Goal: Contribute content

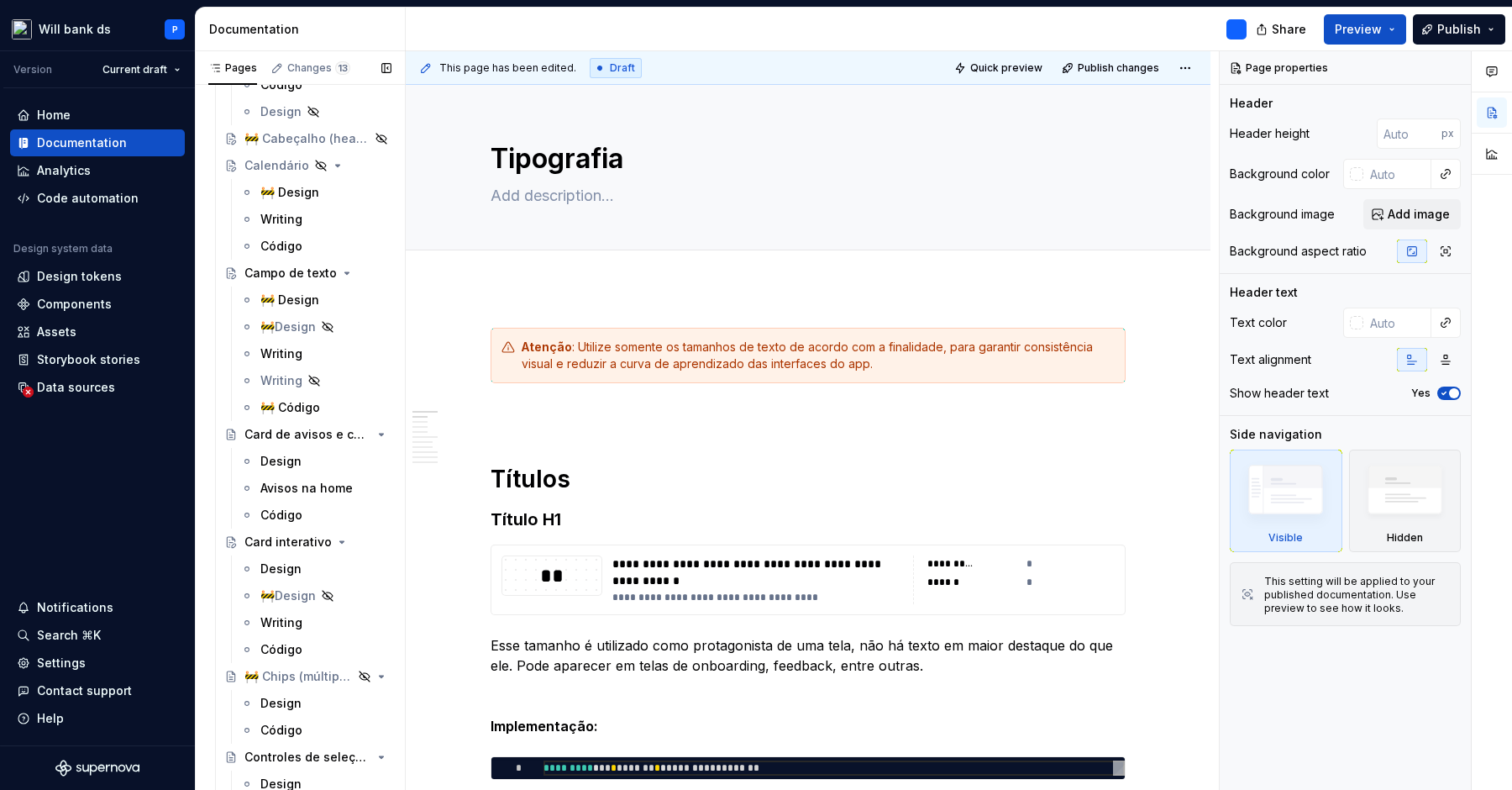
scroll to position [2812, 0]
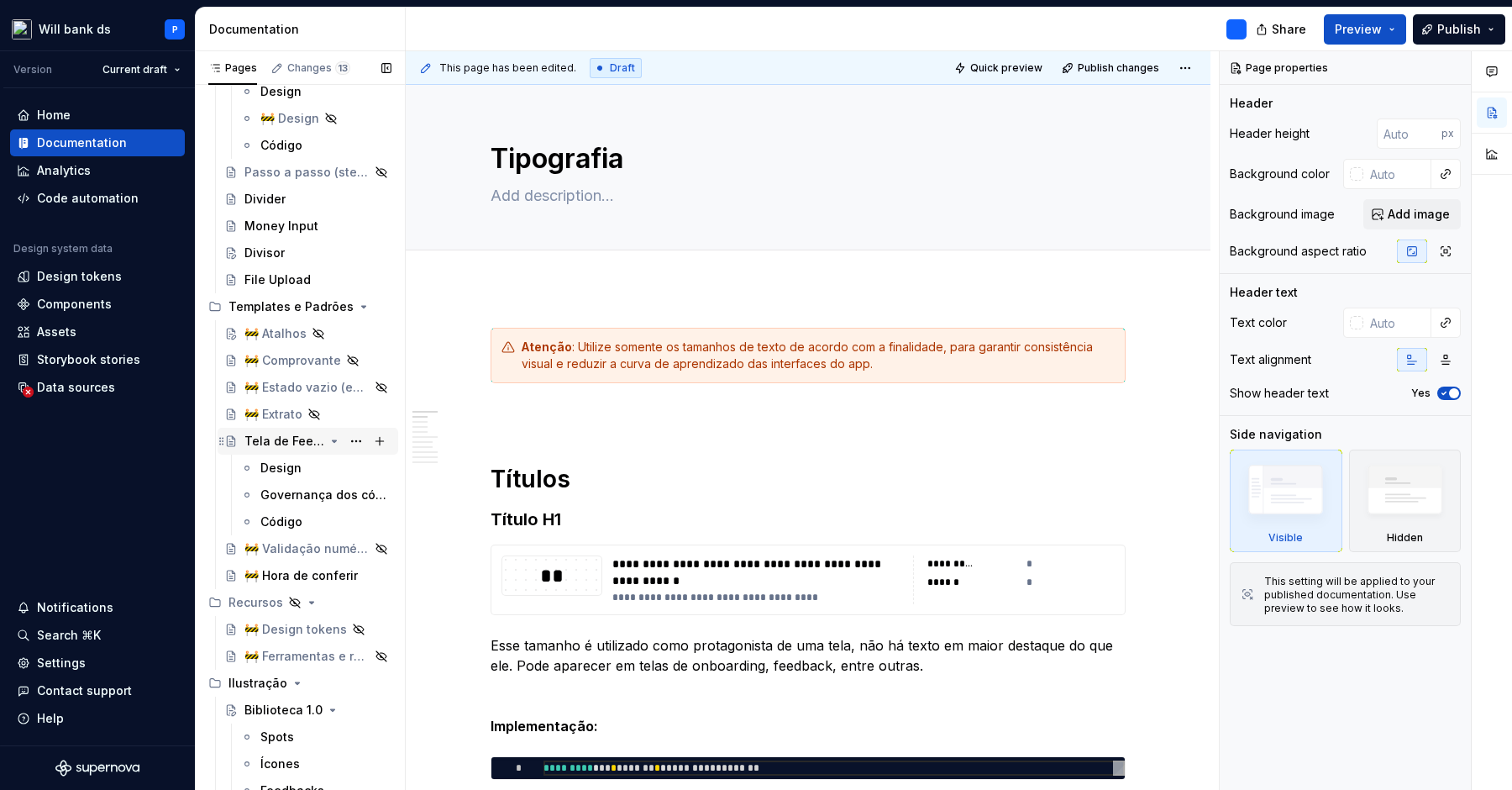
click at [269, 444] on div "Tela de Feedback" at bounding box center [284, 442] width 80 height 17
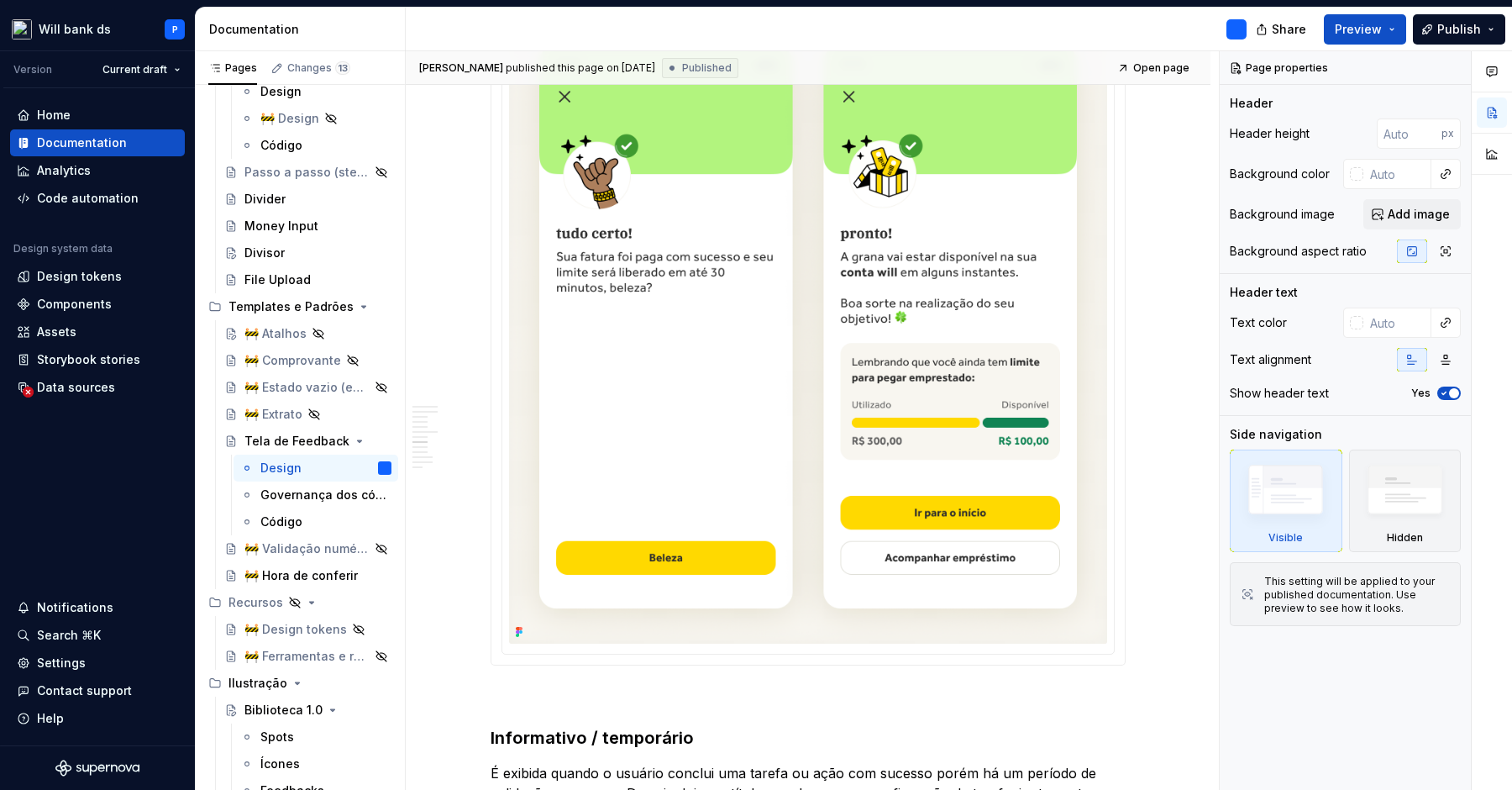
scroll to position [1119, 0]
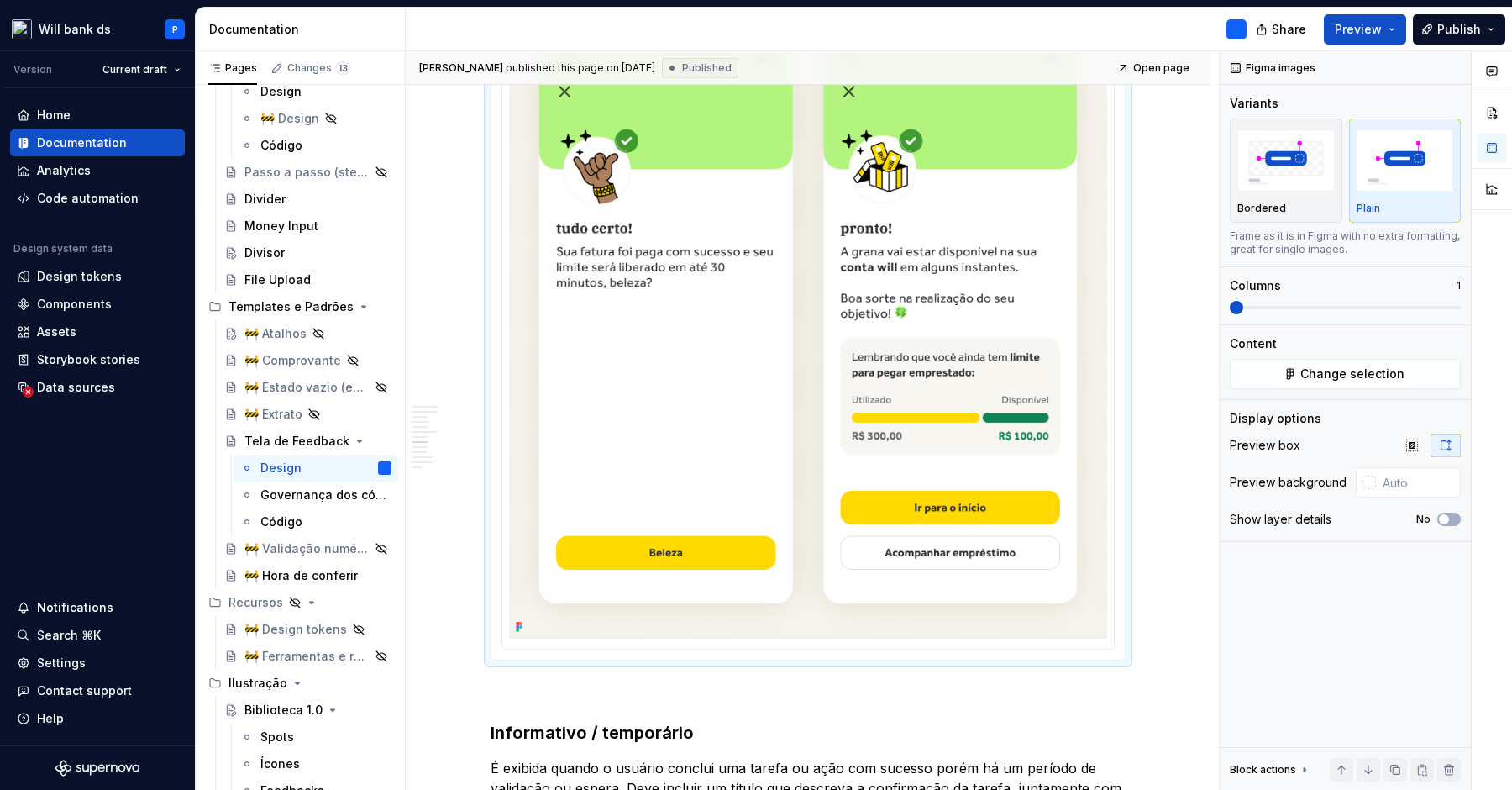
click at [611, 590] on img at bounding box center [808, 321] width 598 height 633
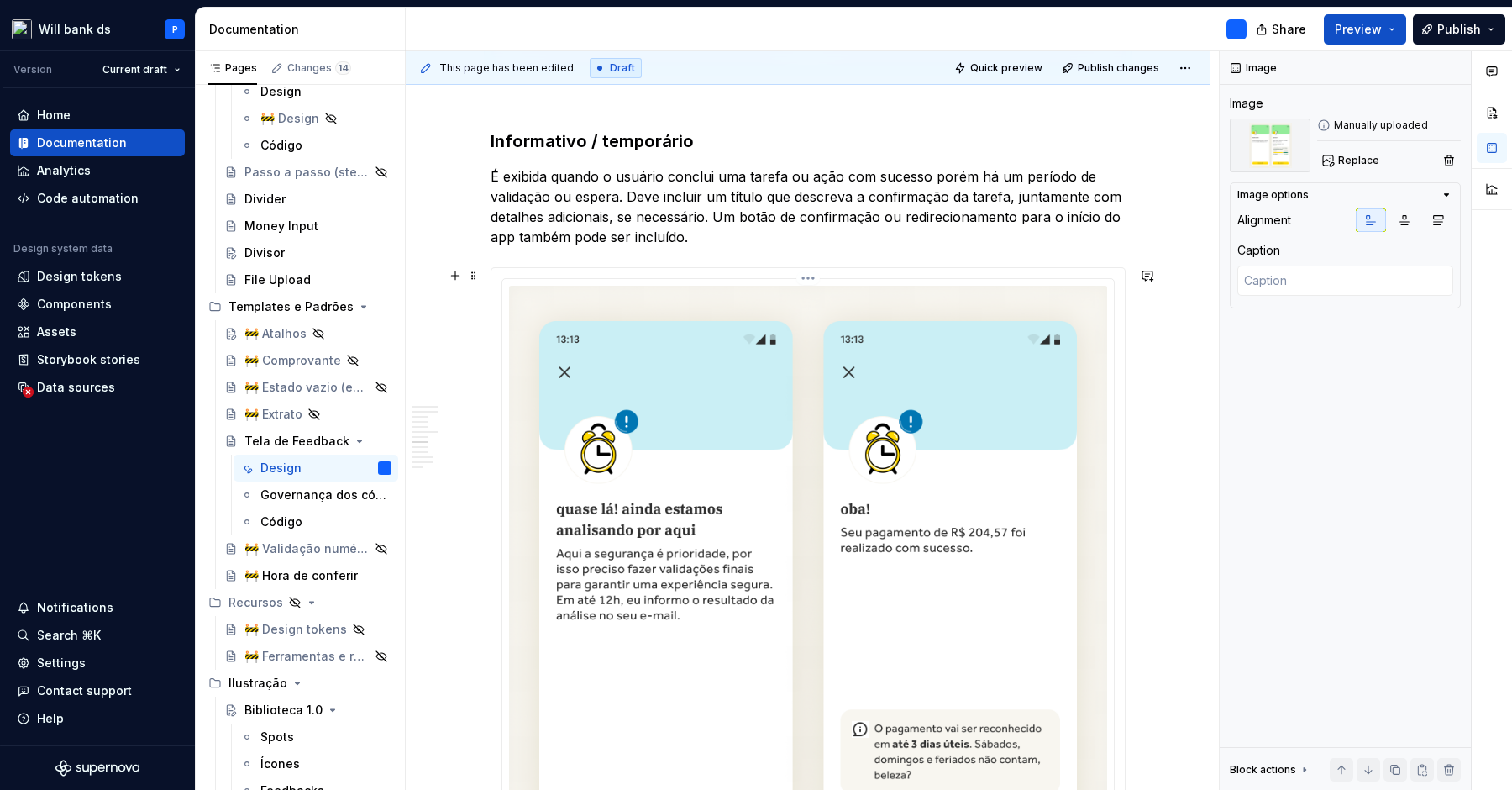
scroll to position [1708, 0]
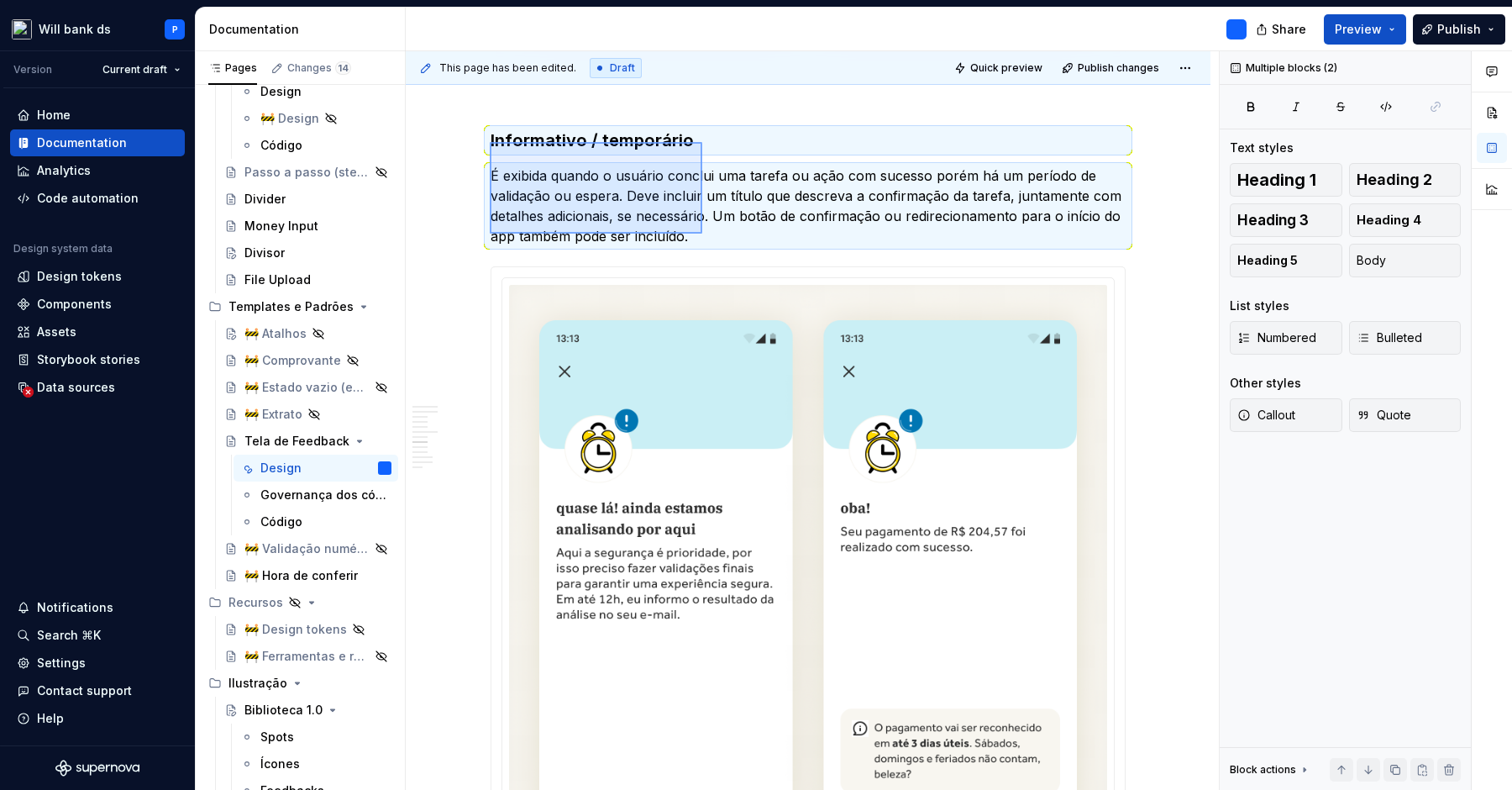
drag, startPoint x: 490, startPoint y: 142, endPoint x: 703, endPoint y: 234, distance: 232.0
click at [703, 234] on div "This page has been edited. Draft Quick preview Publish changes Tela de Feedback…" at bounding box center [812, 421] width 813 height 740
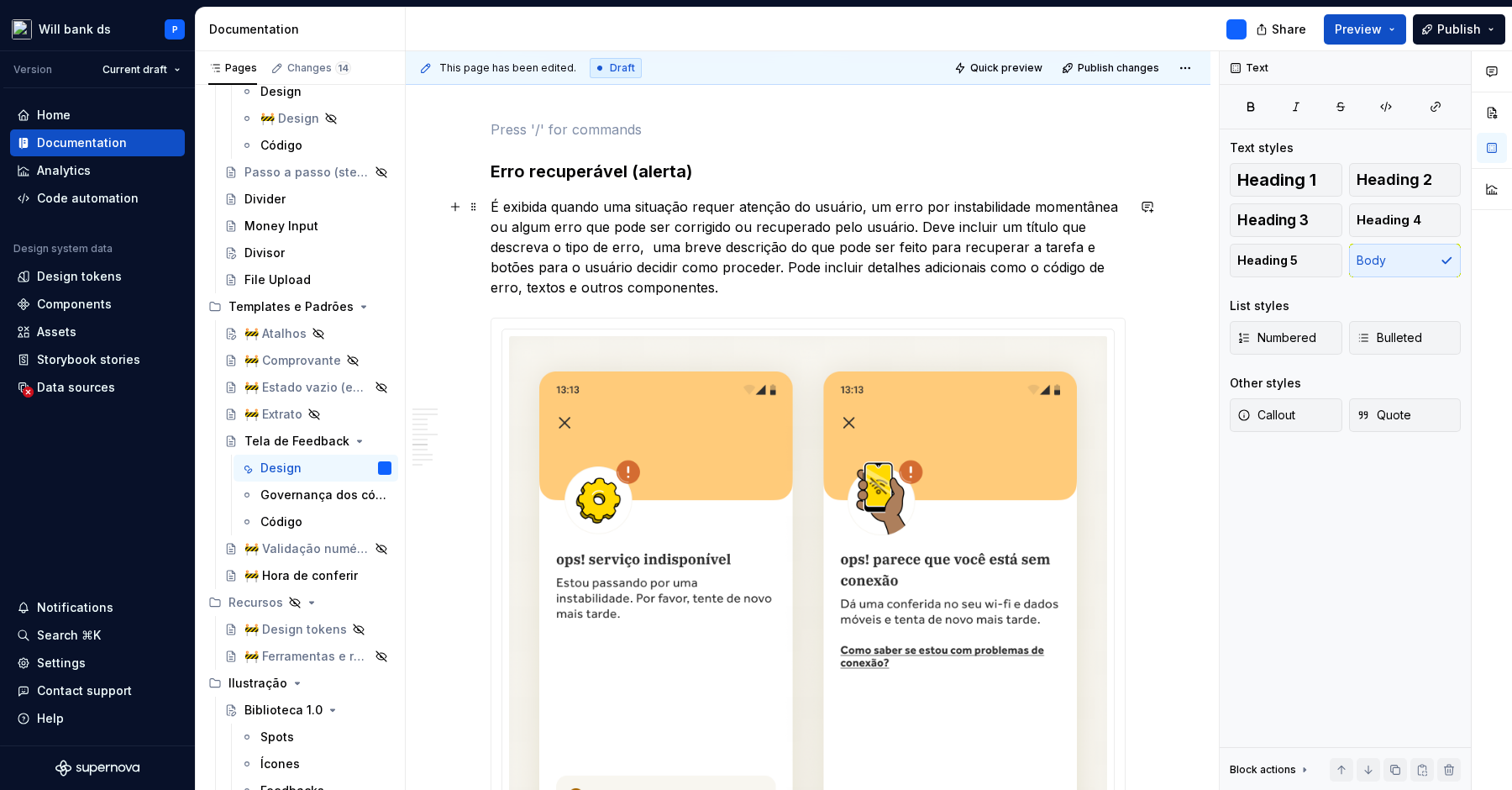
scroll to position [1672, 0]
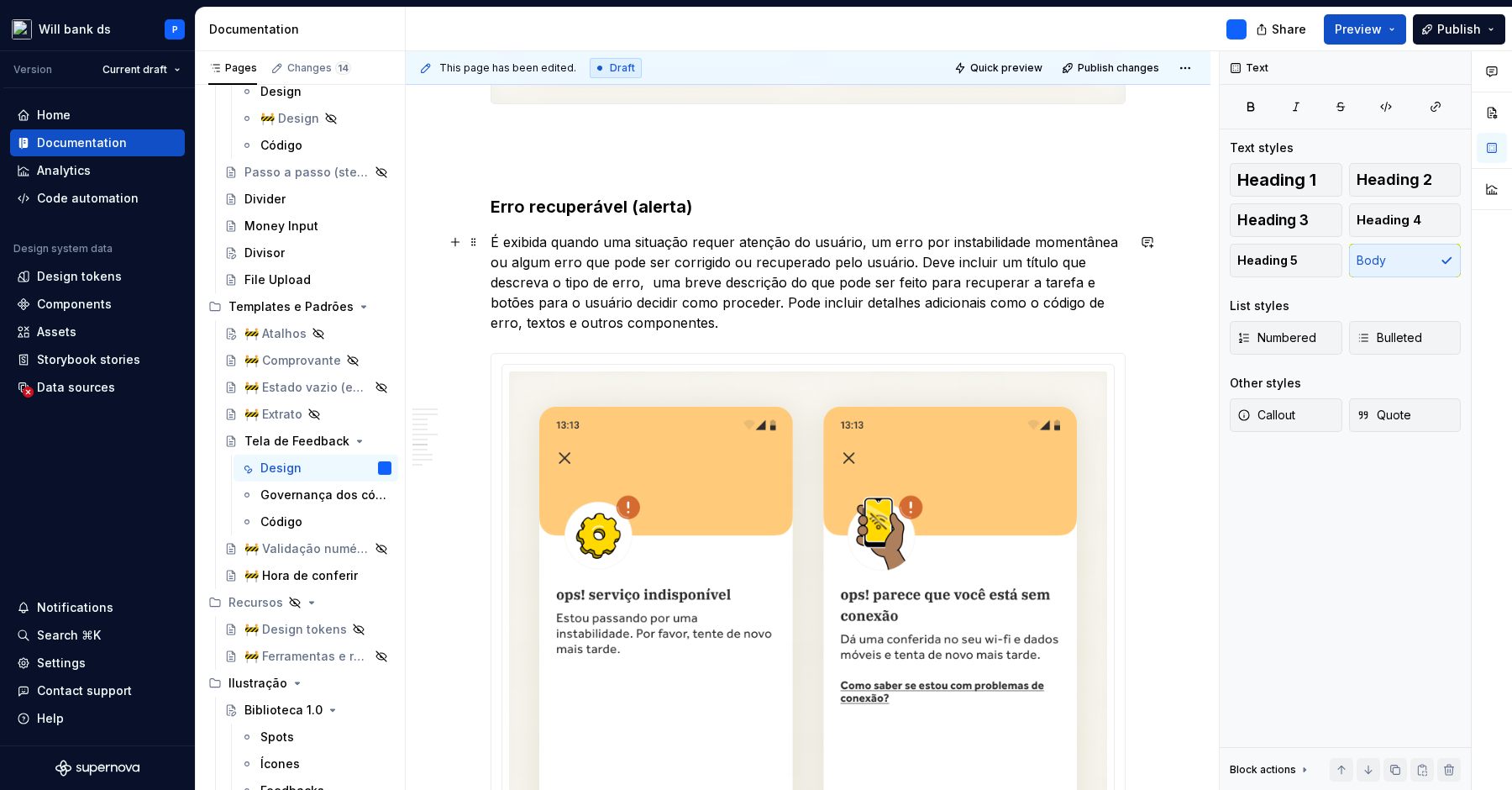
click at [637, 240] on p "É exibida quando uma situação requer atenção do usuário, um erro por instabilid…" at bounding box center [808, 282] width 635 height 101
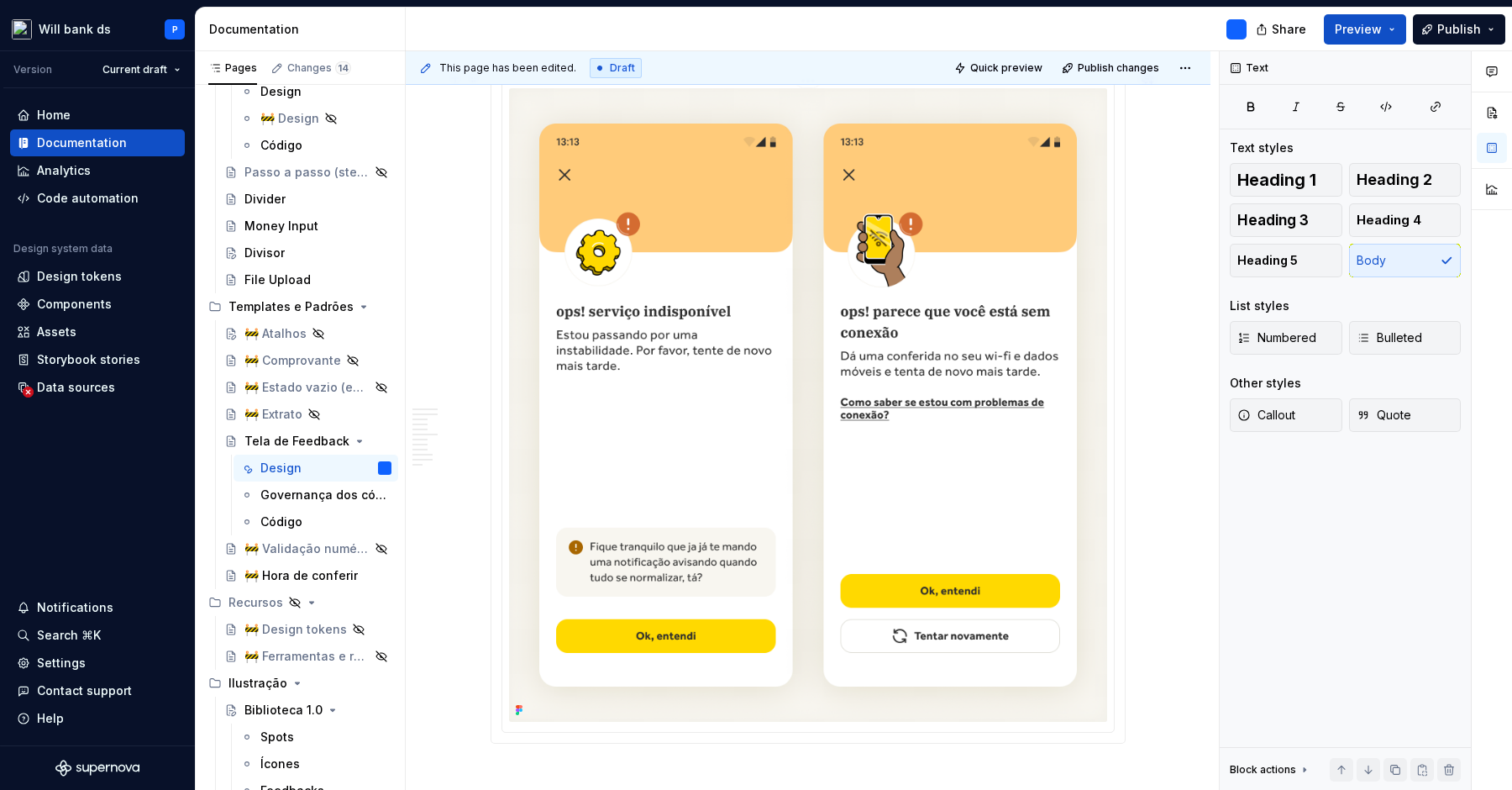
scroll to position [1963, 0]
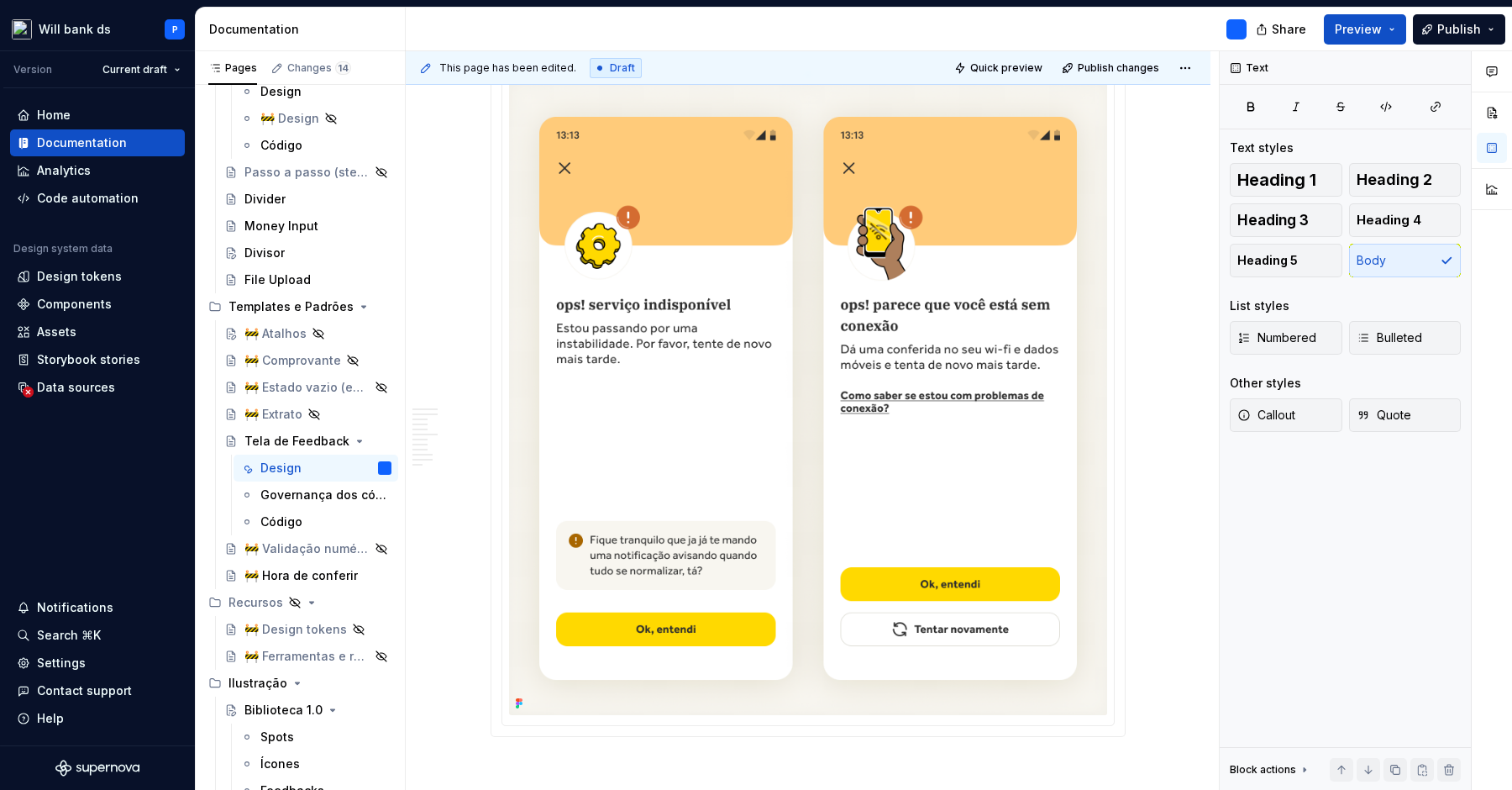
click at [750, 361] on img at bounding box center [808, 398] width 598 height 633
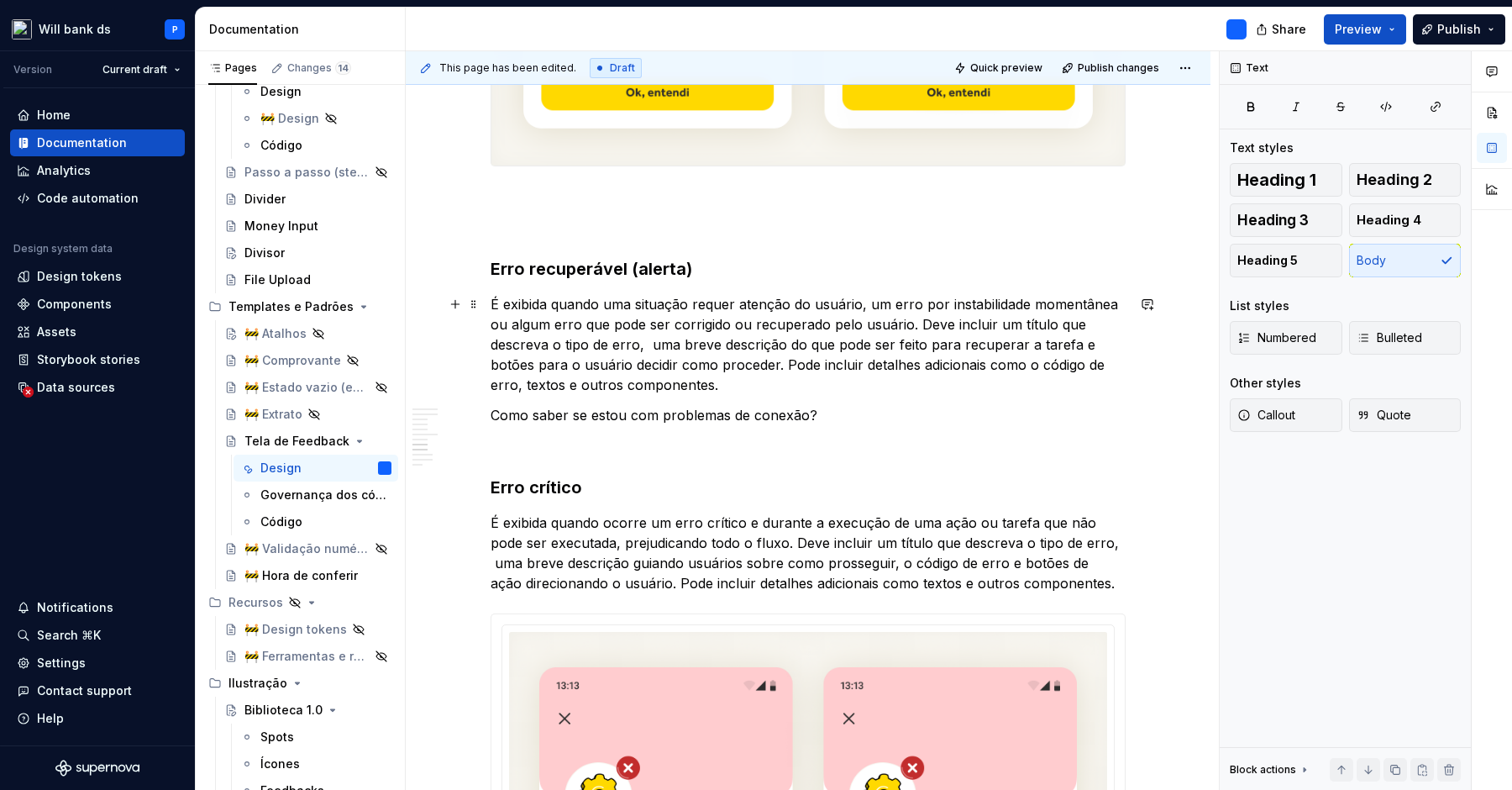
scroll to position [1657, 0]
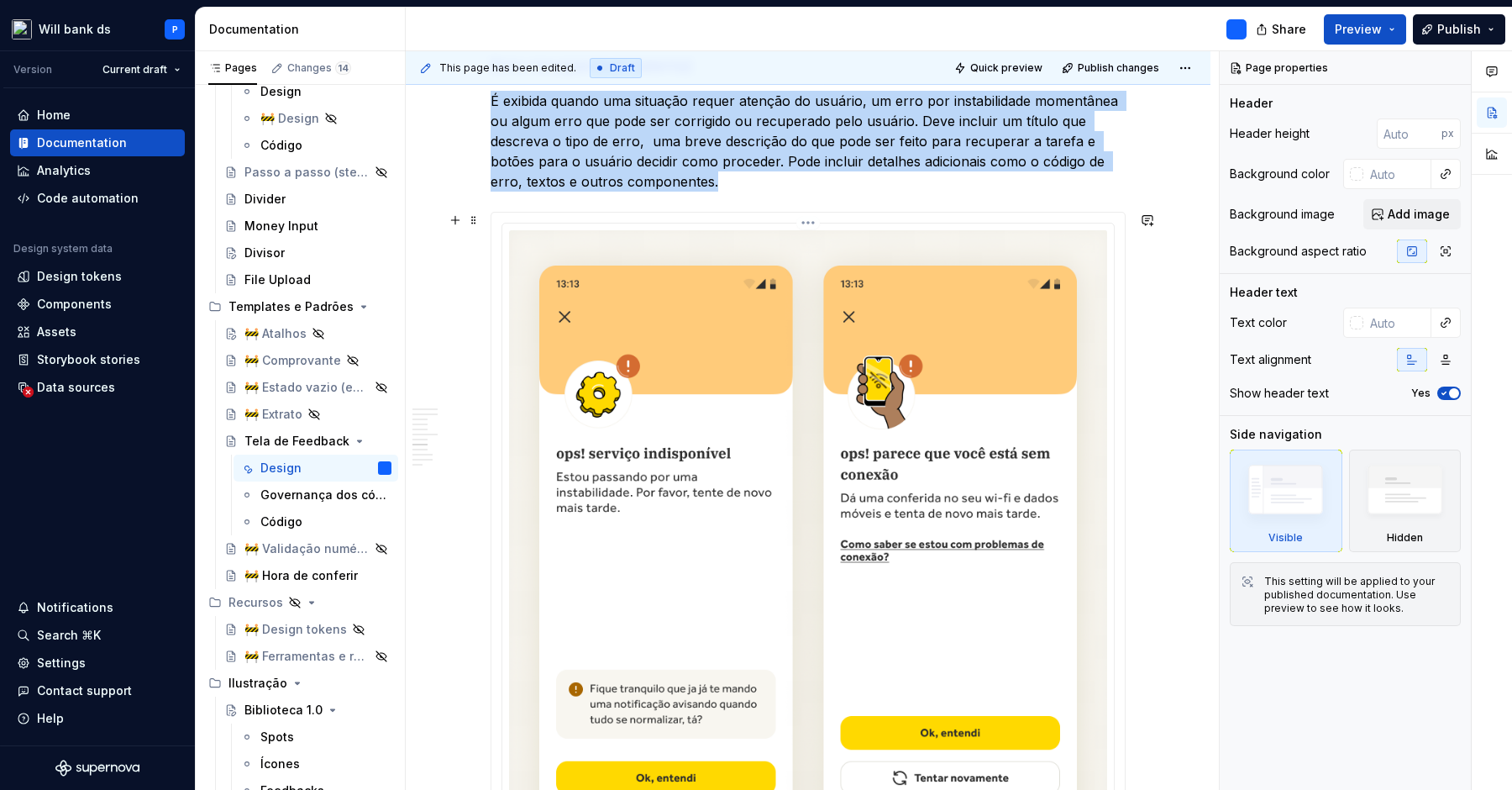
click at [746, 491] on img at bounding box center [808, 546] width 598 height 633
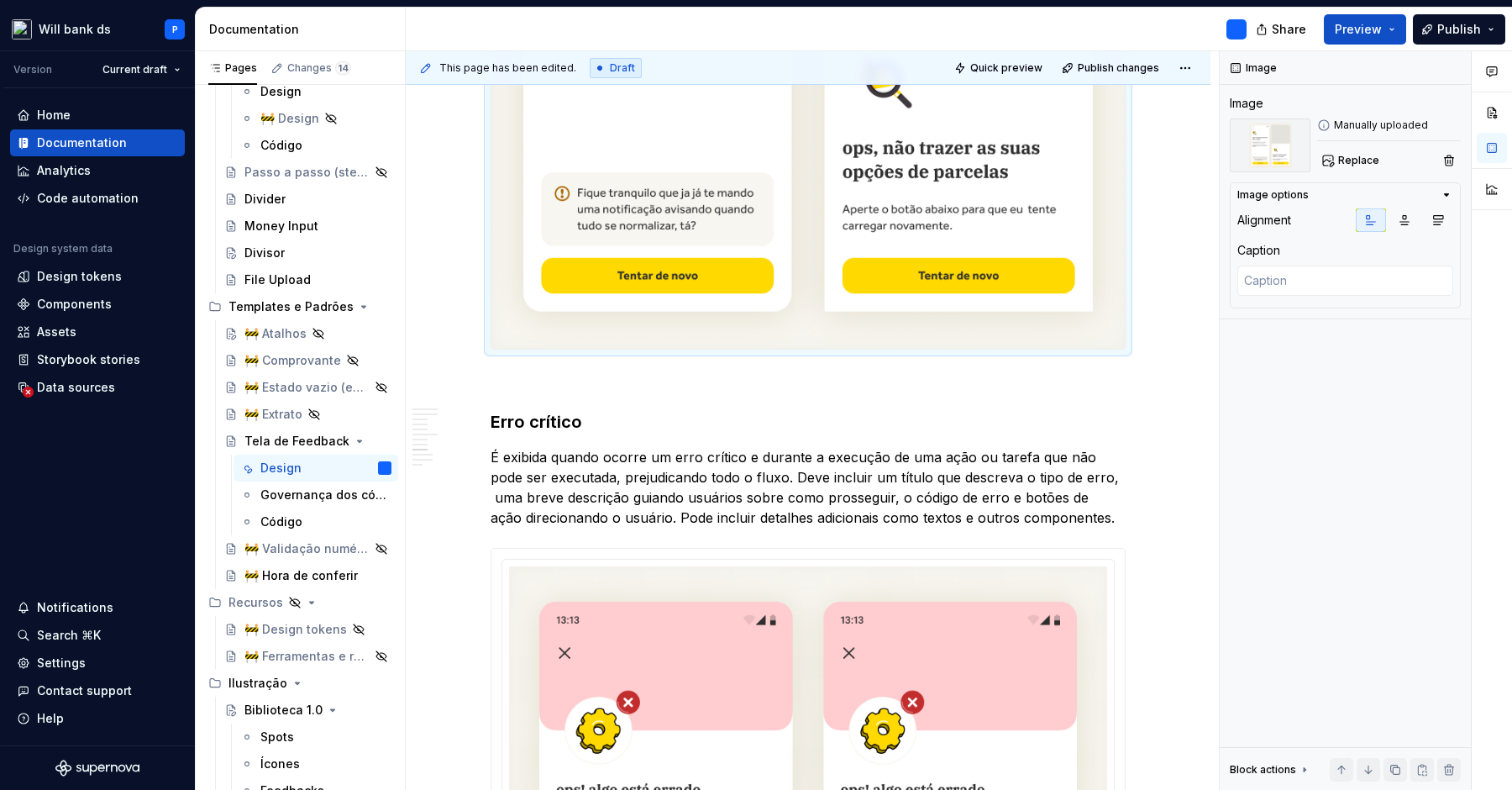
scroll to position [2589, 0]
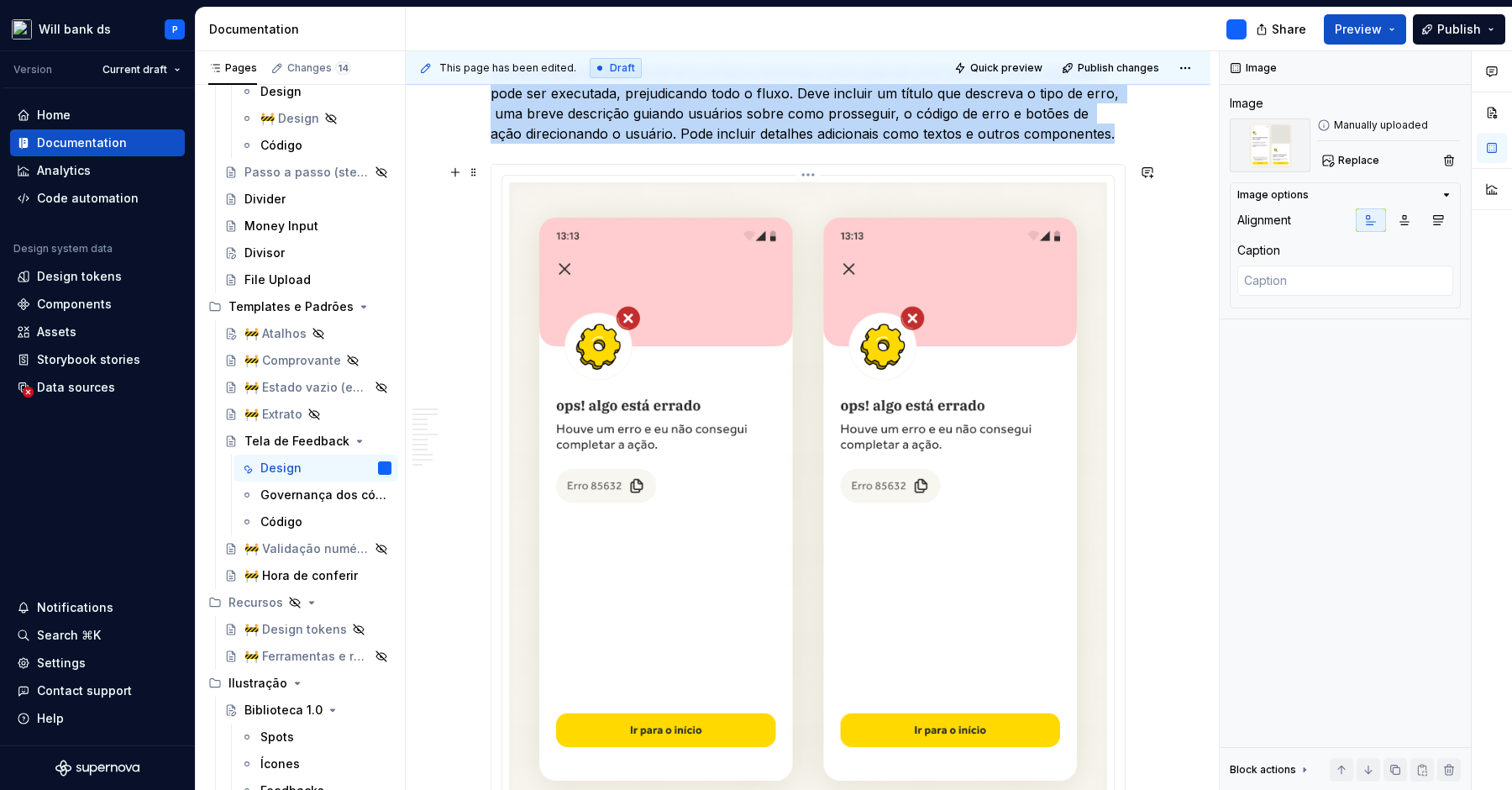
click at [684, 463] on img at bounding box center [808, 498] width 598 height 633
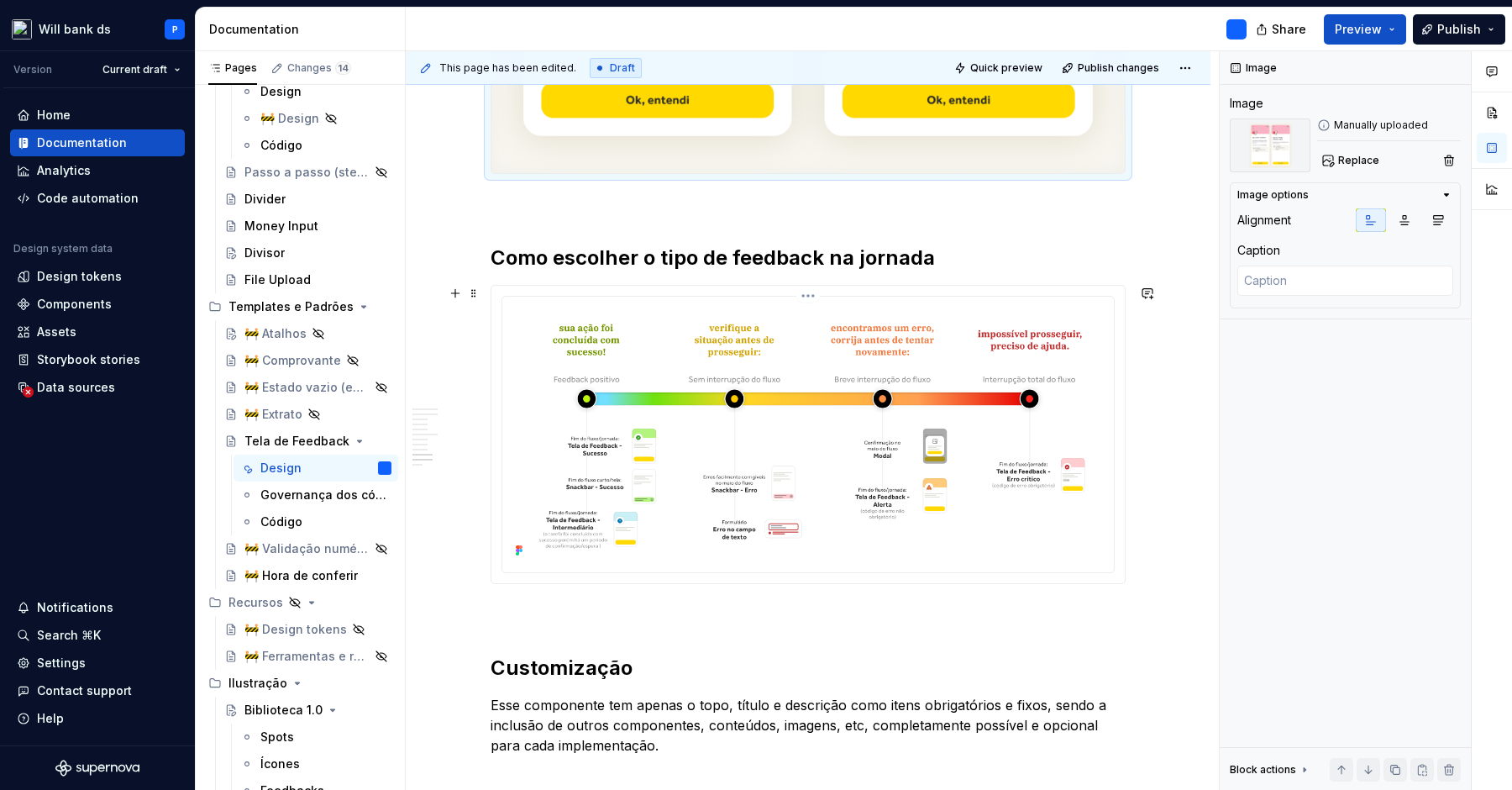
scroll to position [3434, 0]
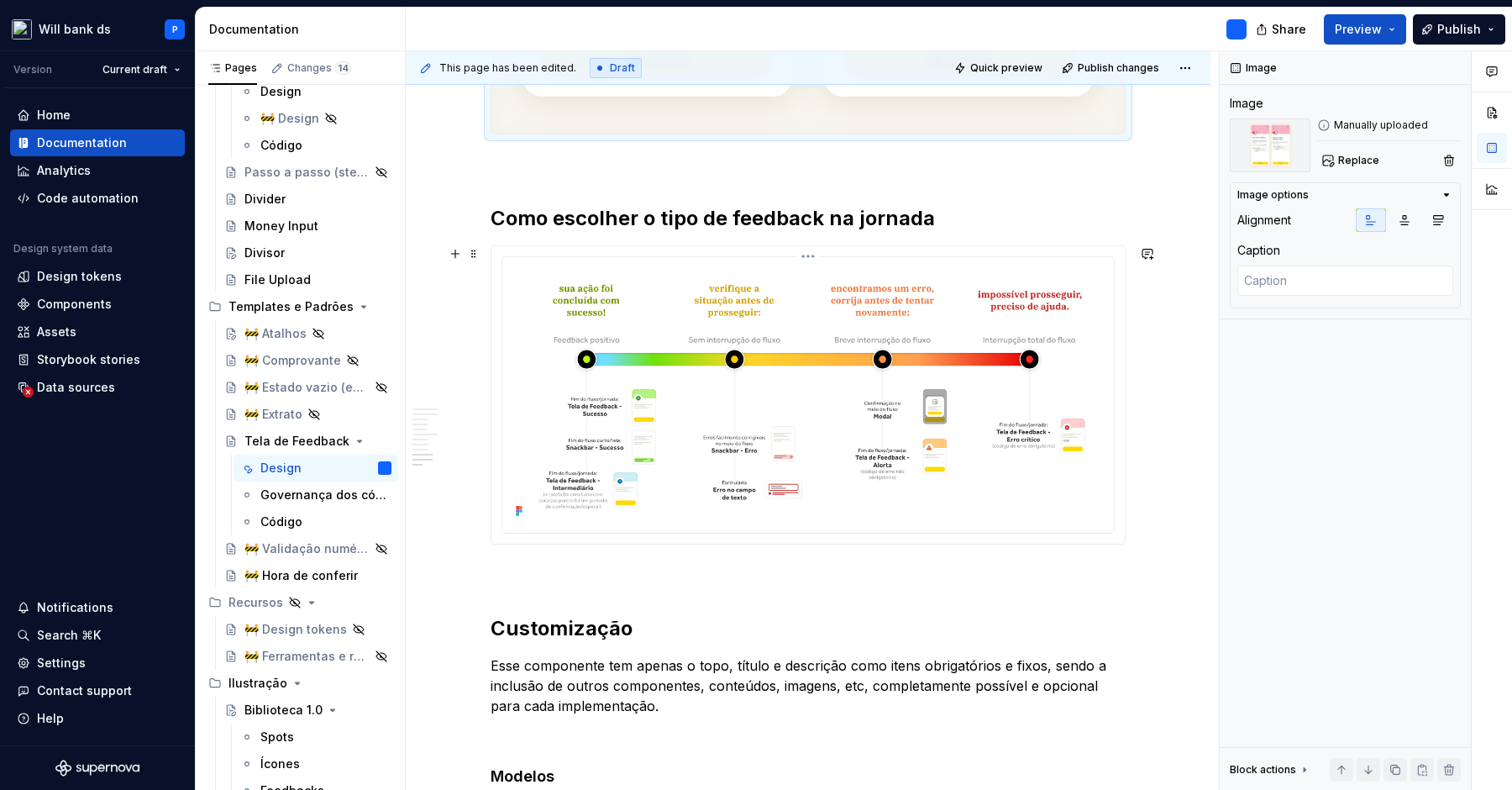
click at [666, 423] on img at bounding box center [808, 393] width 598 height 258
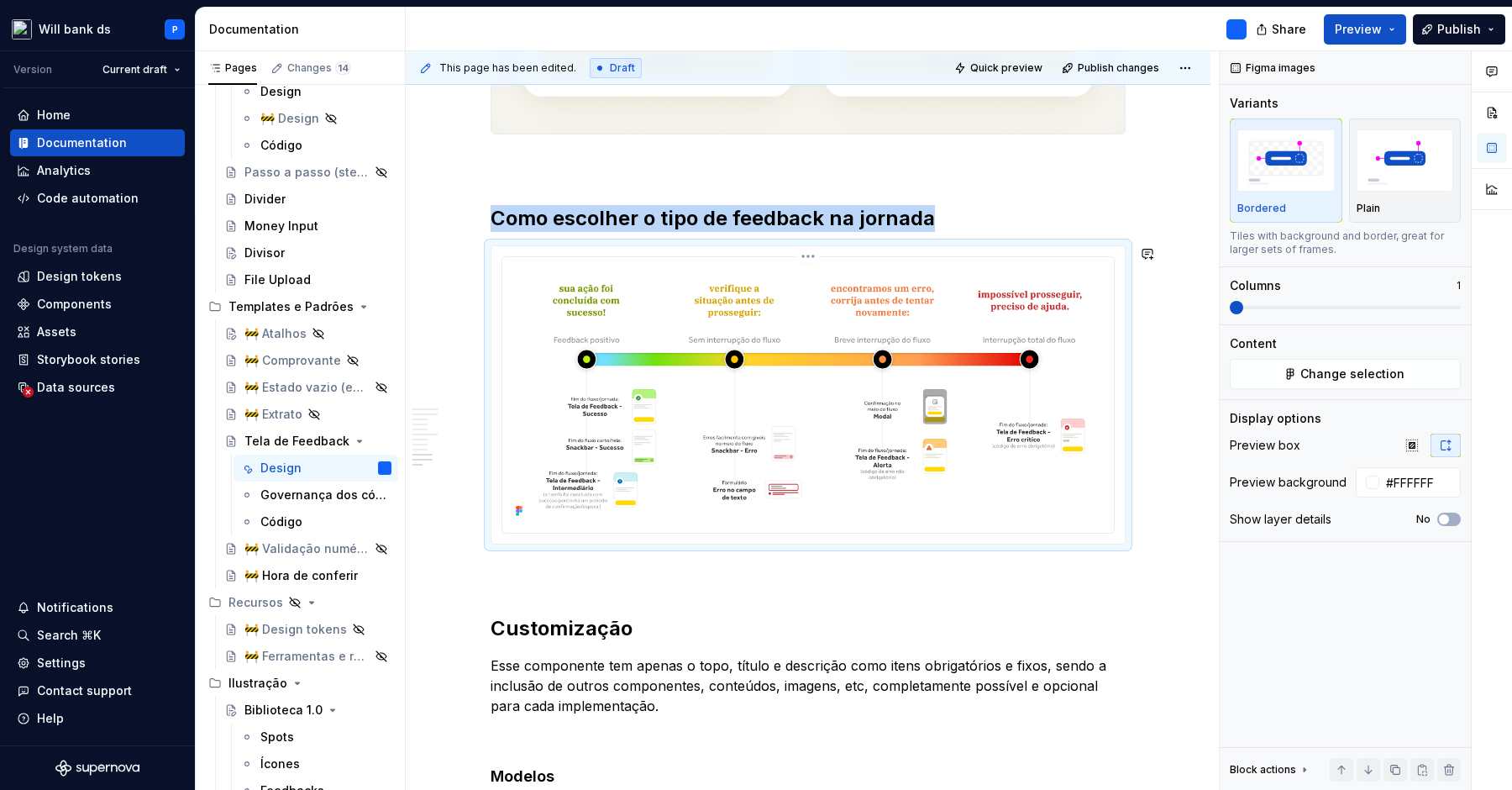
type textarea "*"
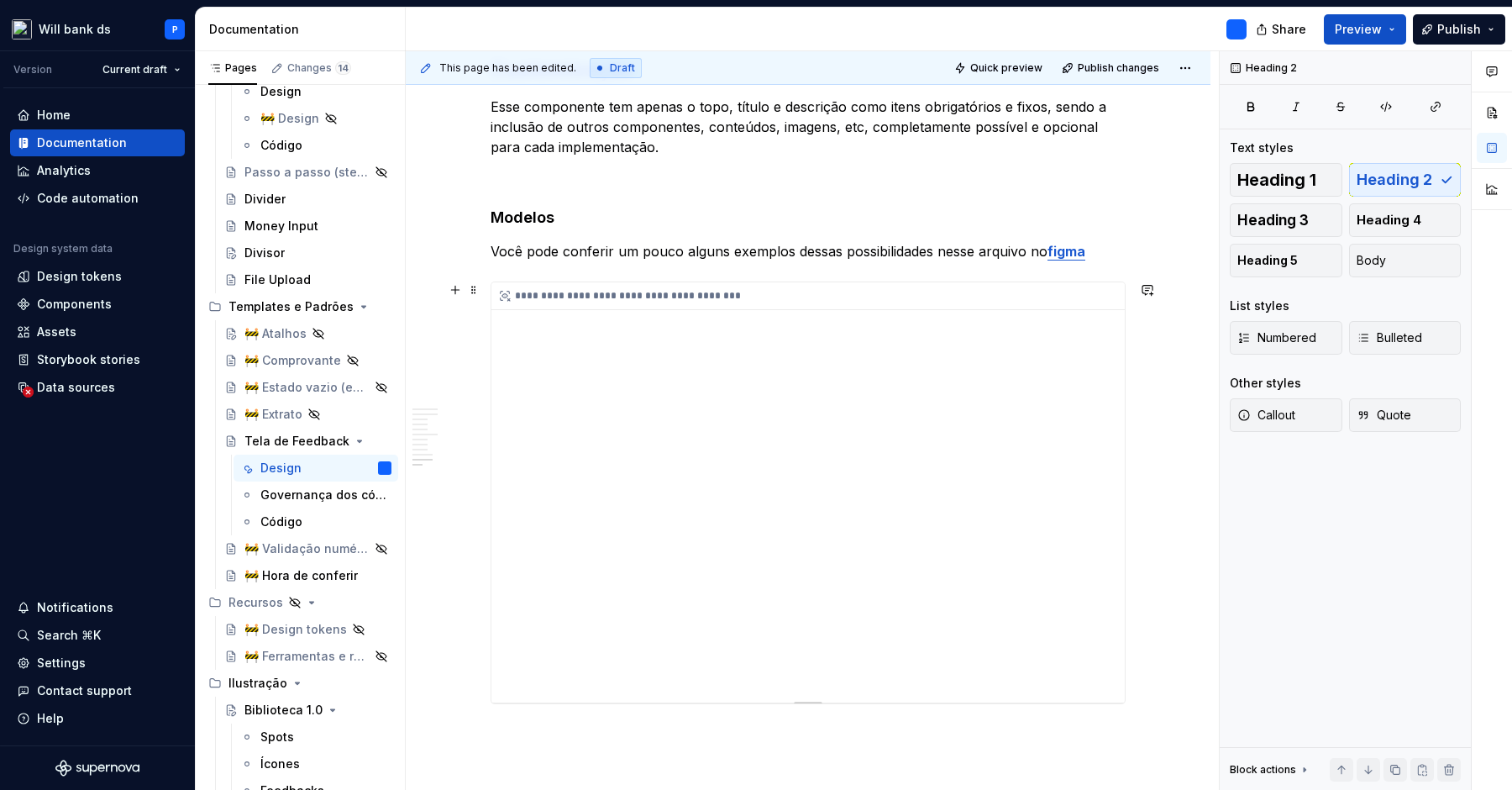
scroll to position [3980, 0]
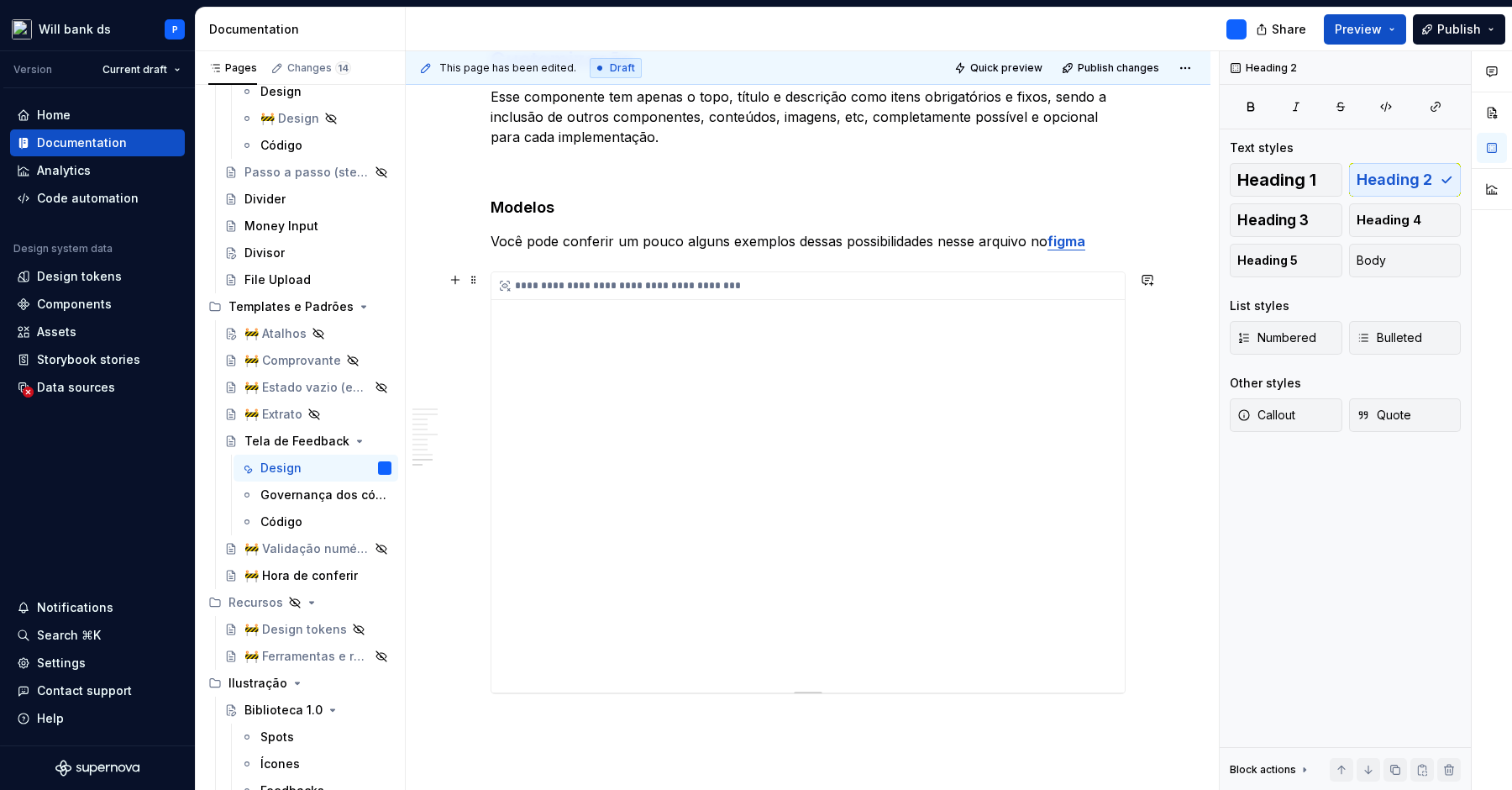
click at [688, 519] on div "**********" at bounding box center [808, 482] width 633 height 420
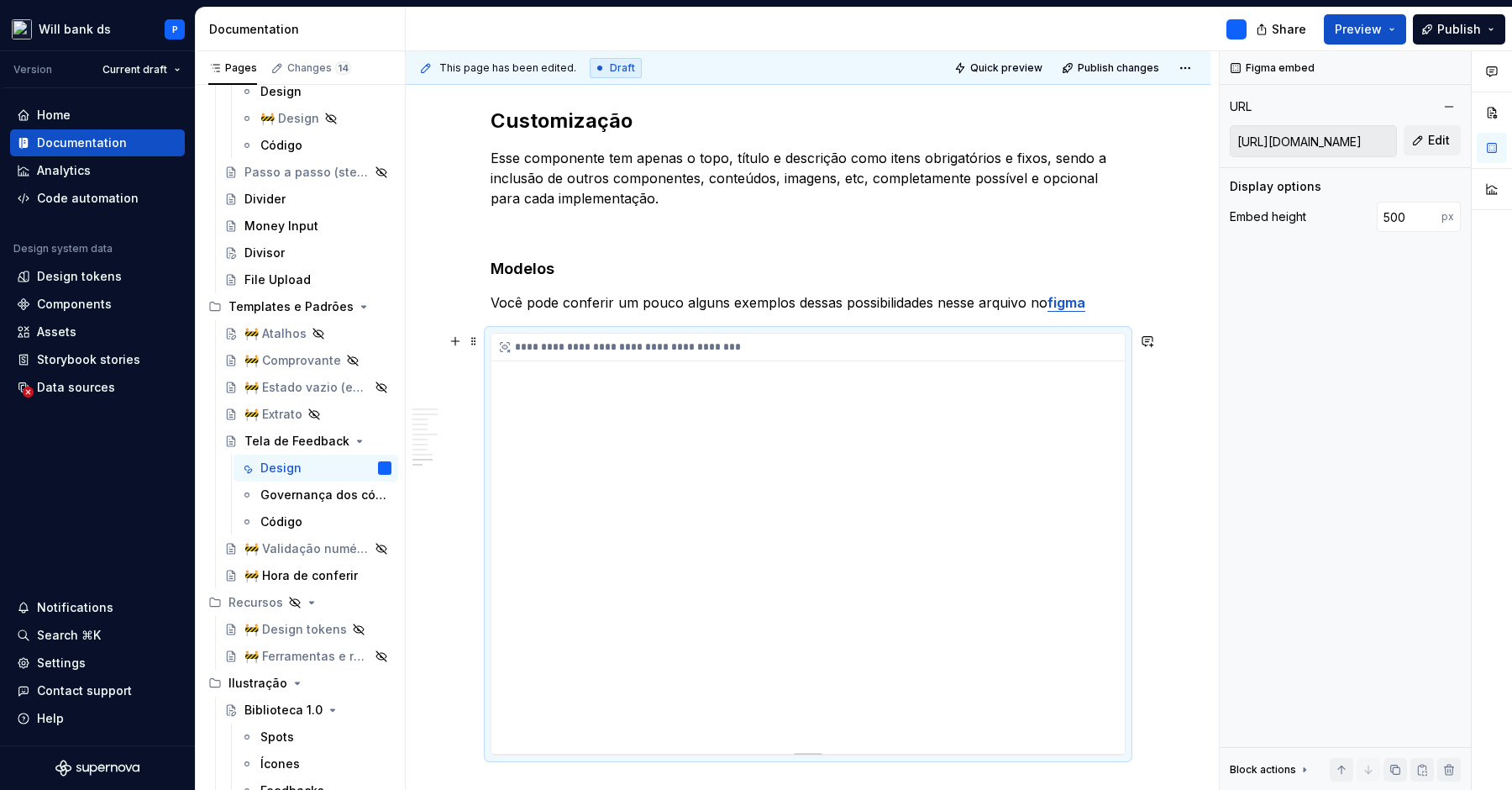
scroll to position [3922, 0]
click at [1089, 434] on div "**********" at bounding box center [808, 540] width 633 height 420
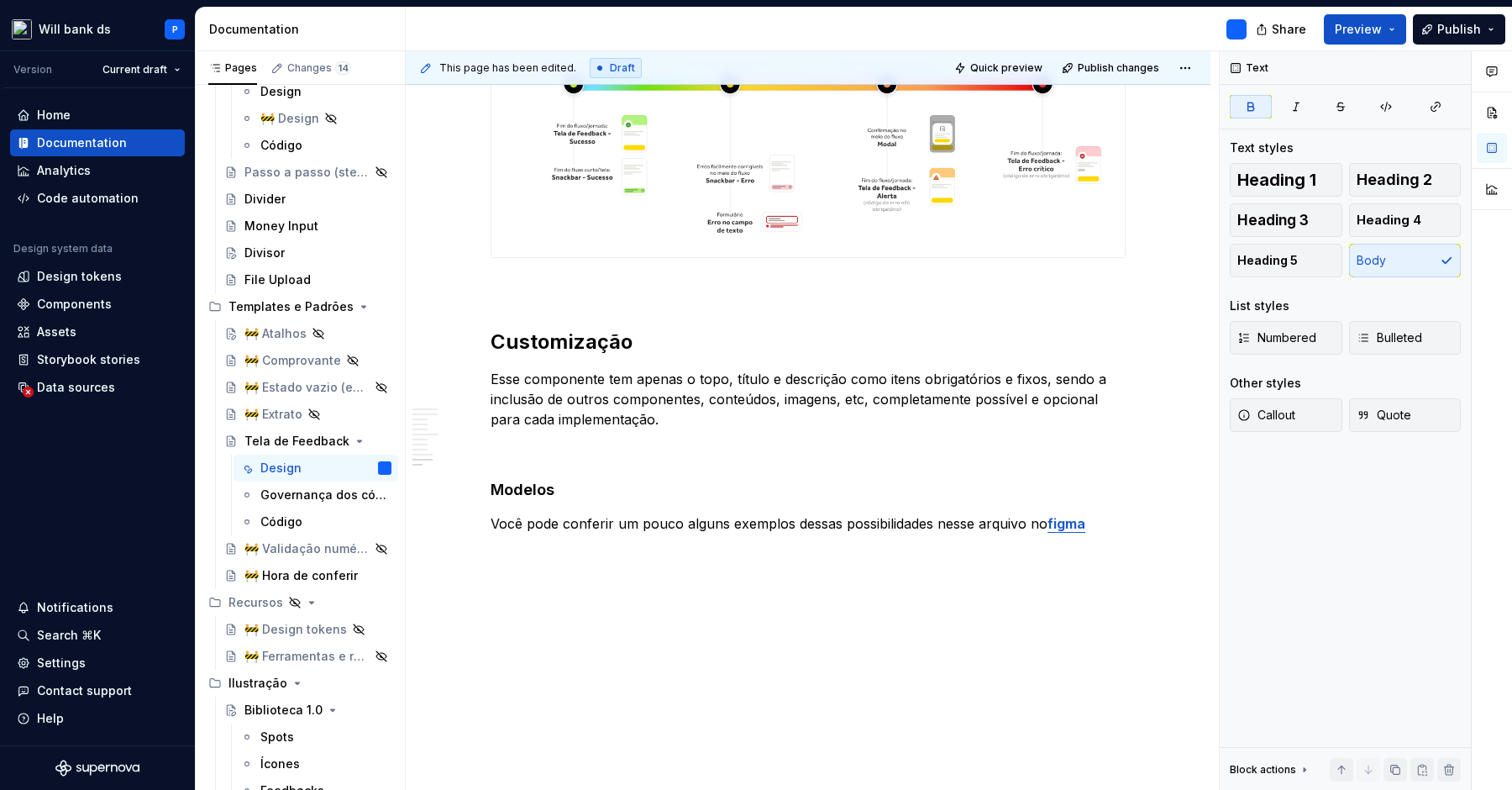
scroll to position [3697, 0]
click at [1124, 528] on p "Você pode conferir um pouco alguns exemplos dessas possibilidades nesse arquivo…" at bounding box center [808, 523] width 635 height 20
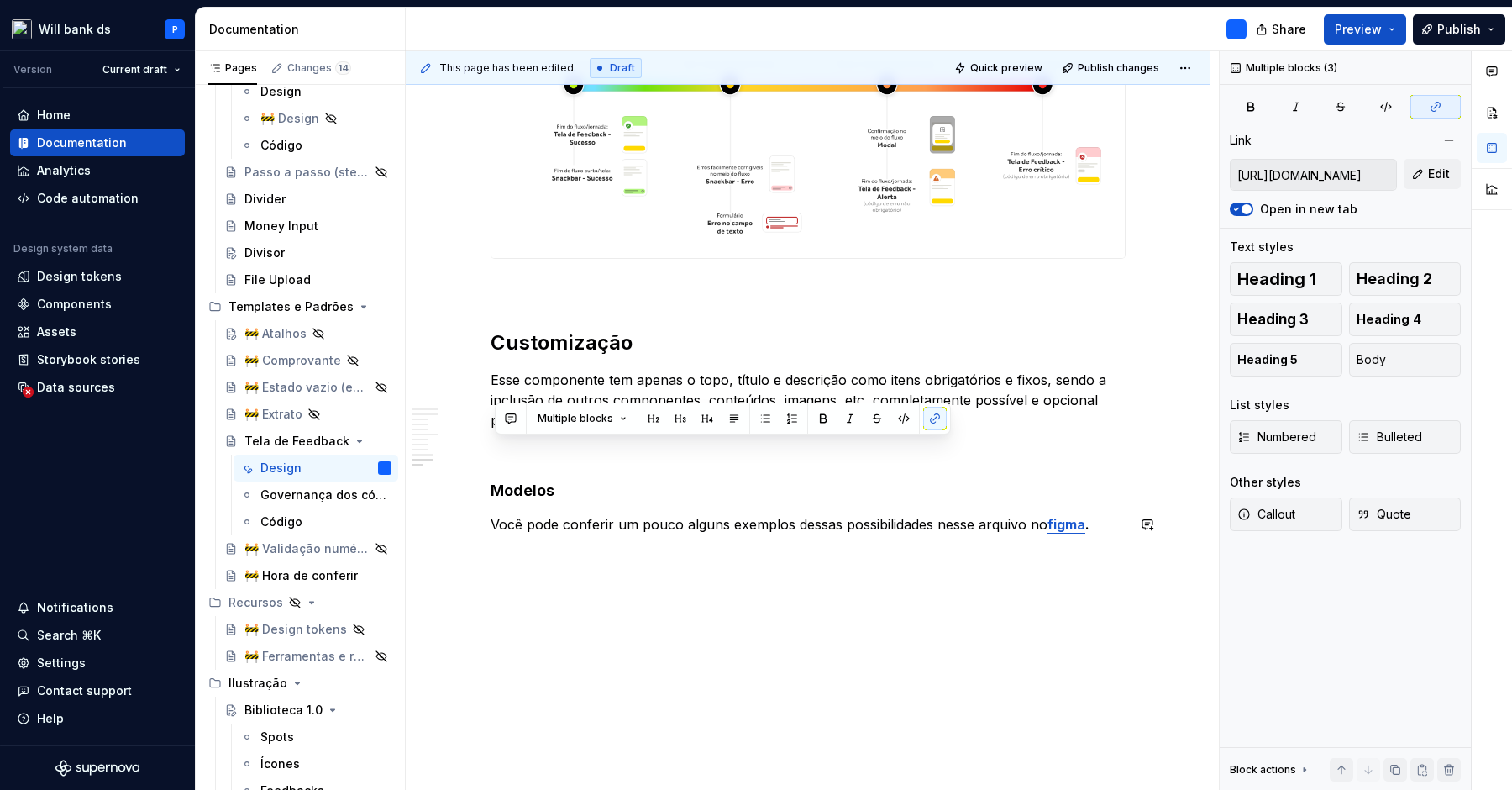
scroll to position [3623, 0]
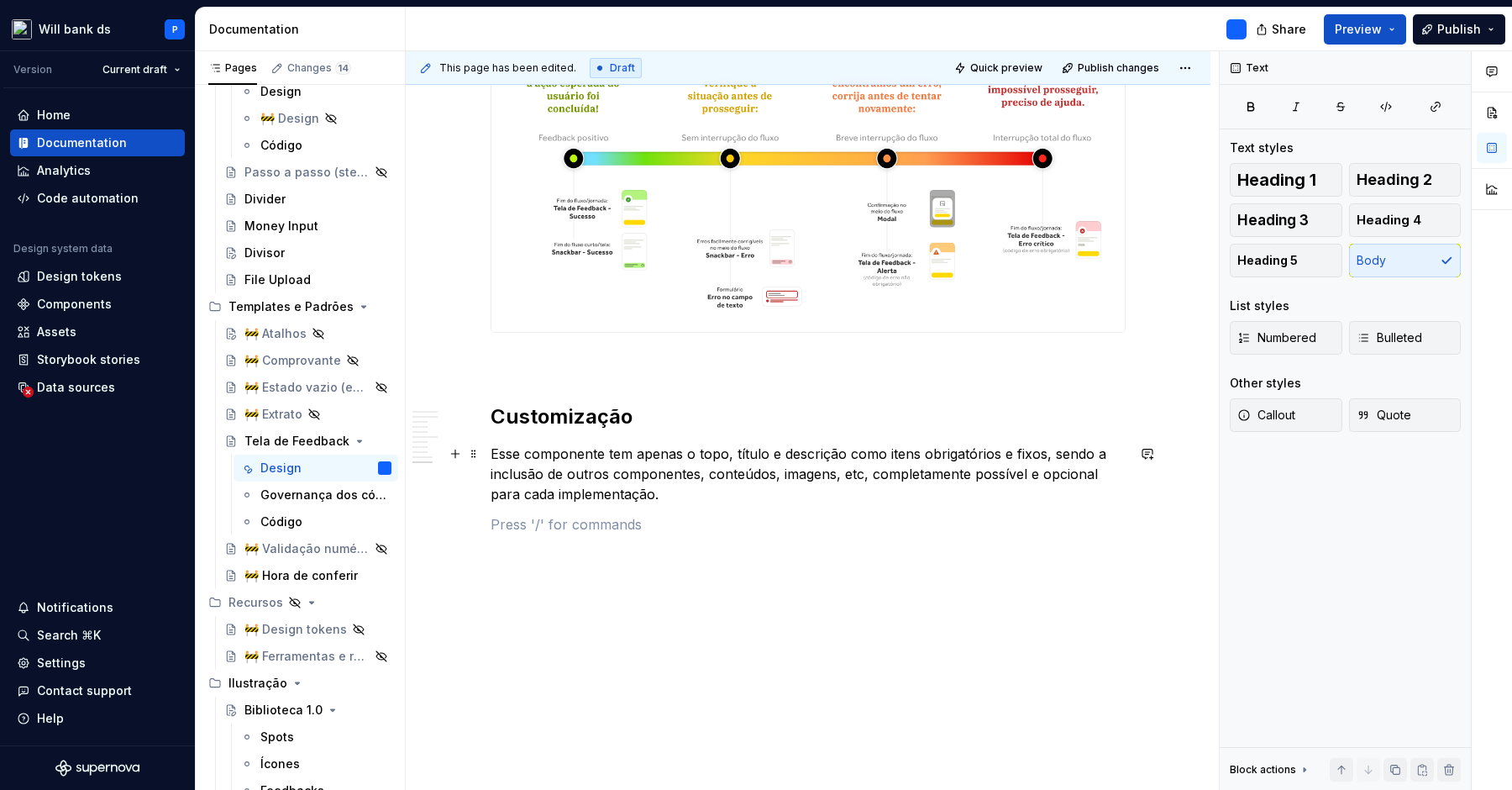
click at [740, 453] on p "Esse componente tem apenas o topo, título e descrição como itens obrigatórios e…" at bounding box center [808, 474] width 635 height 61
click at [685, 456] on p "Esse componente tem apenas o topo, título e descrição como itens obrigatórios e…" at bounding box center [808, 474] width 635 height 61
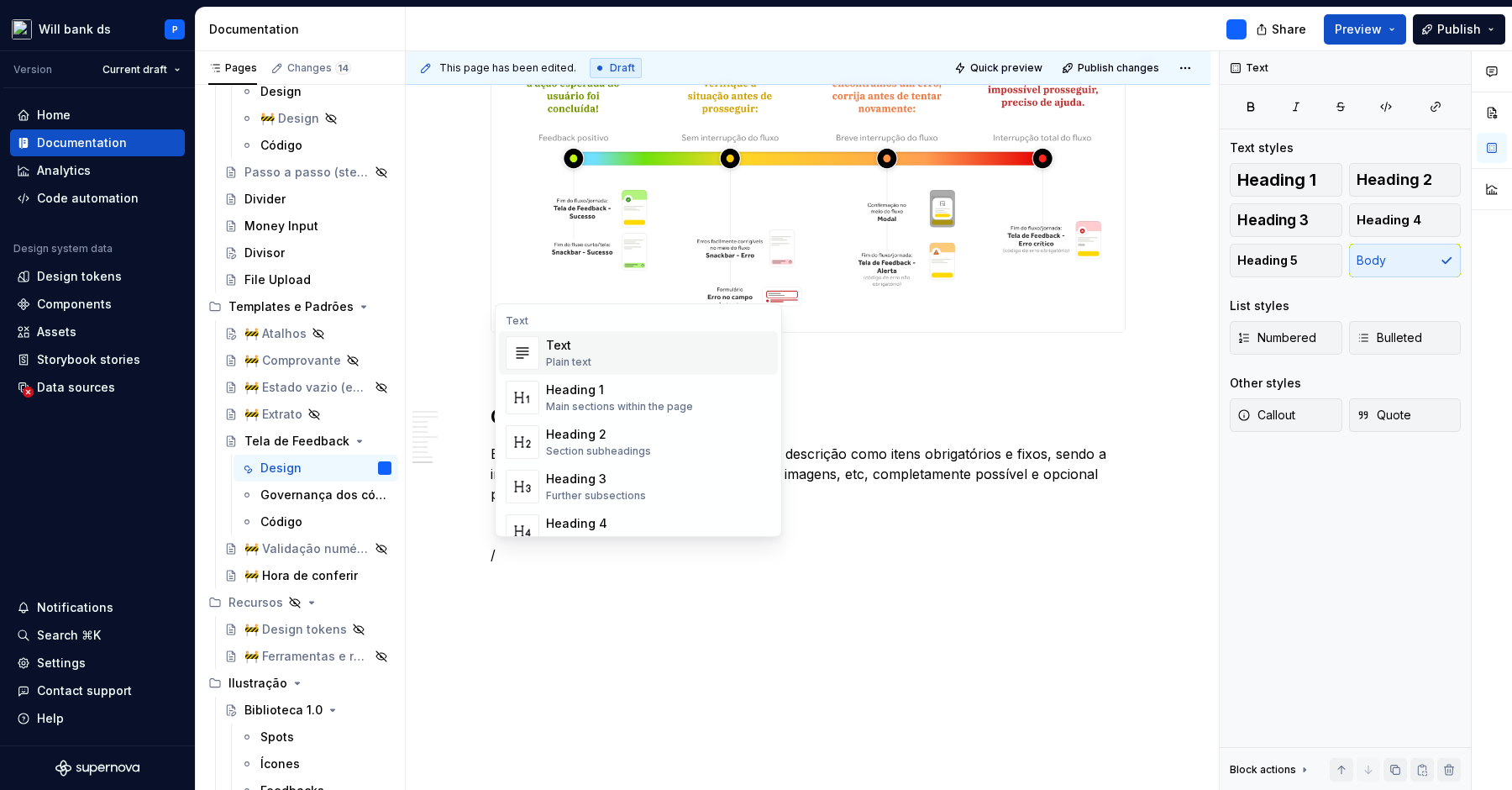
click at [828, 426] on h2 "Customização" at bounding box center [808, 417] width 635 height 27
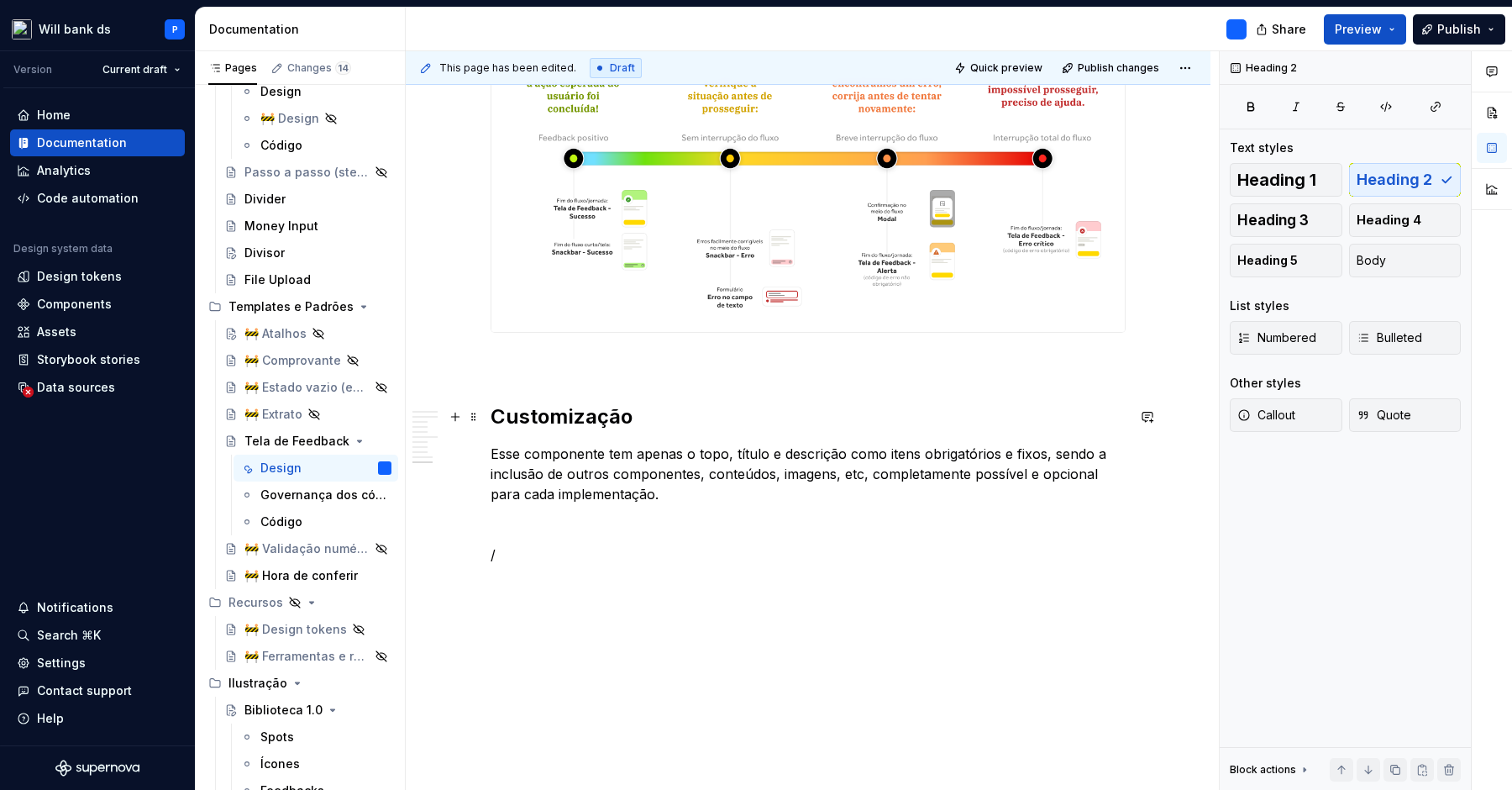
click at [588, 412] on h2 "Customização" at bounding box center [808, 417] width 635 height 27
click at [473, 418] on span at bounding box center [474, 416] width 13 height 24
click at [636, 485] on p "Esse componente tem apenas o topo, título e descrição como itens obrigatórios e…" at bounding box center [808, 474] width 635 height 61
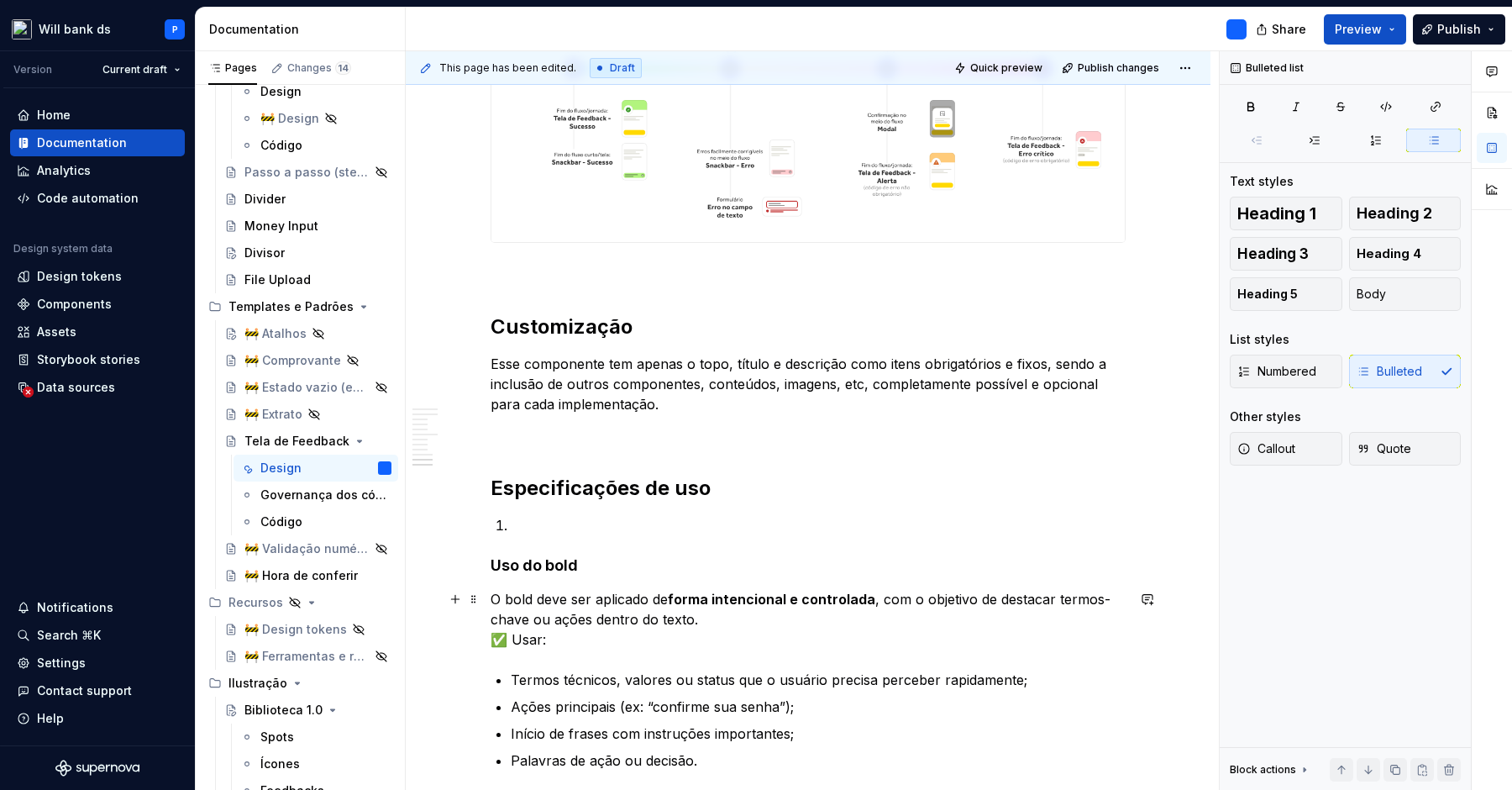
scroll to position [3752, 0]
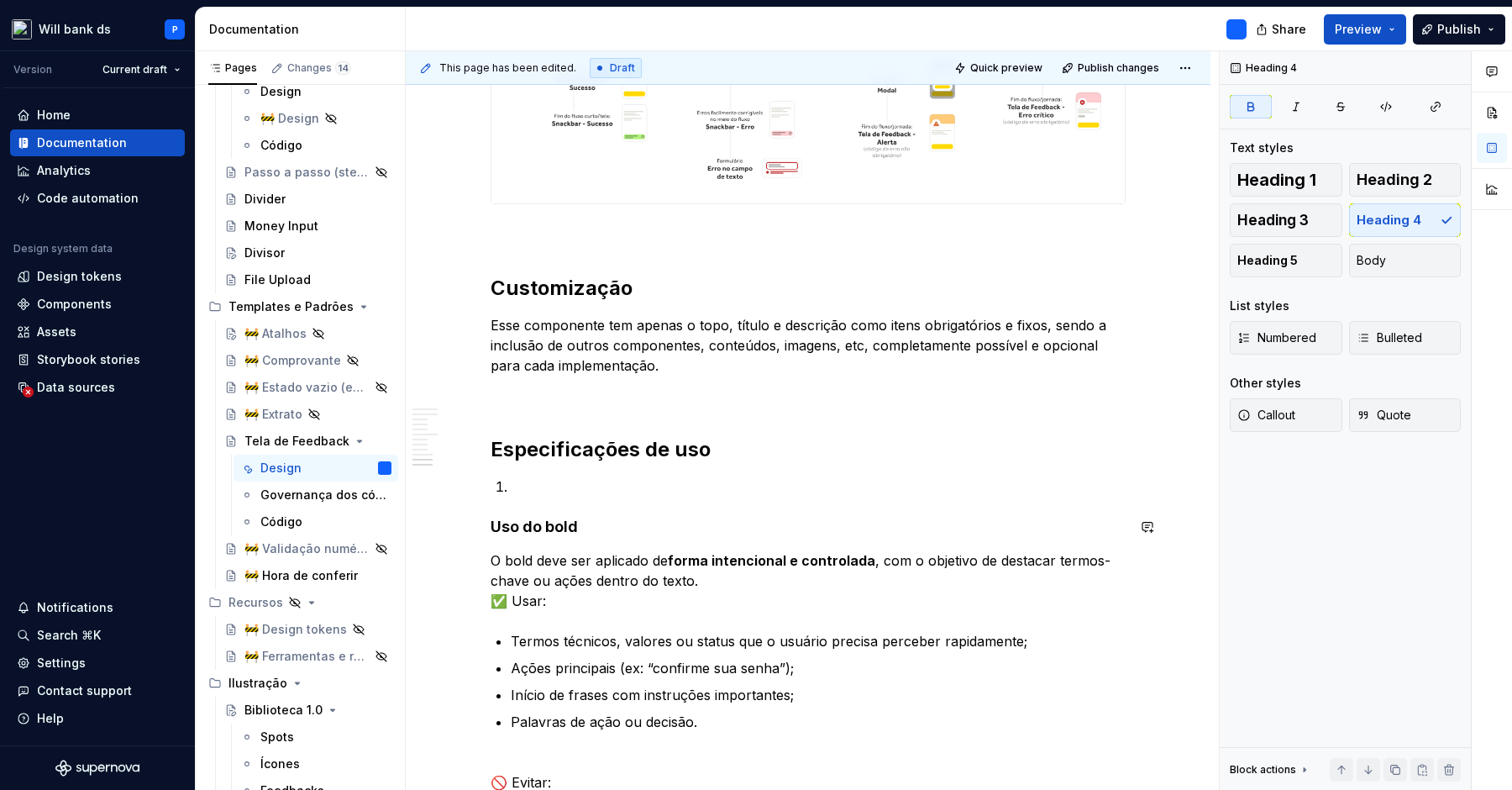
click at [529, 492] on li at bounding box center [819, 486] width 615 height 20
click at [513, 479] on li at bounding box center [819, 486] width 615 height 20
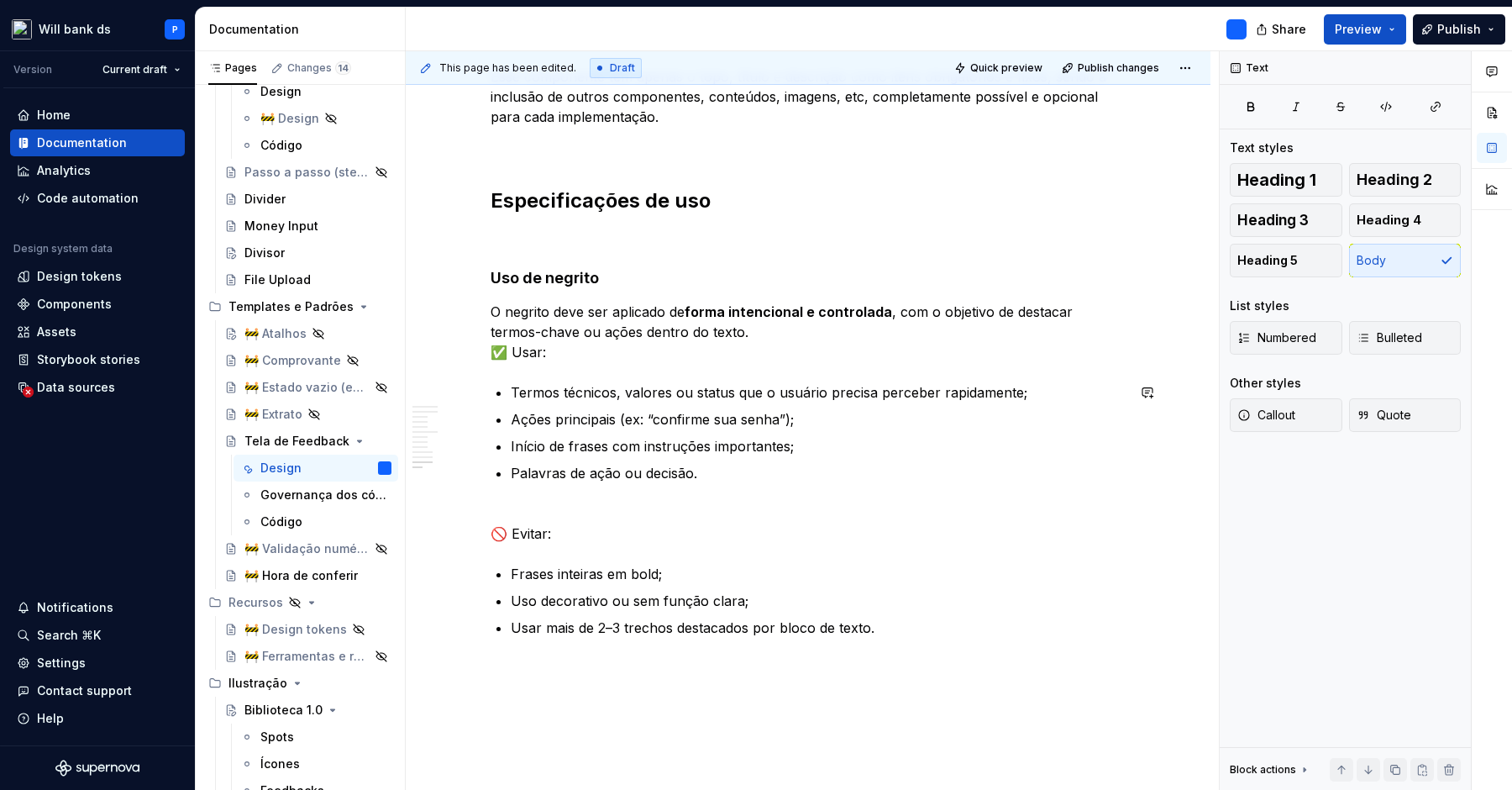
scroll to position [4016, 0]
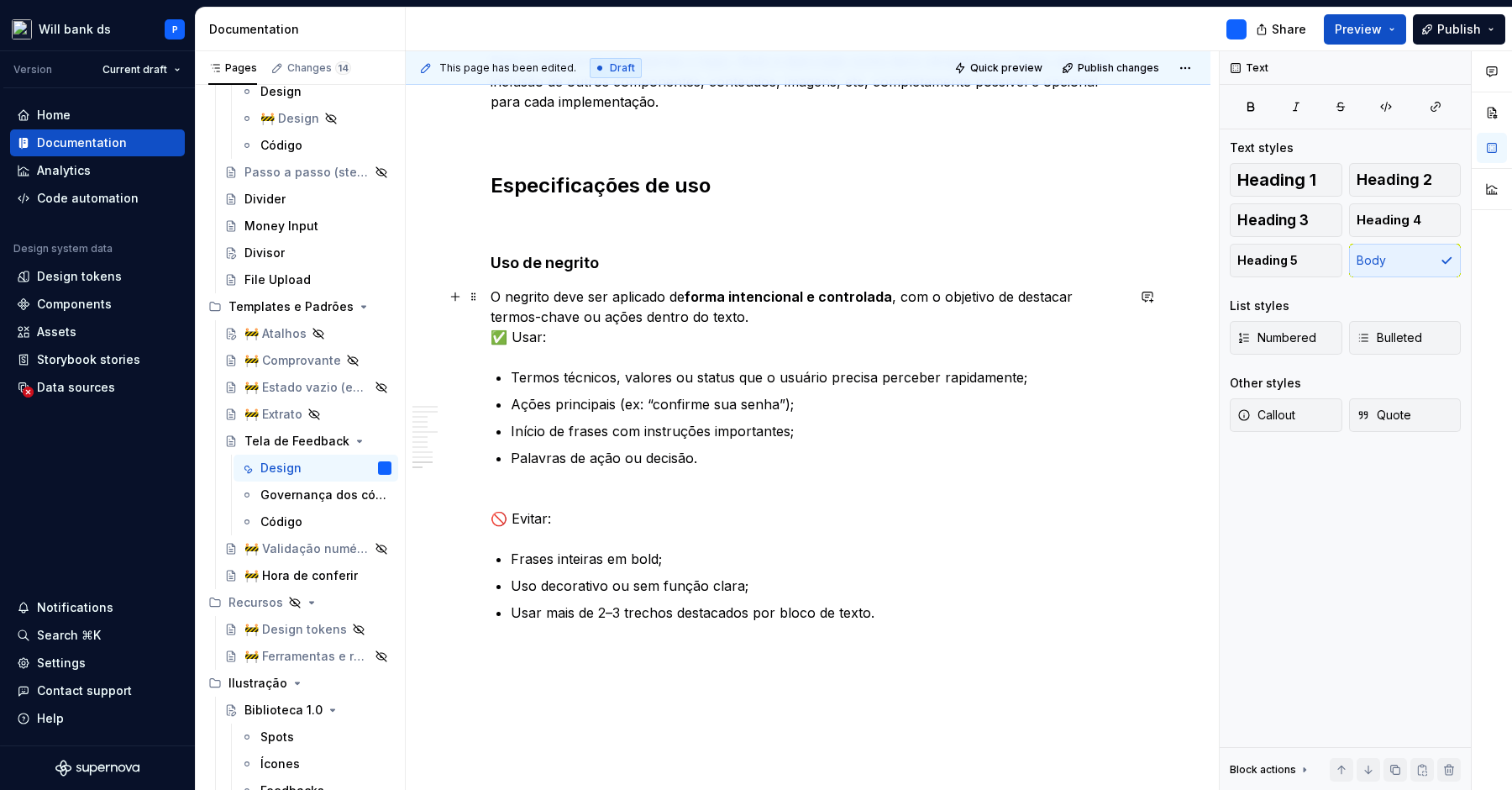
click at [755, 313] on p "O negrito deve ser aplicado de forma intencional e controlada , com o objetivo …" at bounding box center [808, 317] width 635 height 61
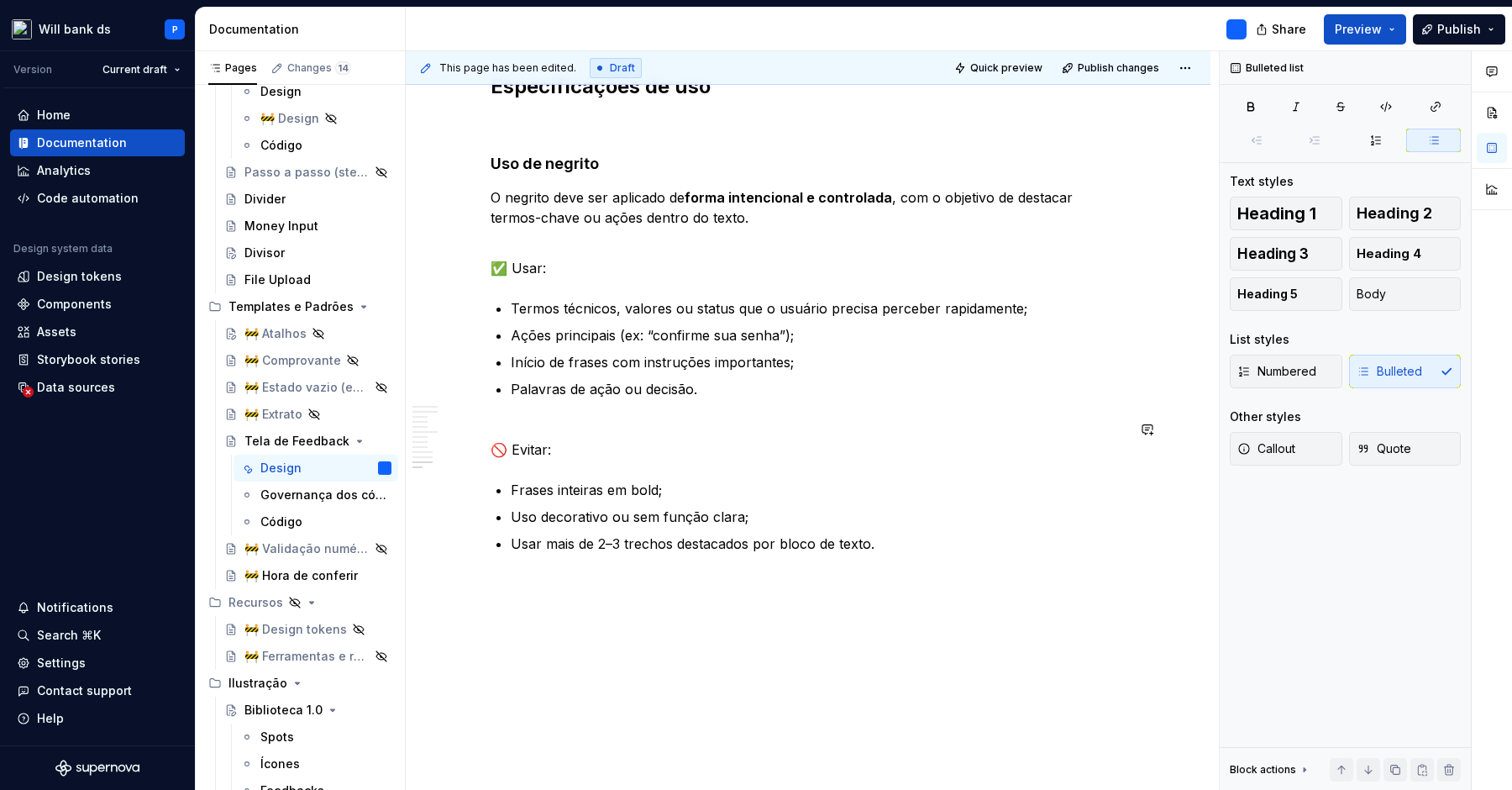
scroll to position [4134, 0]
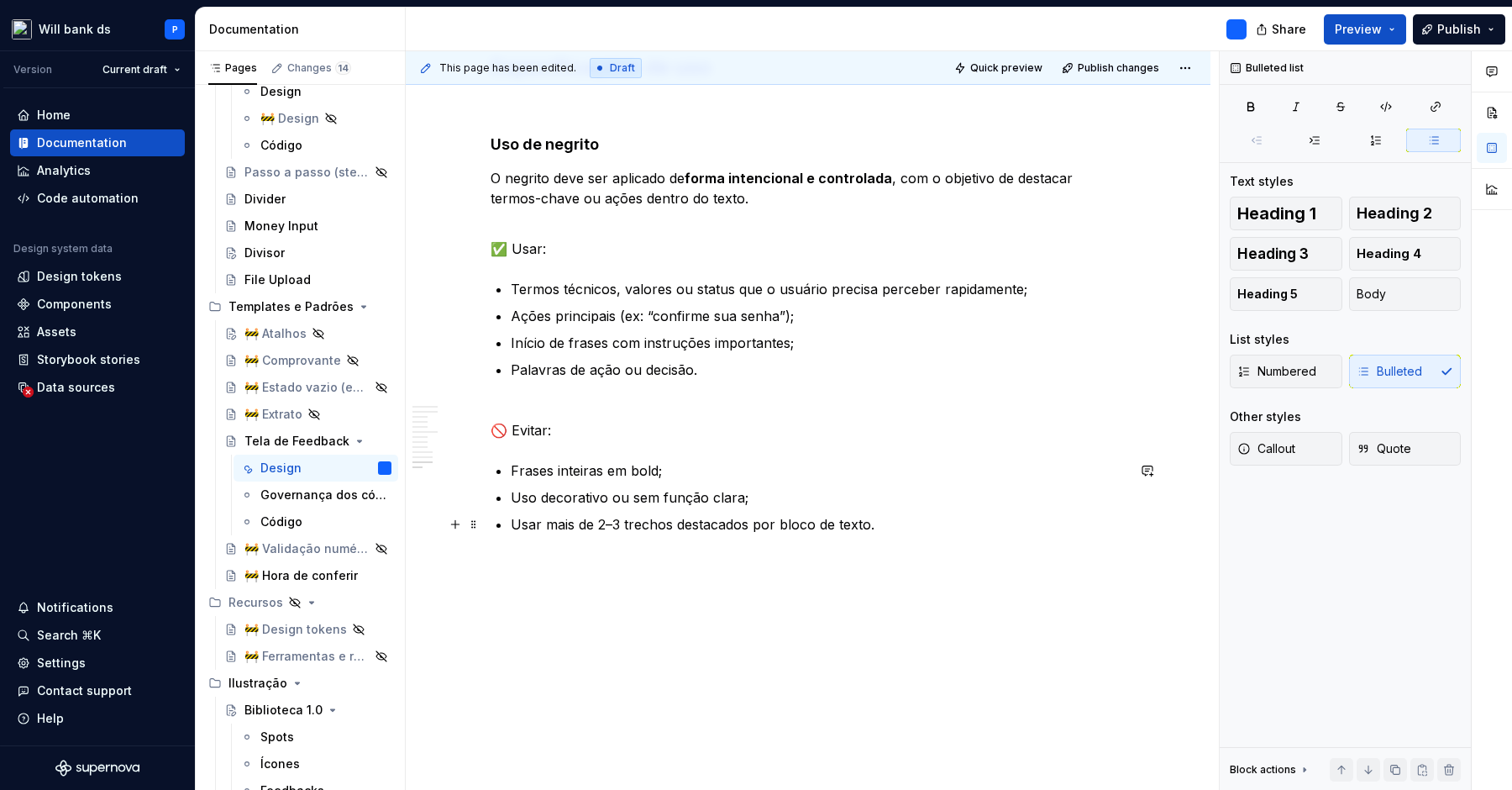
click at [863, 514] on p "Usar mais de 2–3 trechos destacados por bloco de texto." at bounding box center [819, 523] width 615 height 20
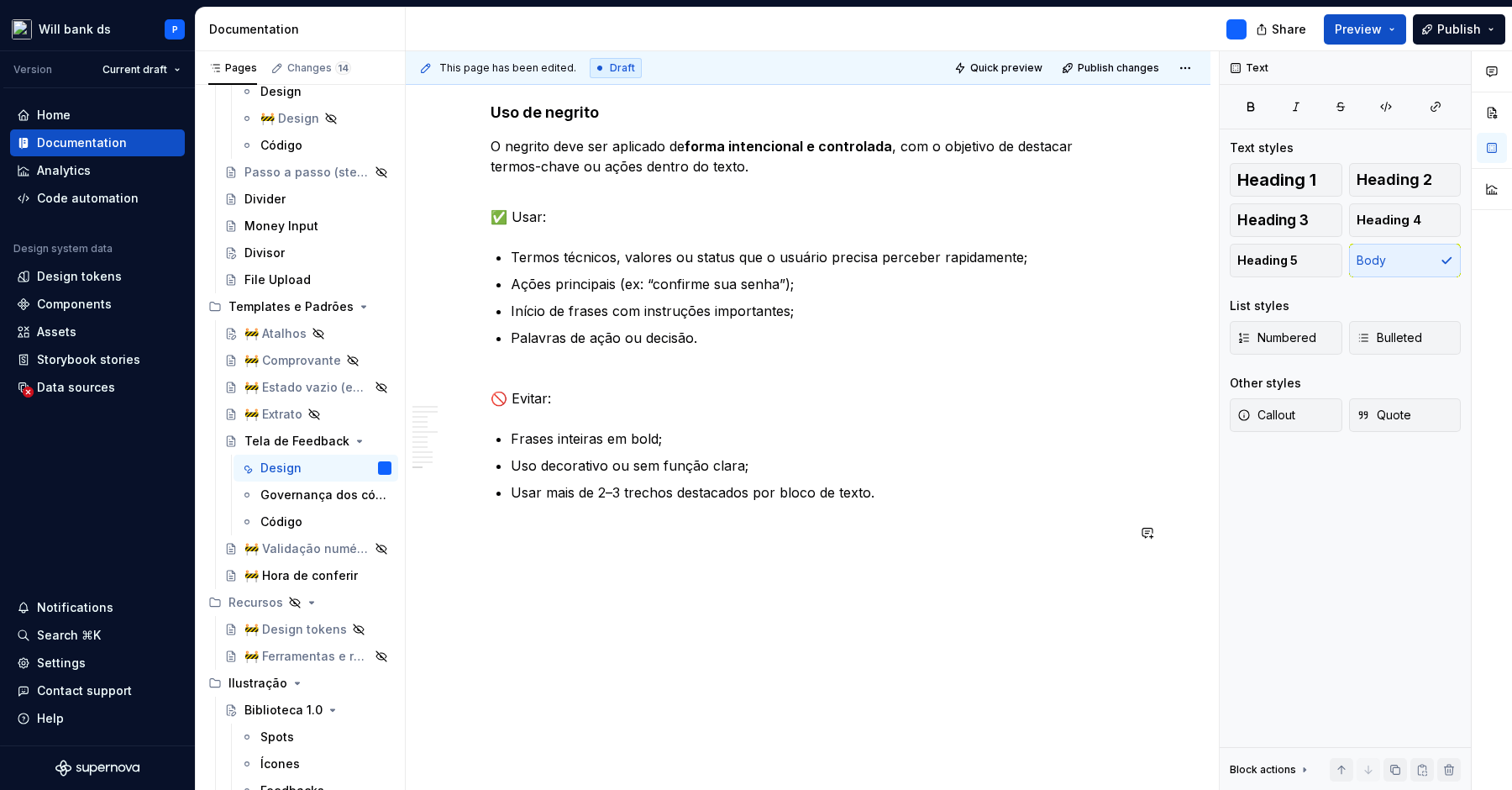
scroll to position [4174, 0]
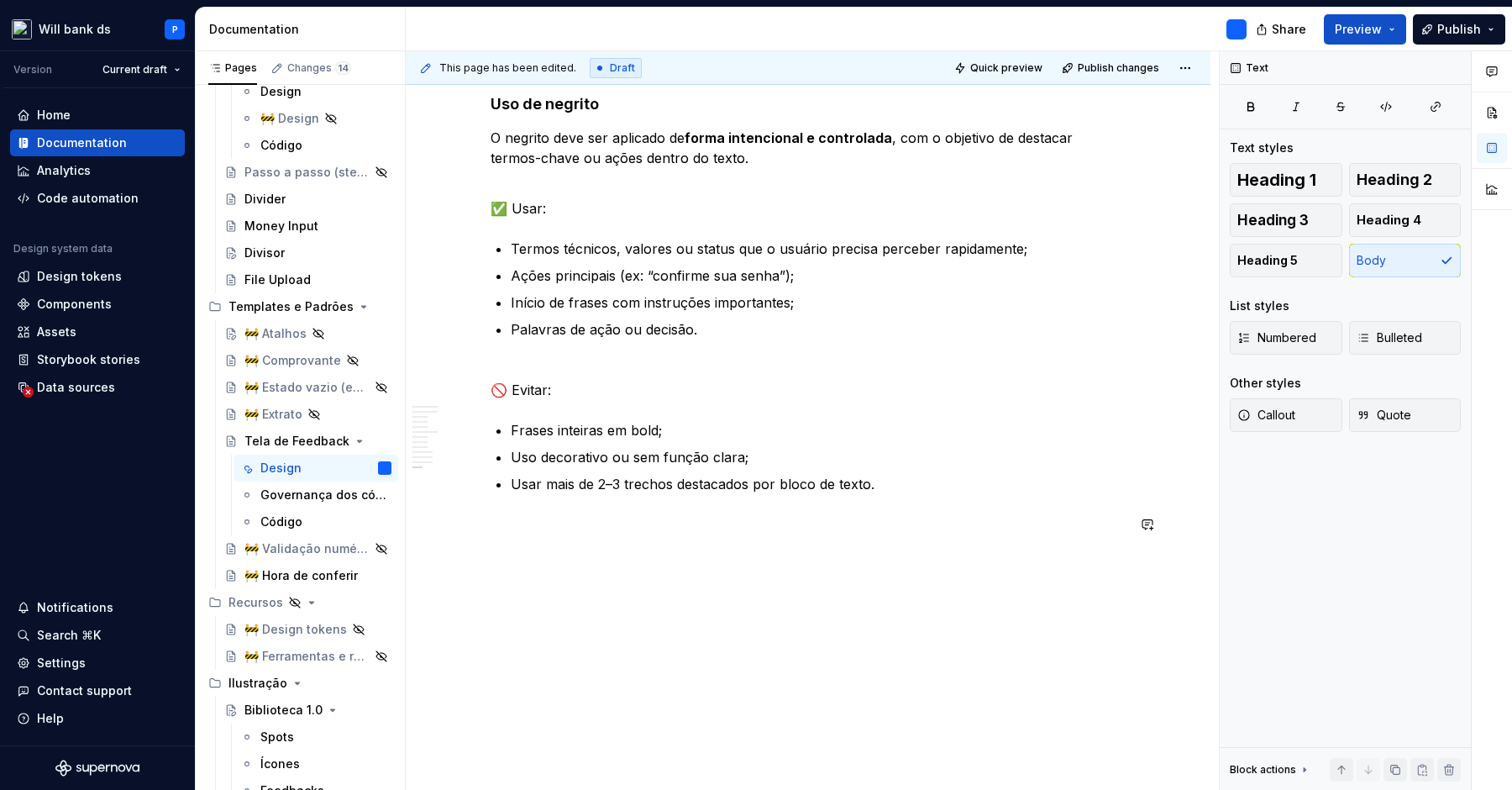
click at [543, 532] on p at bounding box center [808, 523] width 635 height 20
click at [553, 521] on p at bounding box center [808, 523] width 635 height 20
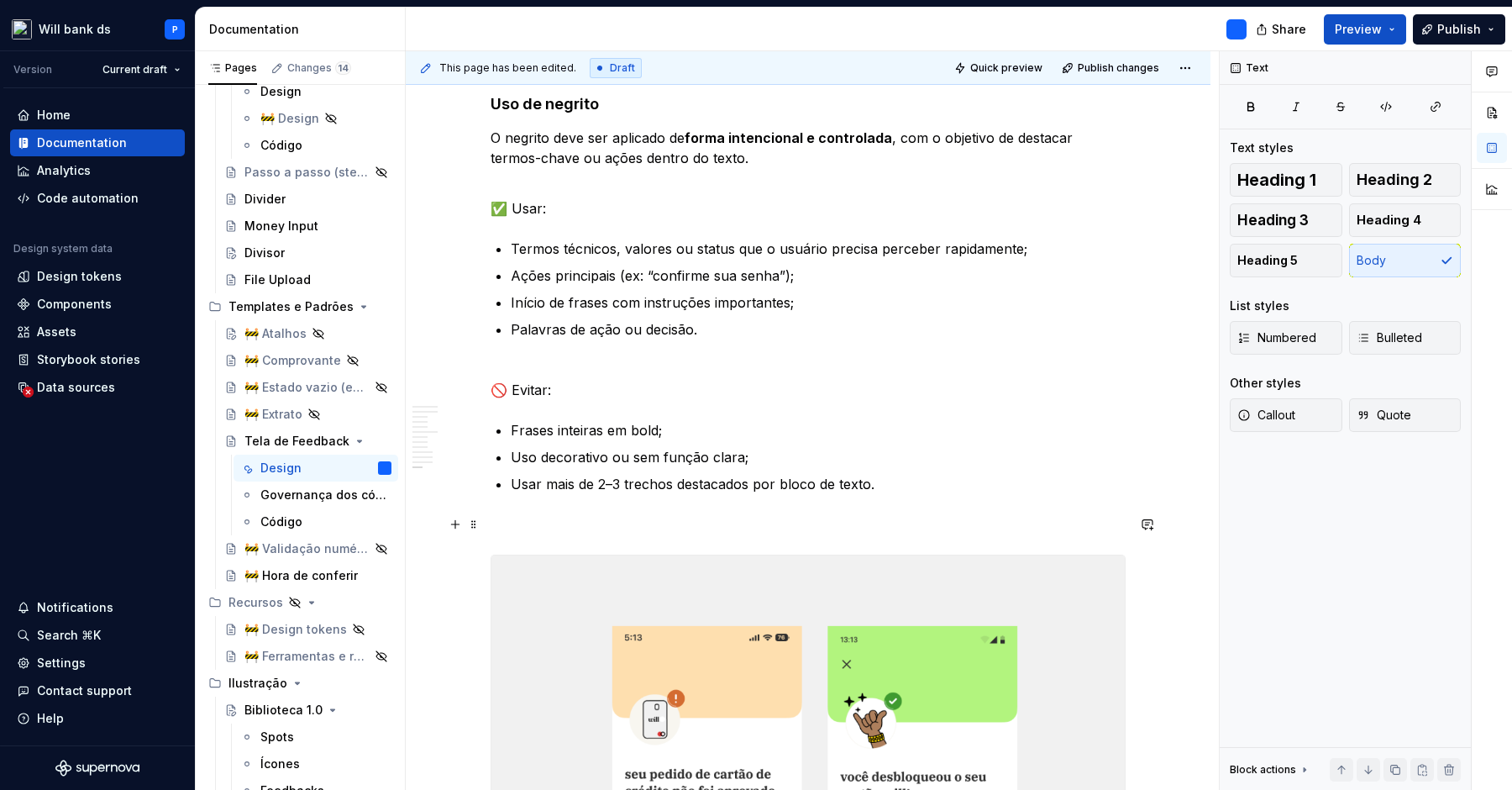
click at [524, 528] on p at bounding box center [808, 523] width 635 height 20
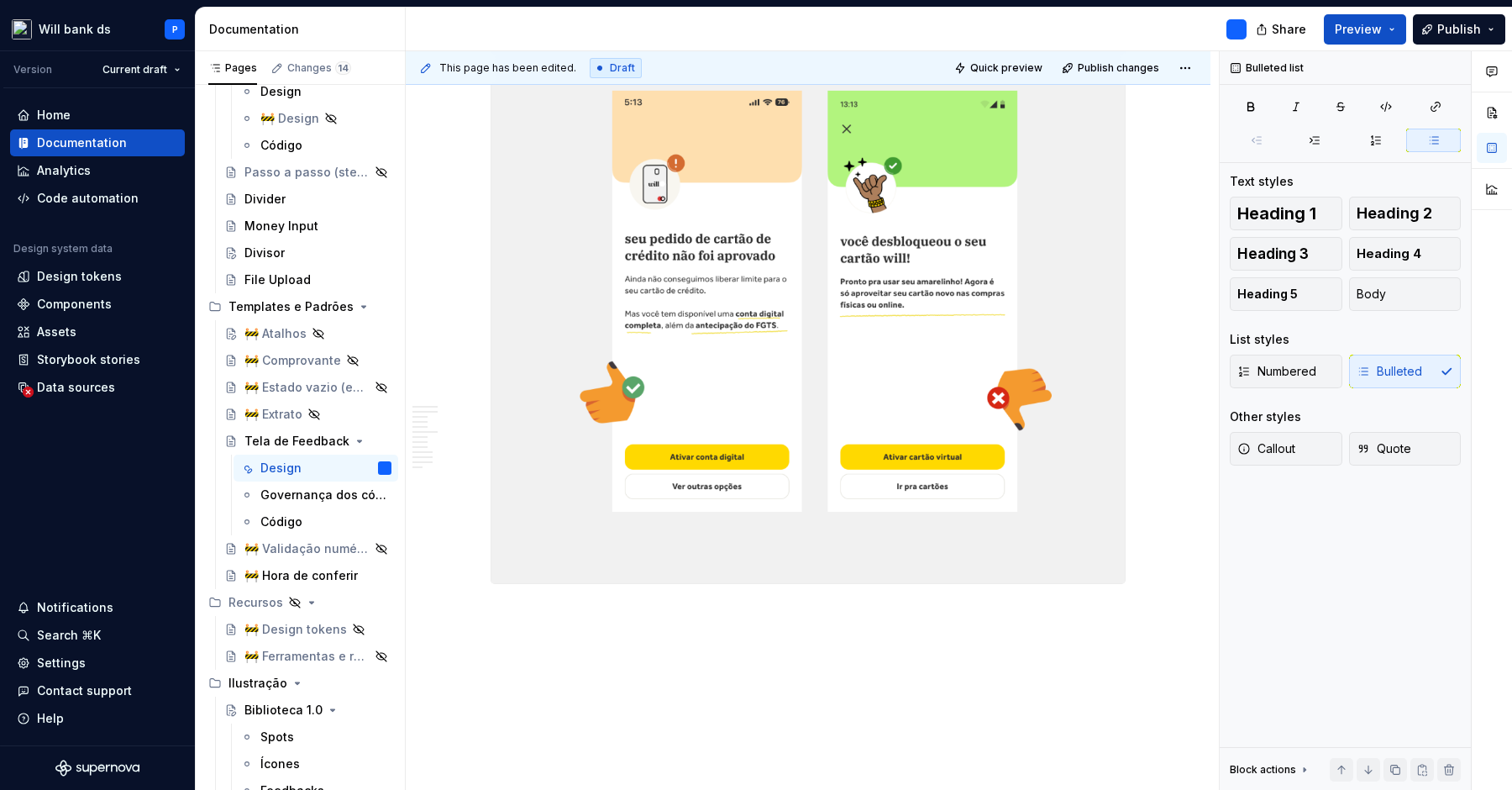
scroll to position [4698, 0]
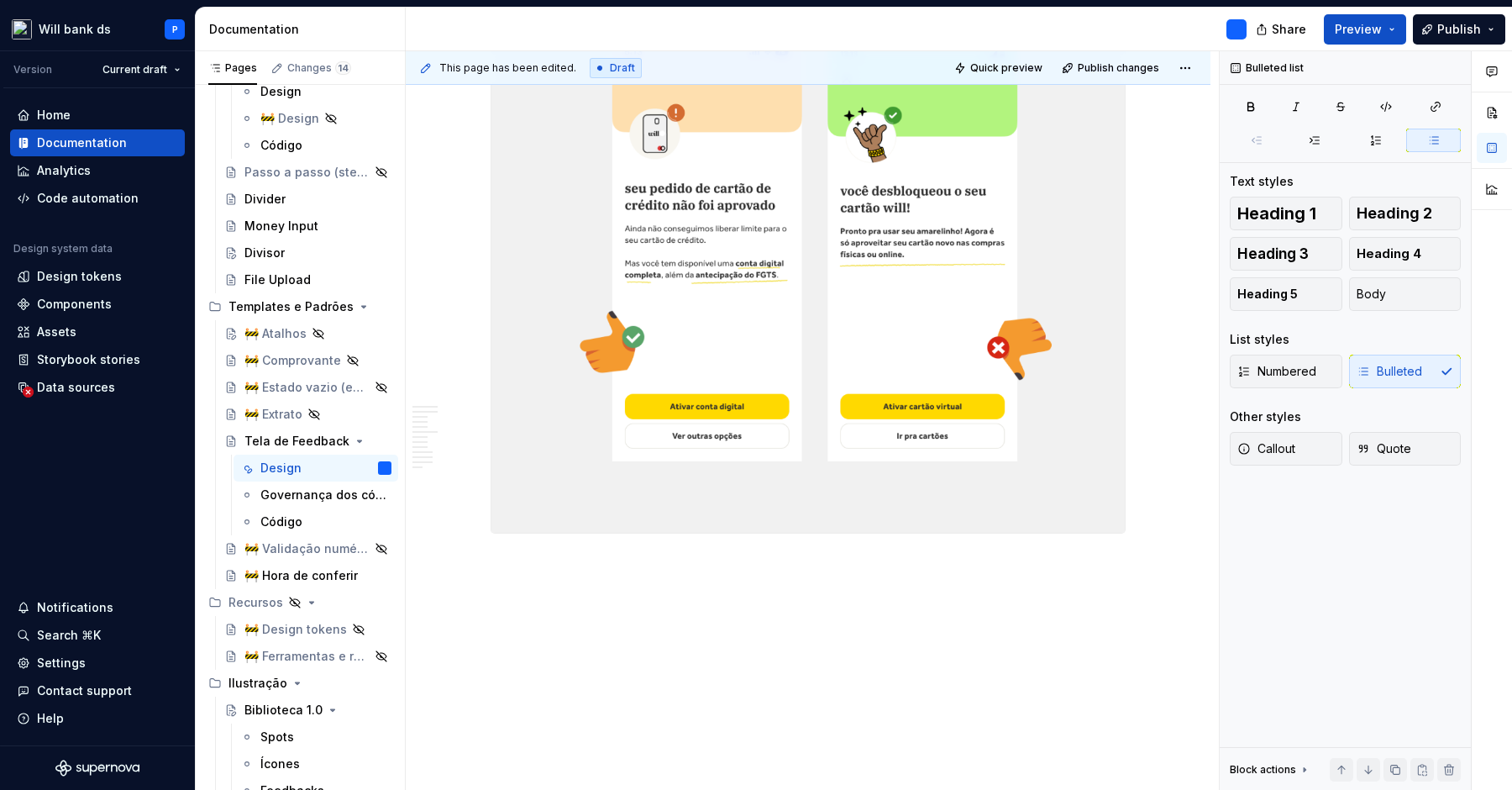
click at [581, 576] on div "This page has been edited. Draft Quick preview Publish changes Tela de Feedback…" at bounding box center [812, 421] width 813 height 740
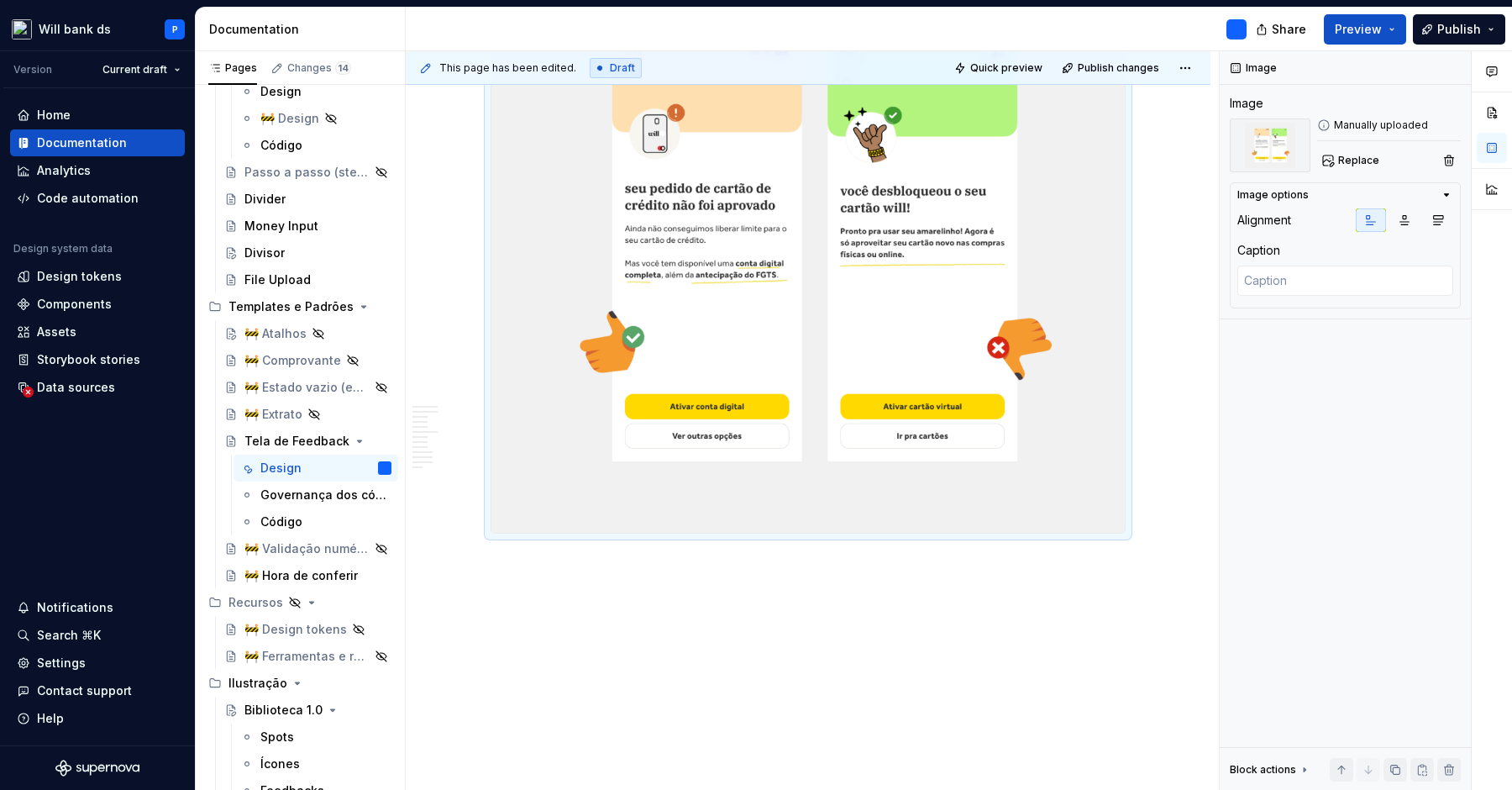
scroll to position [4663, 0]
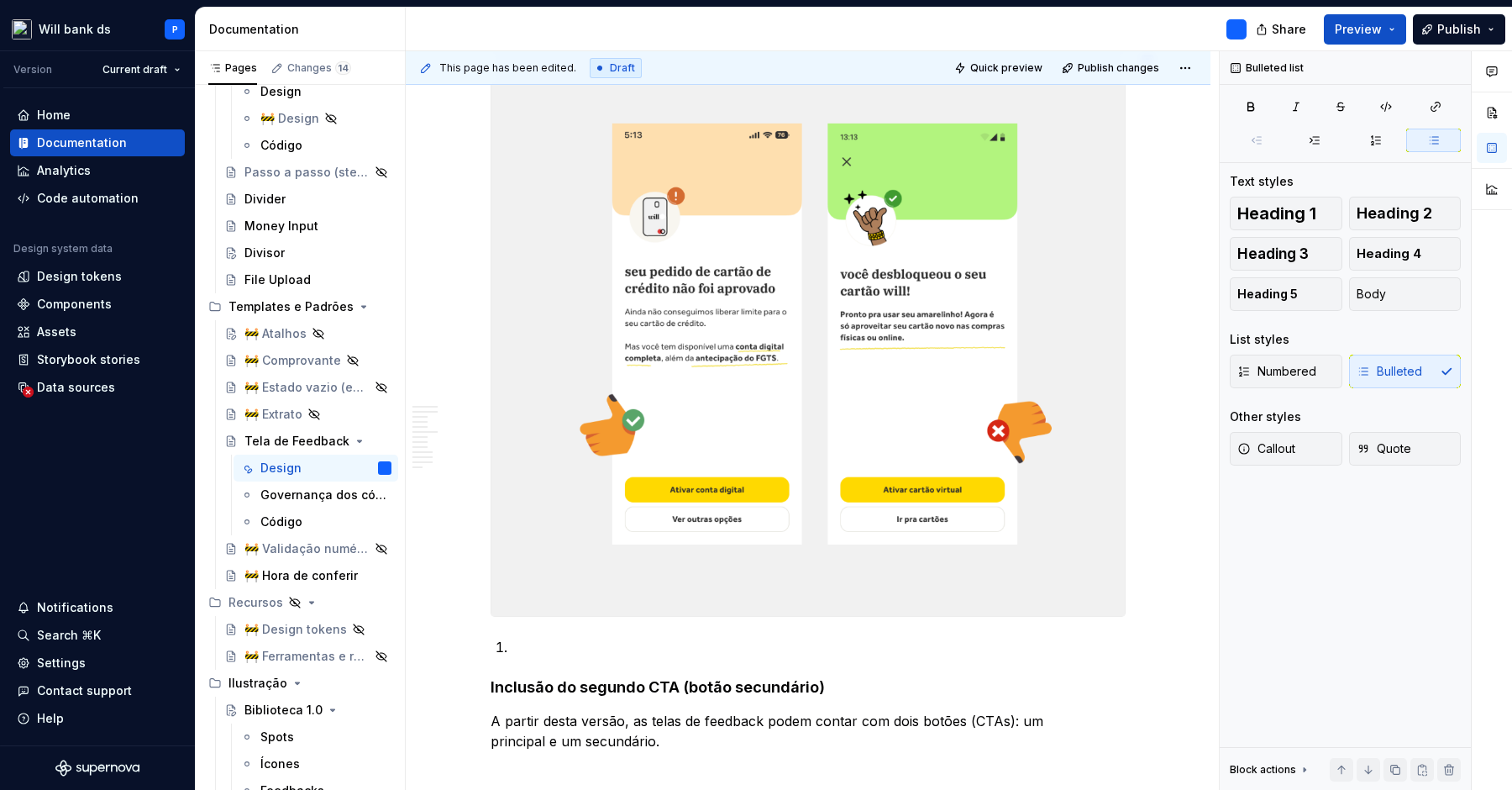
scroll to position [4744, 0]
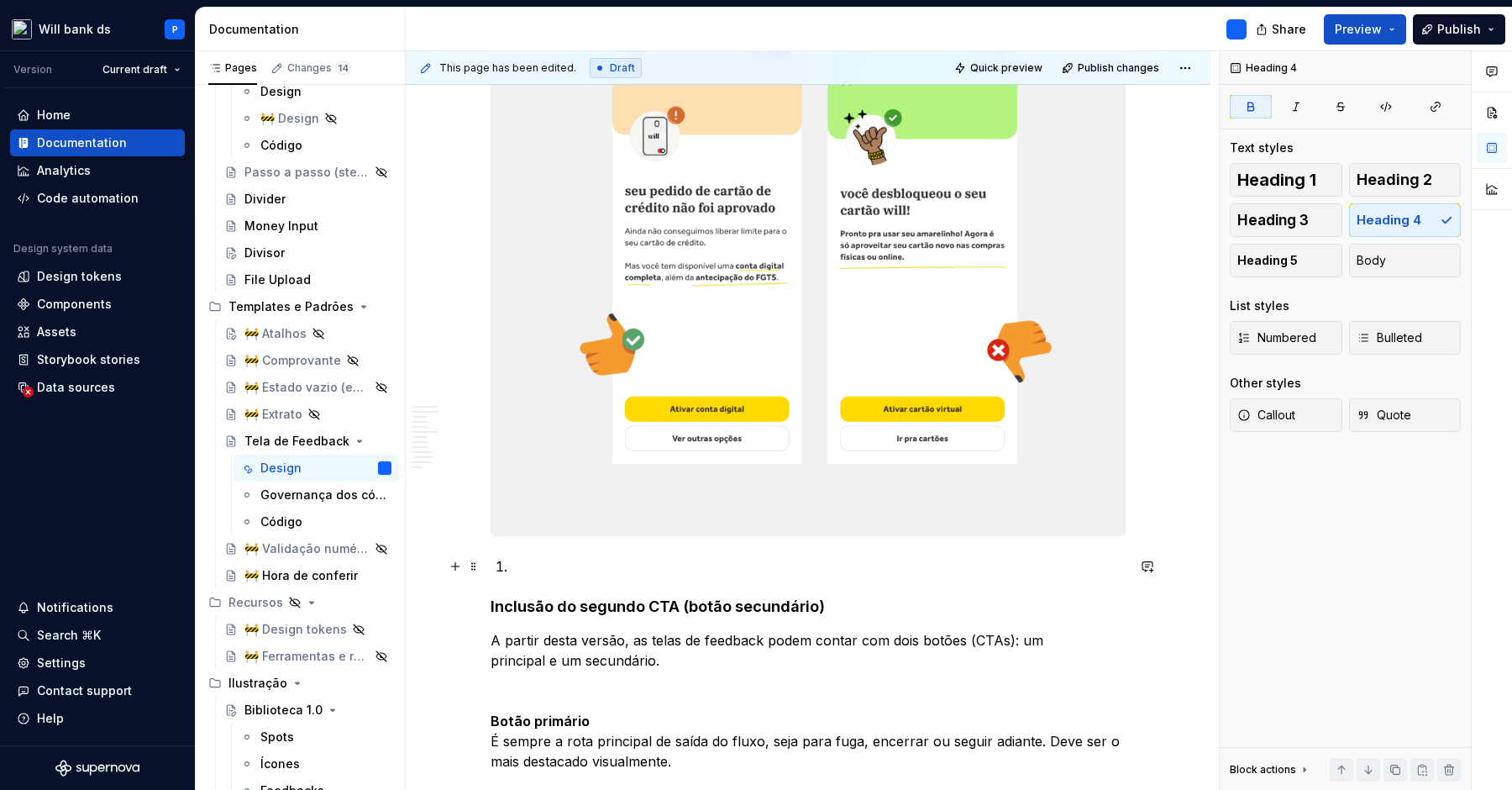
click at [522, 570] on li at bounding box center [819, 566] width 615 height 20
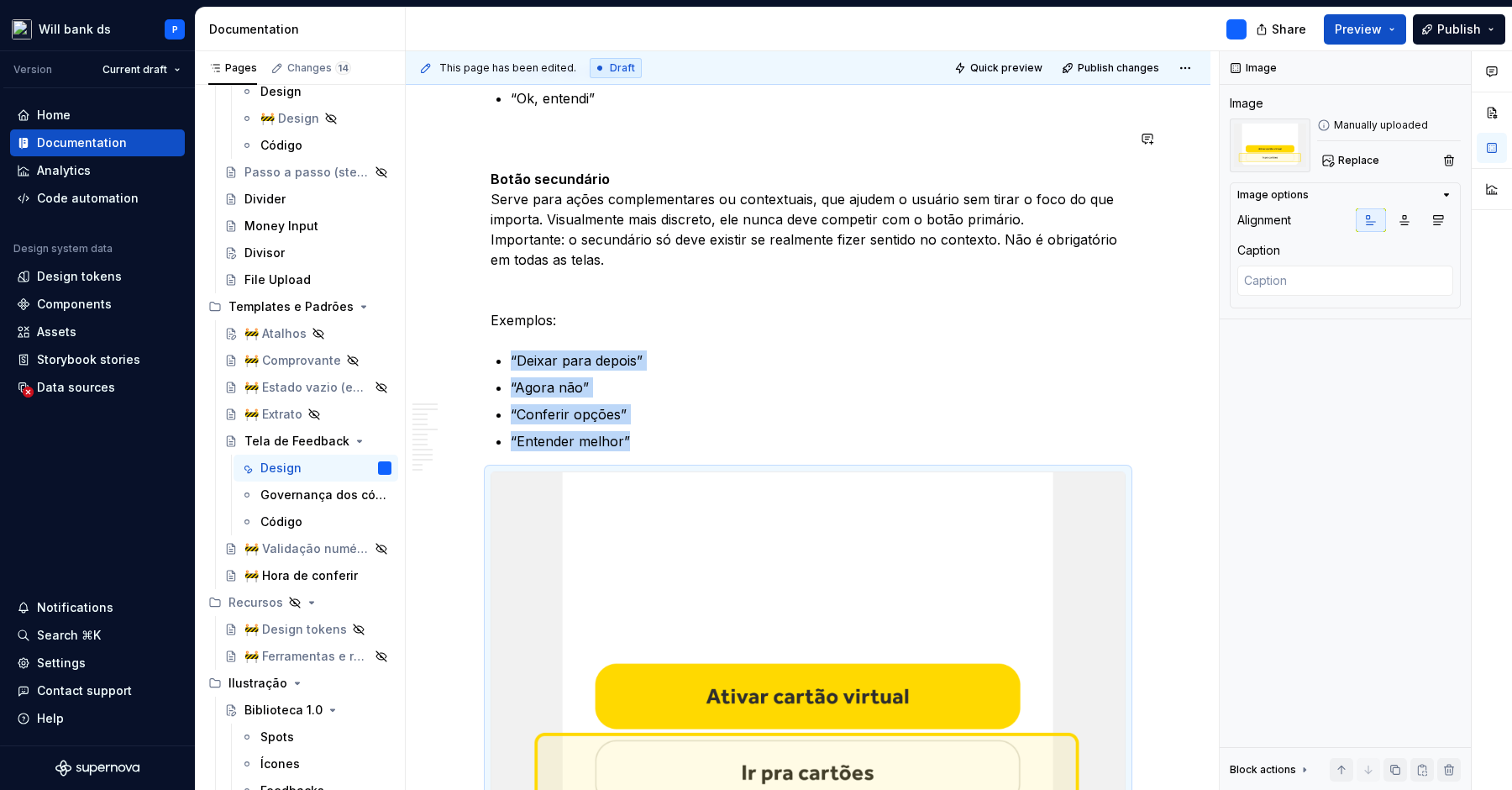
scroll to position [5969, 0]
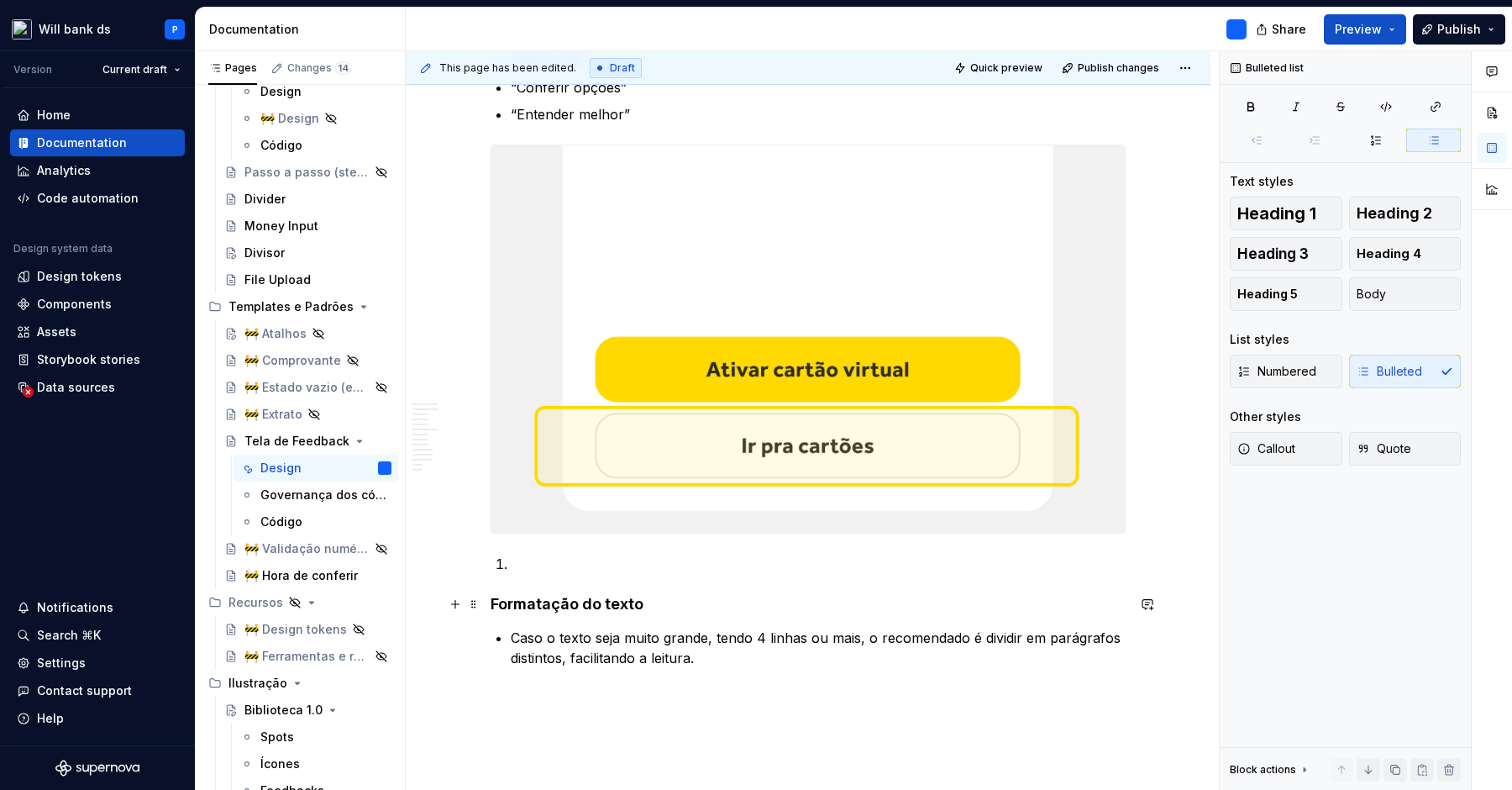
click at [531, 601] on strong "Formatação do texto" at bounding box center [567, 603] width 153 height 18
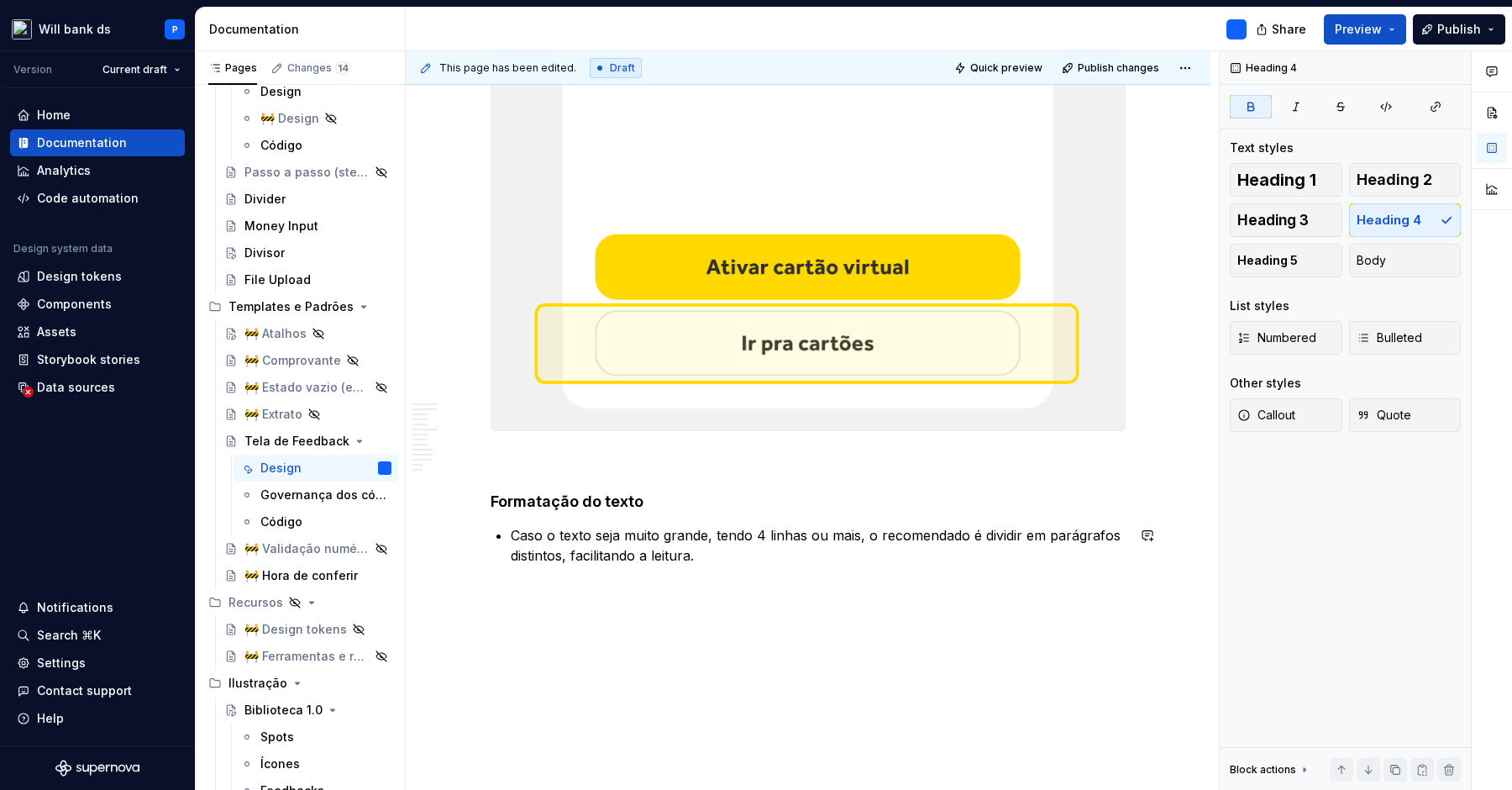
scroll to position [6103, 0]
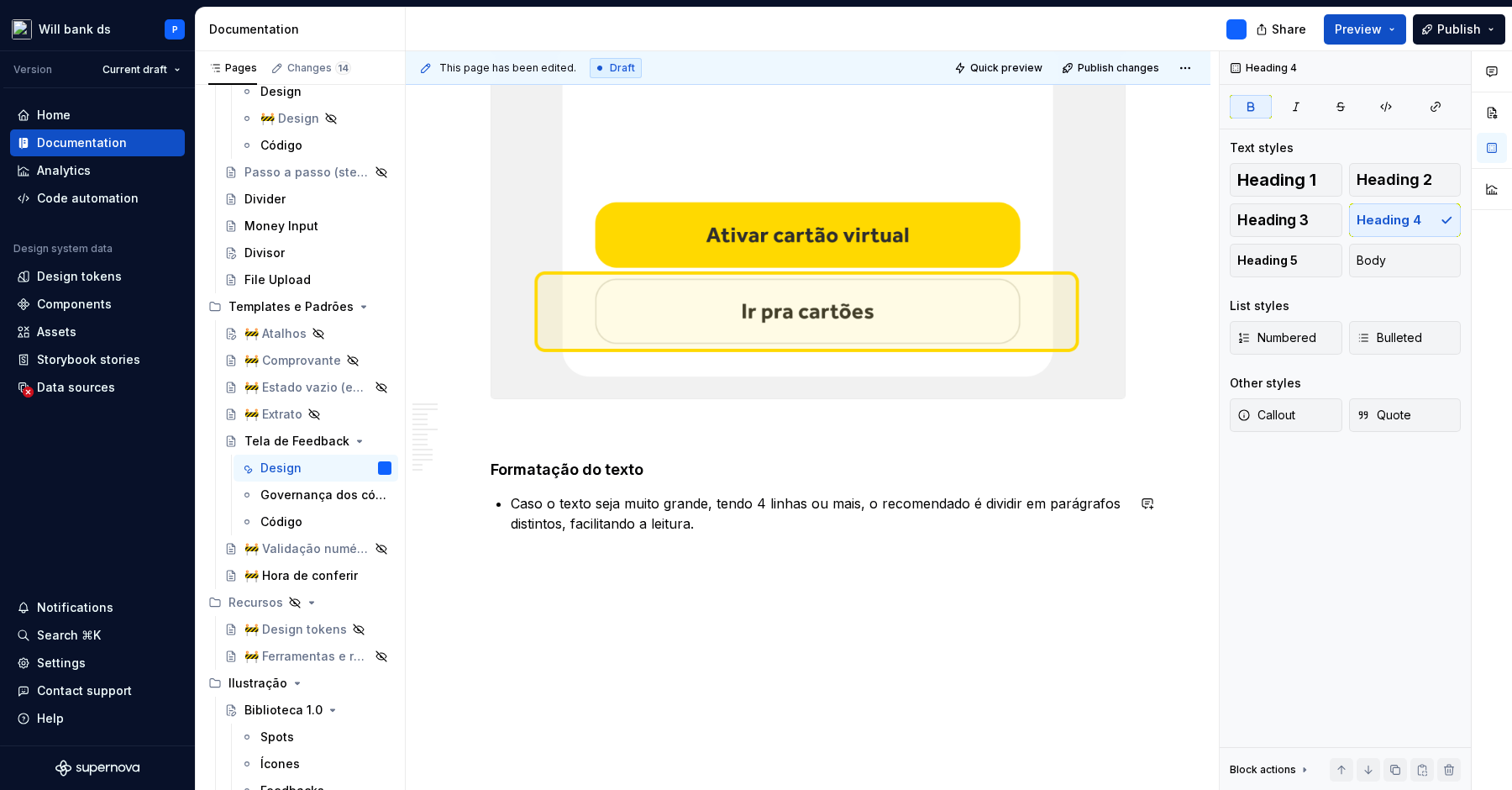
click at [768, 528] on p "Caso o texto seja muito grande, tendo 4 linhas ou mais, o recomendado é dividir…" at bounding box center [819, 513] width 615 height 40
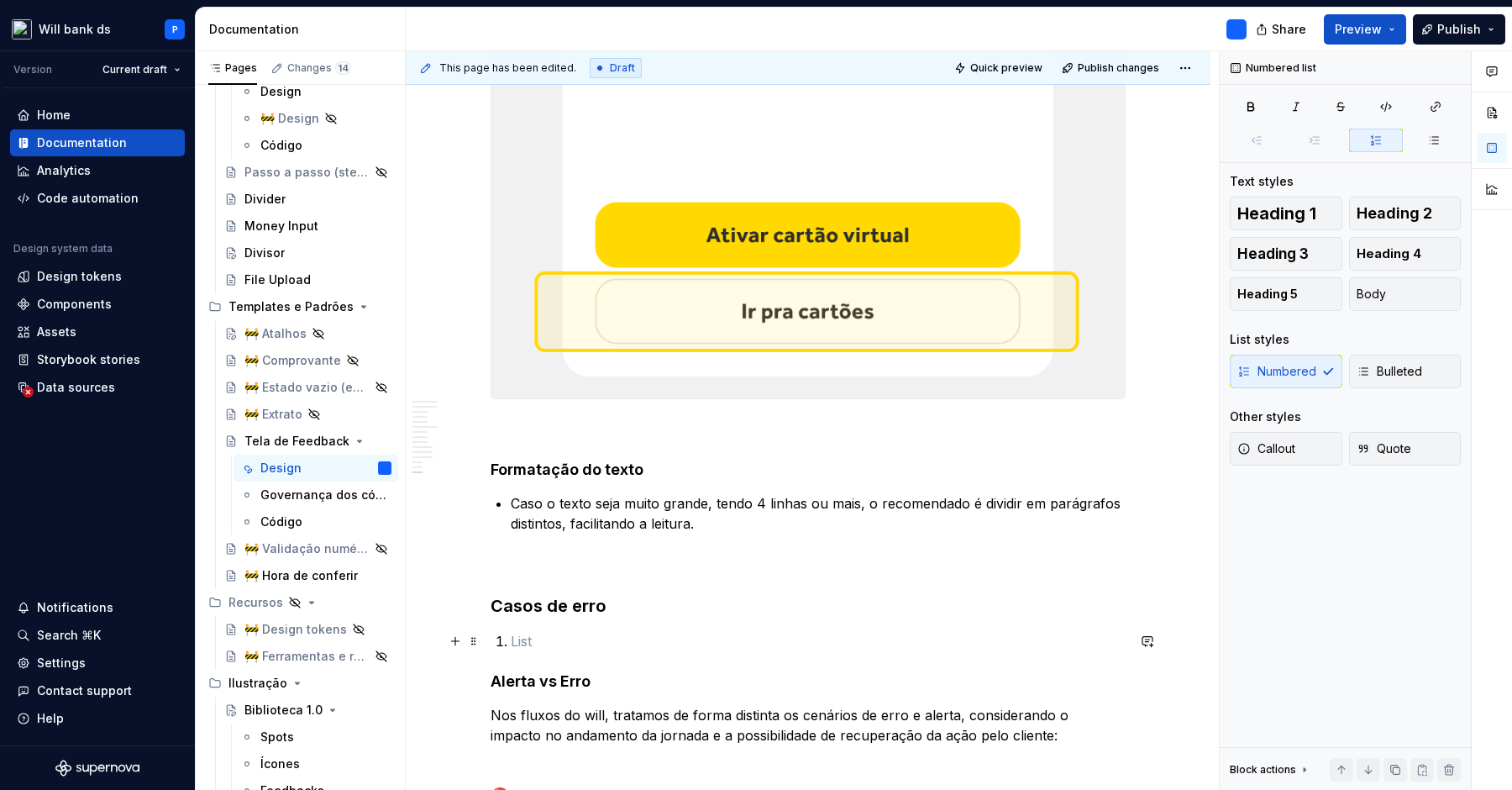
click at [567, 648] on p at bounding box center [819, 640] width 615 height 20
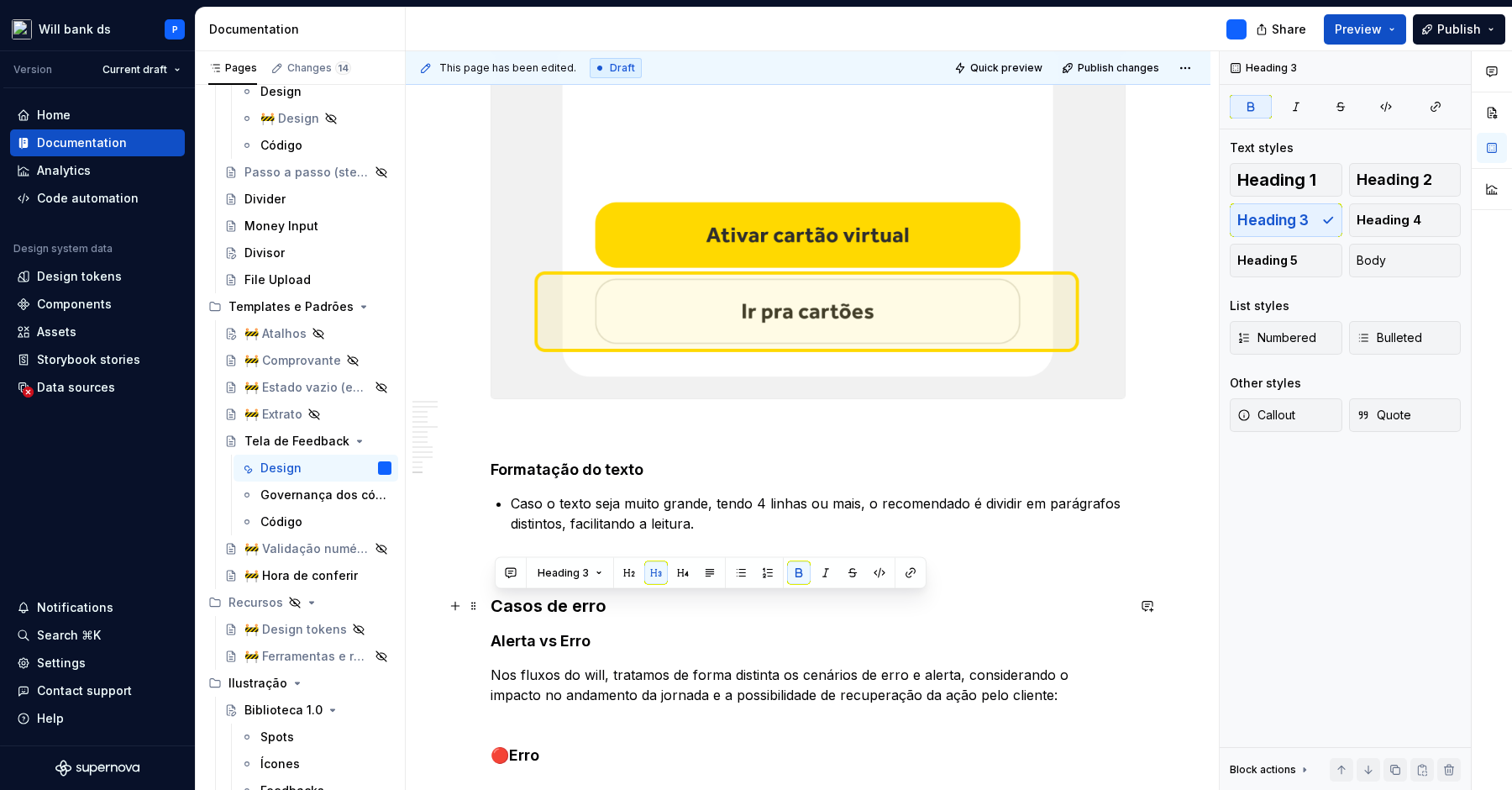
click at [572, 593] on h3 "Casos de erro" at bounding box center [808, 605] width 635 height 24
click at [638, 602] on h3 "Casos de erro" at bounding box center [808, 605] width 635 height 24
click at [475, 605] on span at bounding box center [474, 605] width 13 height 24
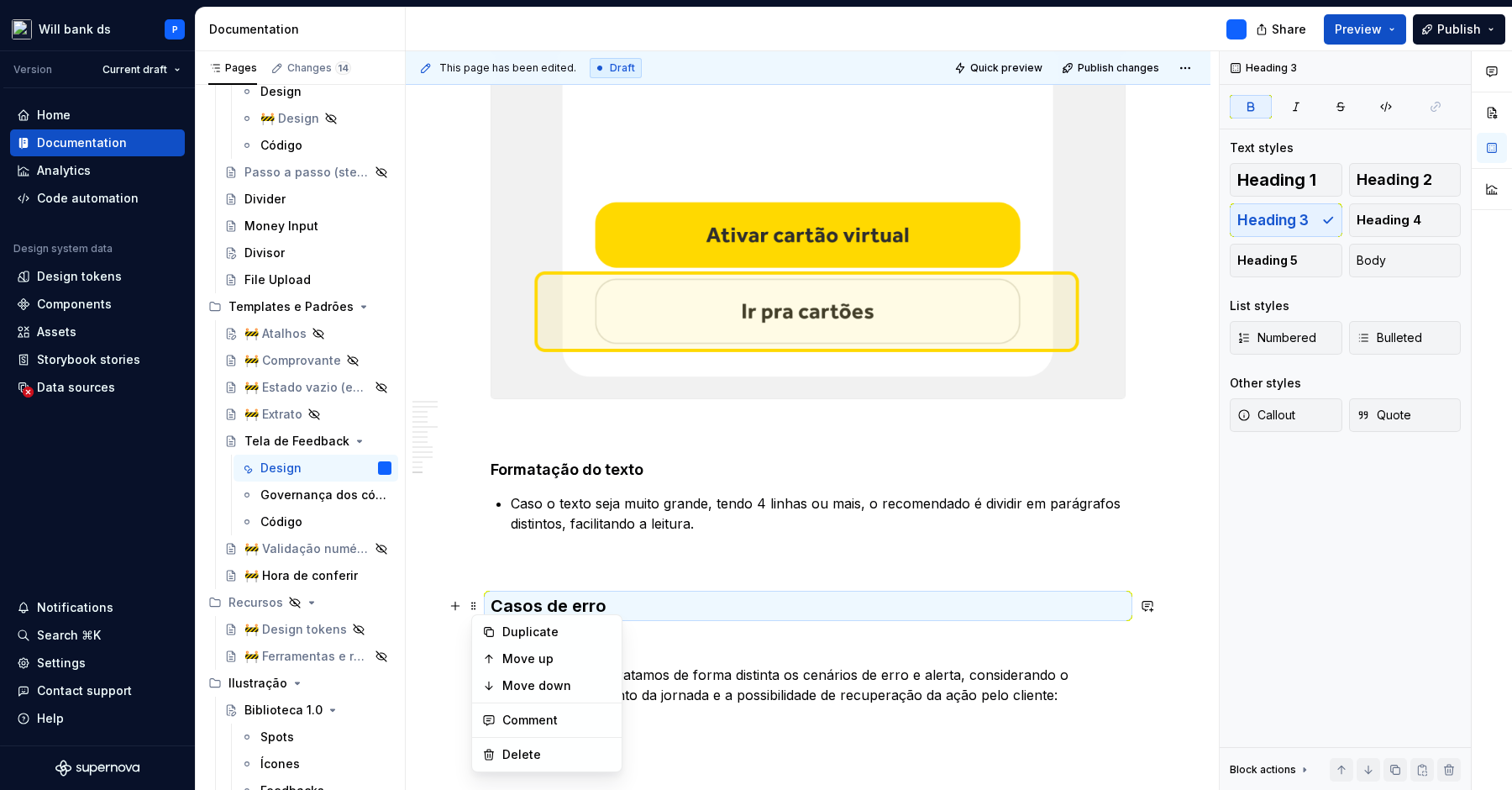
click at [539, 597] on strong "Casos de erro" at bounding box center [549, 605] width 116 height 20
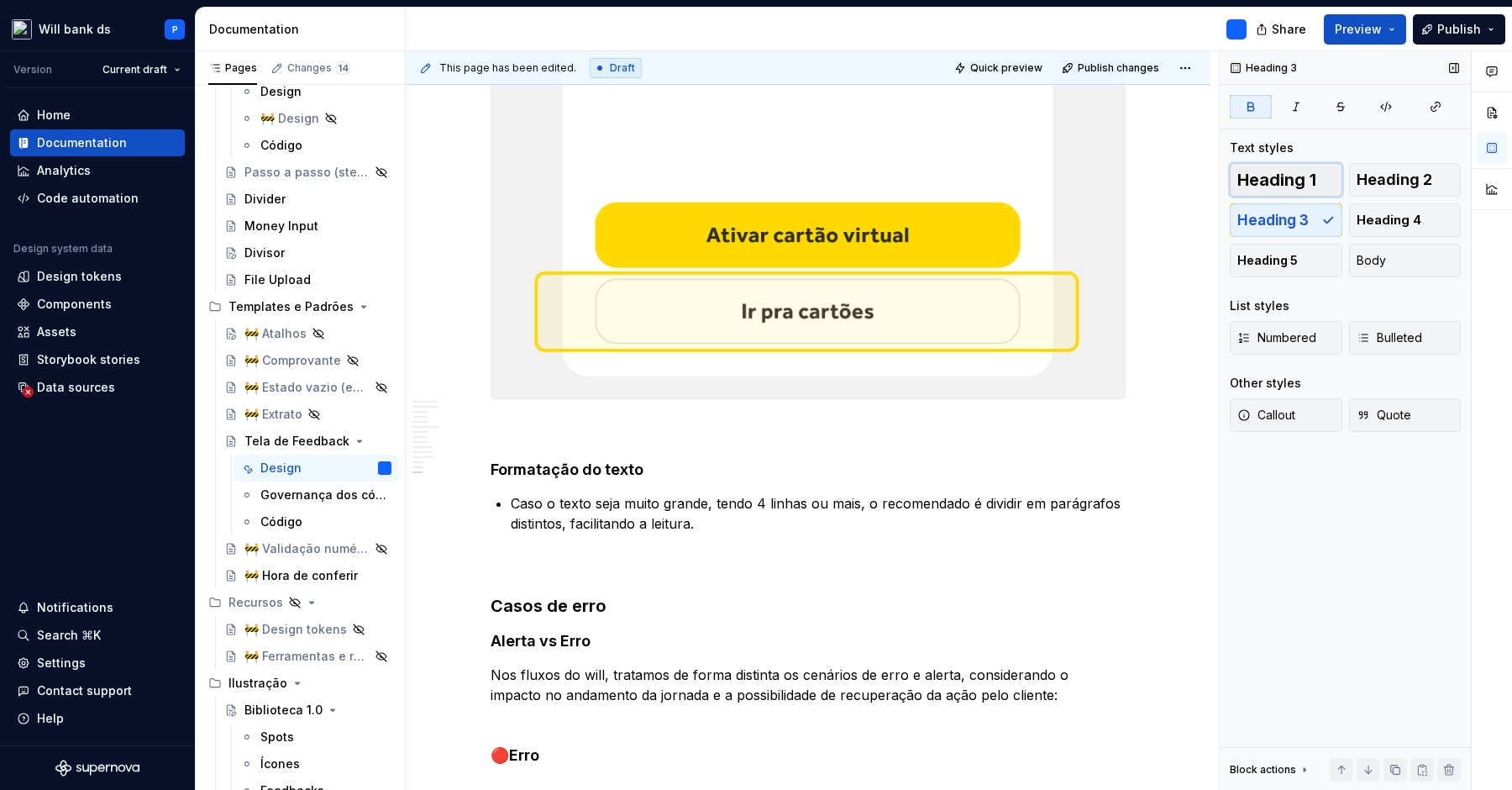
click at [1314, 183] on span "Heading 1" at bounding box center [1276, 179] width 79 height 17
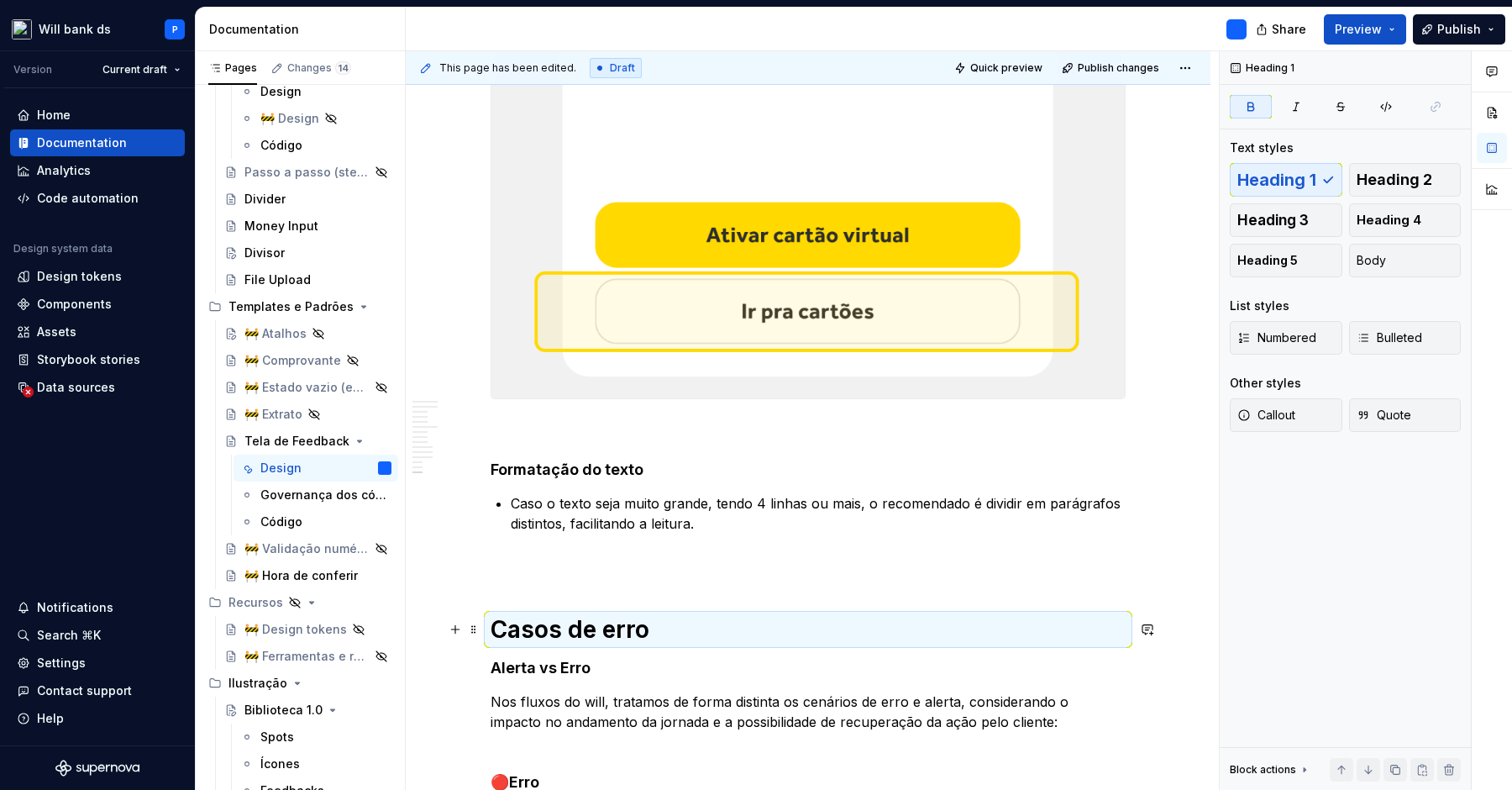
click at [703, 628] on h1 "Casos de erro" at bounding box center [808, 630] width 635 height 30
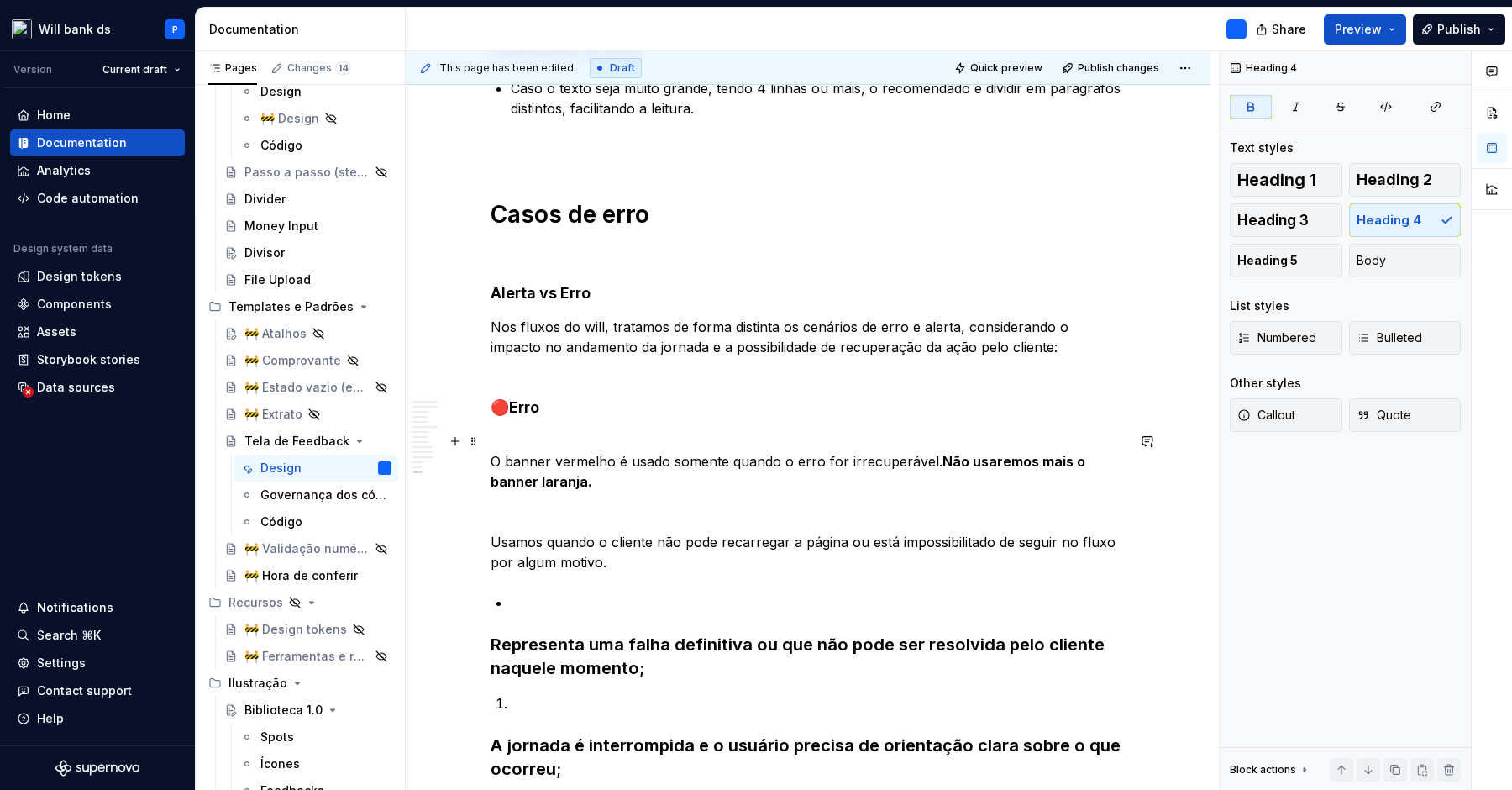
scroll to position [6523, 0]
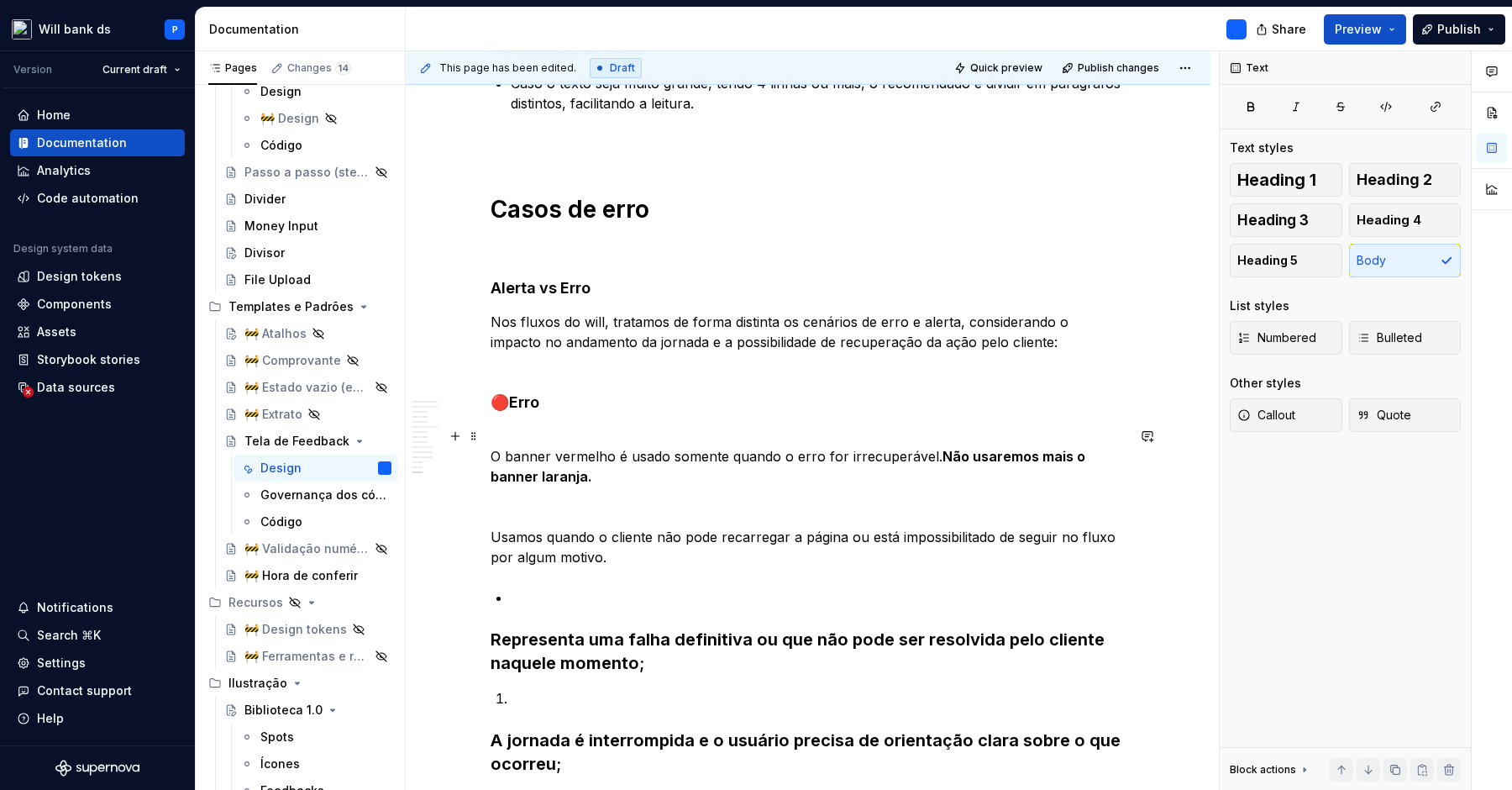
click at [536, 448] on p "O banner vermelho é usado somente quando o erro for irrecuperável. Não usaremos…" at bounding box center [808, 497] width 635 height 141
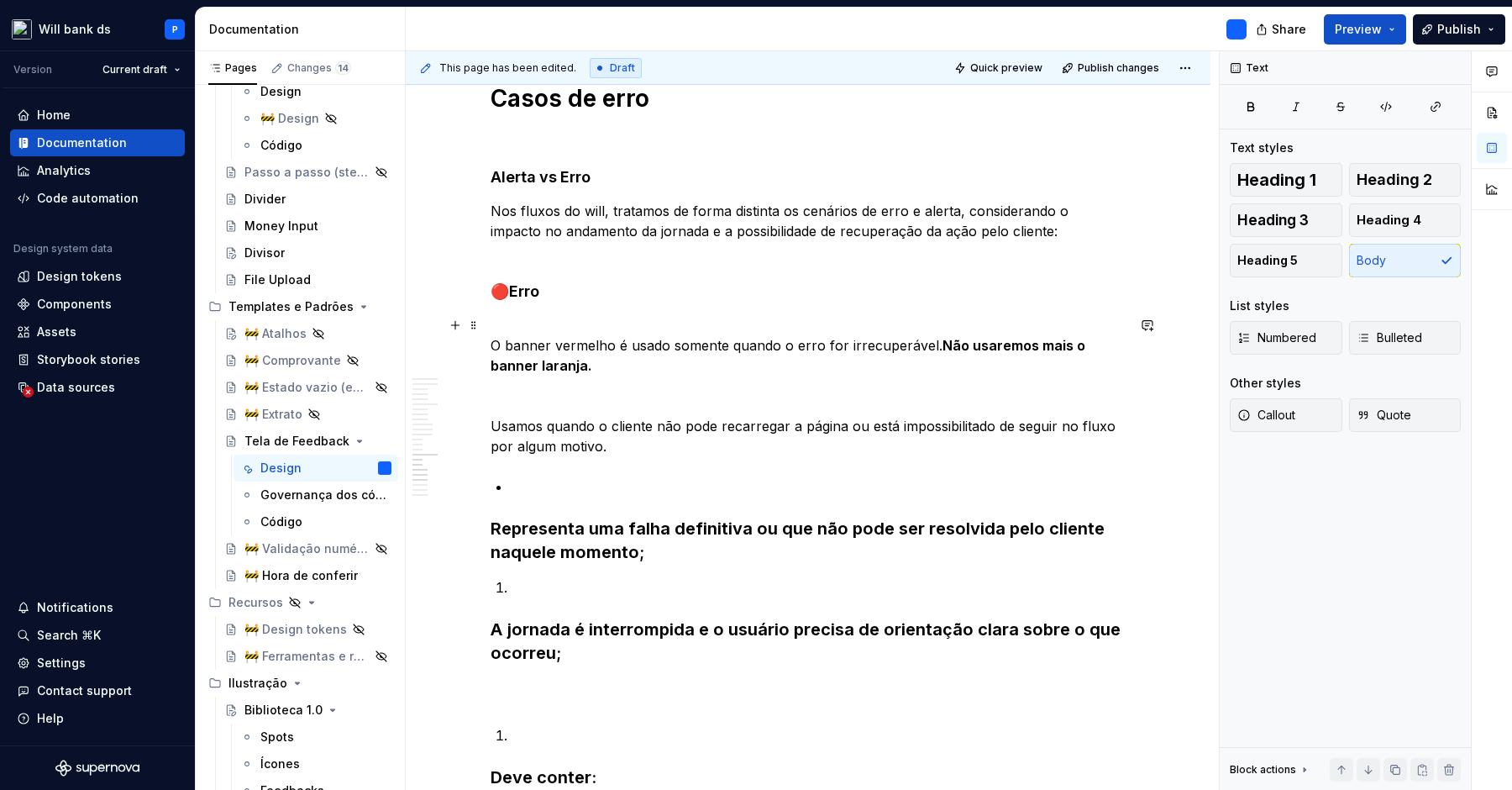
click at [499, 428] on p "O banner vermelho é usado somente quando o erro for irrecuperável. Não usaremos…" at bounding box center [808, 386] width 635 height 141
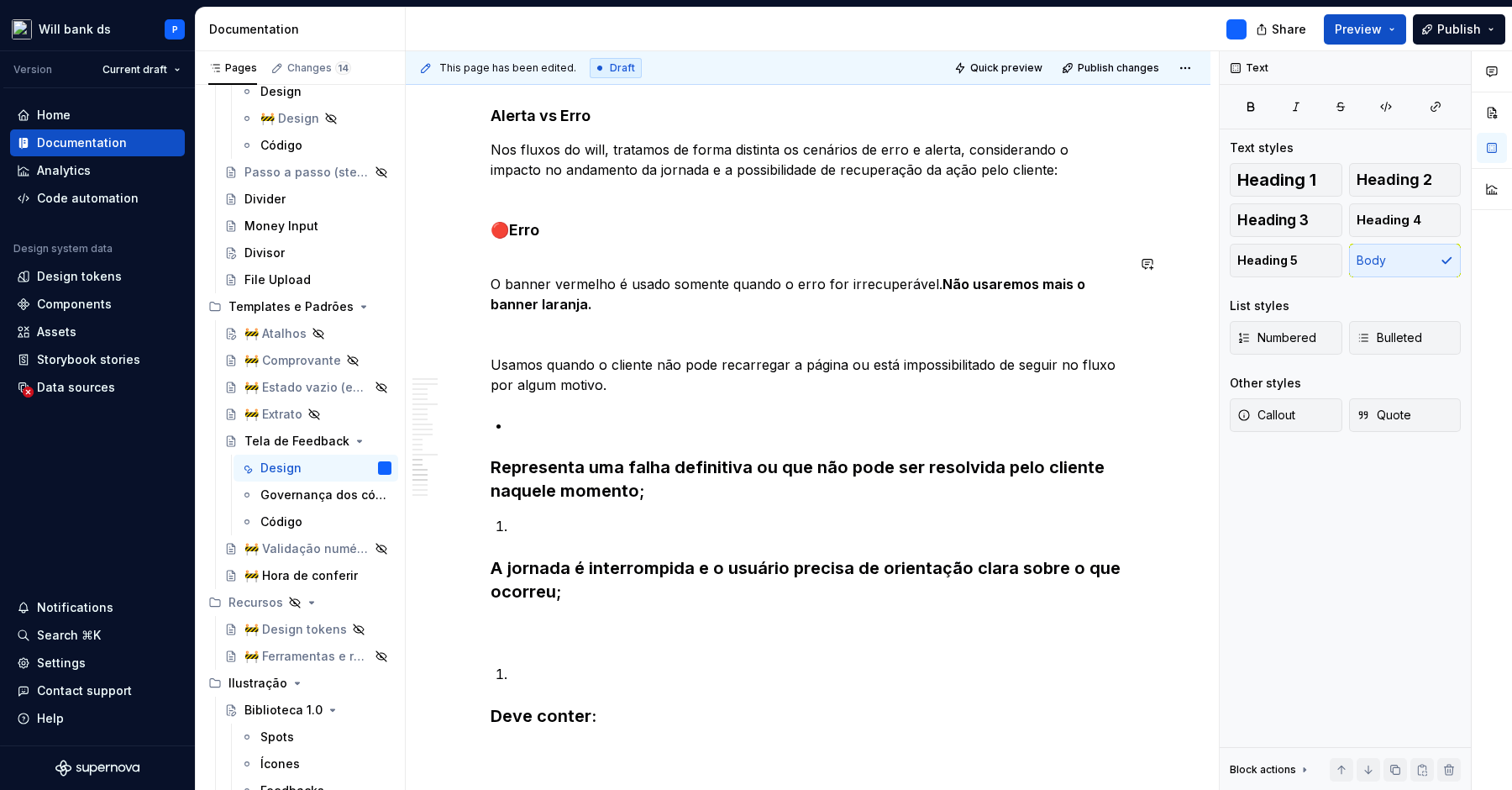
scroll to position [6698, 0]
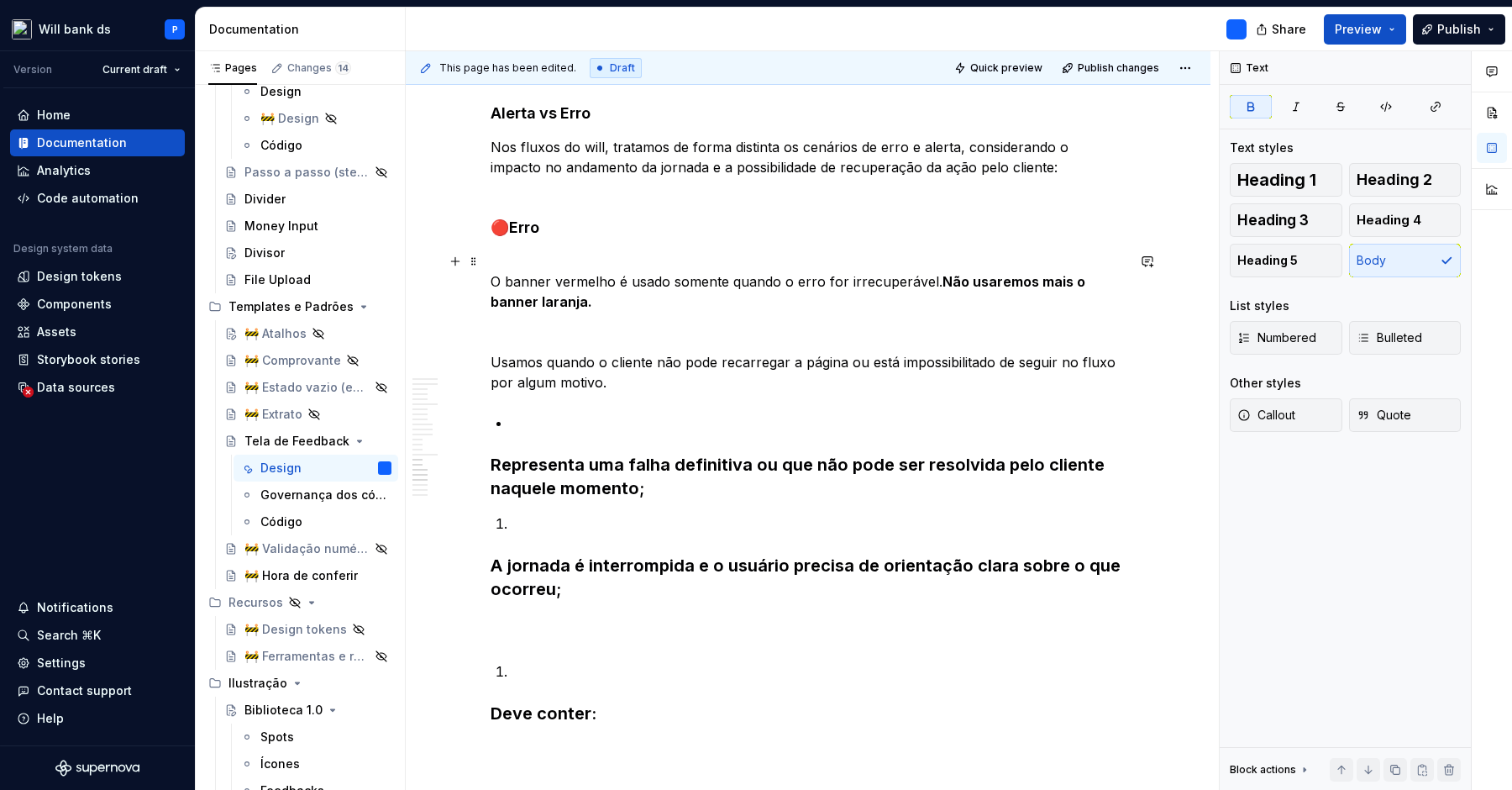
click at [1099, 281] on p "O banner vermelho é usado somente quando o erro for irrecuperável. Não usaremos…" at bounding box center [808, 322] width 635 height 141
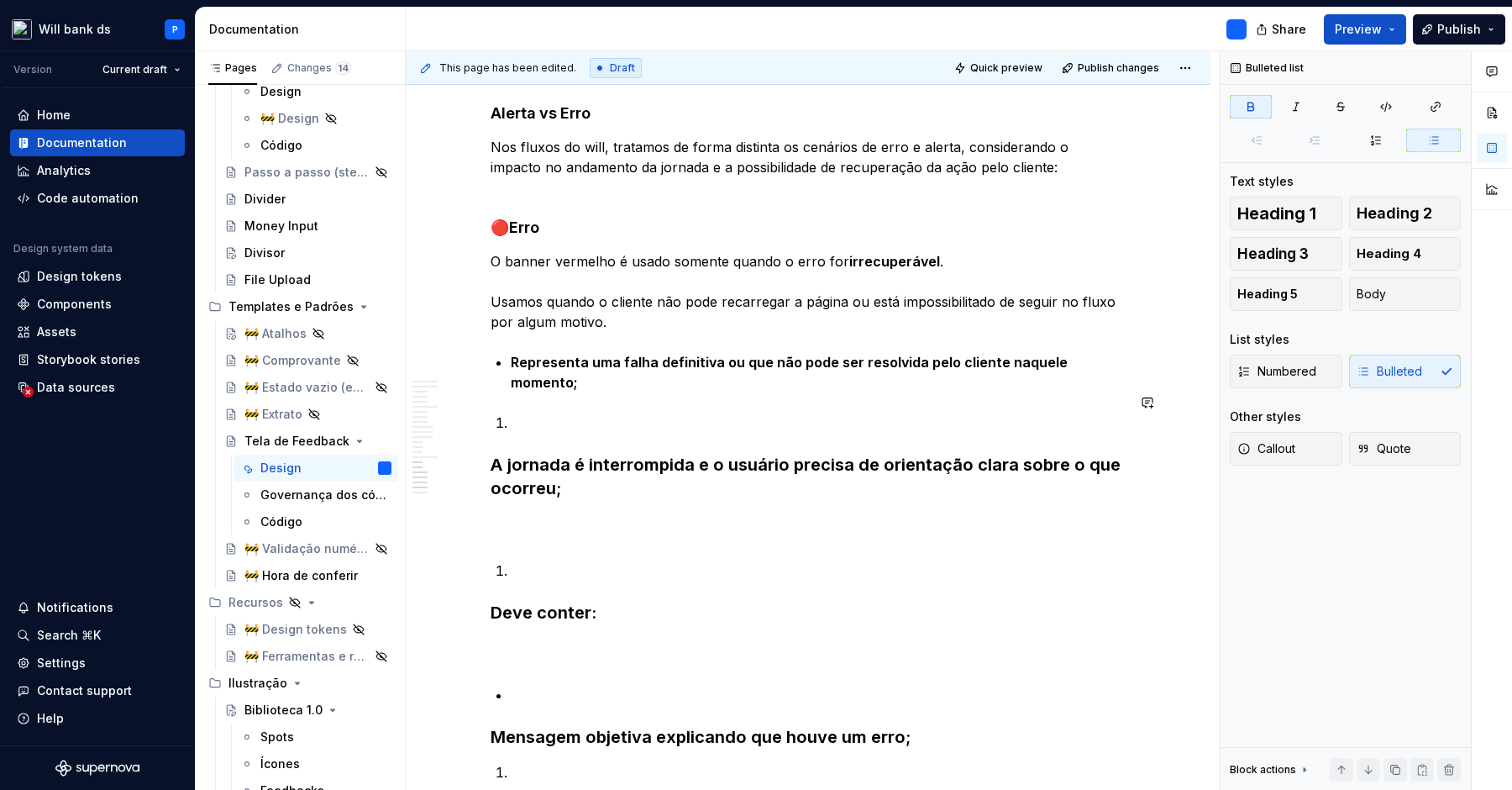
click at [498, 455] on strong "A jornada é interrompida e o usuário precisa de orientação clara sobre o que oc…" at bounding box center [808, 477] width 634 height 44
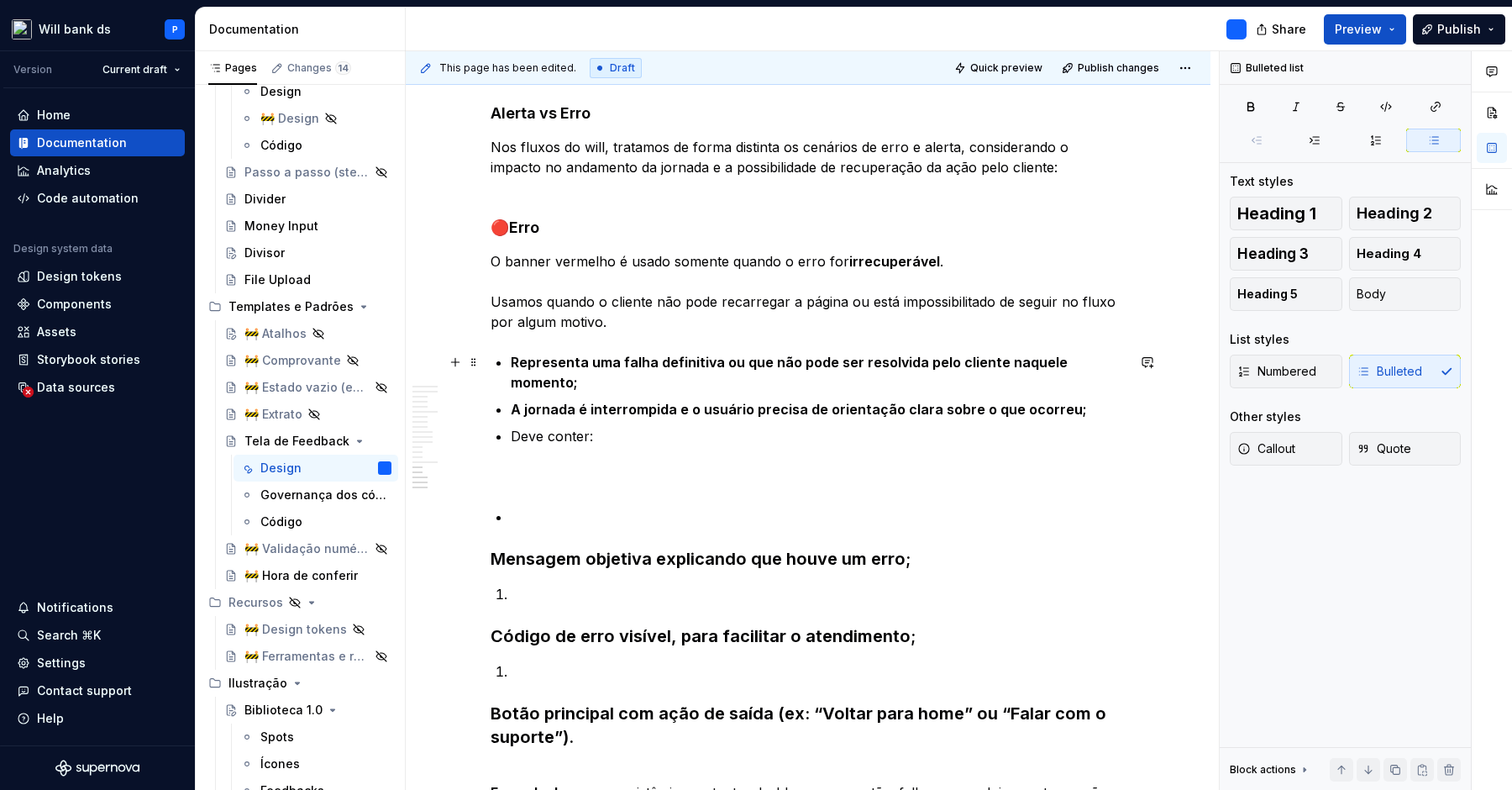
click at [752, 361] on strong "Representa uma falha definitiva ou que não pode ser resolvida pelo cliente naqu…" at bounding box center [791, 371] width 560 height 37
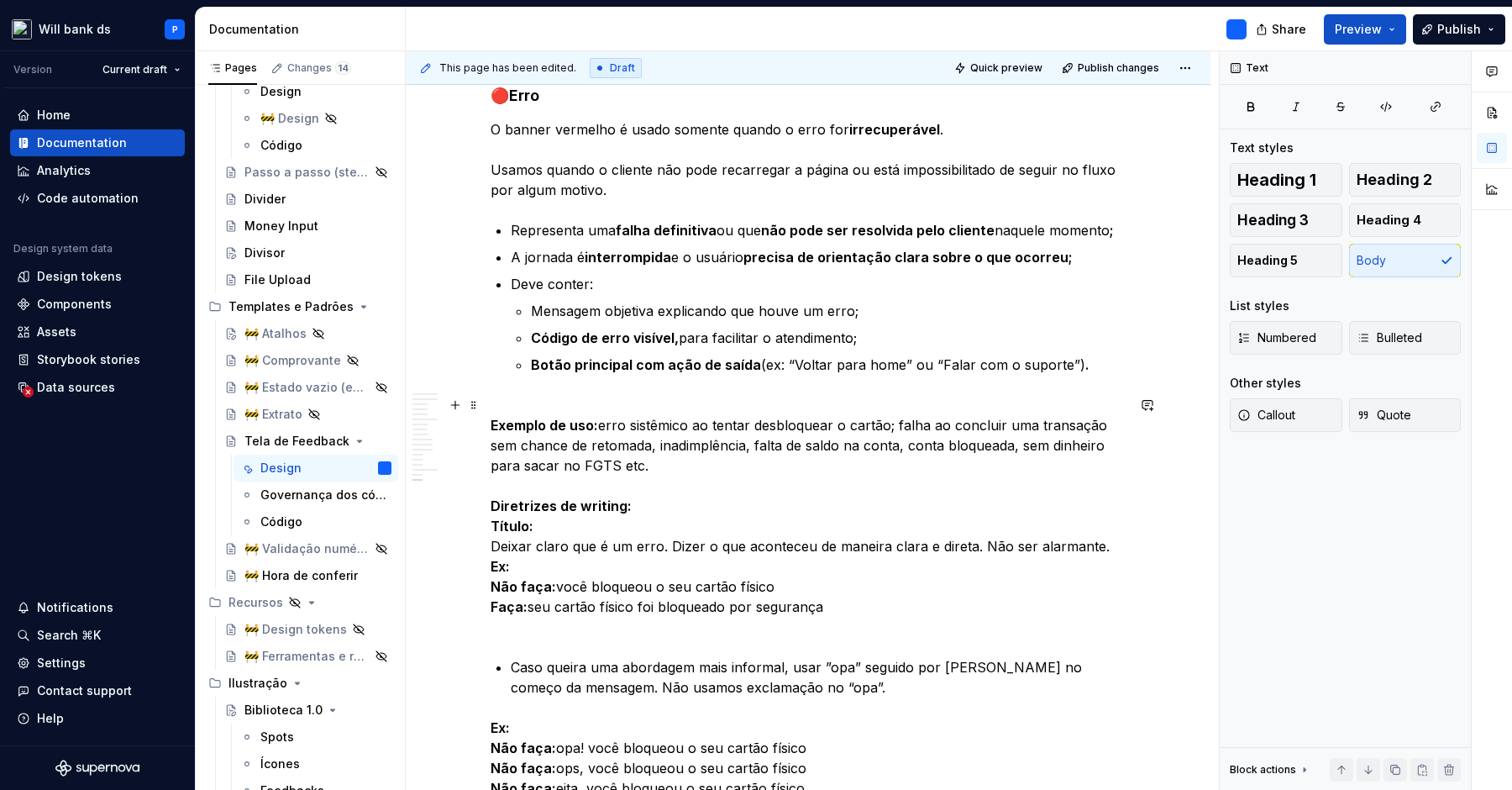
click at [741, 498] on p "Exemplo de uso:  erro sistêmico ao tentar desbloquear o cartão; falha ao conclu…" at bounding box center [808, 516] width 635 height 242
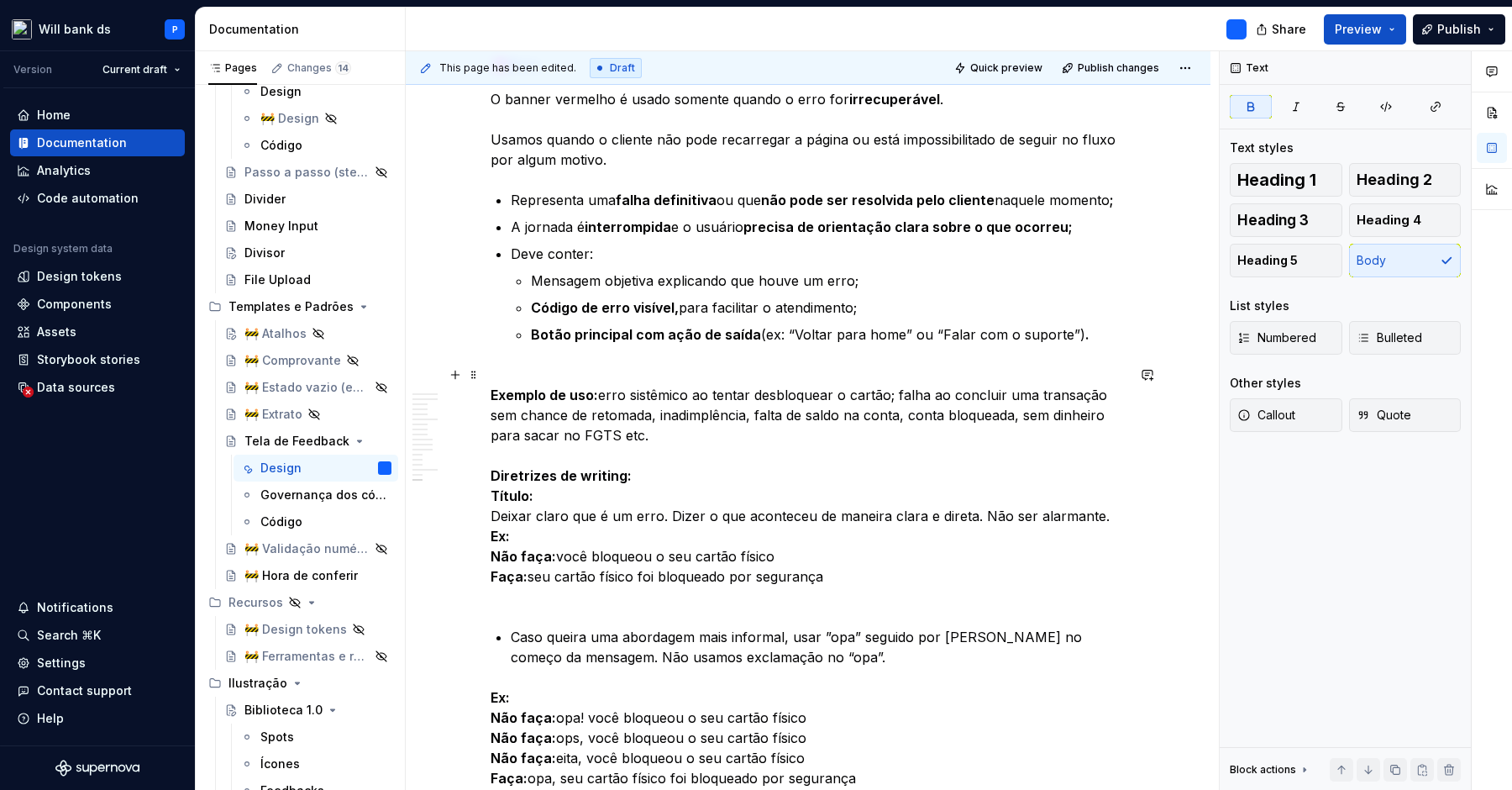
scroll to position [6862, 0]
click at [764, 430] on p "Exemplo de uso:  erro sistêmico ao tentar desbloquear o cartão; falha ao conclu…" at bounding box center [808, 482] width 635 height 242
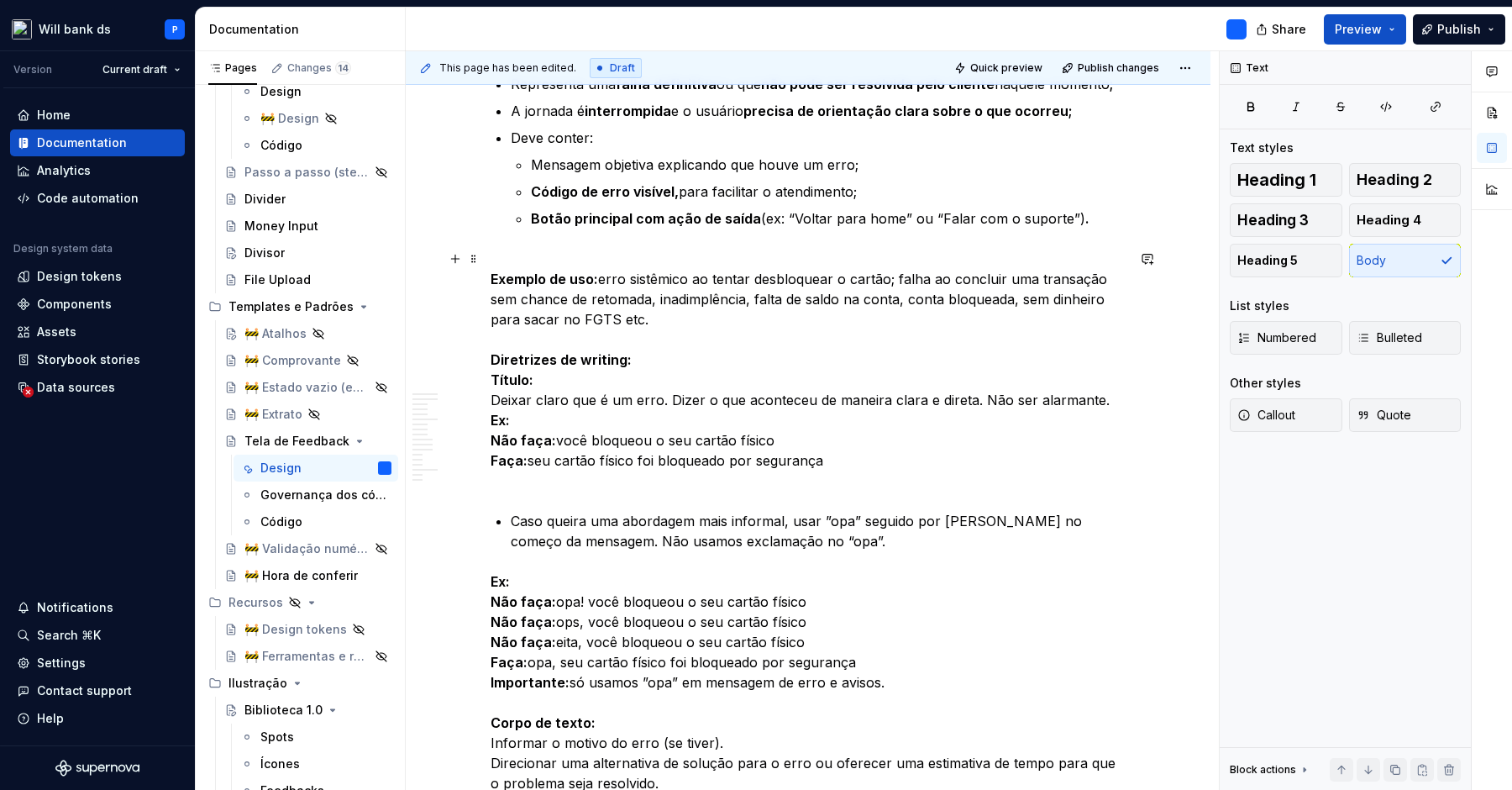
scroll to position [6982, 0]
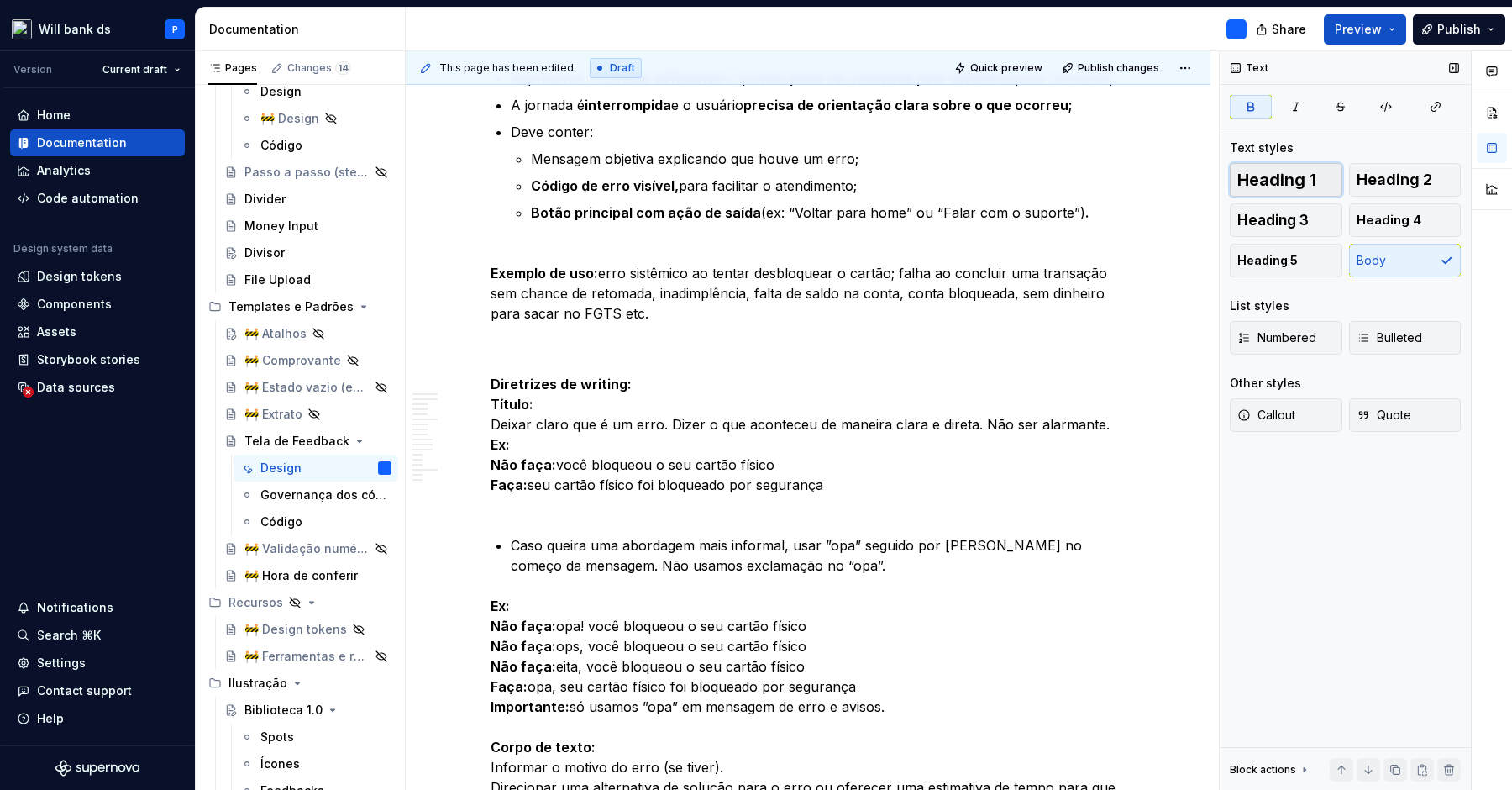
click at [1272, 180] on span "Heading 1" at bounding box center [1276, 179] width 79 height 17
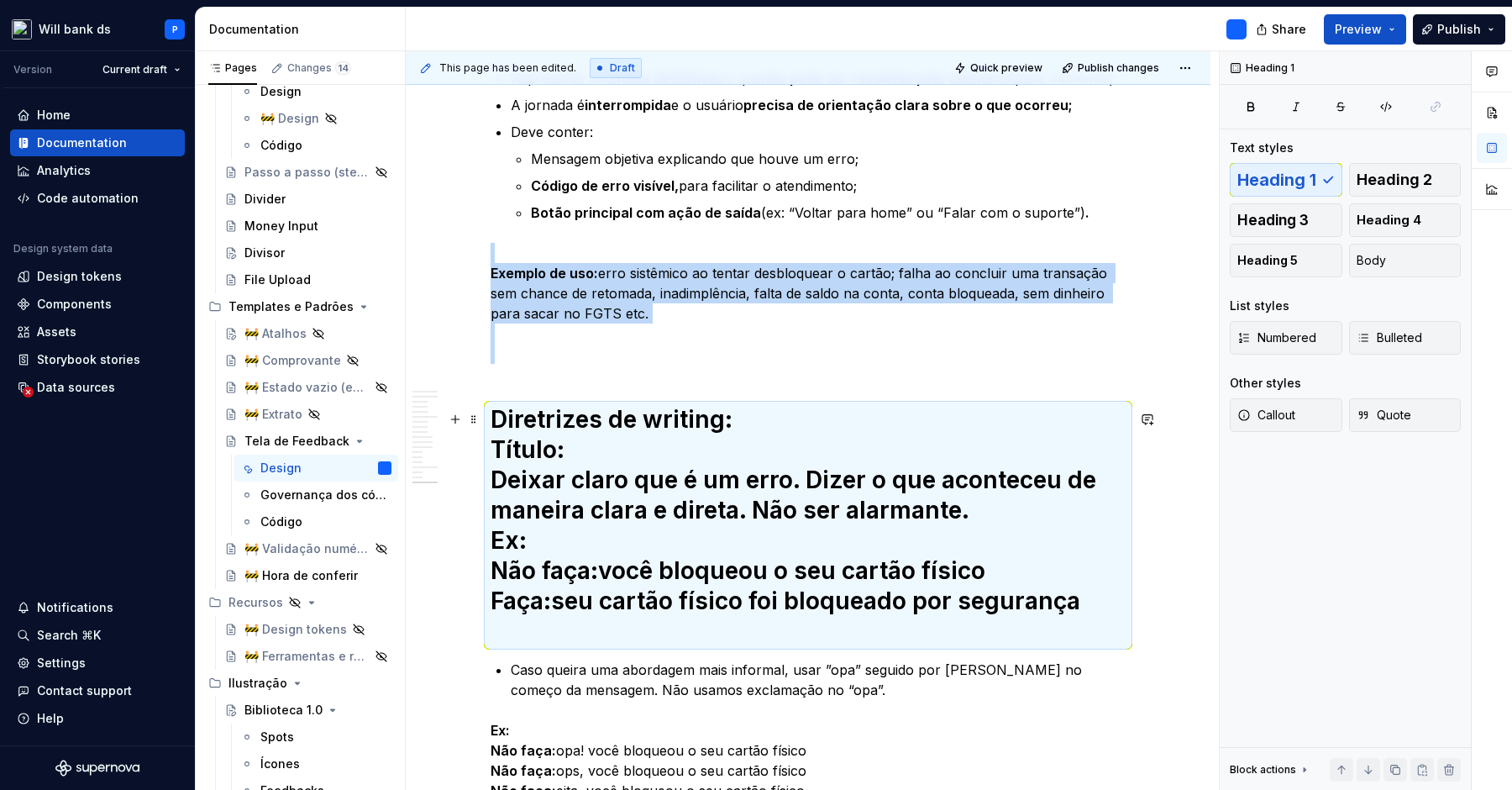
click at [739, 428] on h1 "Diretrizes de writing: Título: Deixar claro que é um erro. Dizer o que acontece…" at bounding box center [808, 525] width 635 height 242
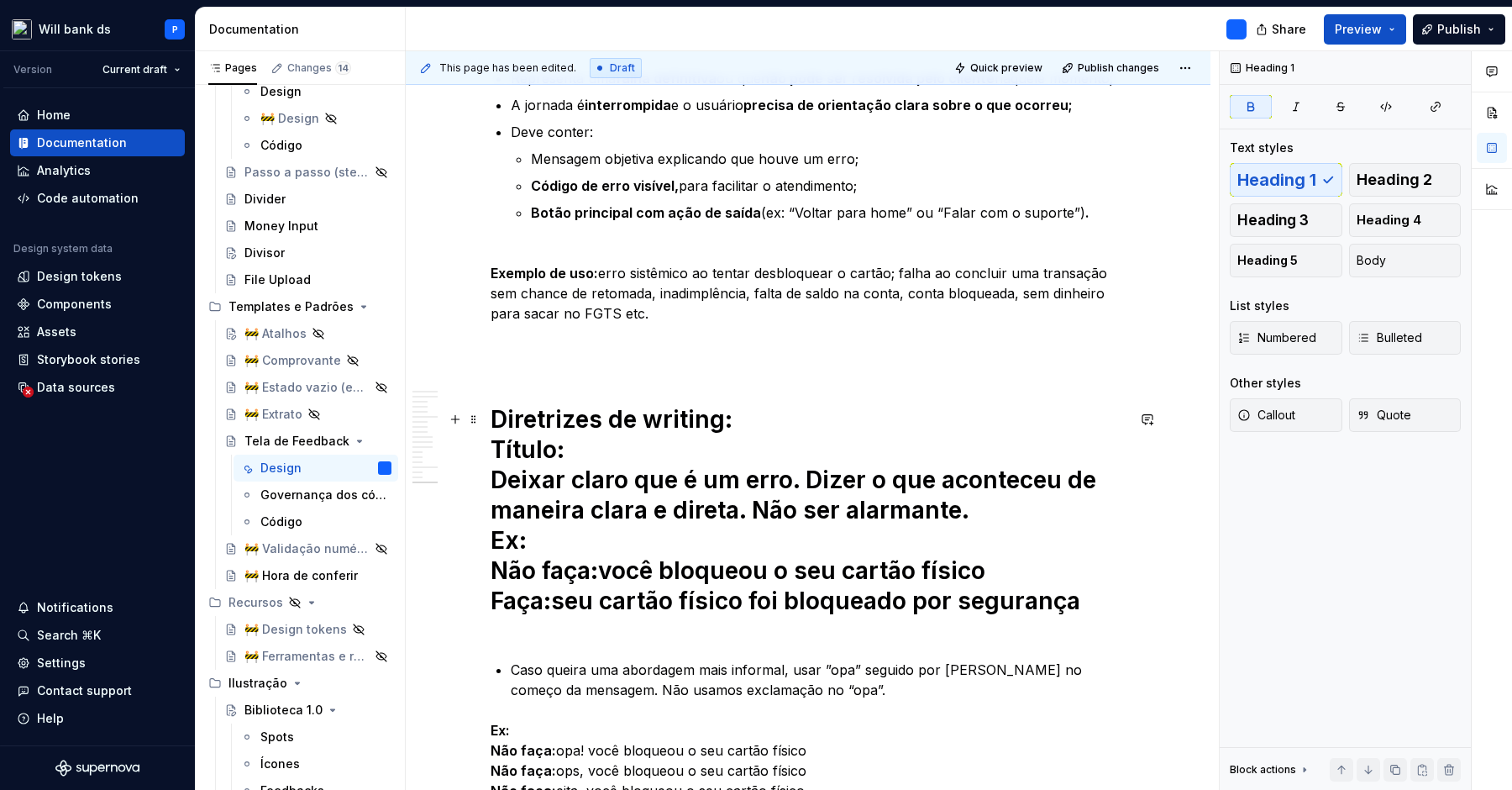
click at [739, 415] on h1 "Diretrizes de writing: Título: Deixar claro que é um erro. Dizer o que acontece…" at bounding box center [808, 525] width 635 height 242
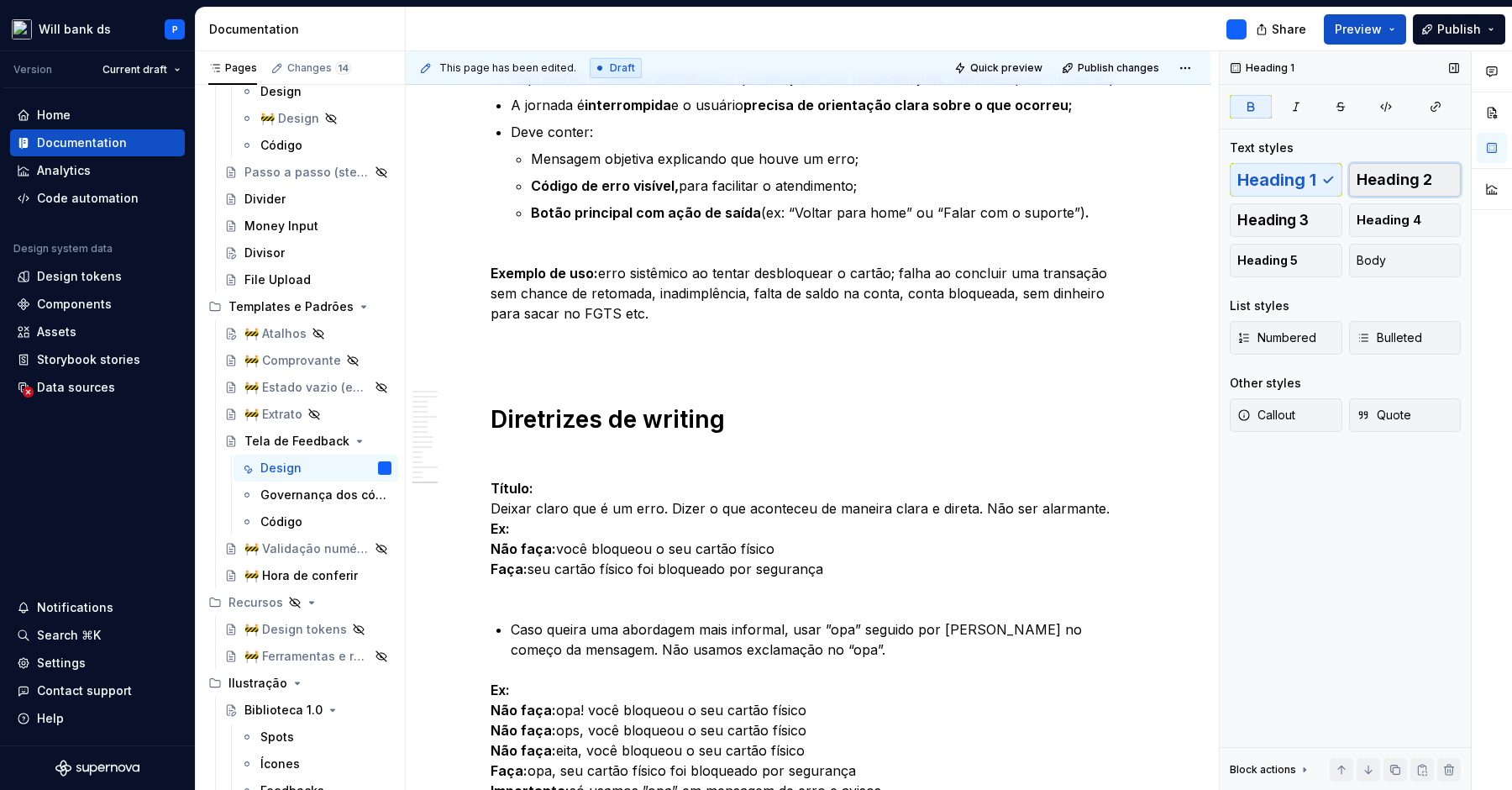
click at [1400, 179] on span "Heading 2" at bounding box center [1395, 179] width 76 height 17
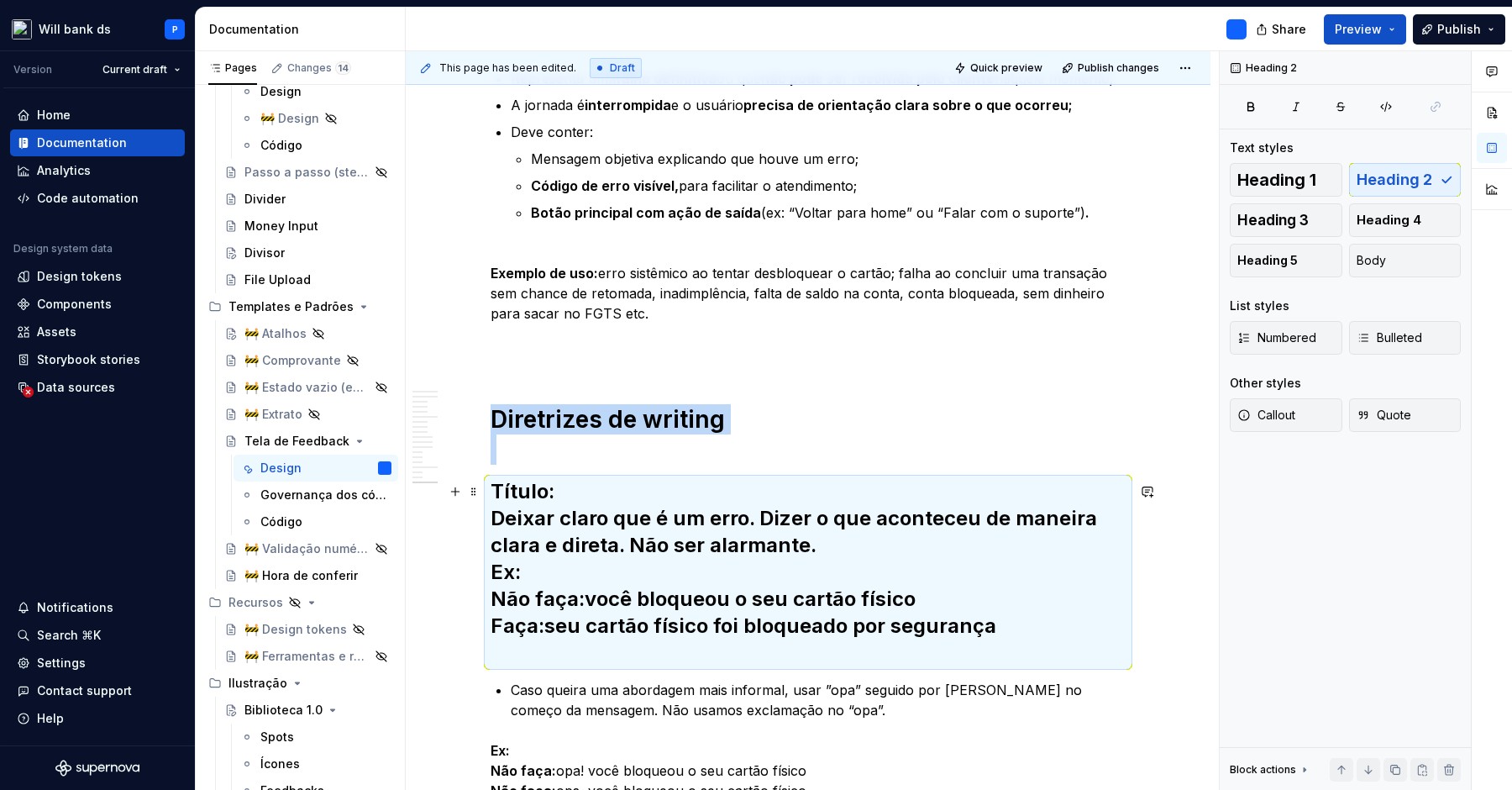
click at [799, 507] on h2 "Título: Deixar claro que é um erro. Dizer o que aconteceu de maneira clara e di…" at bounding box center [808, 572] width 635 height 188
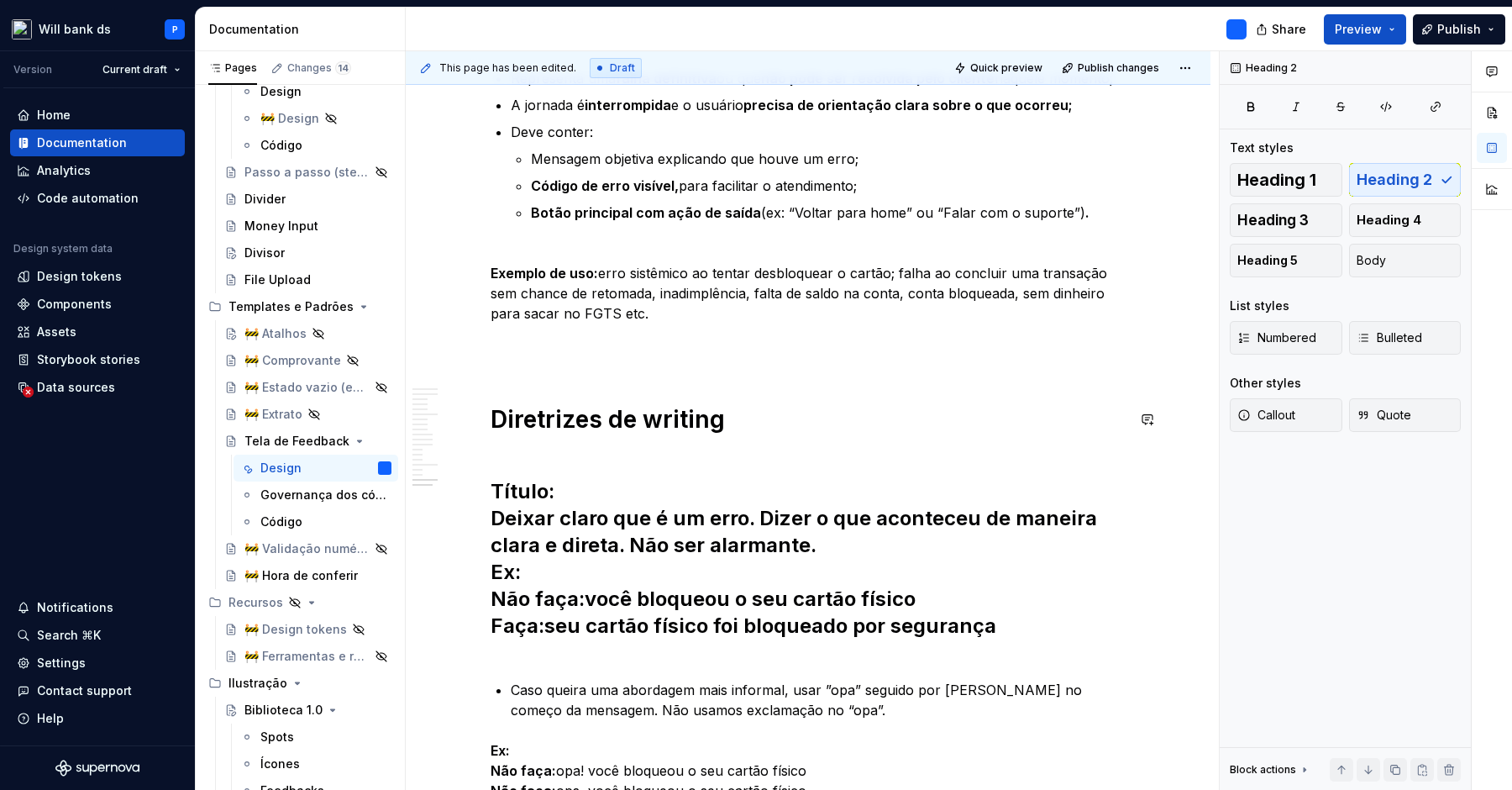
click at [668, 493] on h2 "Título: Deixar claro que é um erro. Dizer o que aconteceu de maneira clara e di…" at bounding box center [808, 572] width 635 height 188
click at [1373, 260] on span "Body" at bounding box center [1371, 260] width 29 height 17
click at [547, 509] on h2 "Título Deixar claro que é um erro. Dizer o que aconteceu de maneira clara e dir…" at bounding box center [808, 572] width 635 height 188
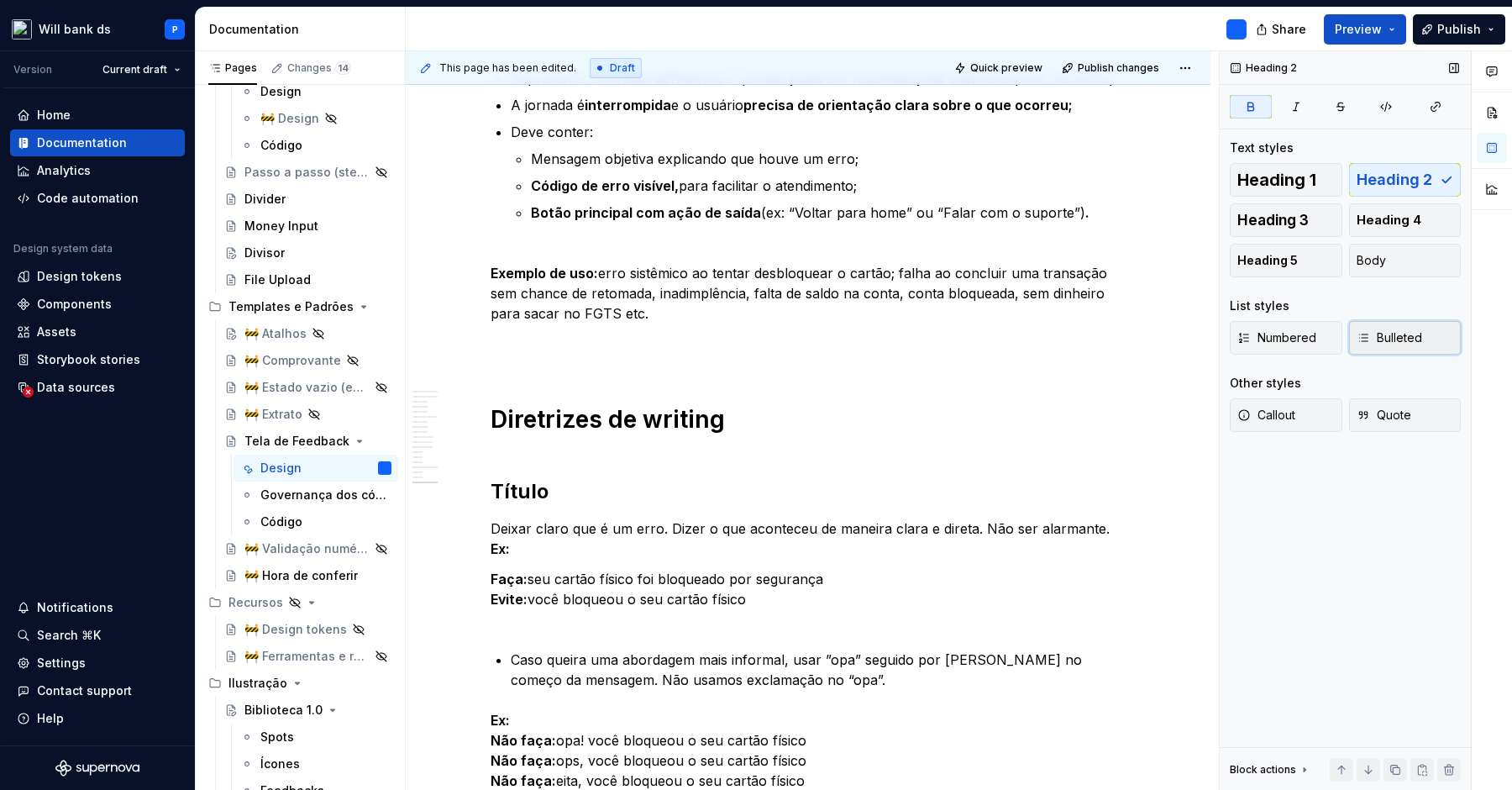
click at [1407, 329] on span "Bulleted" at bounding box center [1389, 338] width 66 height 17
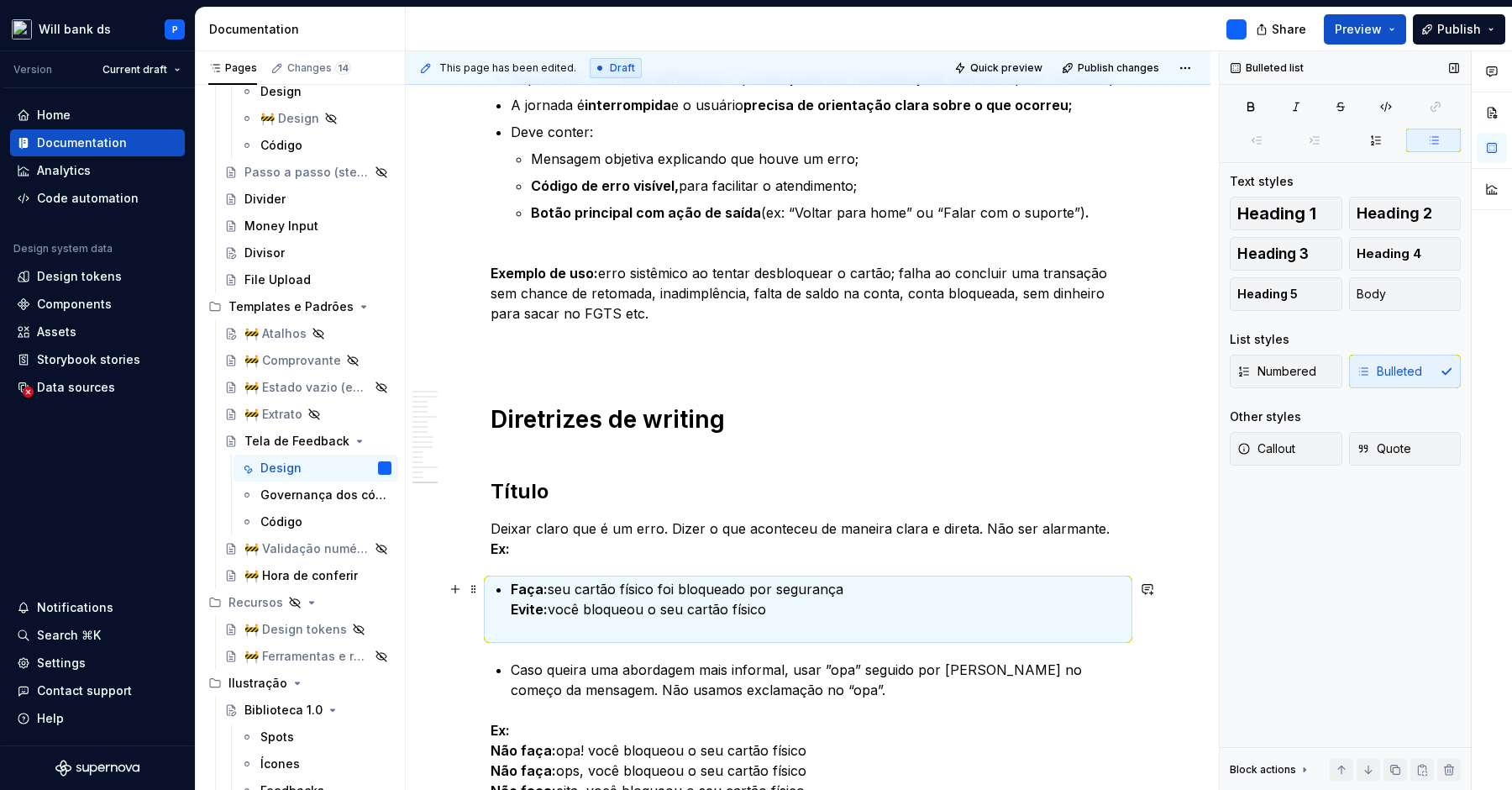
click at [837, 587] on p "Faça: seu cartão físico foi bloqueado por segurança Evite: você bloqueou o seu …" at bounding box center [819, 610] width 615 height 61
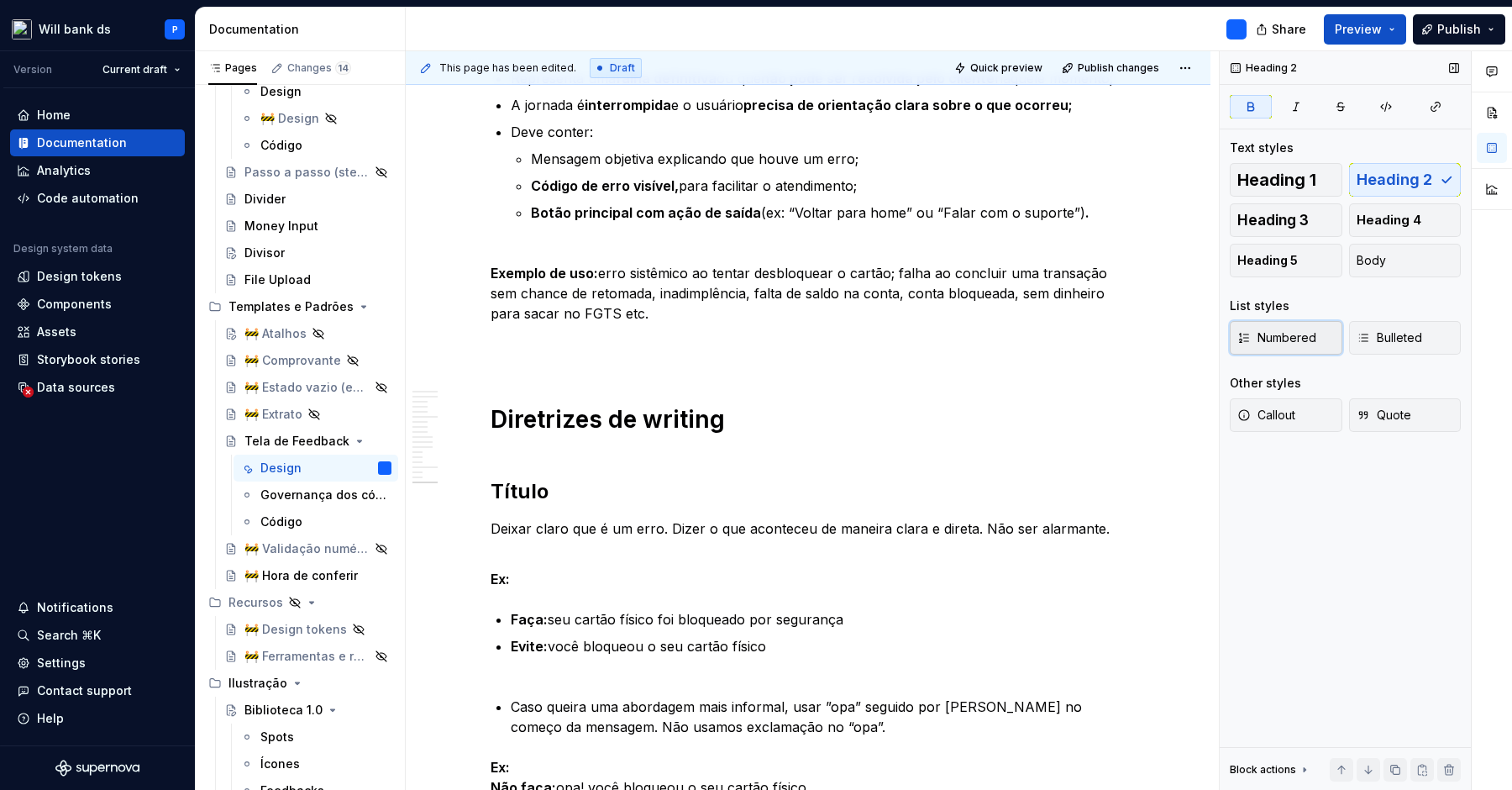
click at [1293, 334] on span "Numbered" at bounding box center [1276, 338] width 79 height 17
click at [633, 574] on p "Ex:" at bounding box center [808, 578] width 635 height 20
click at [1373, 339] on span "Bulleted" at bounding box center [1389, 338] width 66 height 17
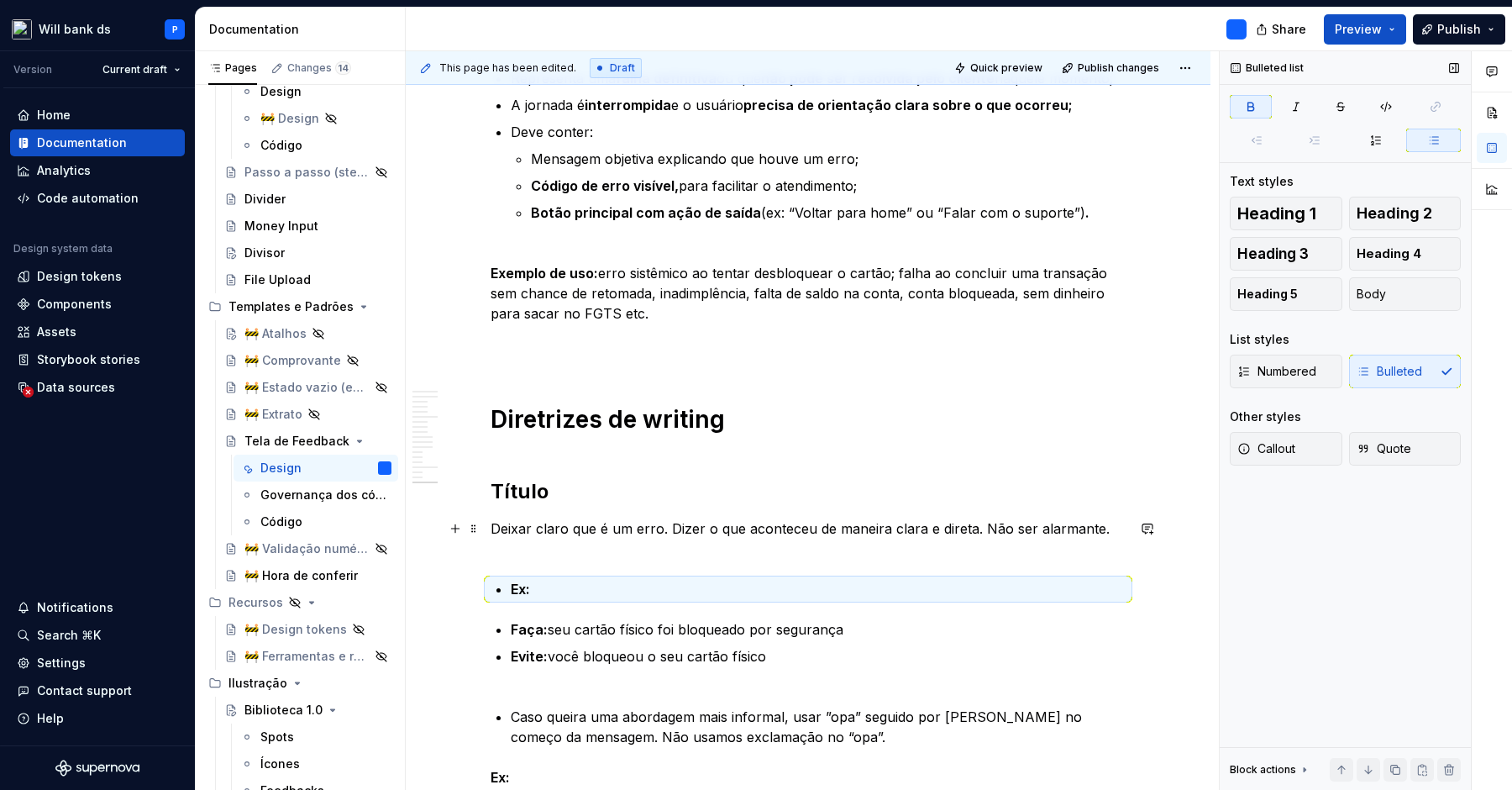
click at [731, 557] on p "Deixar claro que é um erro. Dizer o que aconteceu de maneira clara e direta. Nã…" at bounding box center [808, 538] width 635 height 40
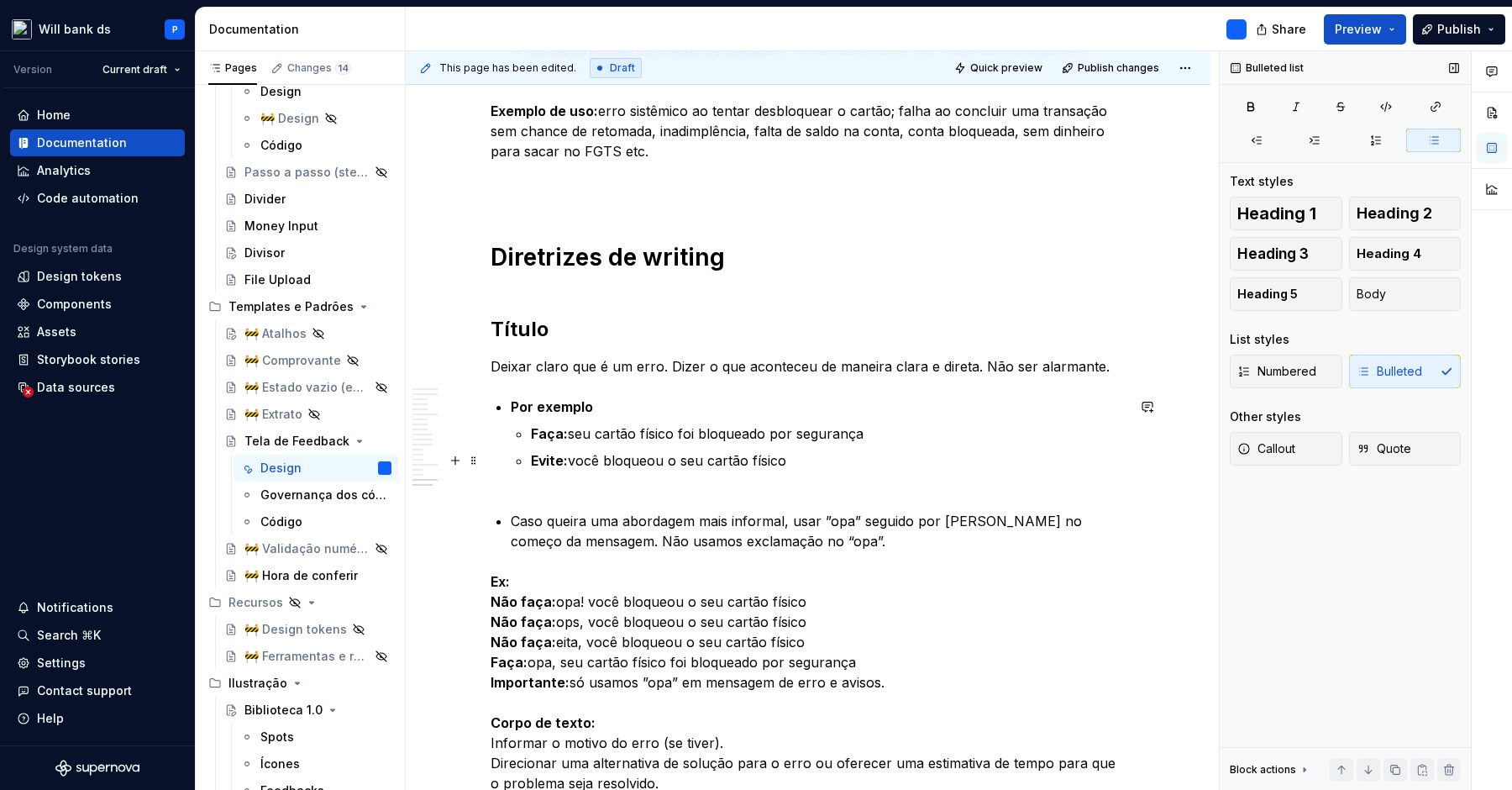
scroll to position [7169, 0]
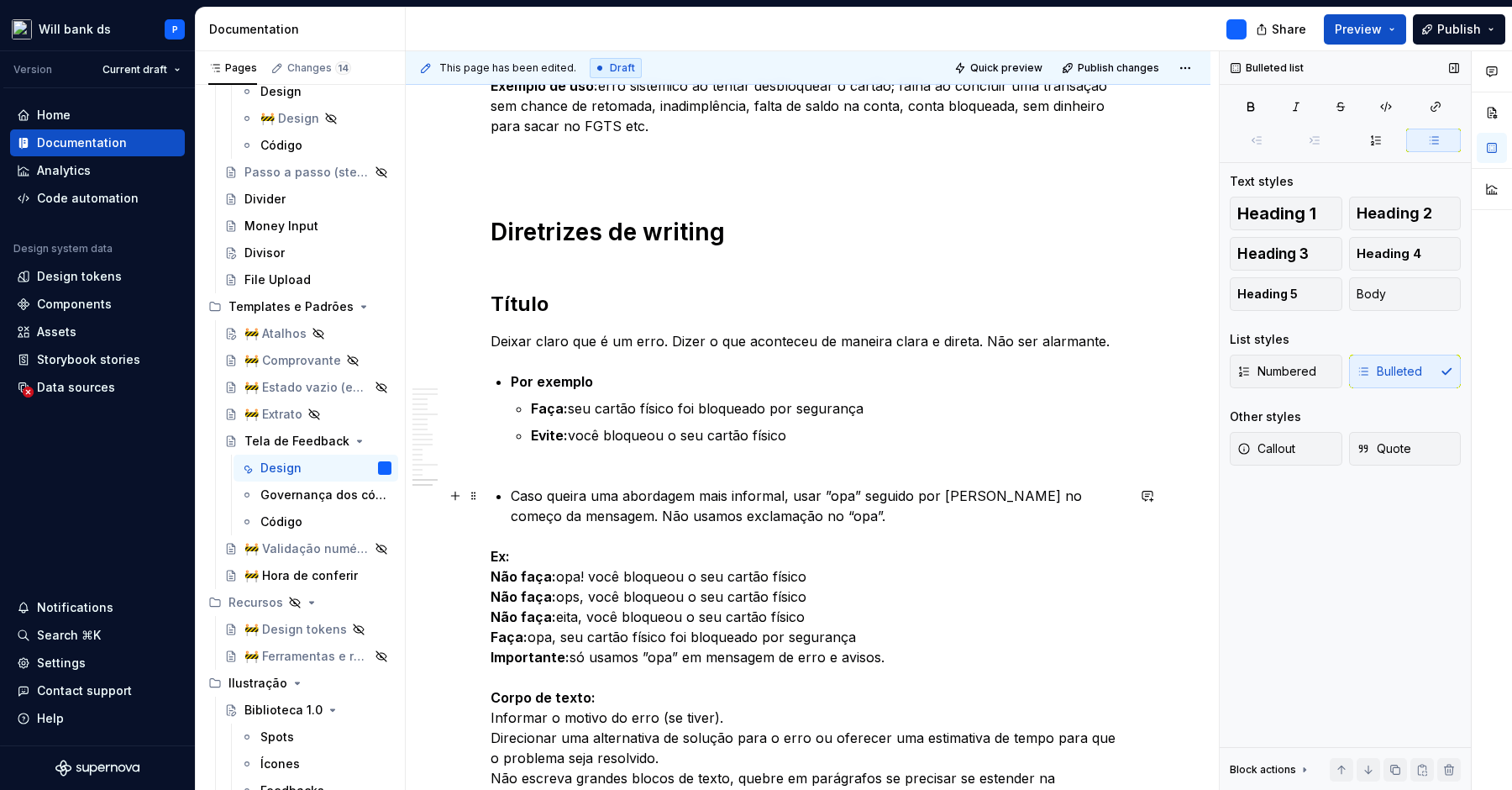
click at [811, 512] on p "Caso queira uma abordagem mais informal, usar ”opa” seguido por [PERSON_NAME] n…" at bounding box center [819, 505] width 615 height 40
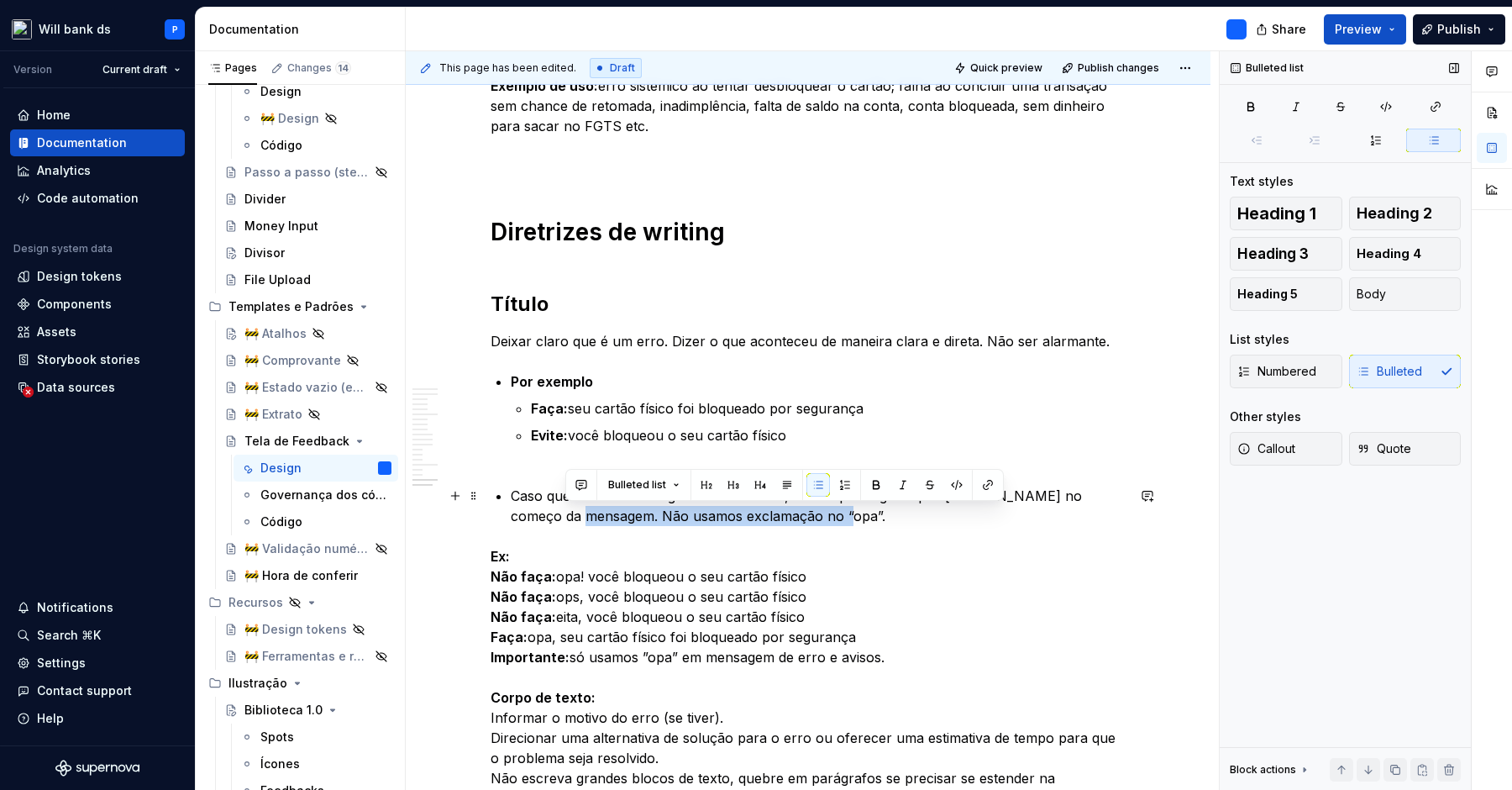
drag, startPoint x: 819, startPoint y: 513, endPoint x: 564, endPoint y: 507, distance: 255.1
click at [564, 507] on p "Caso queira uma abordagem mais informal, usar ”opa” seguido por [PERSON_NAME] n…" at bounding box center [819, 505] width 615 height 40
click at [829, 514] on p "Caso queira uma abordagem mais informal, usar ”opa” seguido por [PERSON_NAME] n…" at bounding box center [819, 505] width 615 height 40
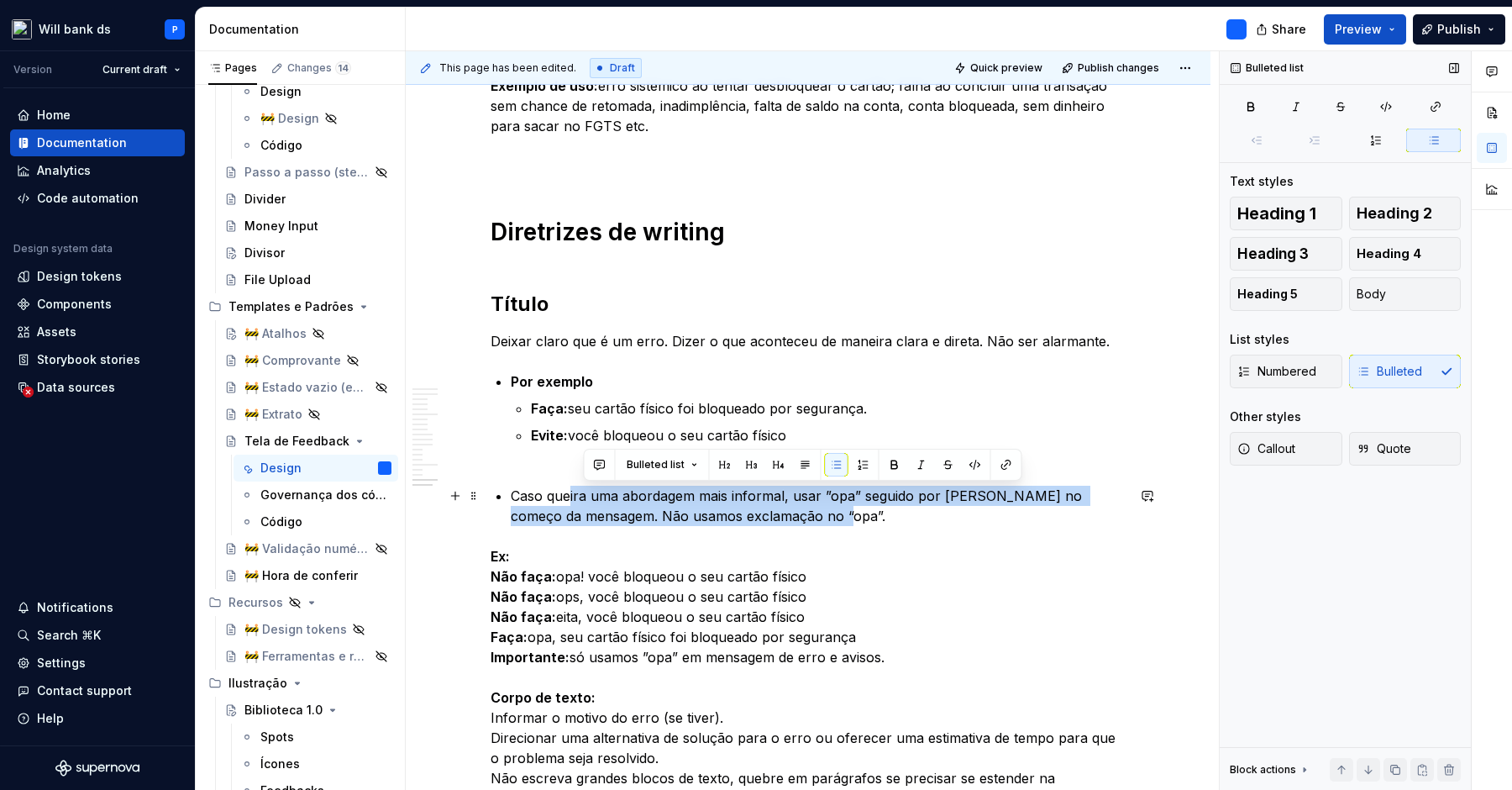
drag, startPoint x: 837, startPoint y: 515, endPoint x: 573, endPoint y: 499, distance: 264.5
click at [573, 499] on p "Caso queira uma abordagem mais informal, usar ”opa” seguido por [PERSON_NAME] n…" at bounding box center [819, 505] width 615 height 40
click at [520, 497] on p "Caso queira uma abordagem mais informal, usar ”opa” seguido por [PERSON_NAME] n…" at bounding box center [819, 505] width 615 height 40
click at [1318, 443] on button "Callout" at bounding box center [1286, 448] width 113 height 33
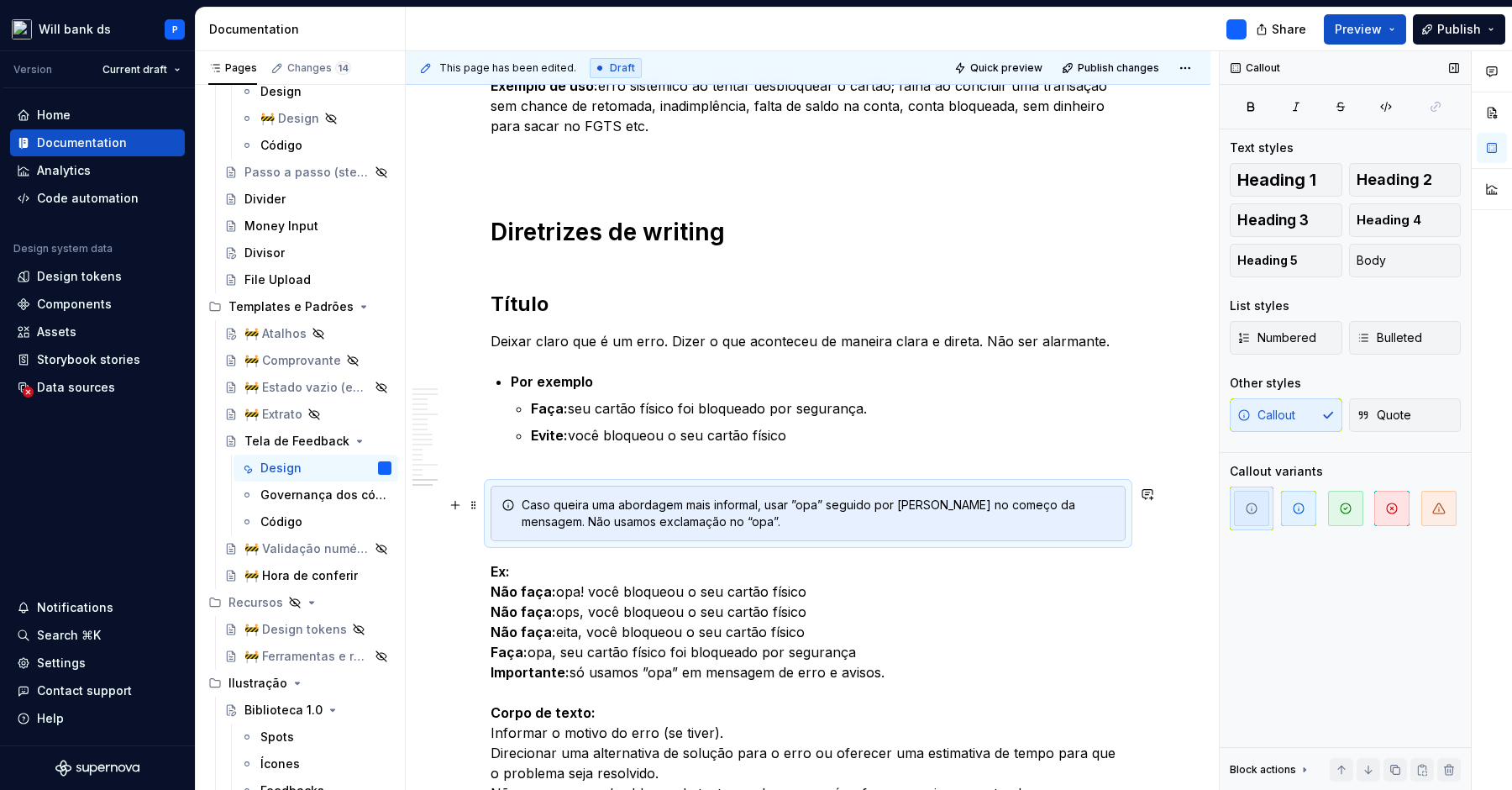
click at [815, 528] on div "Caso queira uma abordagem mais informal, usar ”opa” seguido por [PERSON_NAME] n…" at bounding box center [818, 513] width 594 height 33
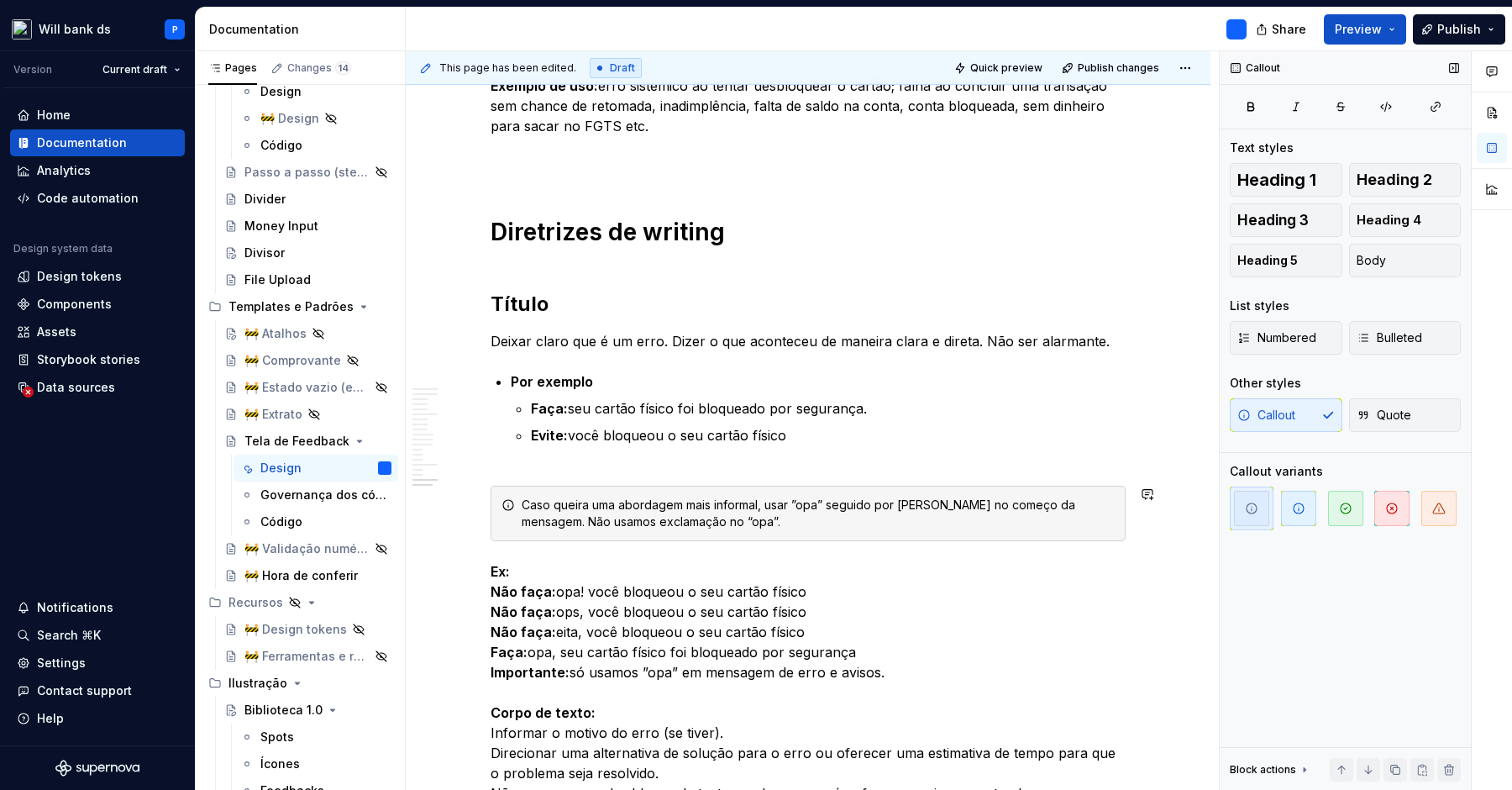
scroll to position [7195, 0]
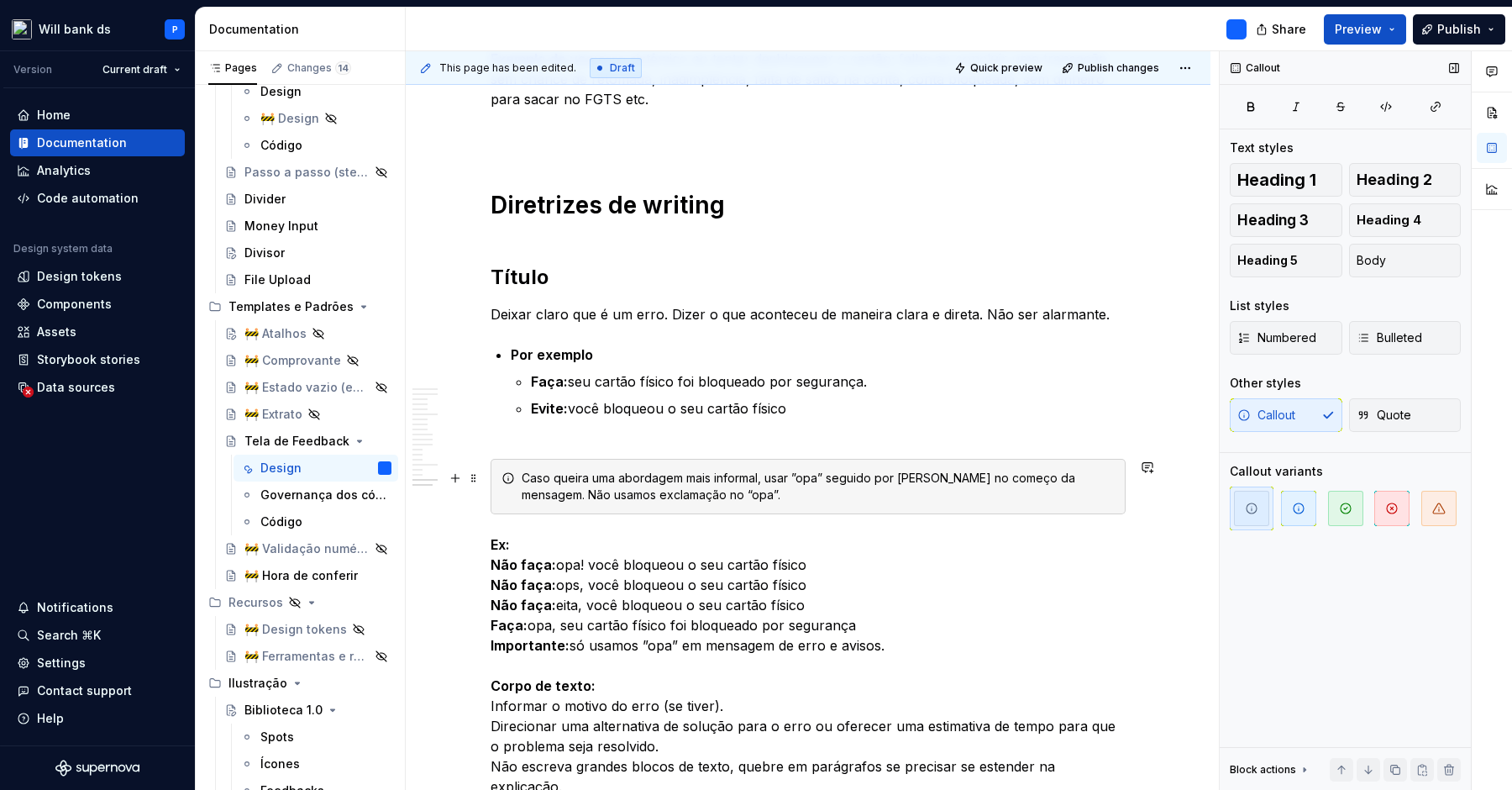
click at [811, 479] on div "Caso queira uma abordagem mais informal, usar ”opa” seguido por [PERSON_NAME] n…" at bounding box center [818, 486] width 594 height 33
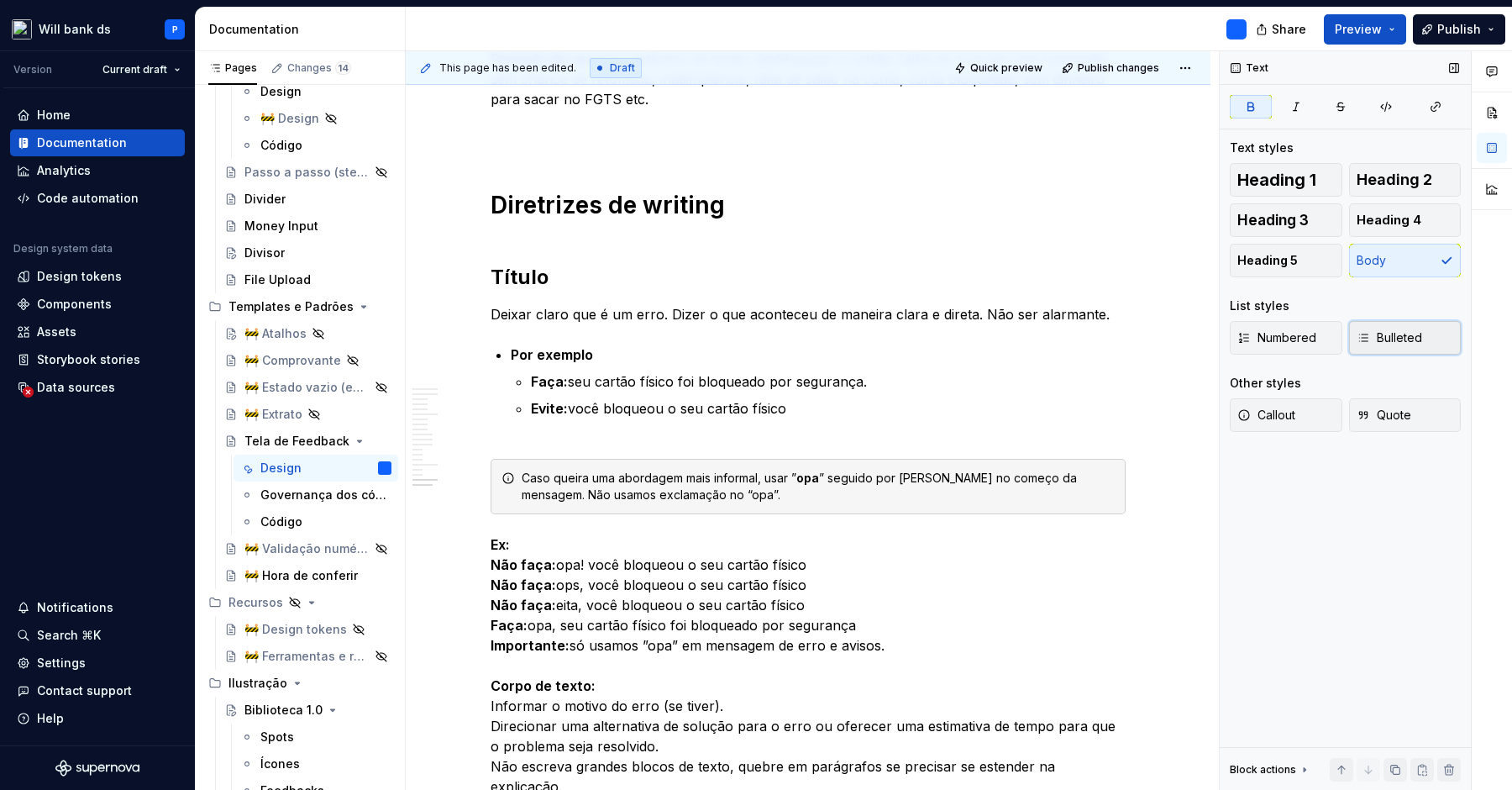
click at [1380, 333] on span "Bulleted" at bounding box center [1389, 338] width 66 height 17
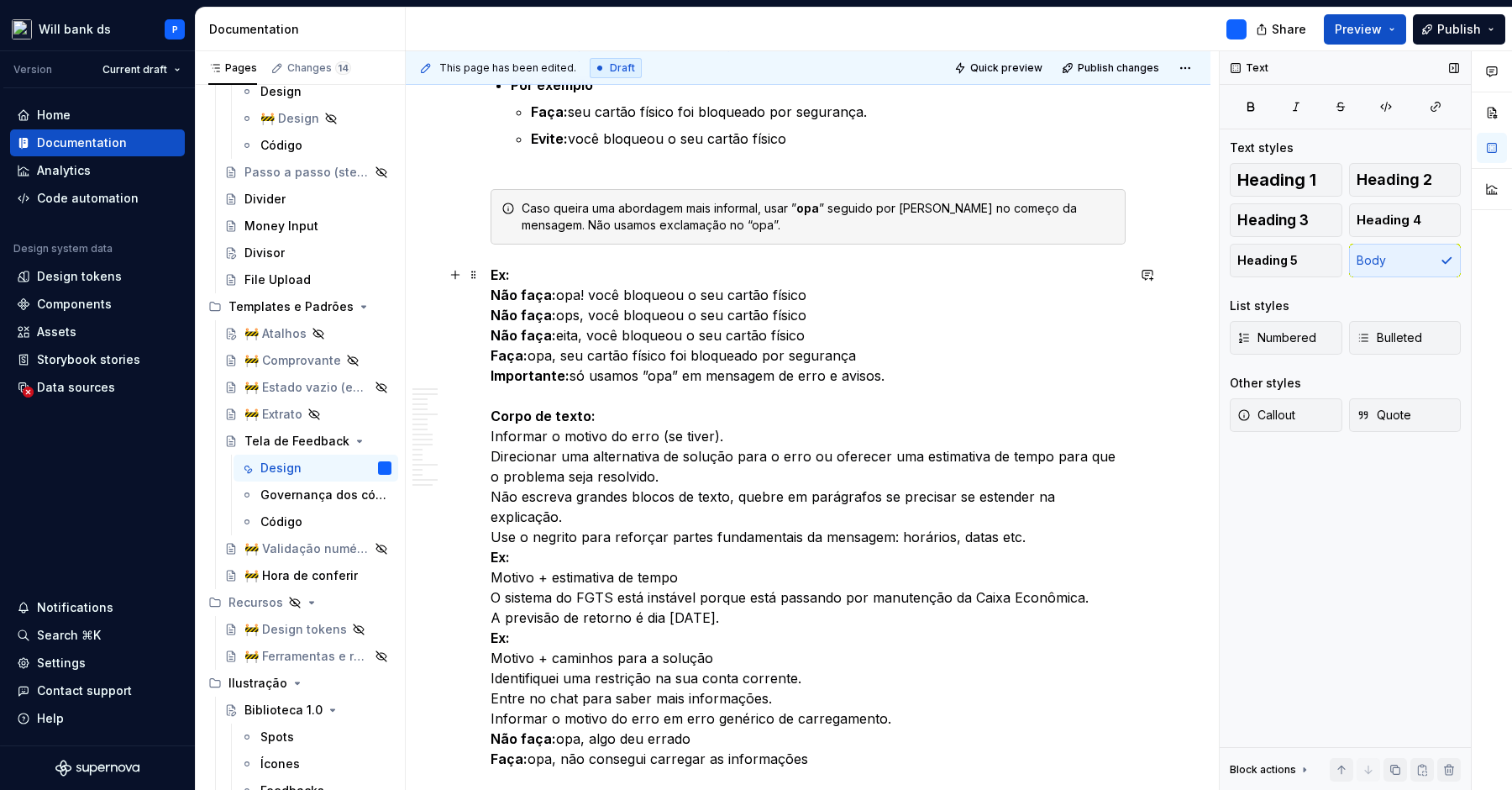
scroll to position [7418, 0]
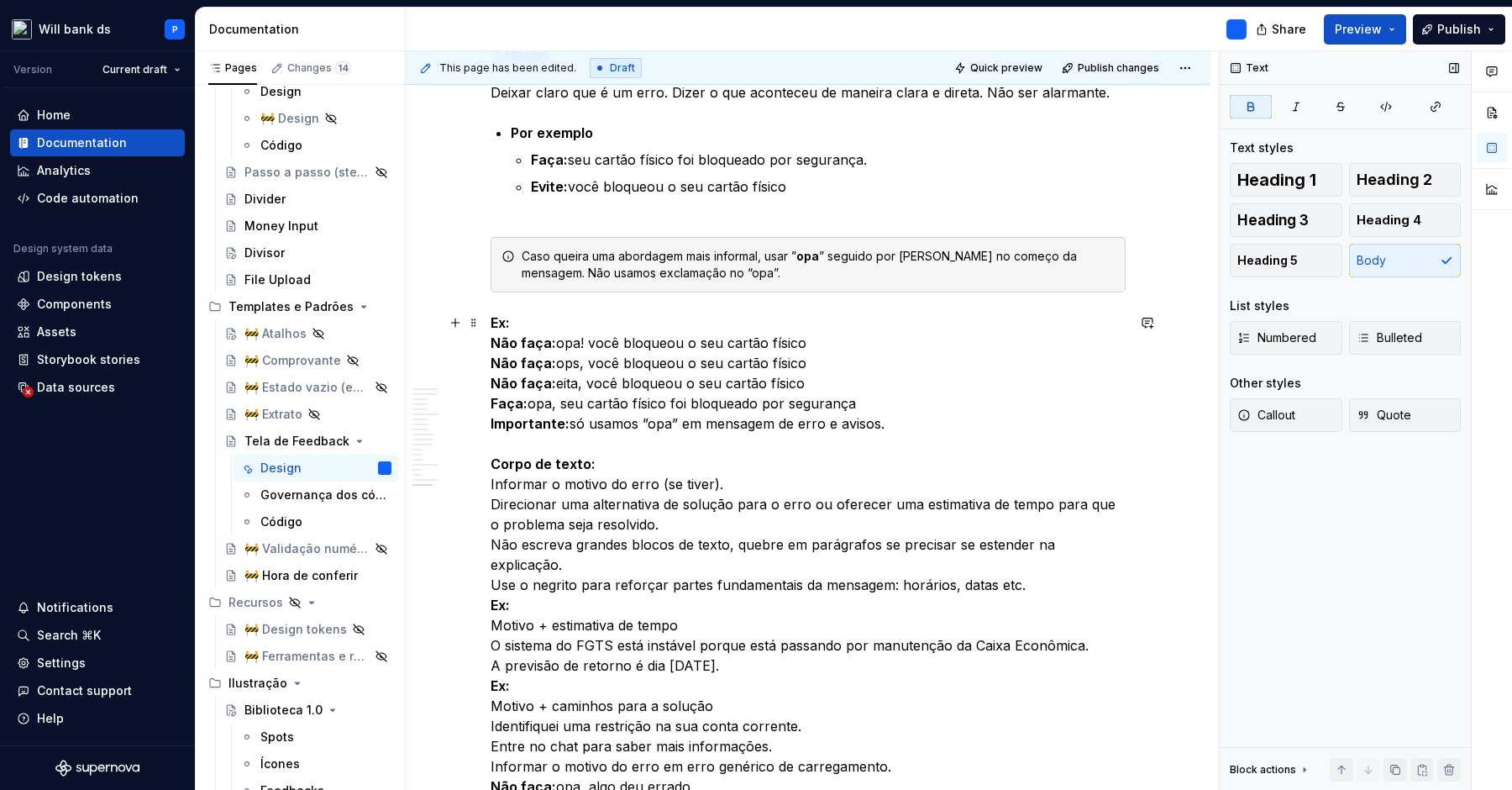
click at [554, 324] on p "Ex: Não faça: opa! você bloqueou o seu cartão físico Não faça: ops, você bloque…" at bounding box center [808, 634] width 635 height 645
click at [1375, 344] on span "Bulleted" at bounding box center [1389, 338] width 66 height 17
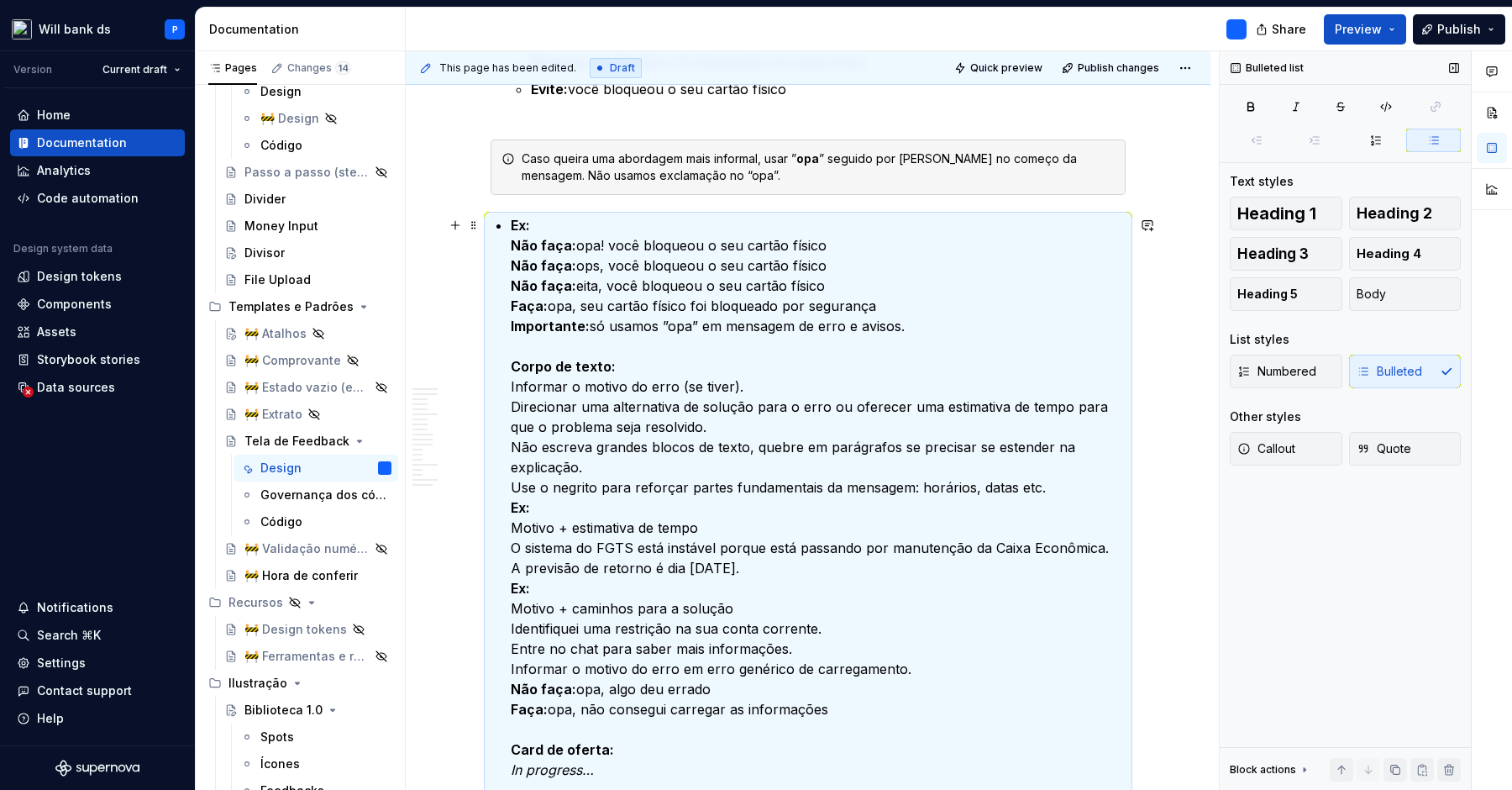
scroll to position [7509, 0]
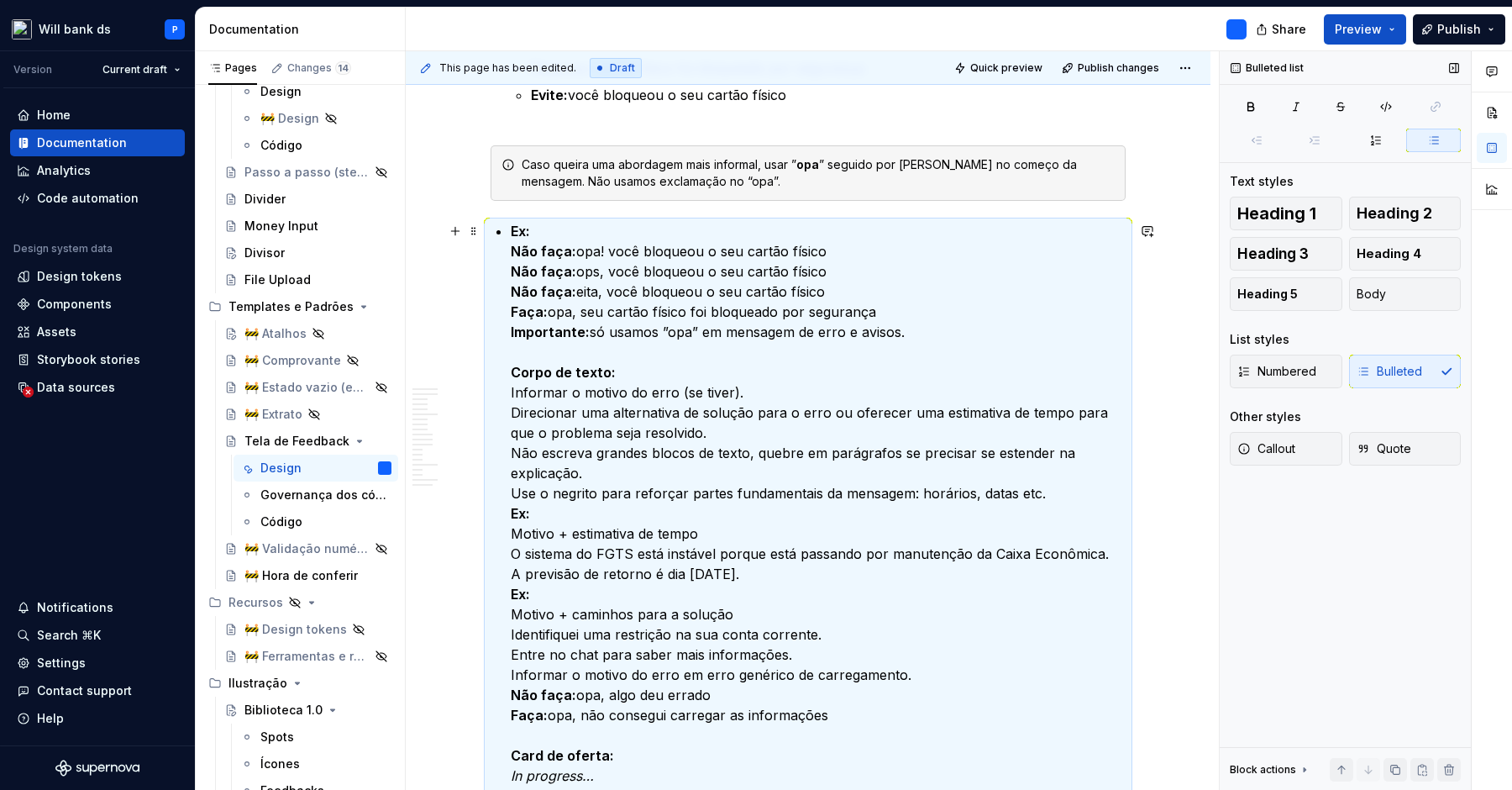
click at [573, 231] on p "Ex: Não faça: opa! você bloqueou o seu cartão físico Não faça: ops, você bloque…" at bounding box center [819, 543] width 615 height 645
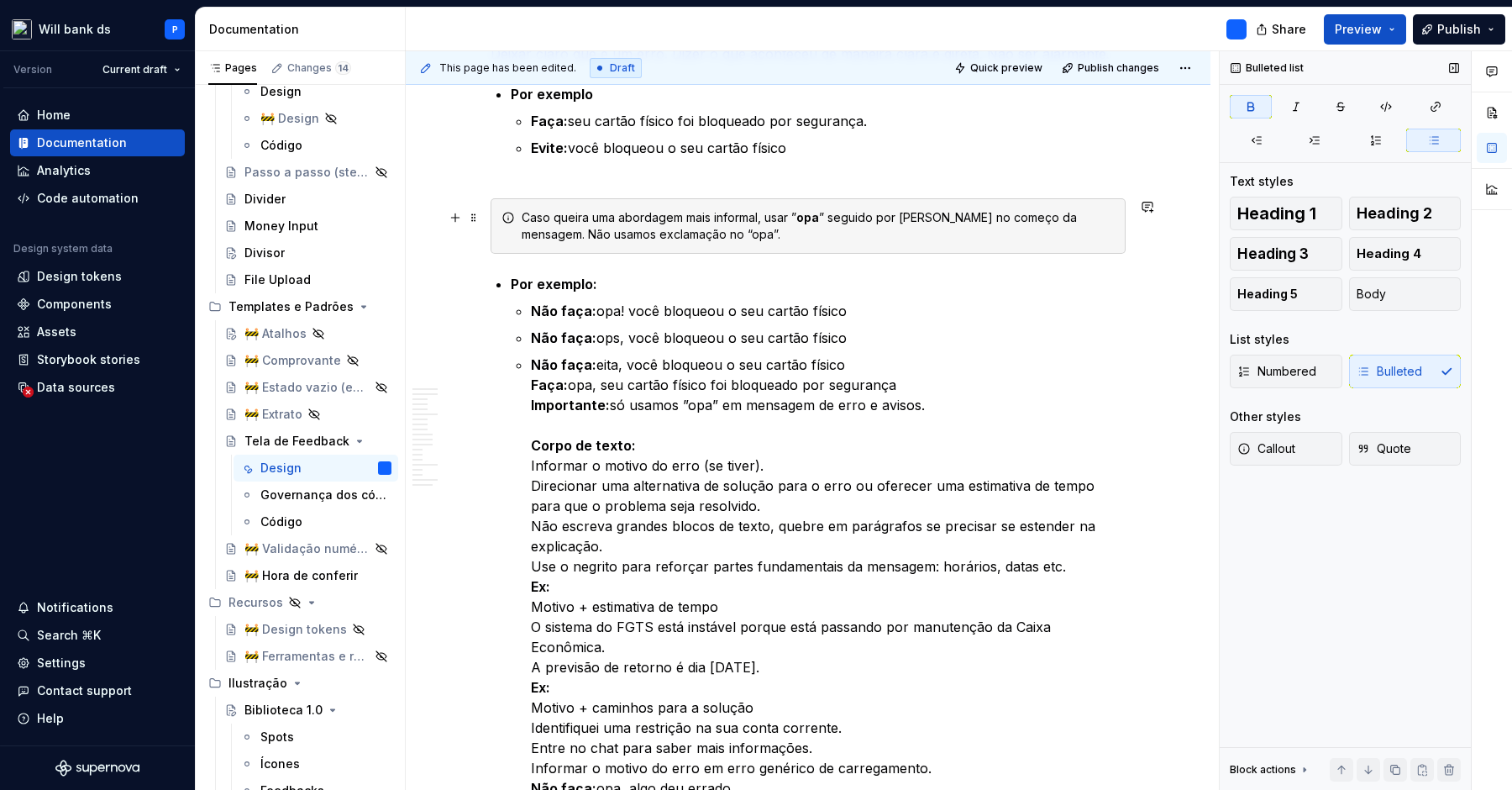
scroll to position [7455, 0]
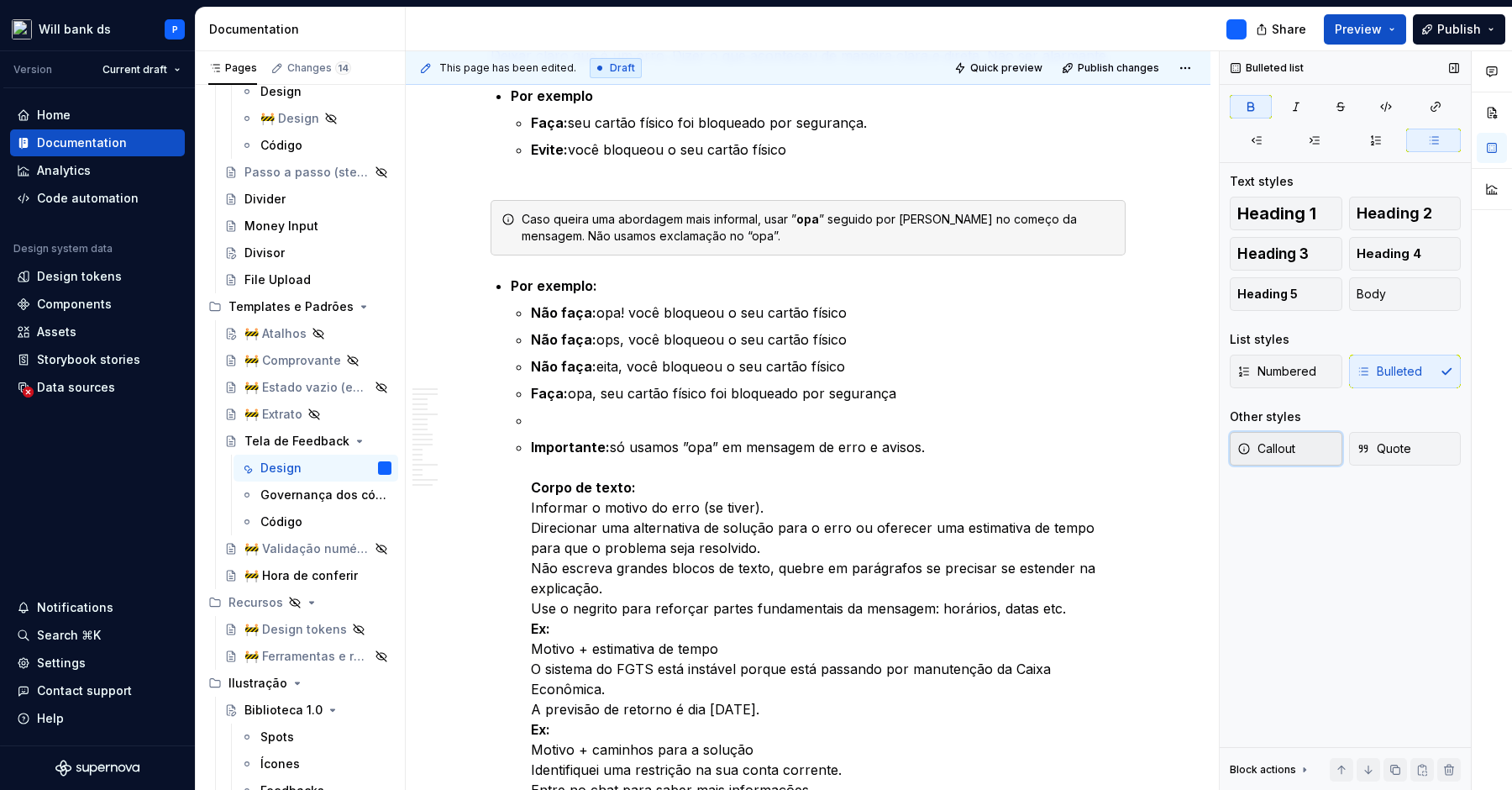
click at [1297, 455] on button "Callout" at bounding box center [1286, 448] width 113 height 33
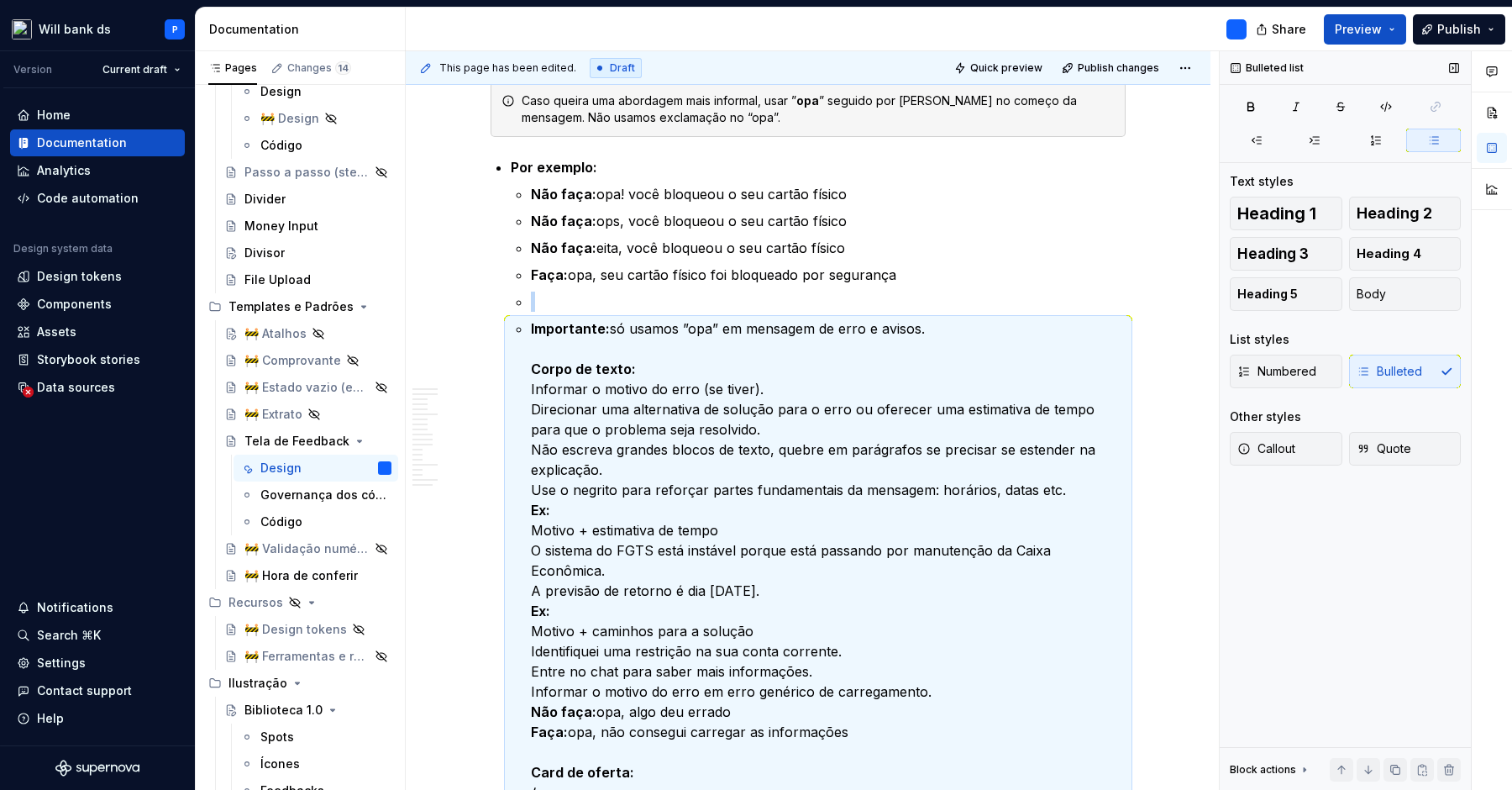
scroll to position [7665, 0]
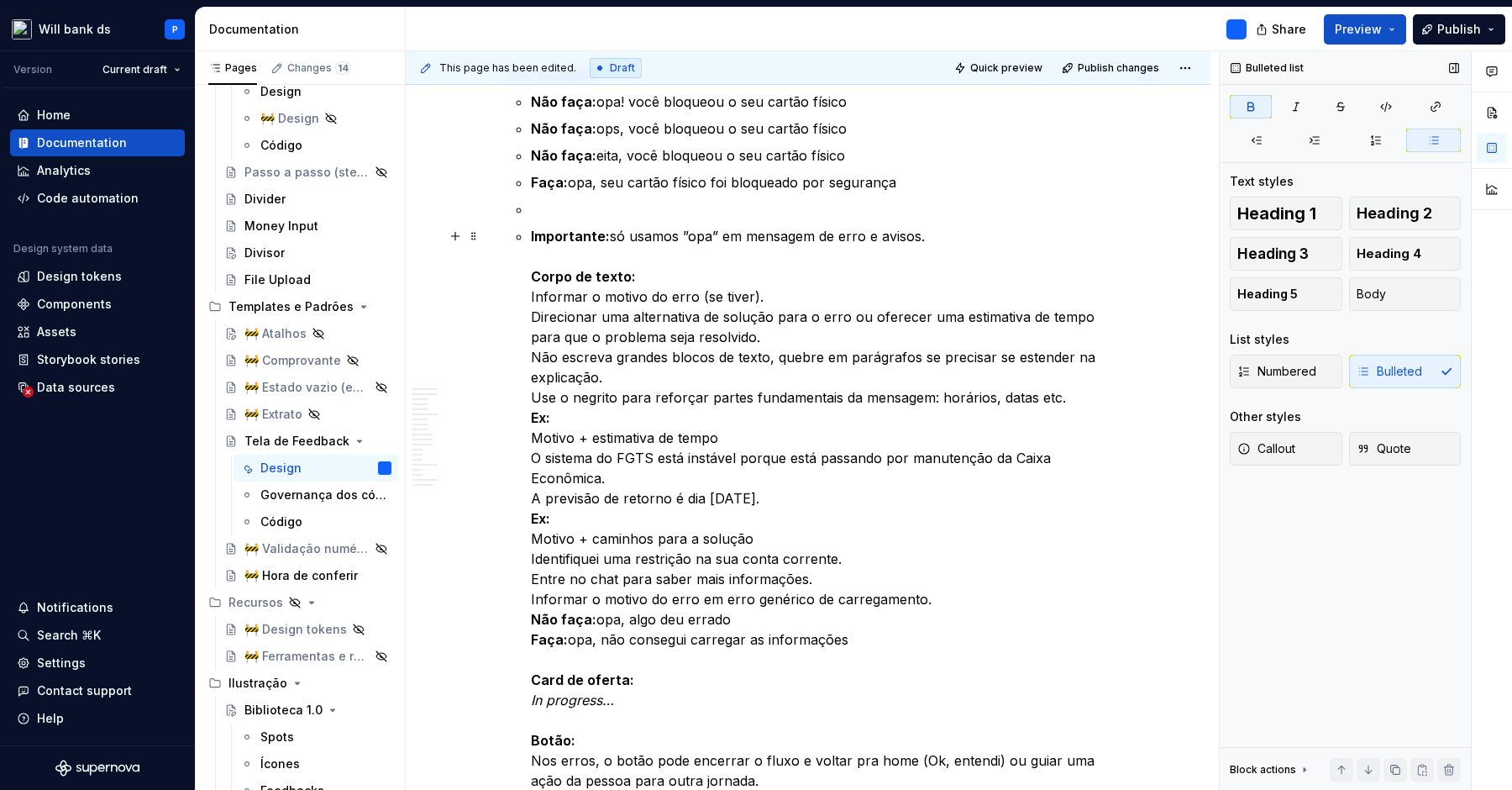
click at [538, 234] on strong "Importante:" at bounding box center [570, 236] width 79 height 17
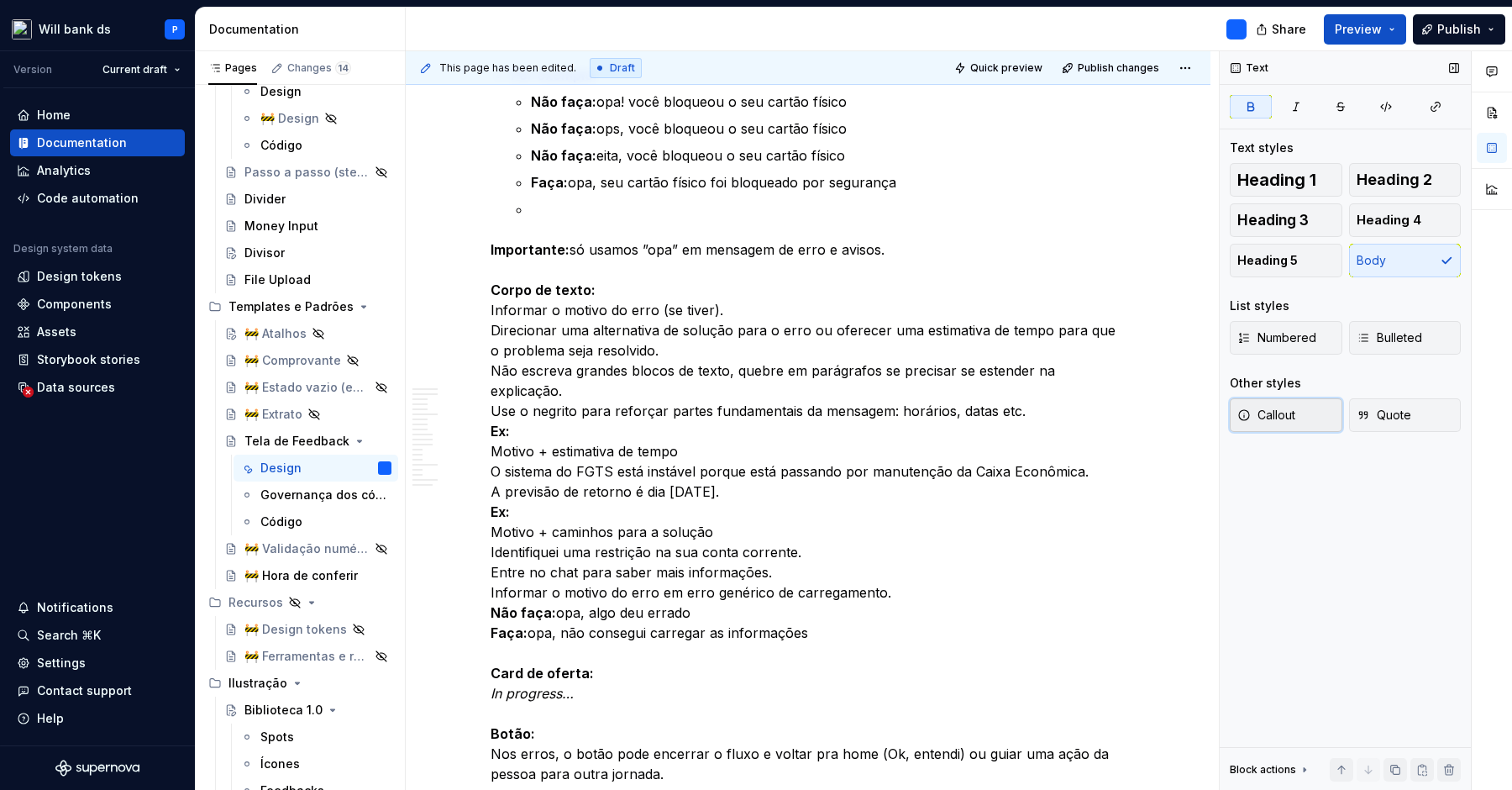
click at [1266, 413] on span "Callout" at bounding box center [1266, 415] width 58 height 17
click at [893, 252] on p "Importante: só usamos ”opa” em mensagem de erro e avisos. Corpo de texto: Infor…" at bounding box center [808, 511] width 635 height 544
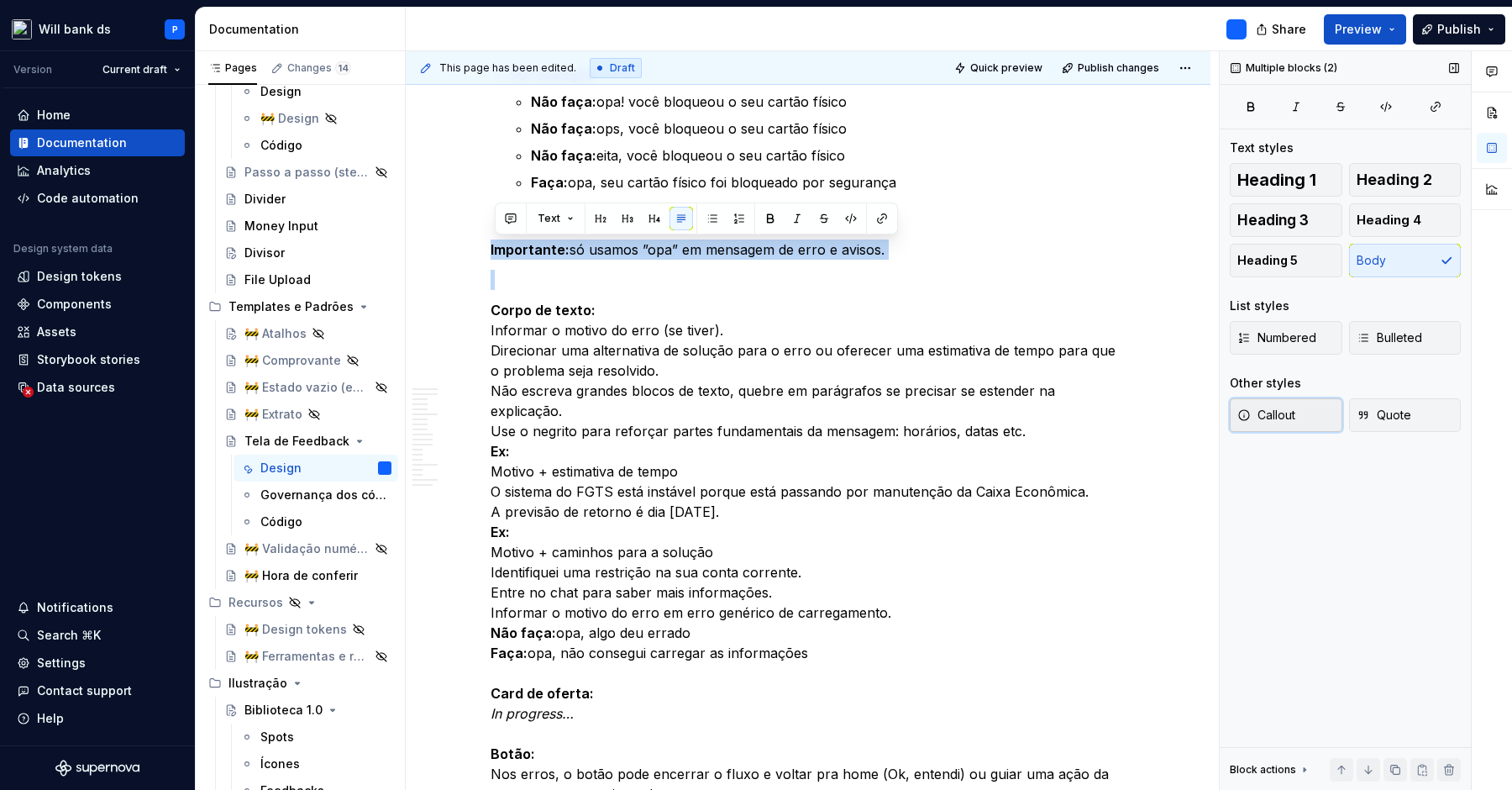
click at [1277, 412] on span "Callout" at bounding box center [1266, 415] width 58 height 17
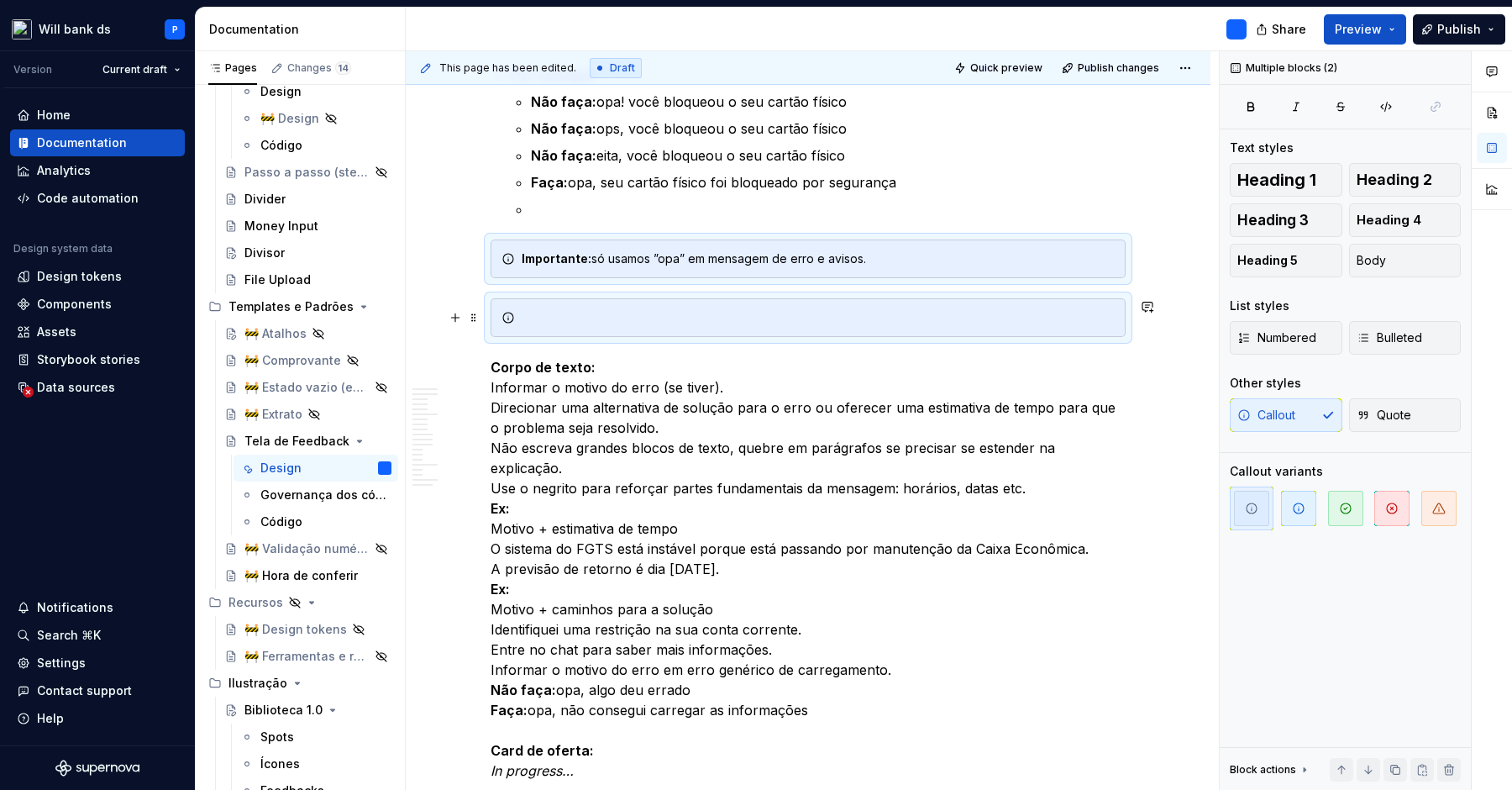
click at [1008, 308] on div at bounding box center [808, 317] width 635 height 39
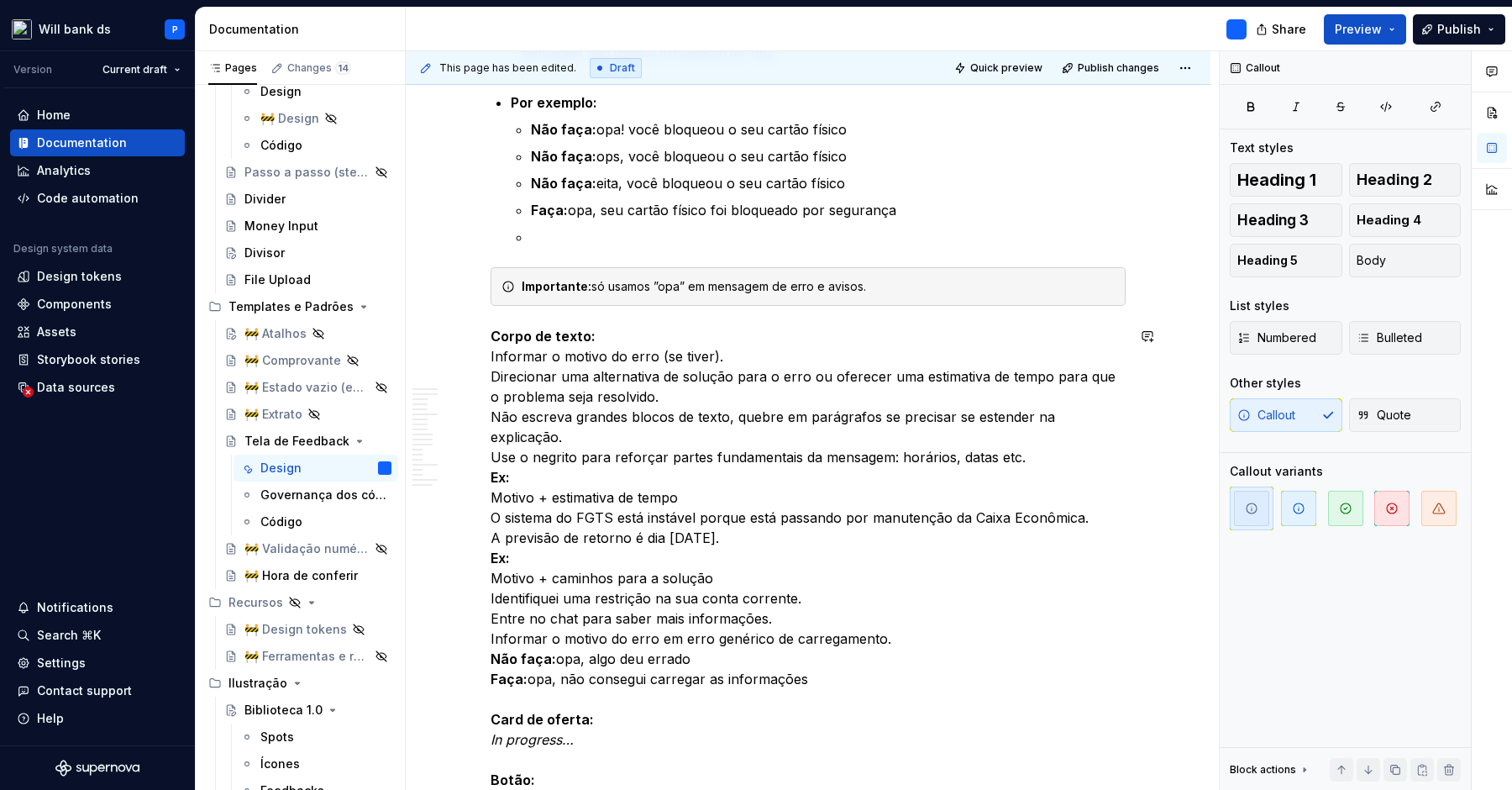
scroll to position [7632, 0]
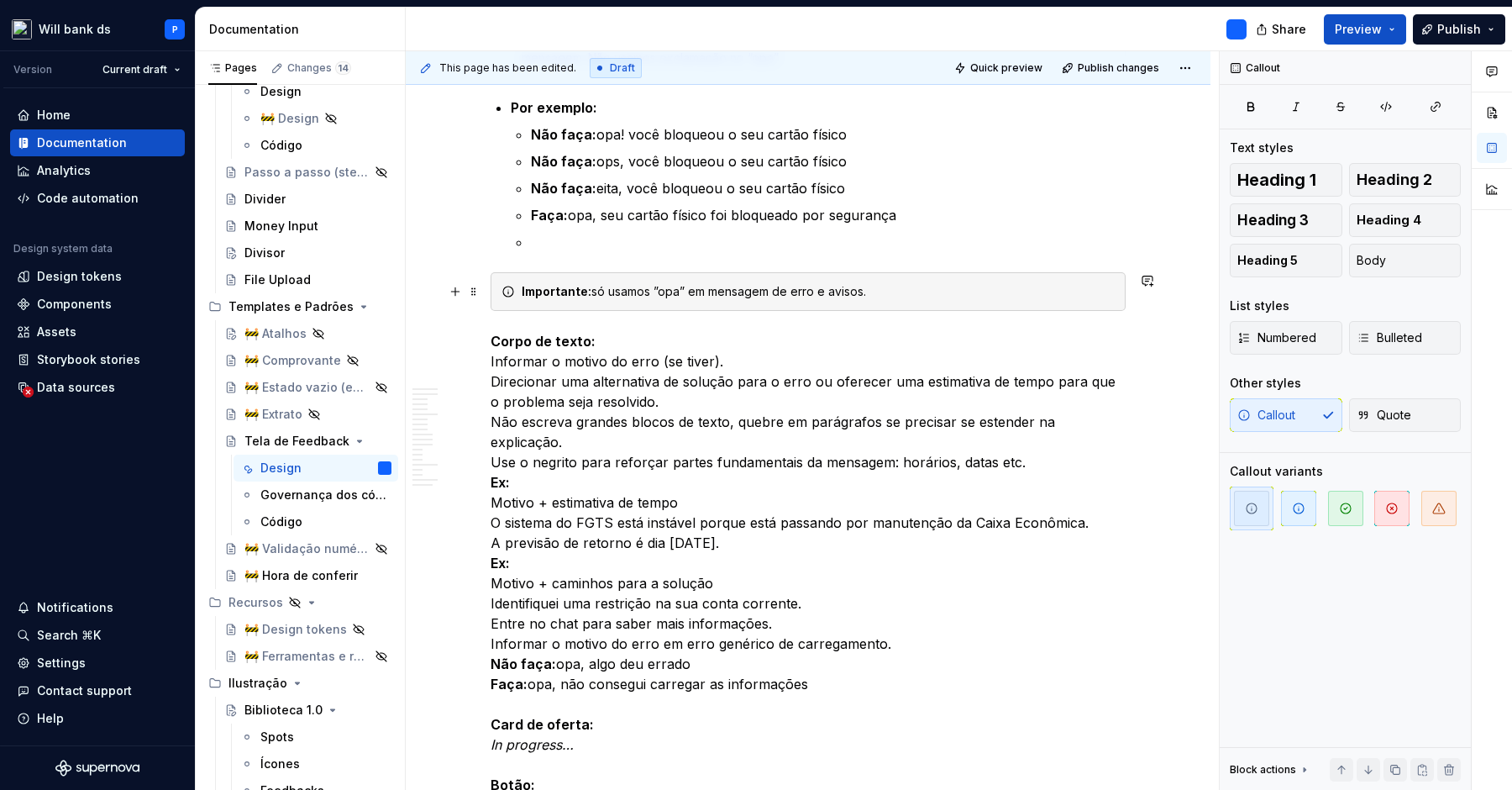
click at [680, 288] on div "Importante: só usamos ”opa” em mensagem de erro e avisos." at bounding box center [818, 292] width 594 height 17
click at [709, 360] on p "Corpo de texto: Informar o motivo do erro (se tiver). Direcionar uma alternativ…" at bounding box center [808, 583] width 635 height 504
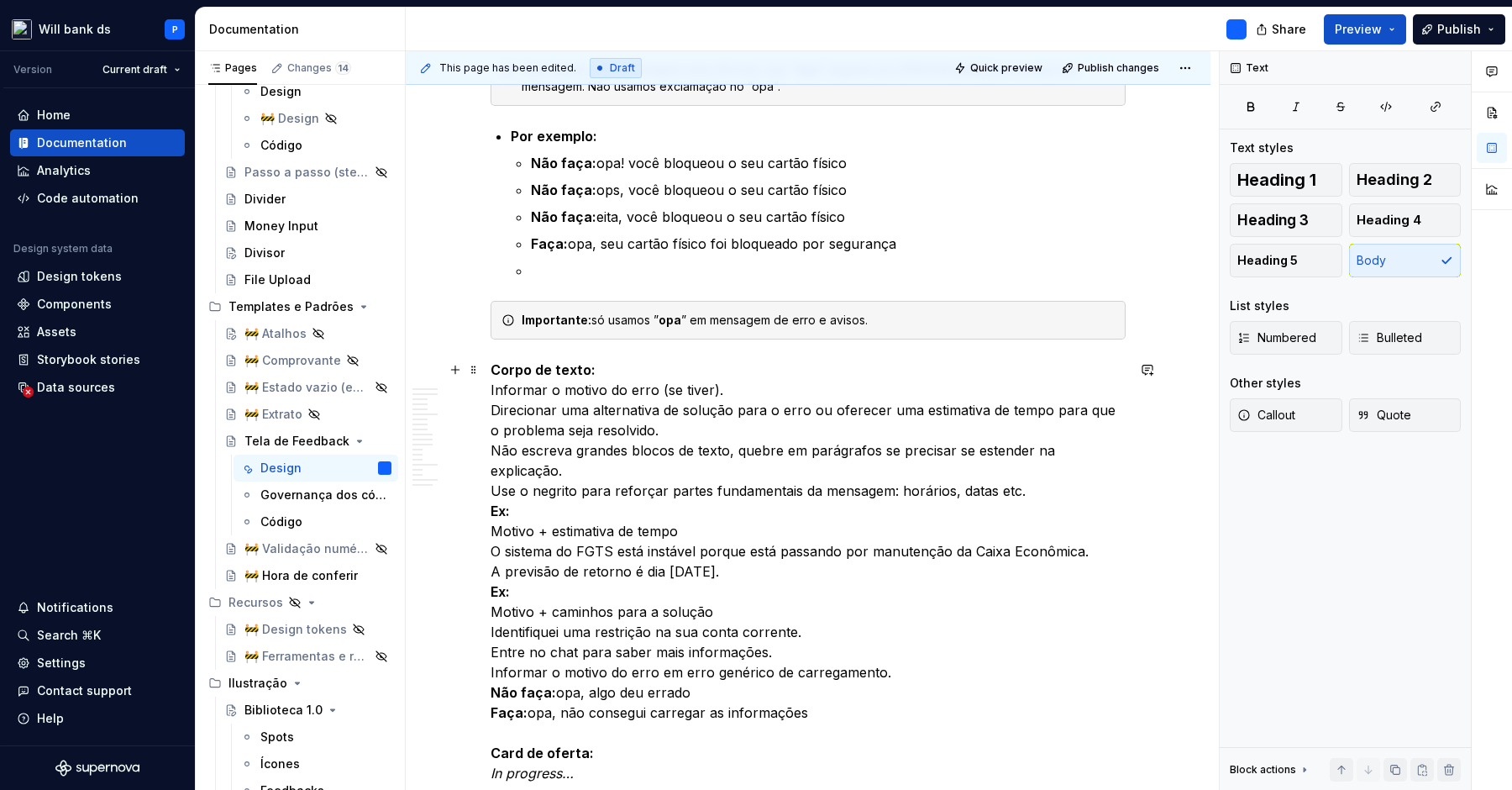
scroll to position [7603, 0]
click at [561, 277] on p at bounding box center [828, 272] width 595 height 20
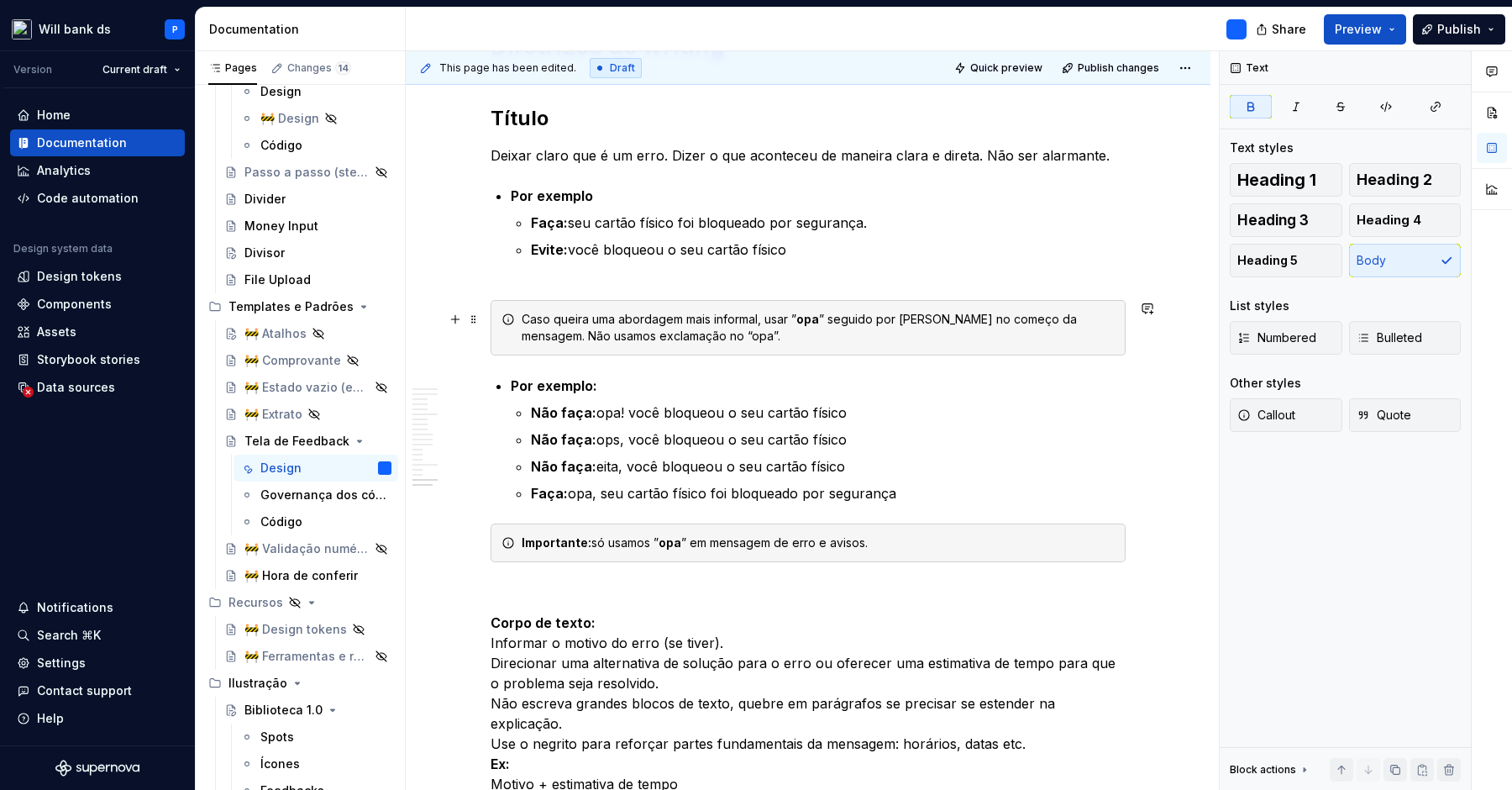
scroll to position [7384, 0]
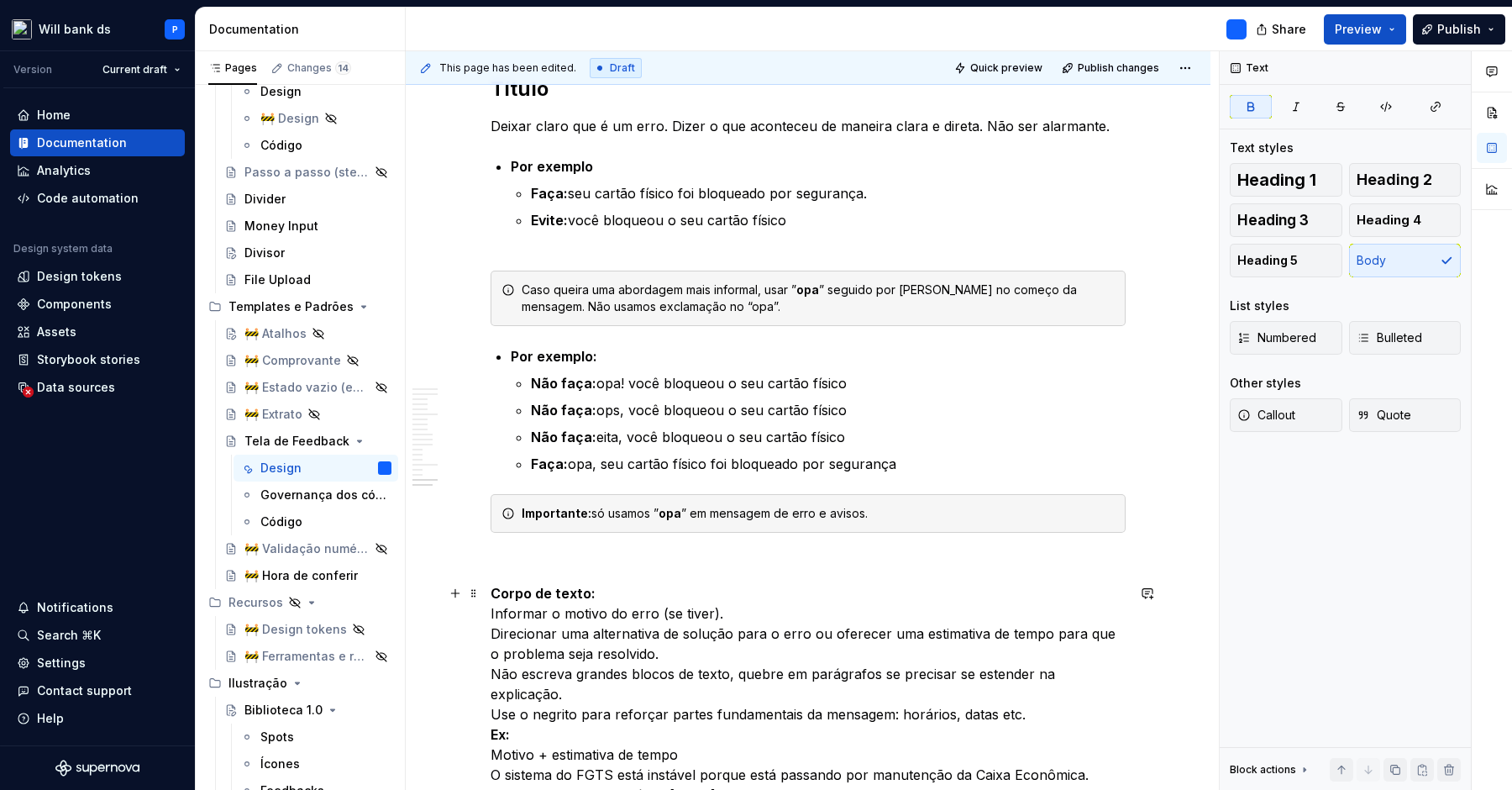
click at [517, 594] on strong "Corpo de texto:" at bounding box center [543, 593] width 105 height 17
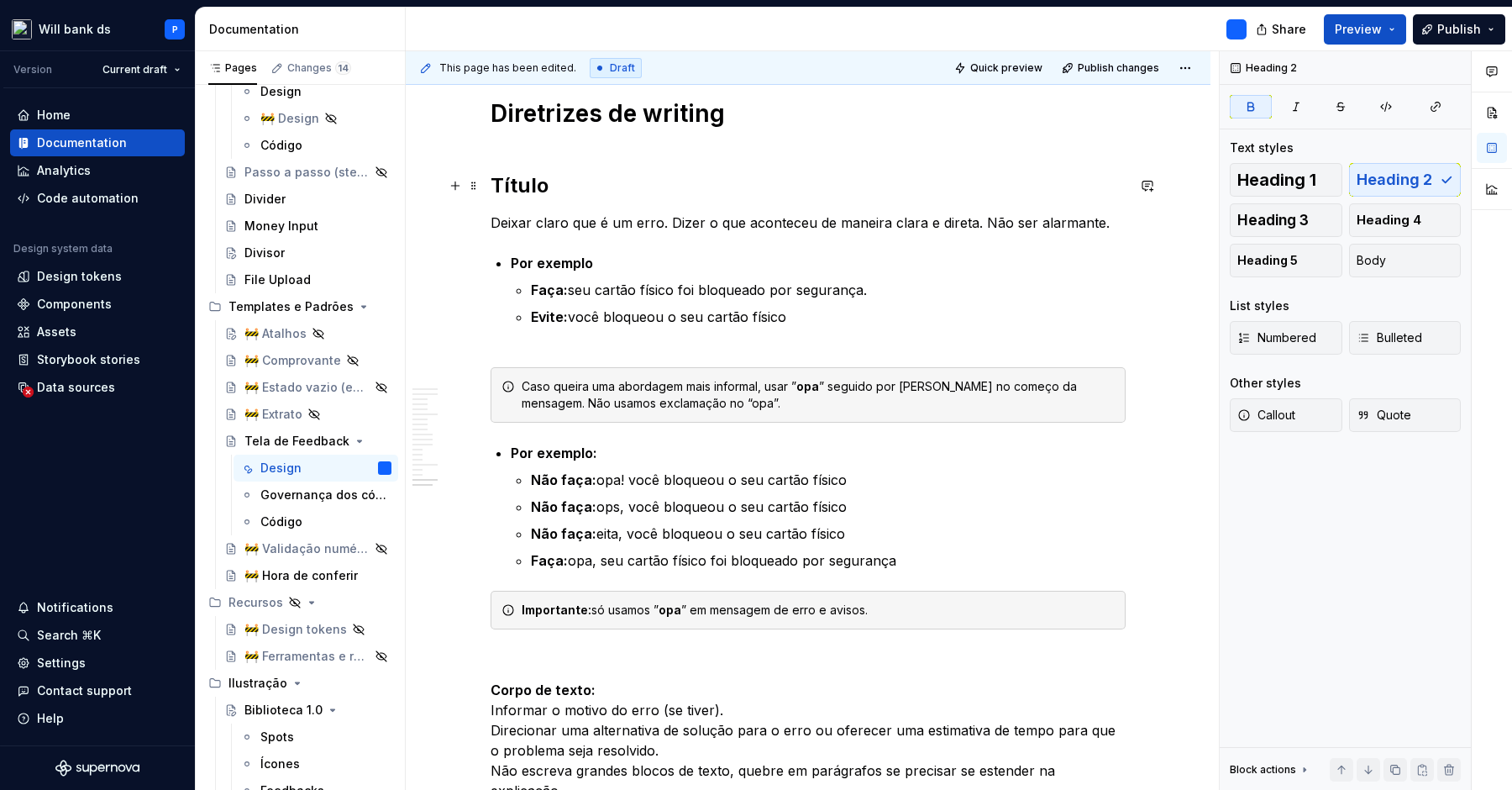
click at [526, 184] on strong "Título" at bounding box center [520, 185] width 58 height 25
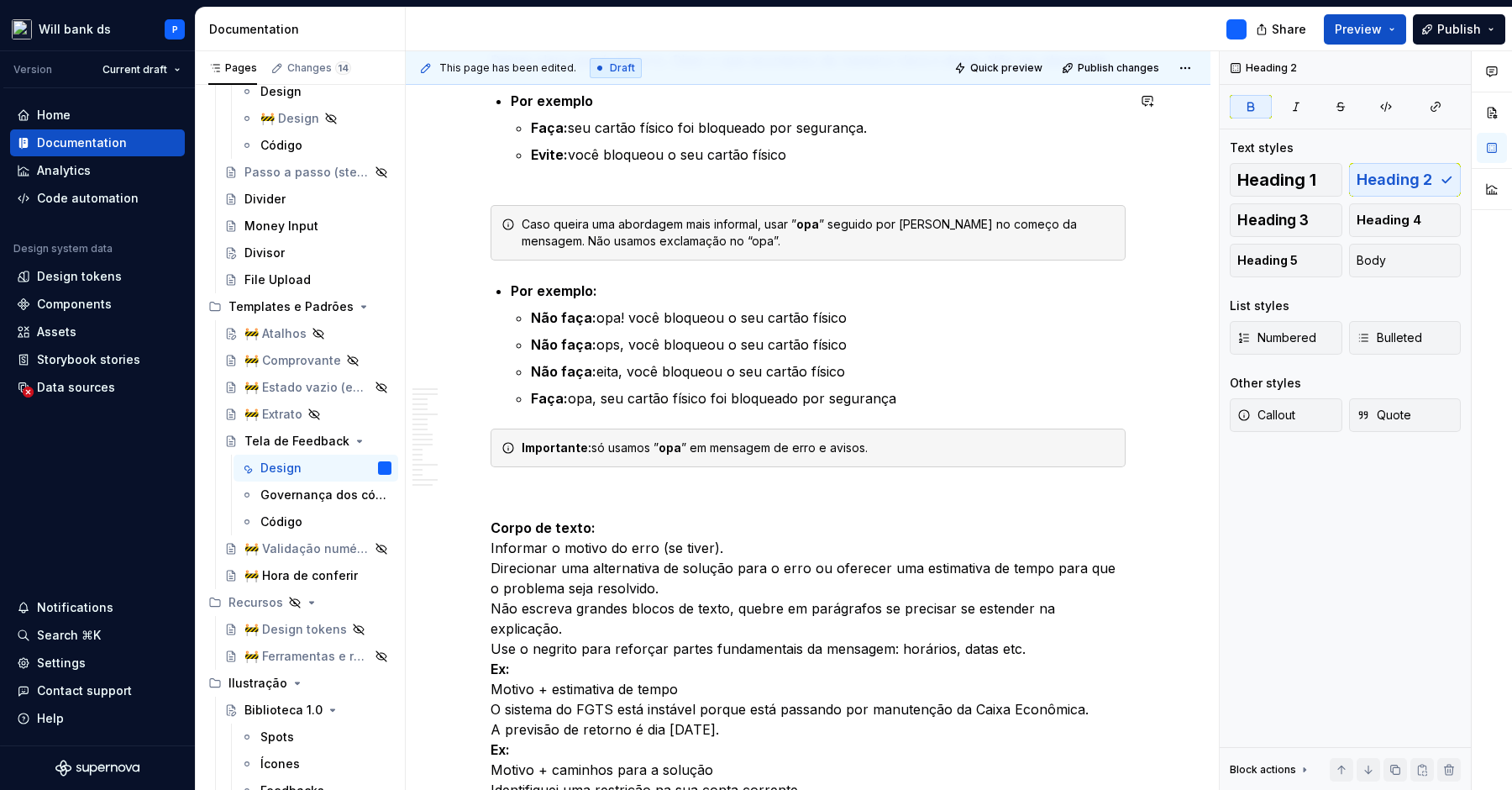
scroll to position [7483, 0]
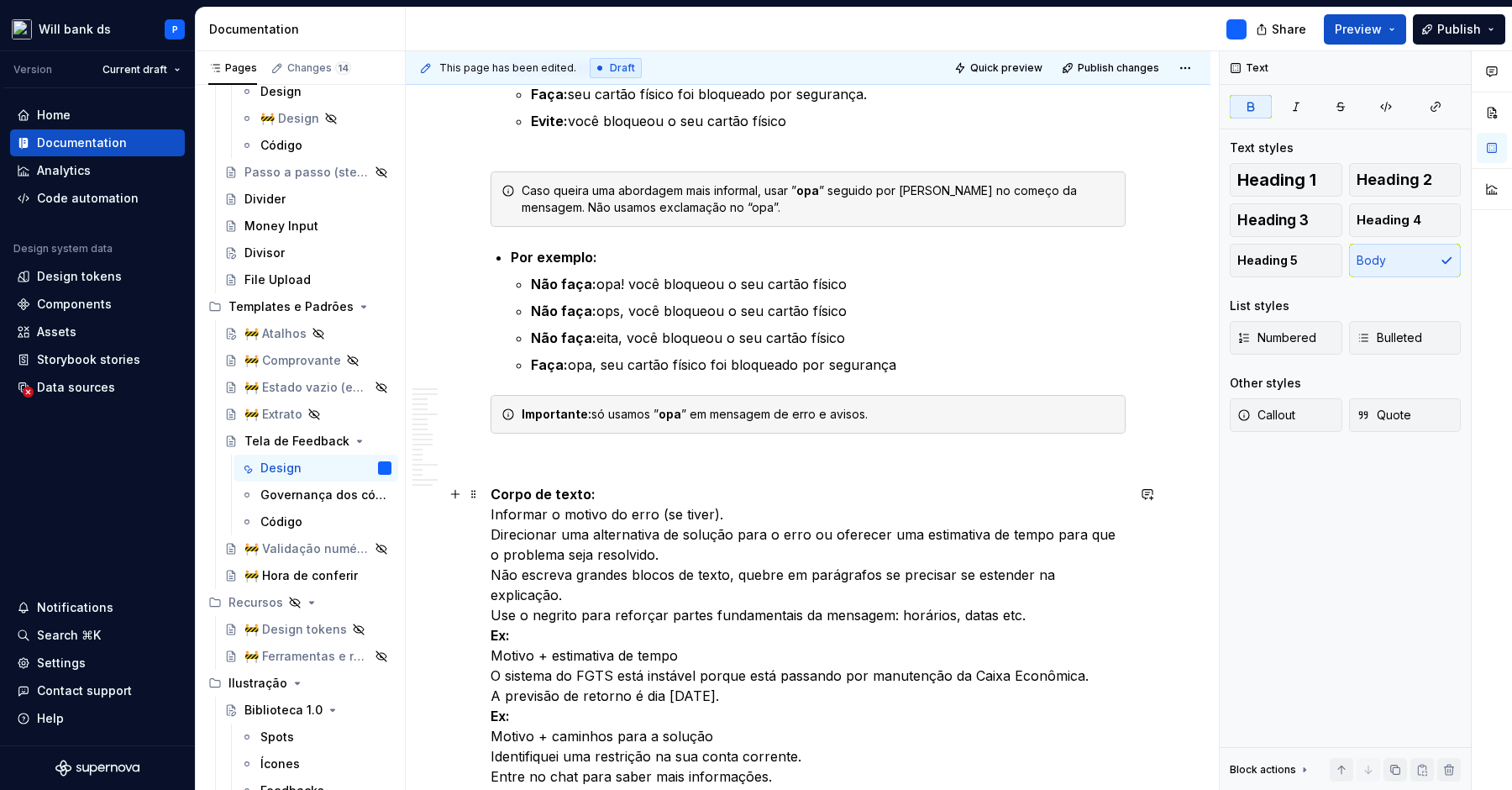
click at [598, 498] on p "Corpo de texto: Informar o motivo do erro (se tiver). Direcionar uma alternativ…" at bounding box center [808, 736] width 635 height 504
click at [1392, 172] on span "Heading 2" at bounding box center [1395, 179] width 76 height 17
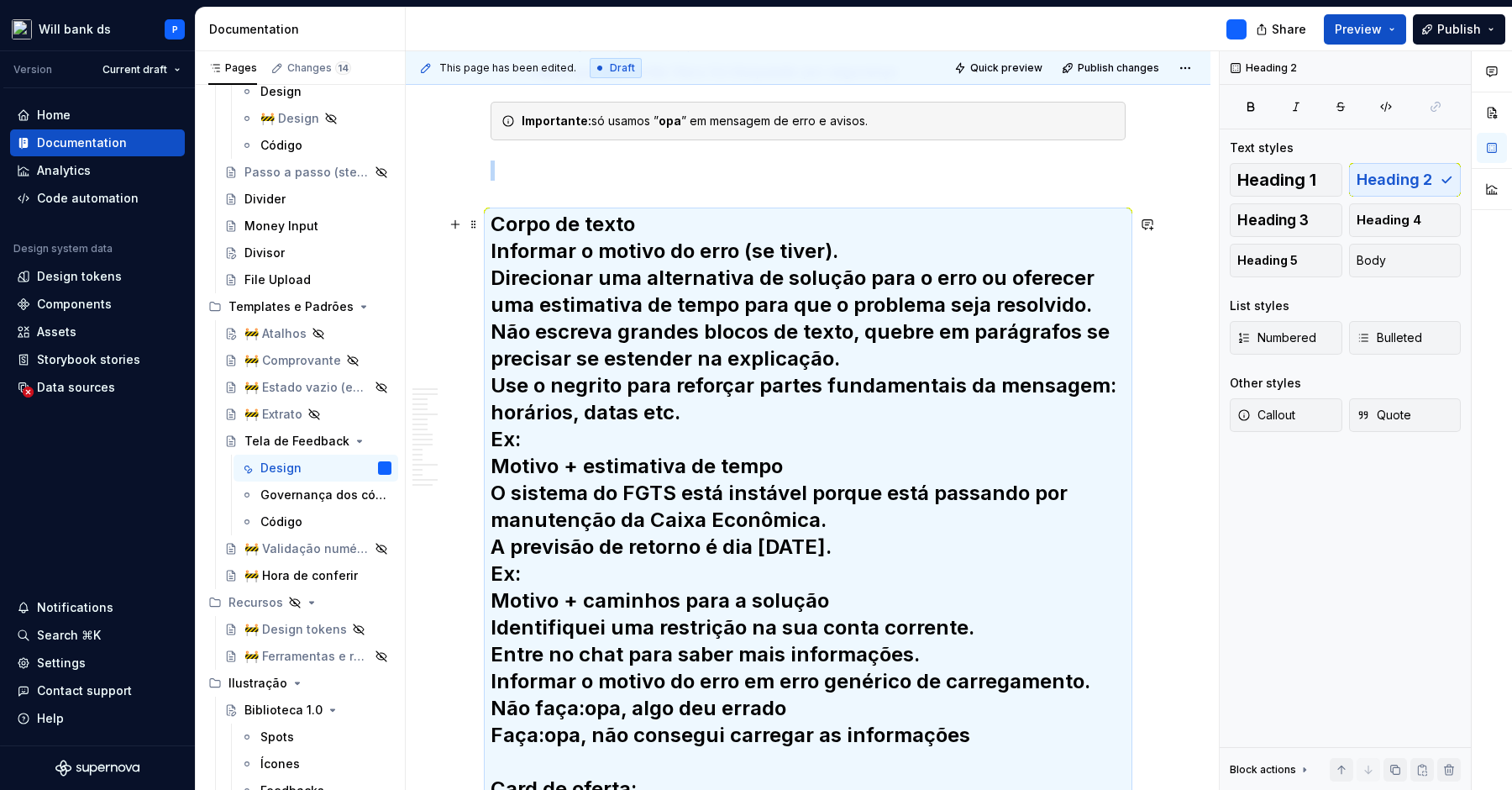
scroll to position [7634, 0]
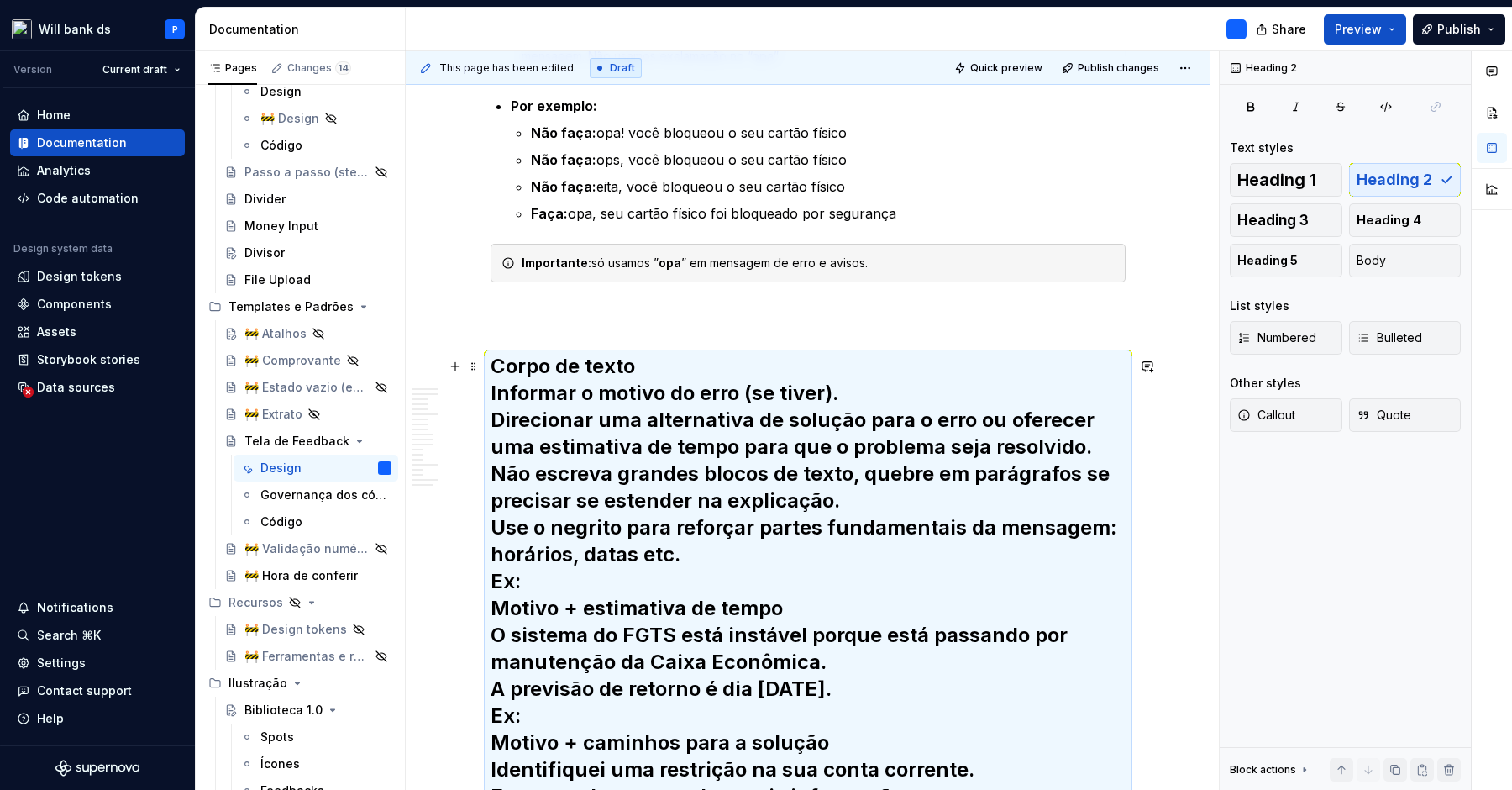
click at [763, 390] on h2 "Corpo de texto Informar o motivo do erro (se tiver). Direcionar uma alternativa…" at bounding box center [808, 716] width 635 height 725
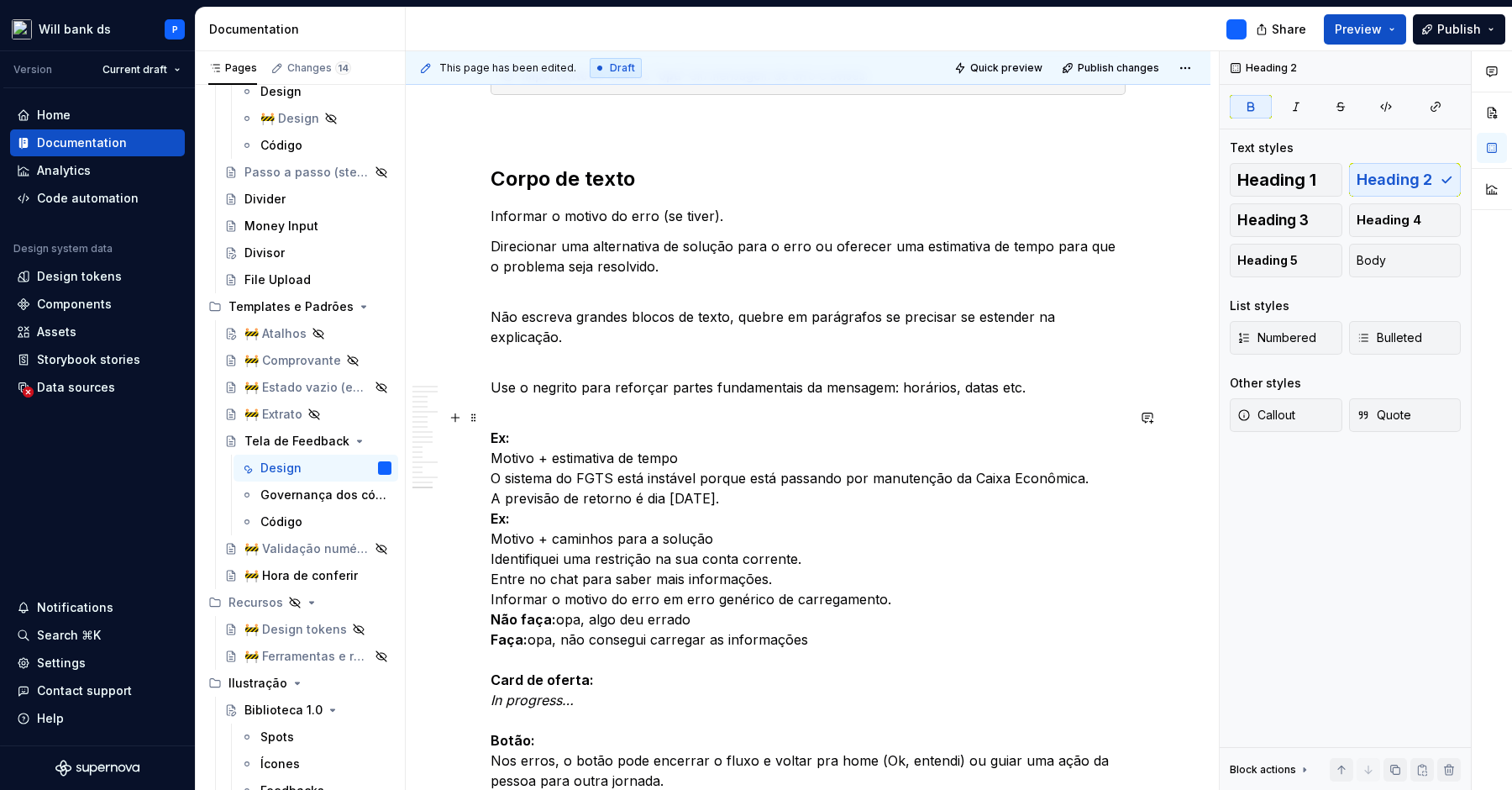
scroll to position [7834, 0]
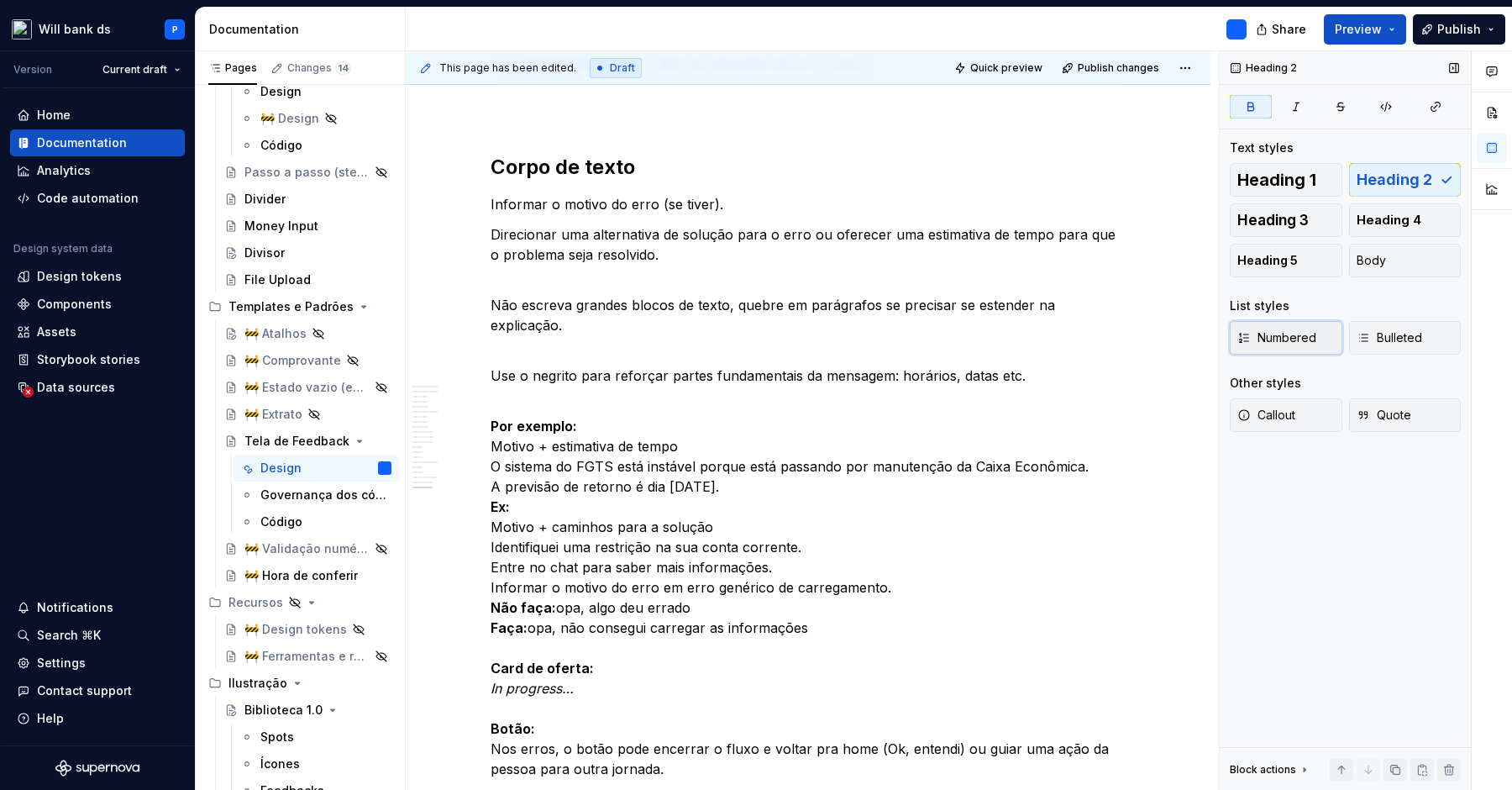
click at [1295, 341] on span "Numbered" at bounding box center [1276, 338] width 79 height 17
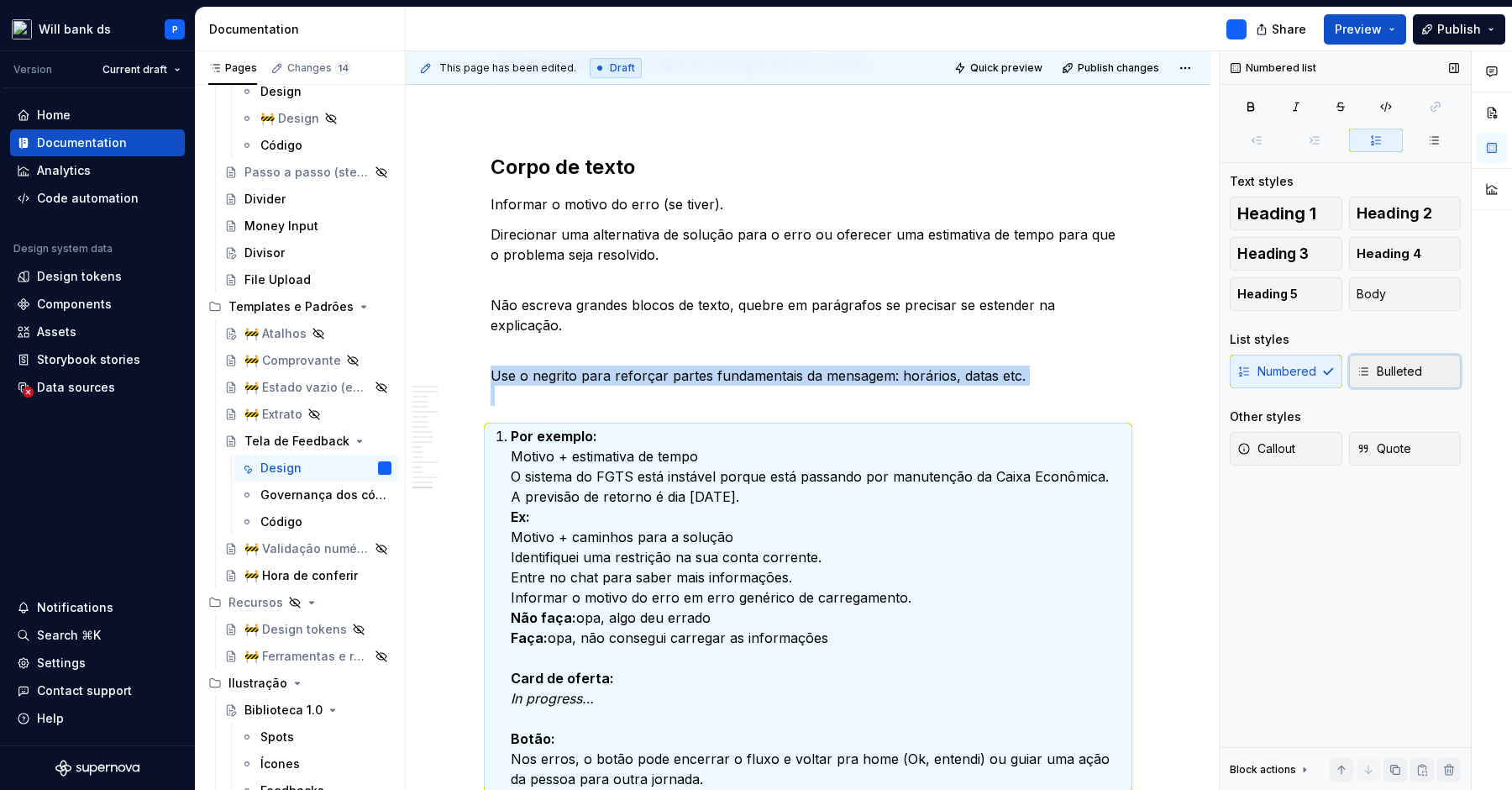
click at [1382, 368] on span "Bulleted" at bounding box center [1389, 371] width 66 height 17
click at [783, 435] on p "Por exemplo: Motivo + estimativa de tempo  O sistema do FGTS está instável porq…" at bounding box center [819, 608] width 615 height 363
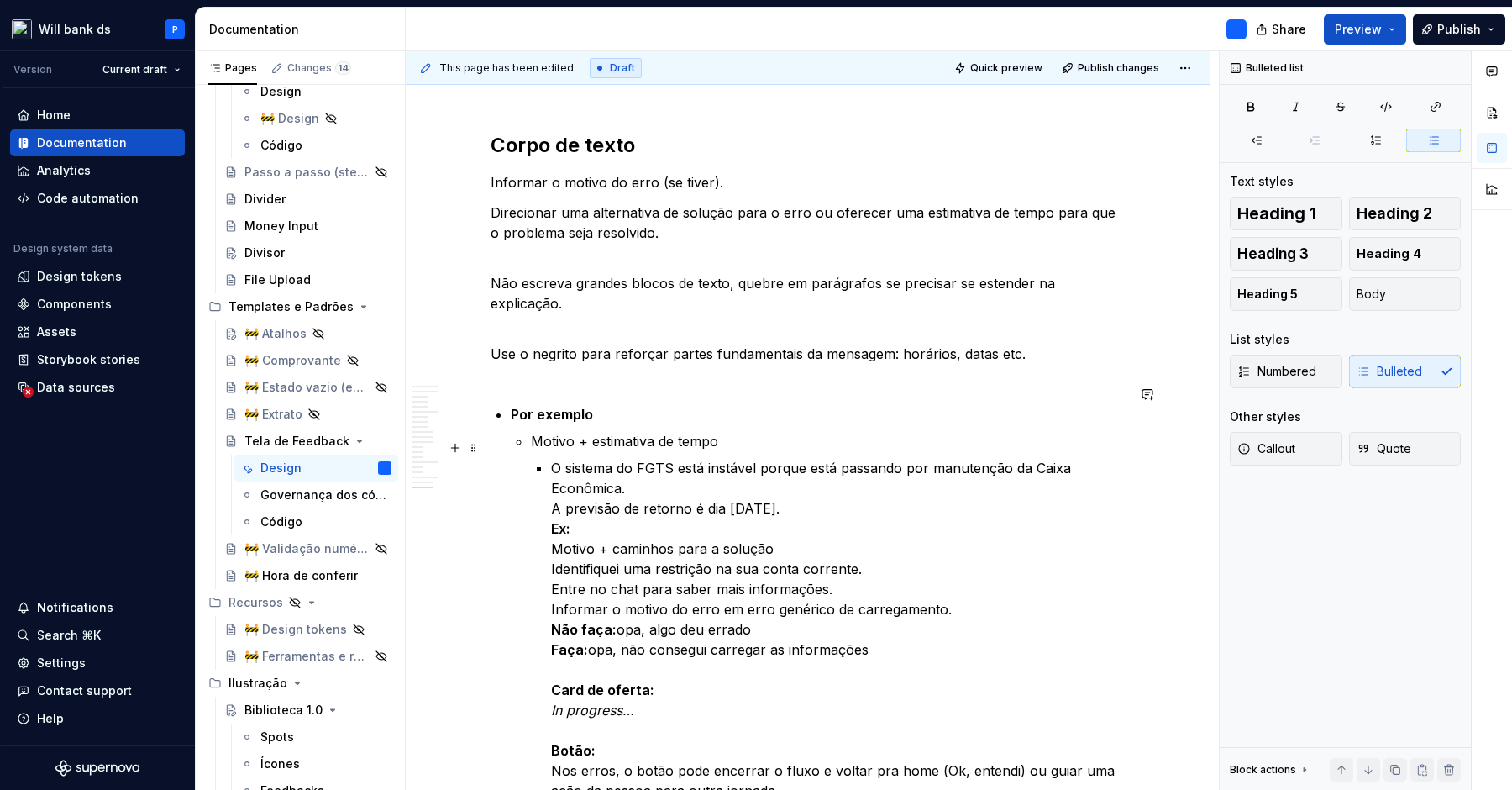
scroll to position [7862, 0]
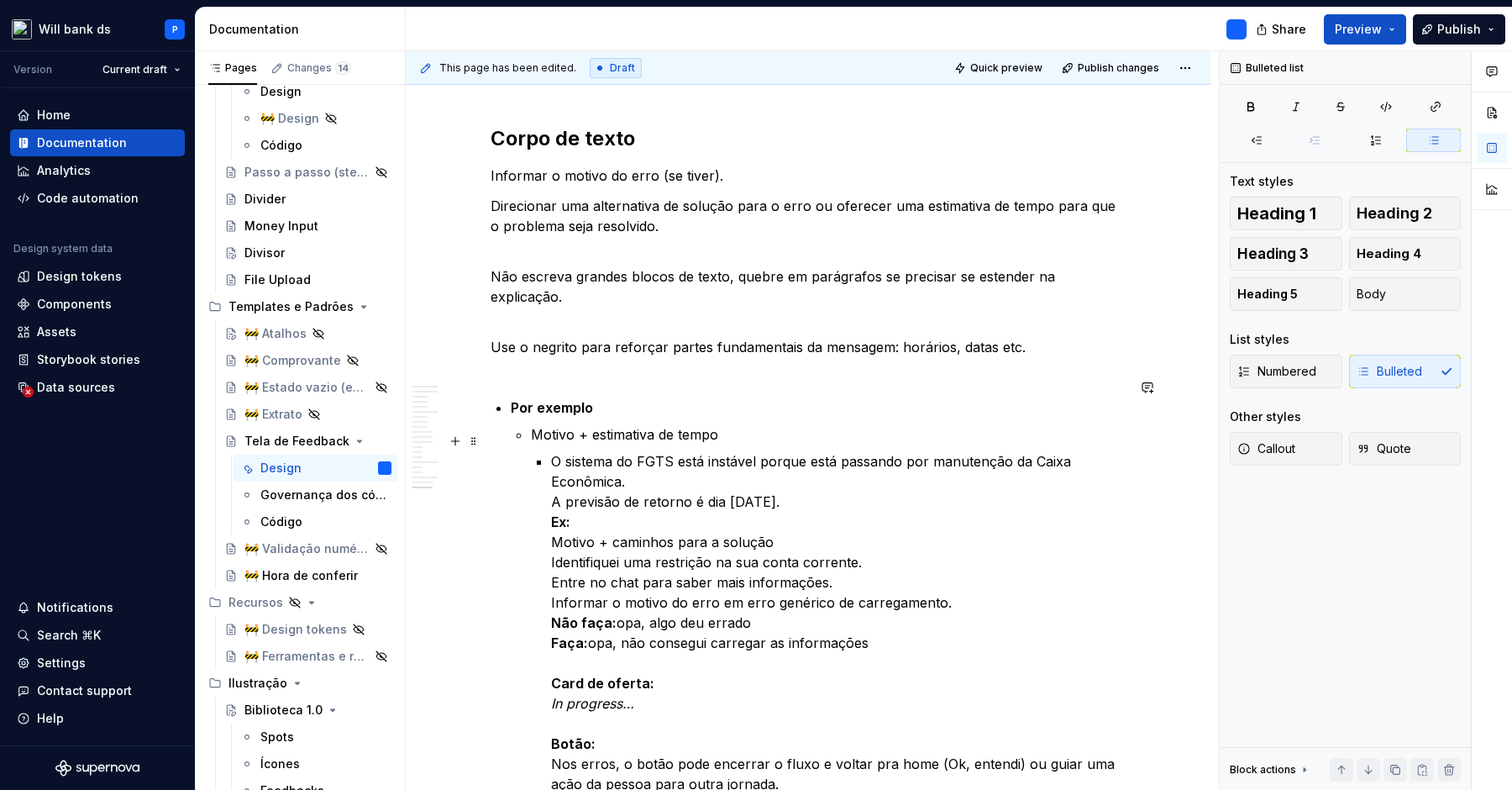
click at [673, 502] on p "O sistema do FGTS está instável porque está passando por manutenção da Caixa Ec…" at bounding box center [838, 622] width 575 height 343
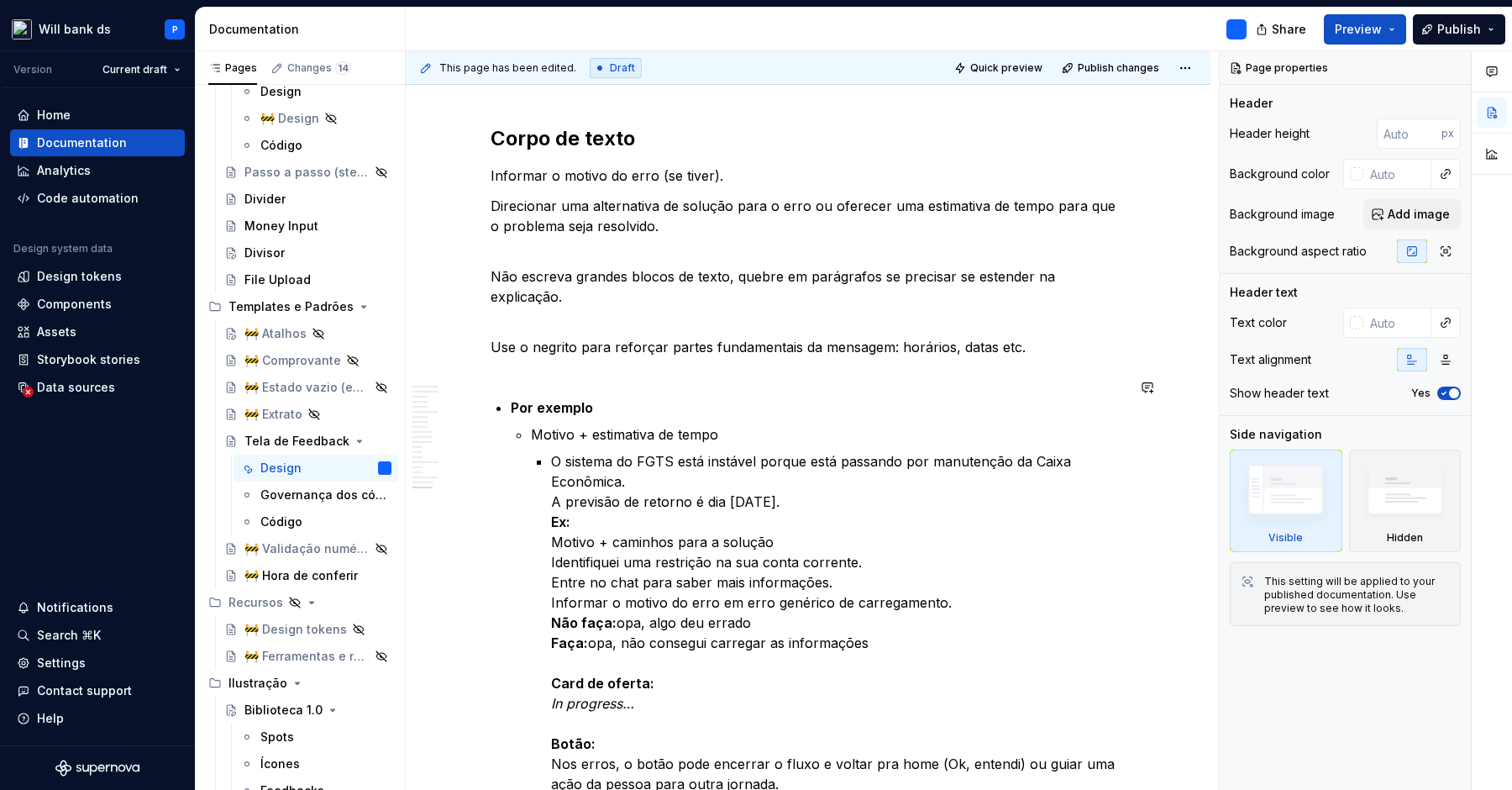
scroll to position [8102, 0]
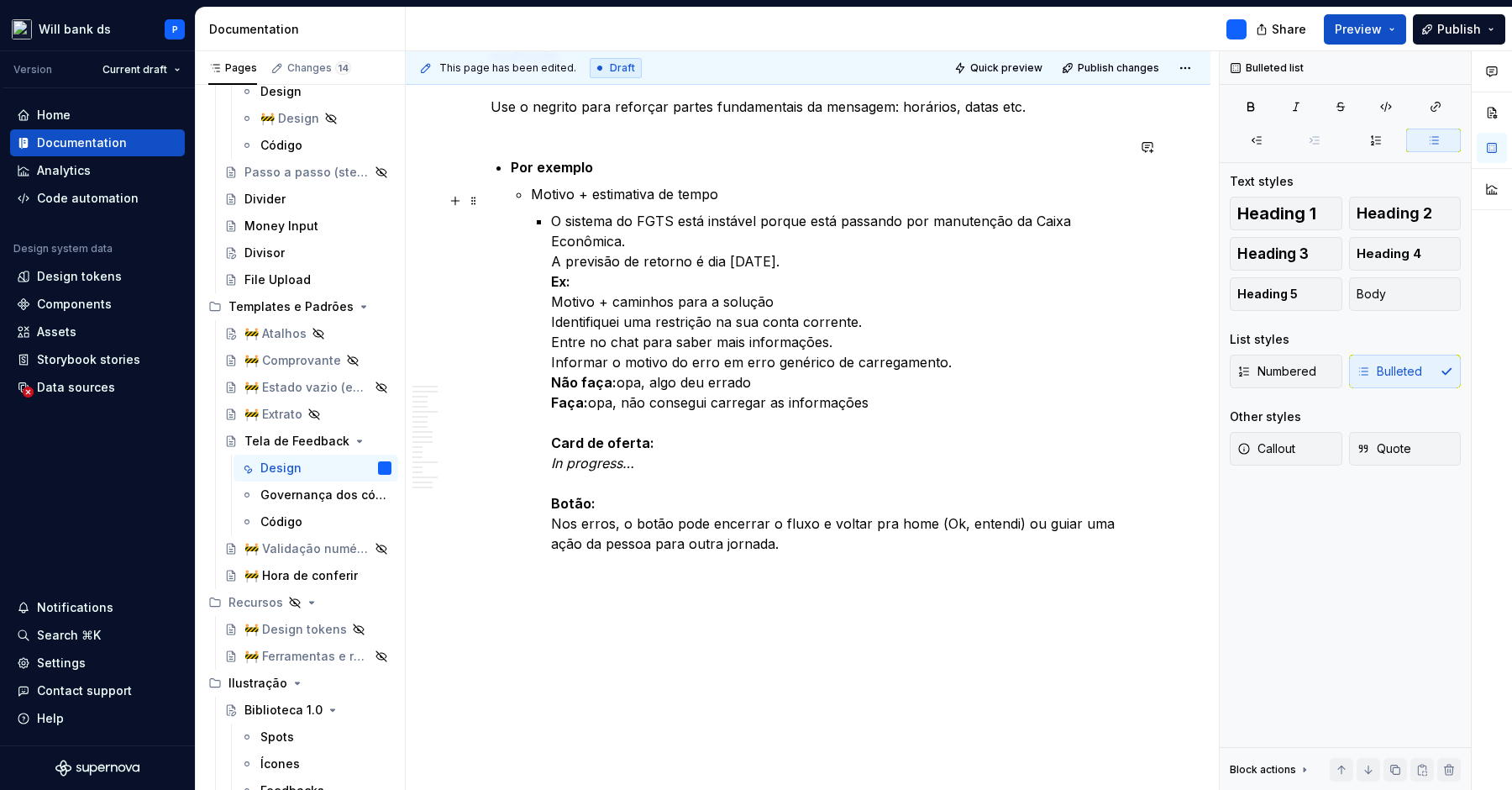
click at [863, 236] on p "O sistema do FGTS está instável porque está passando por manutenção da Caixa Ec…" at bounding box center [838, 382] width 575 height 343
click at [788, 184] on p "Motivo + estimativa de tempo" at bounding box center [828, 194] width 595 height 20
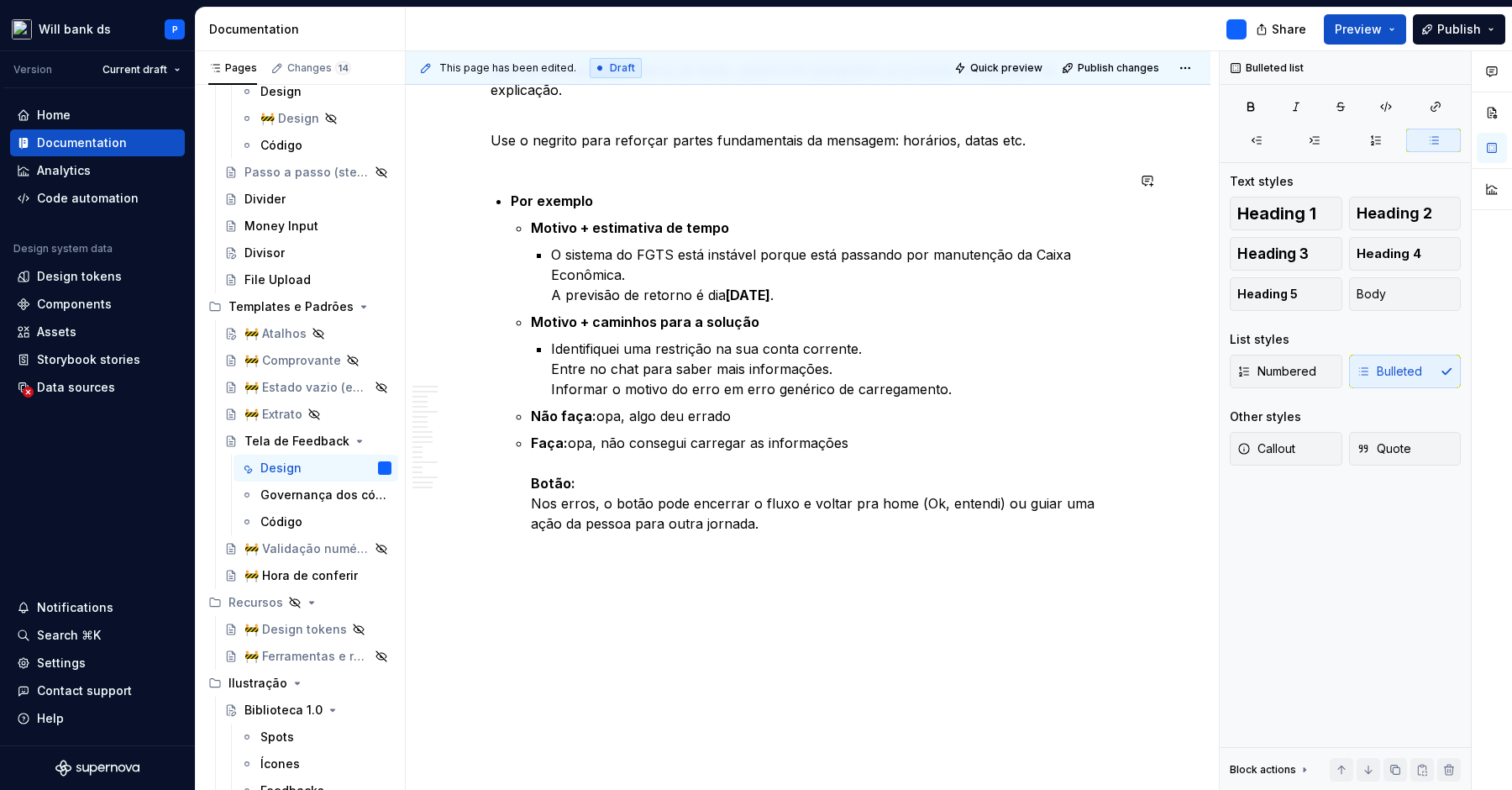
scroll to position [8048, 0]
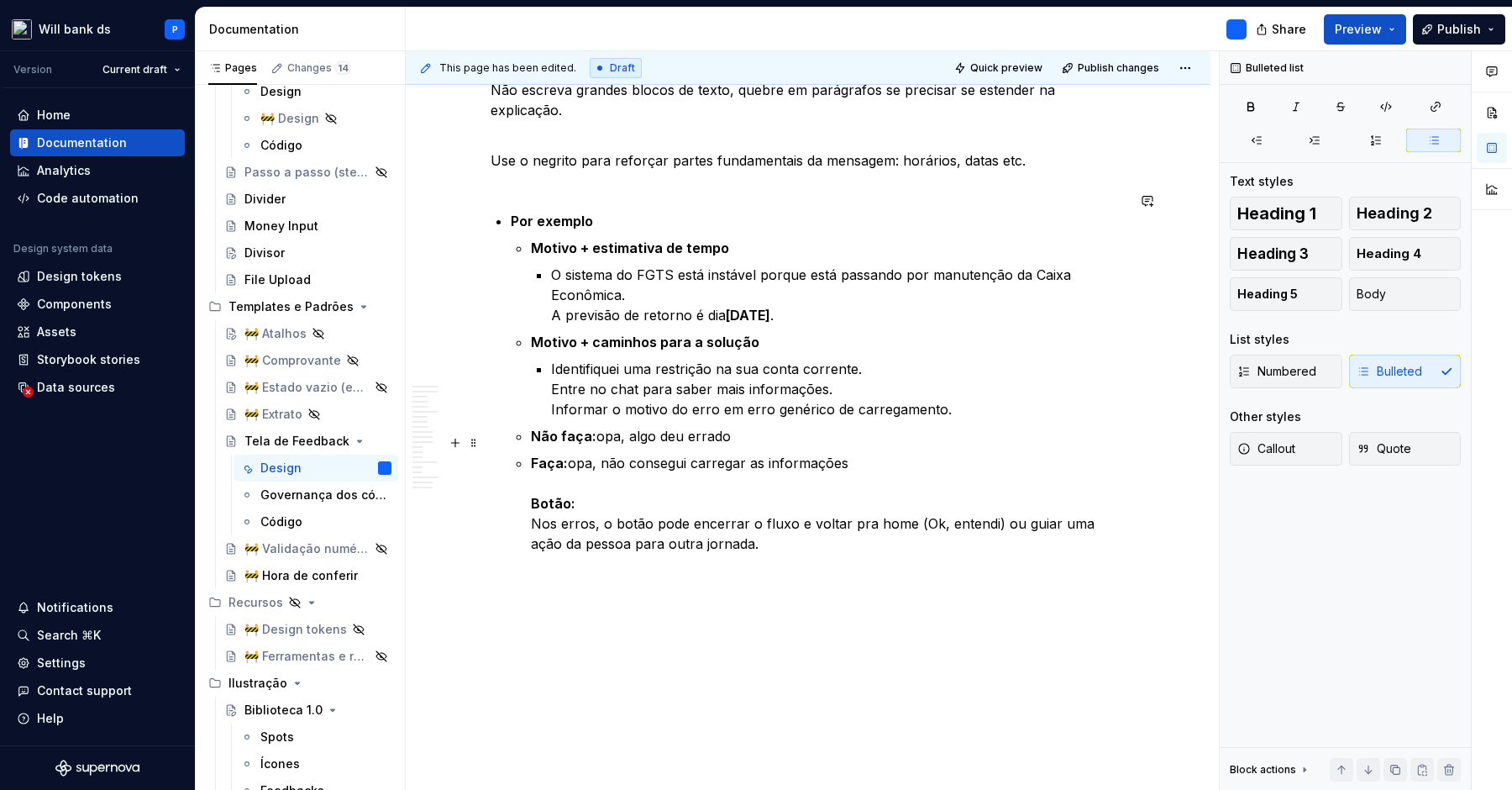
click at [922, 504] on p "Faça: opa, não consegui carregar as informações Botão: Nos erros, o botão pode …" at bounding box center [828, 503] width 595 height 101
click at [825, 466] on p "Faça: opa, não consegui carregar as informações Botão: Nos erros, o botão pode …" at bounding box center [828, 503] width 595 height 101
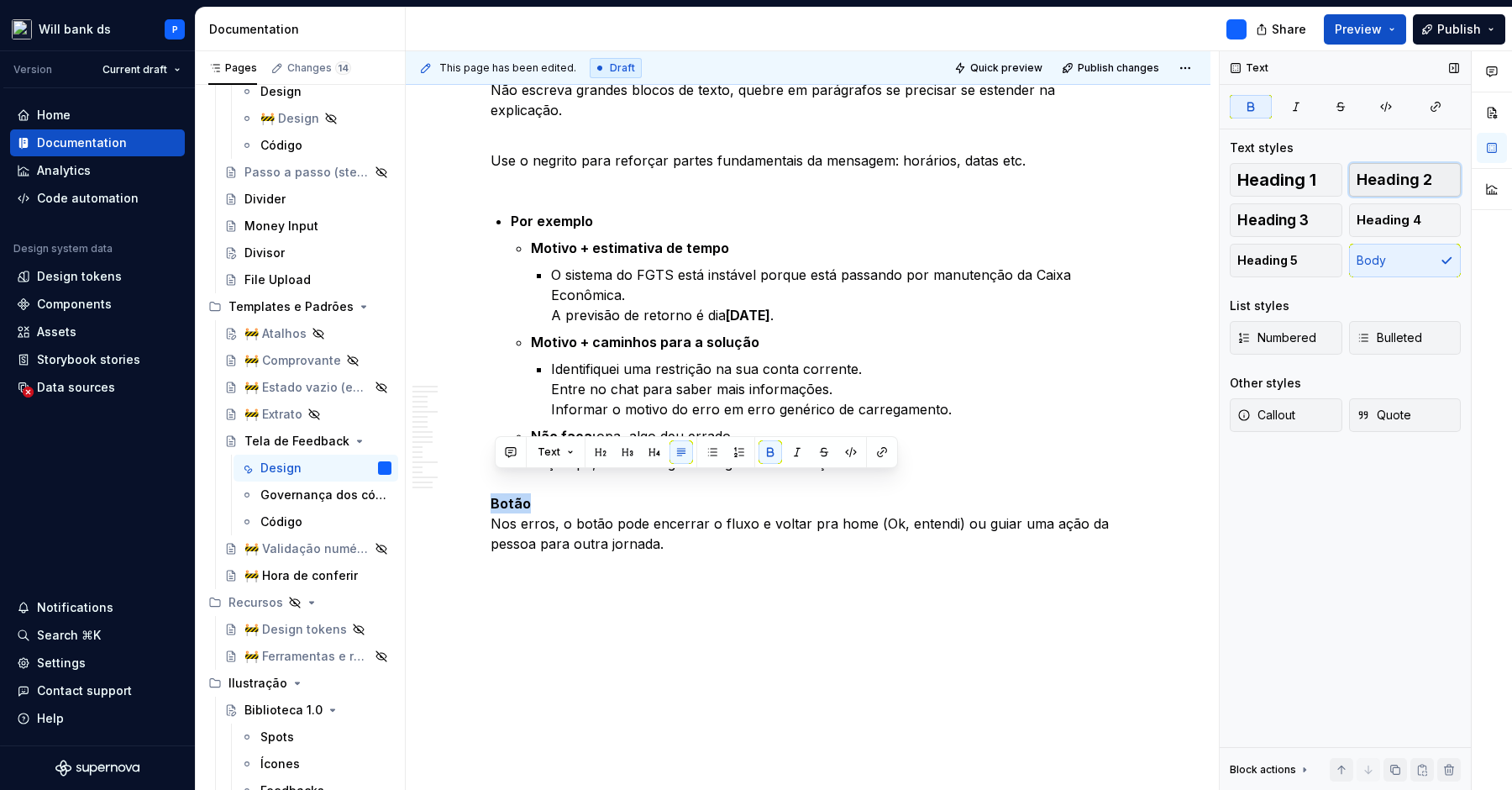
click at [1428, 181] on span "Heading 2" at bounding box center [1395, 179] width 76 height 17
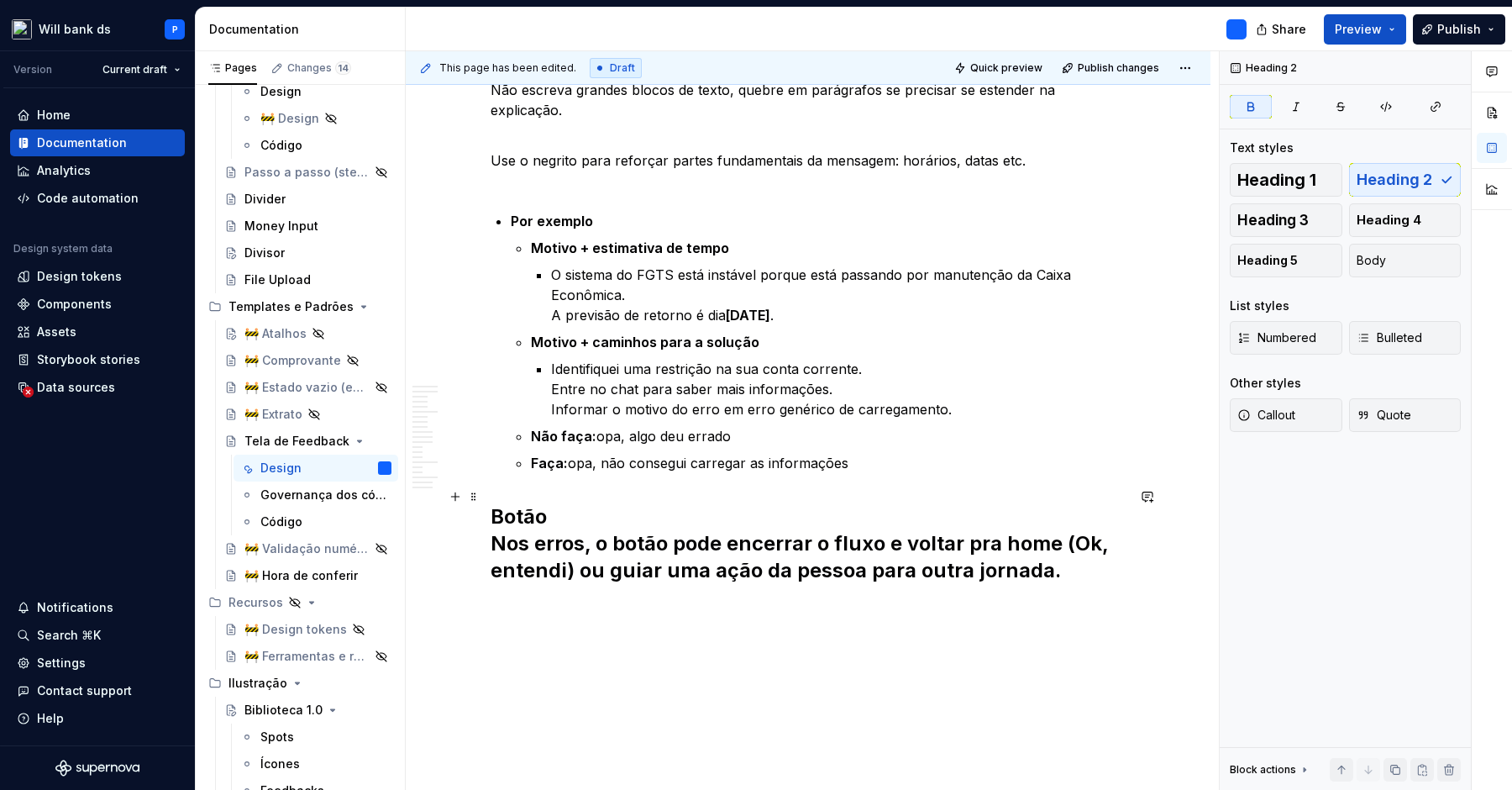
click at [671, 503] on h2 "Botão Nos erros, o botão pode encerrar o fluxo e voltar pra home (Ok, entendi) …" at bounding box center [808, 543] width 635 height 81
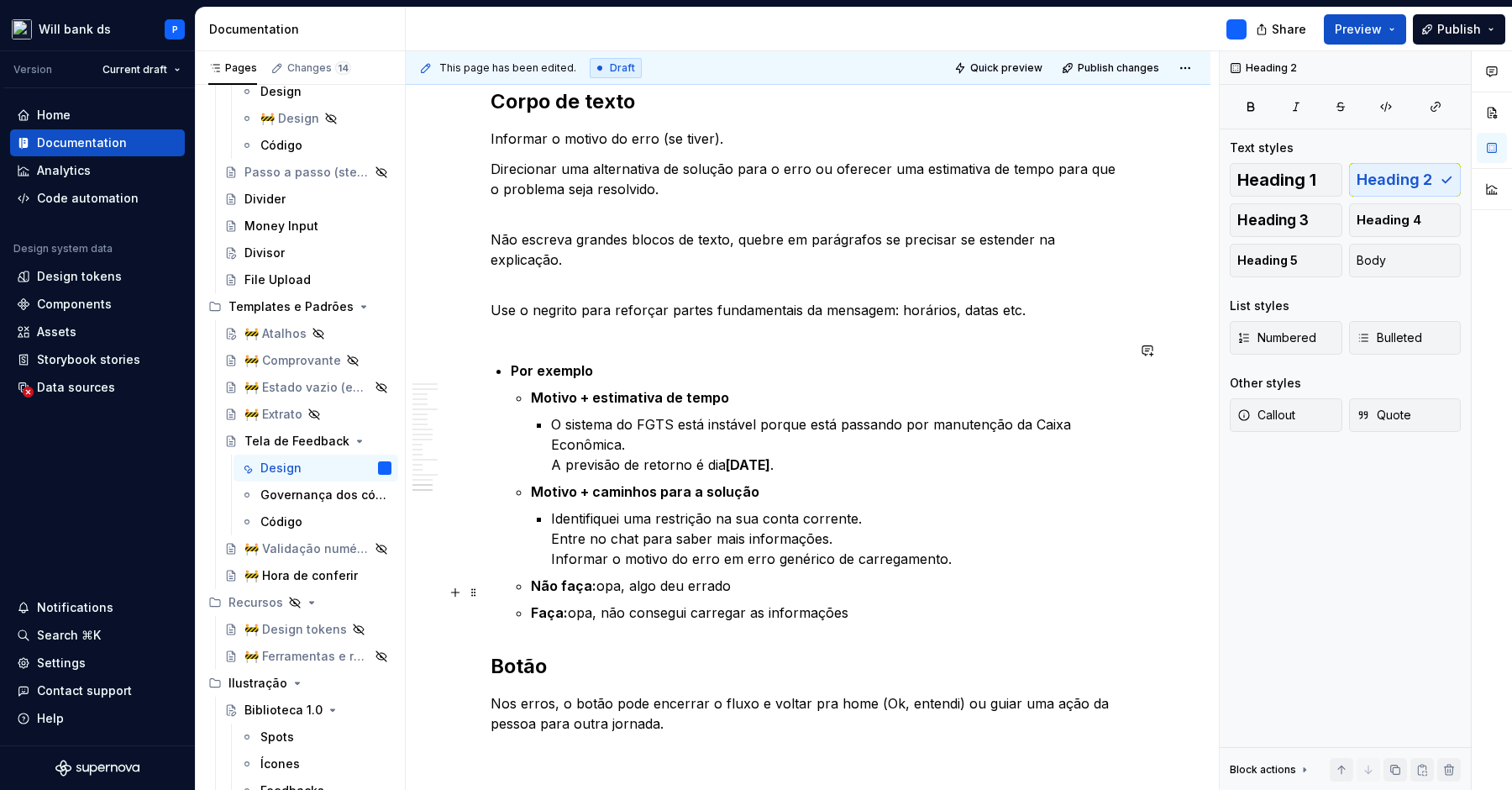
scroll to position [7902, 0]
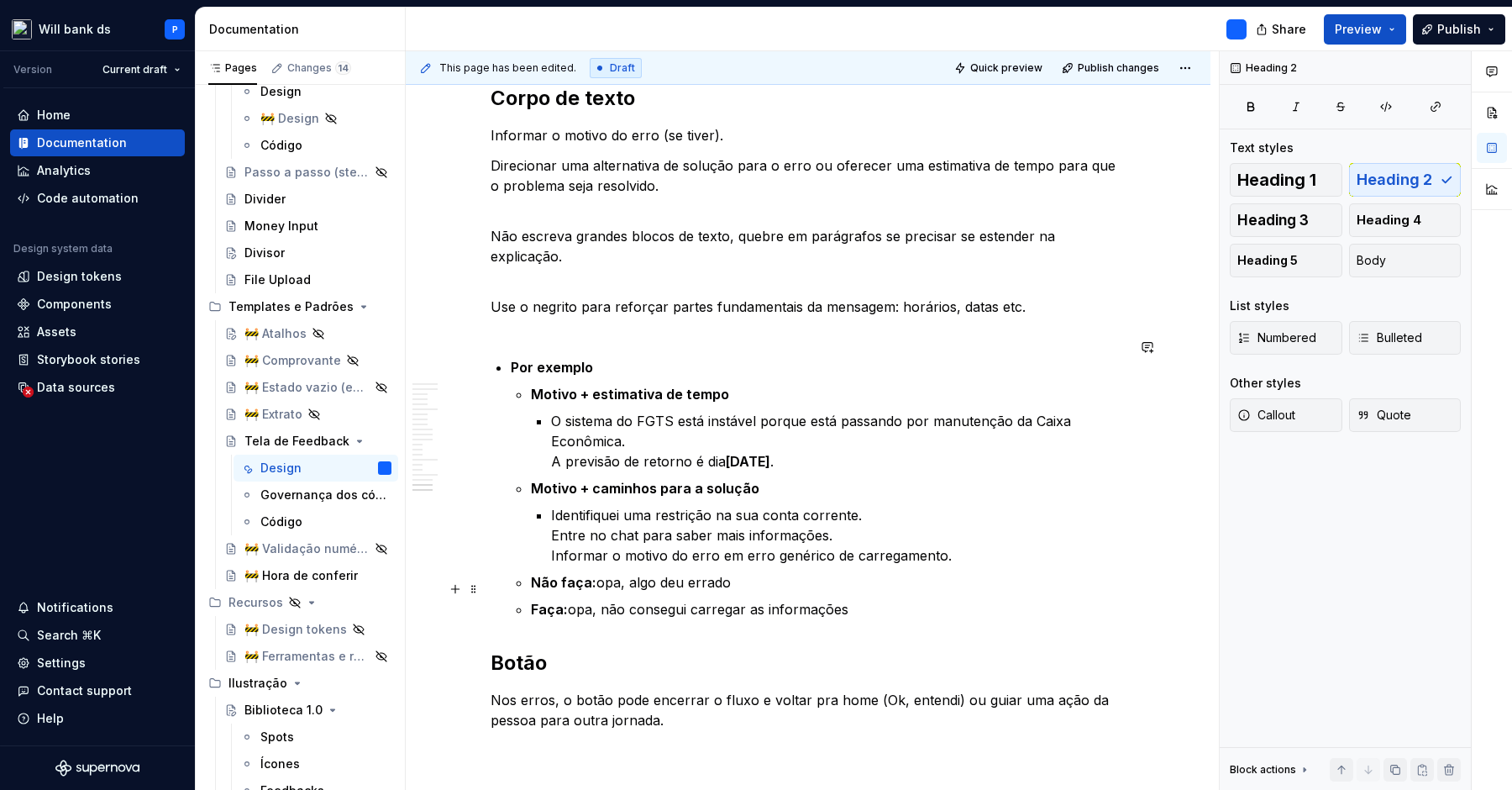
click at [844, 599] on p "Faça: opa, não consegui carregar as informações" at bounding box center [828, 609] width 595 height 20
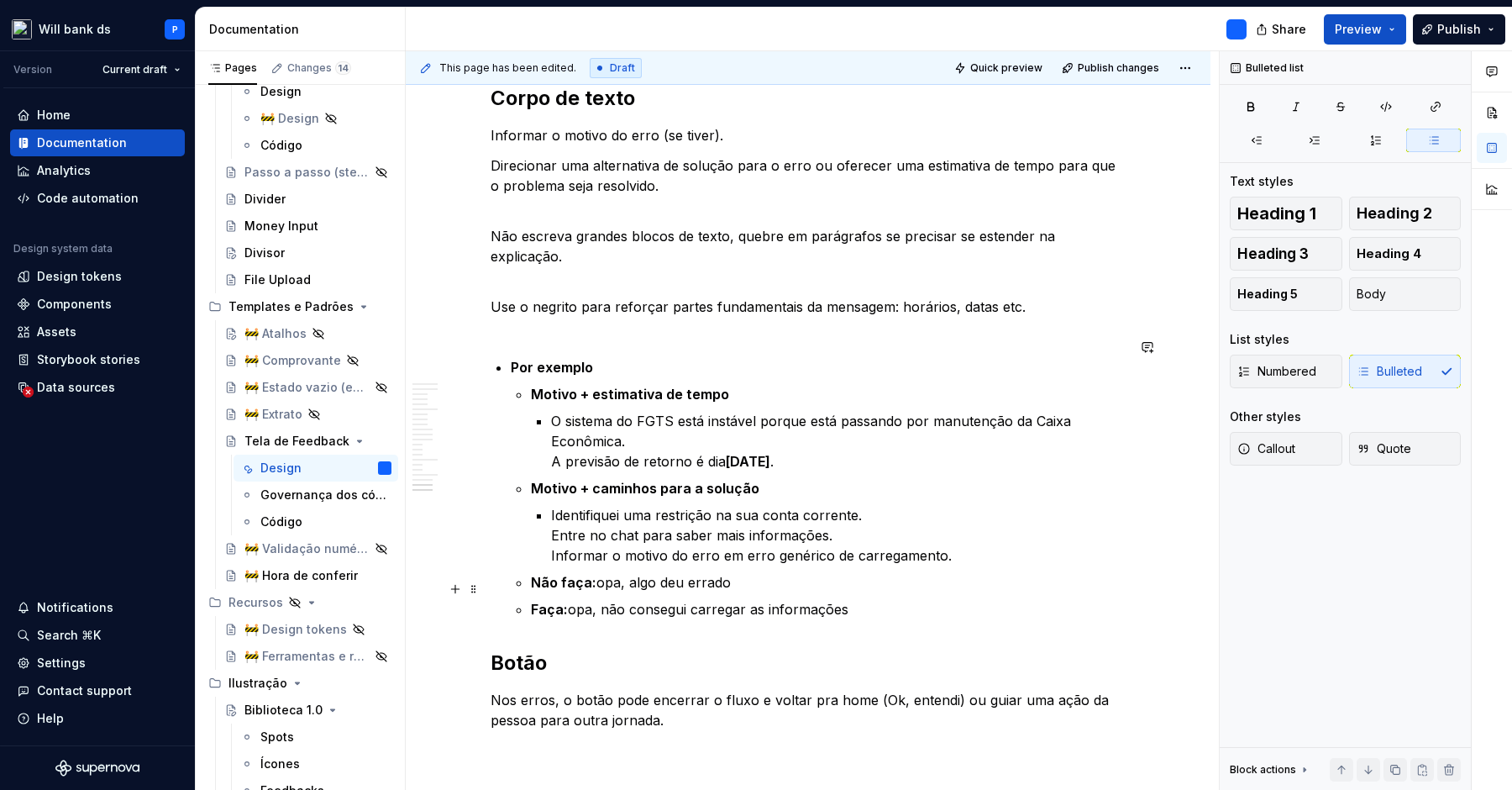
click at [857, 599] on p "Faça: opa, não consegui carregar as informações" at bounding box center [828, 609] width 595 height 20
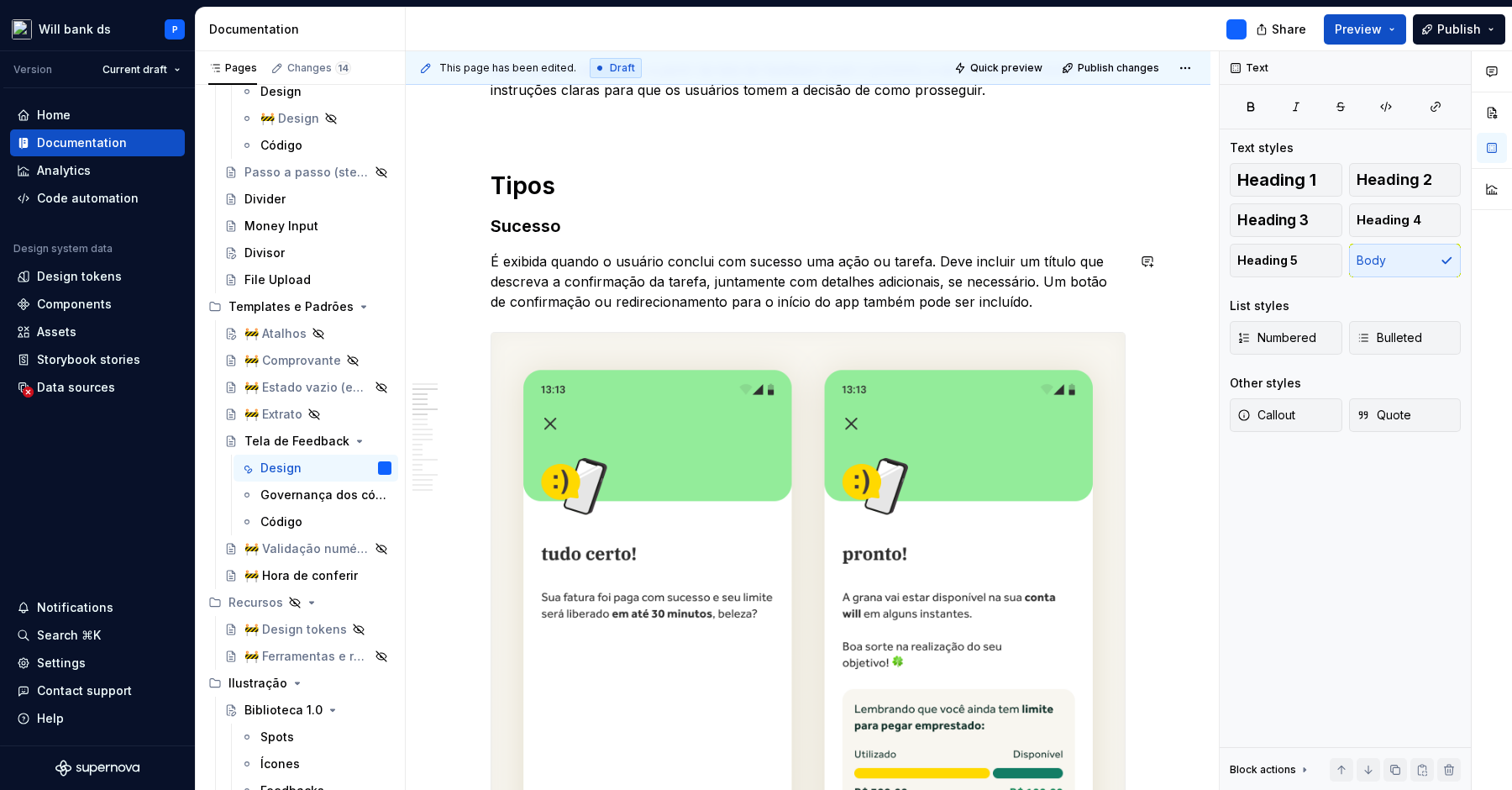
scroll to position [0, 0]
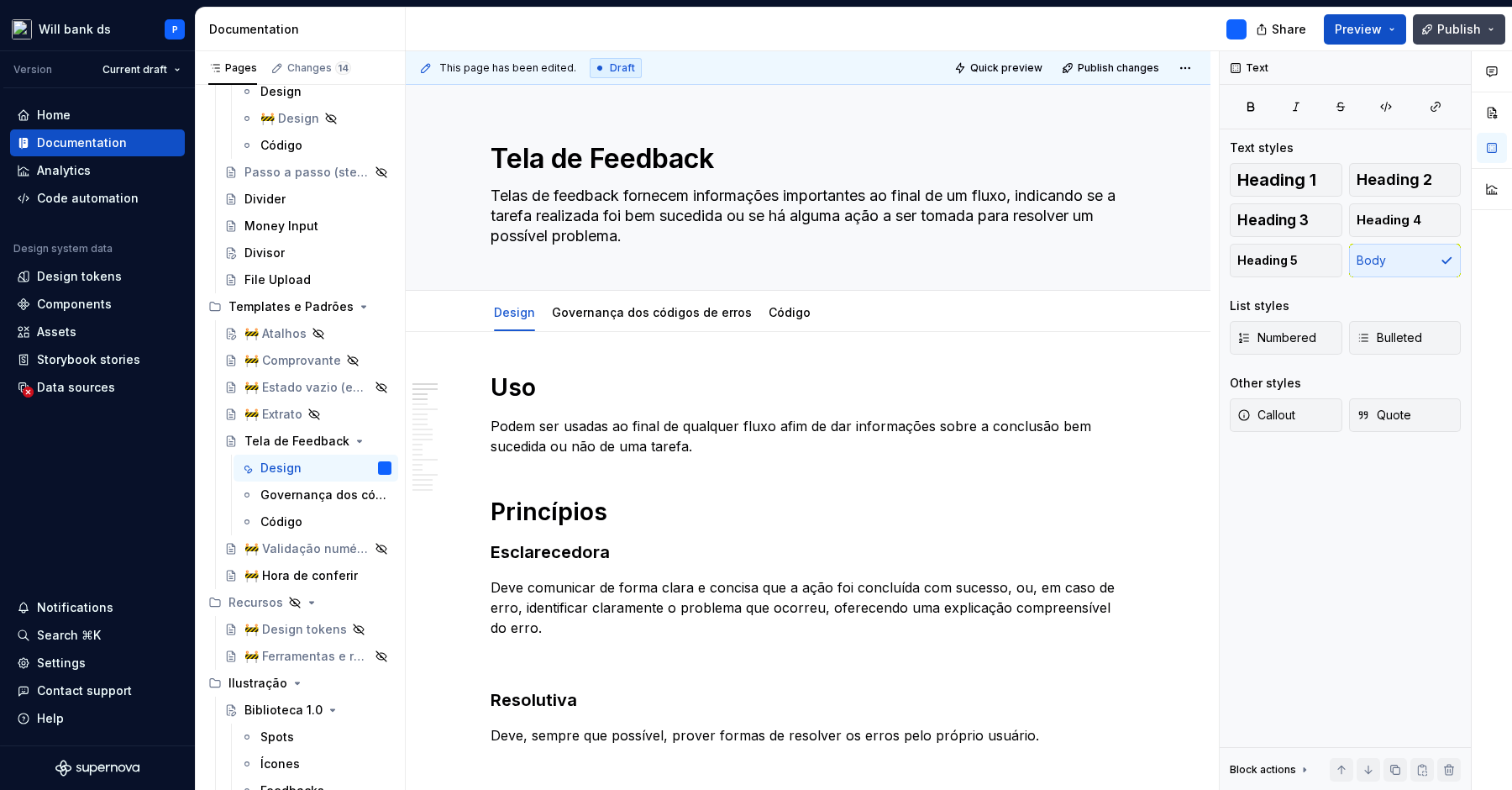
click at [1454, 32] on span "Publish" at bounding box center [1460, 29] width 44 height 17
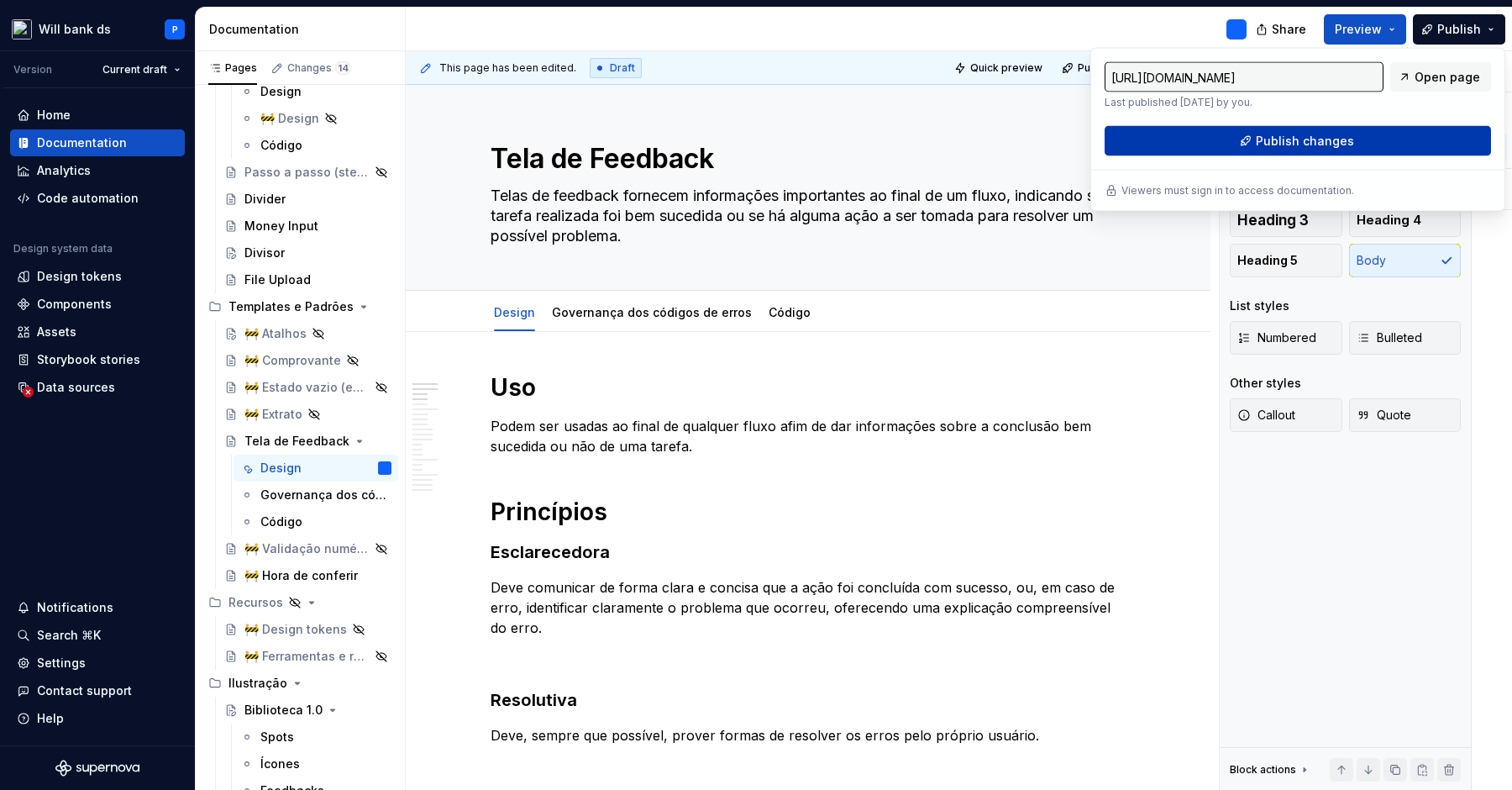
click at [1283, 141] on span "Publish changes" at bounding box center [1306, 141] width 99 height 17
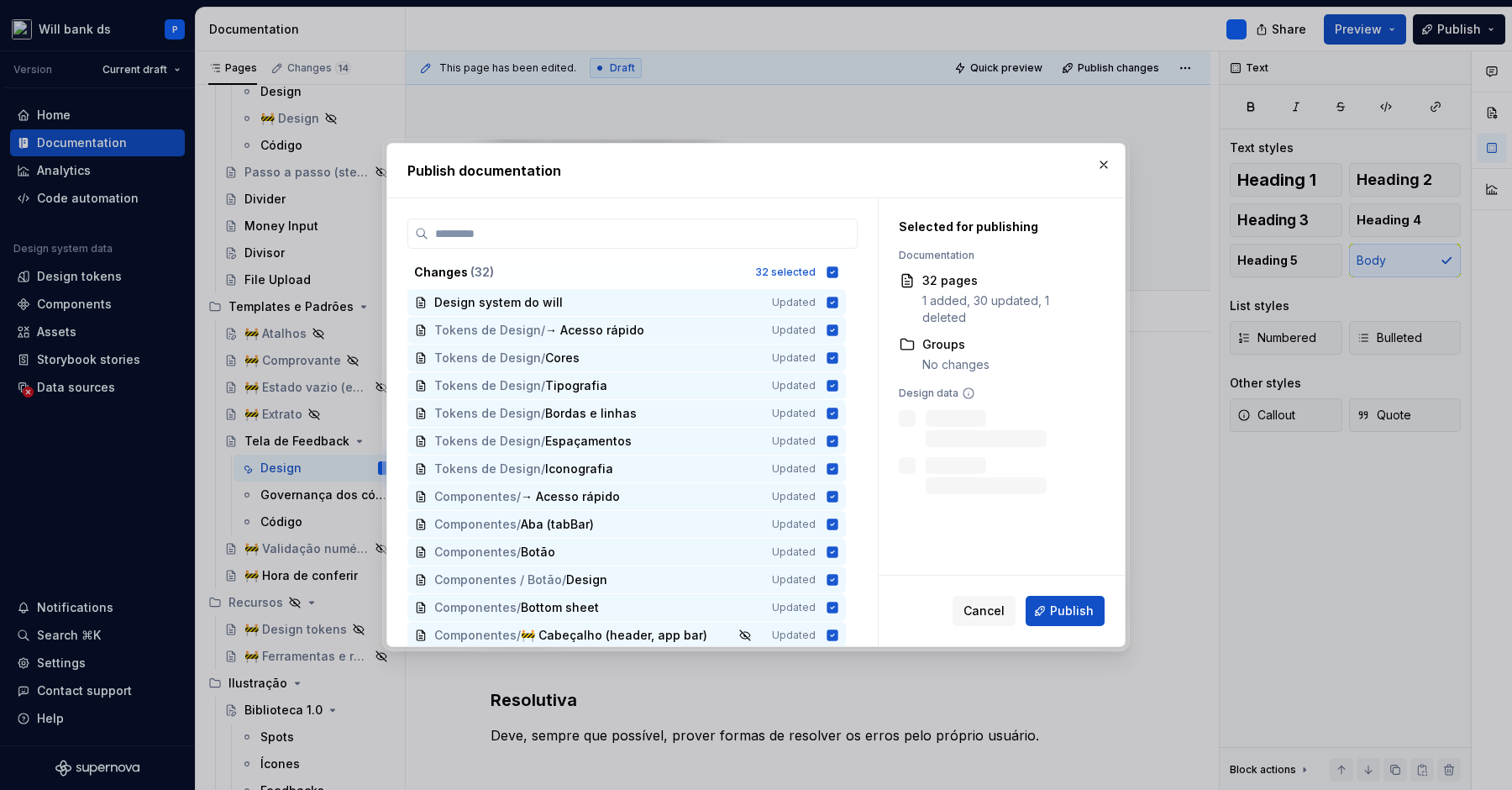
type textarea "*"
click at [838, 270] on icon at bounding box center [833, 272] width 11 height 11
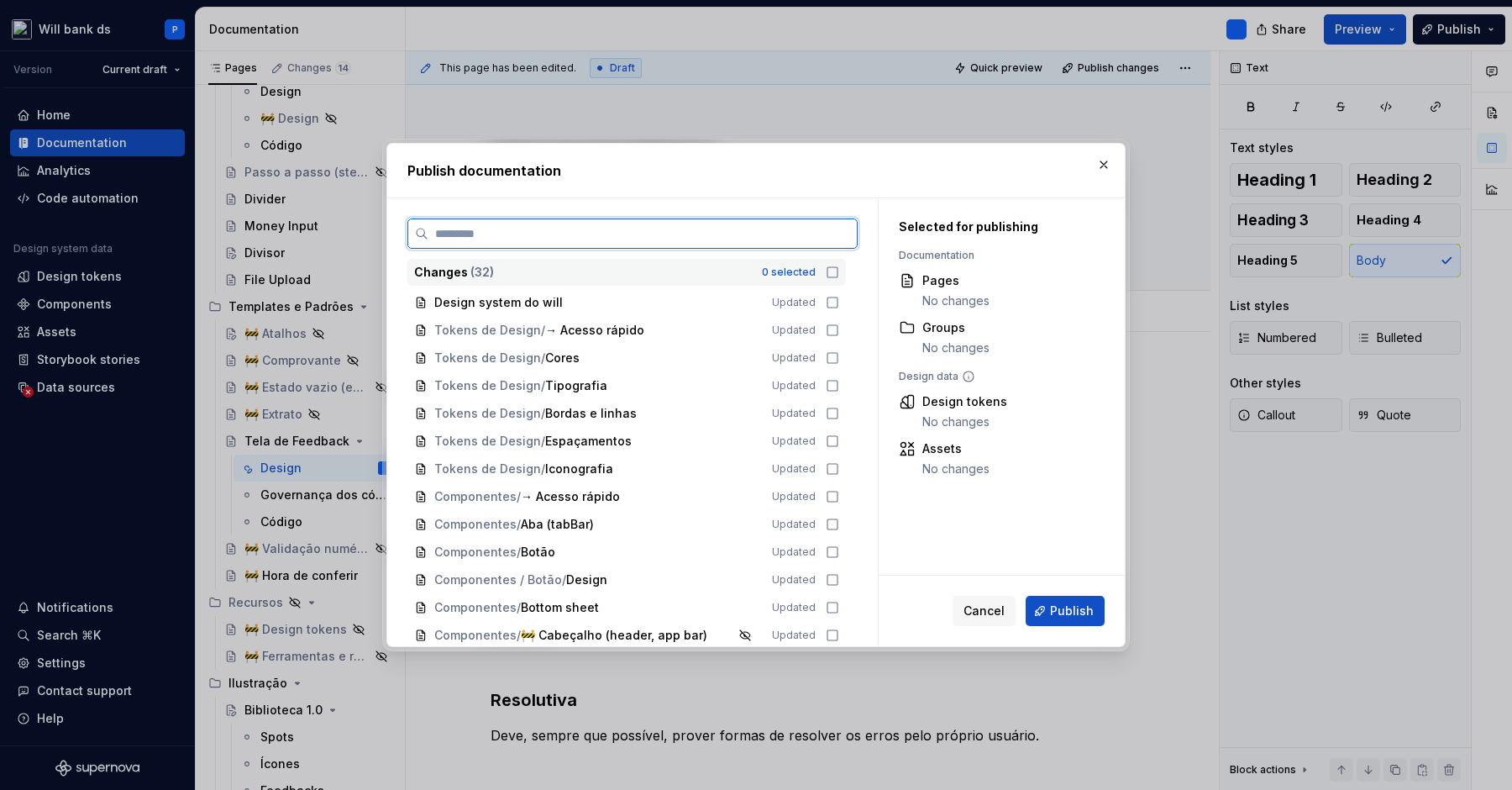
click at [722, 232] on input "search" at bounding box center [642, 234] width 428 height 17
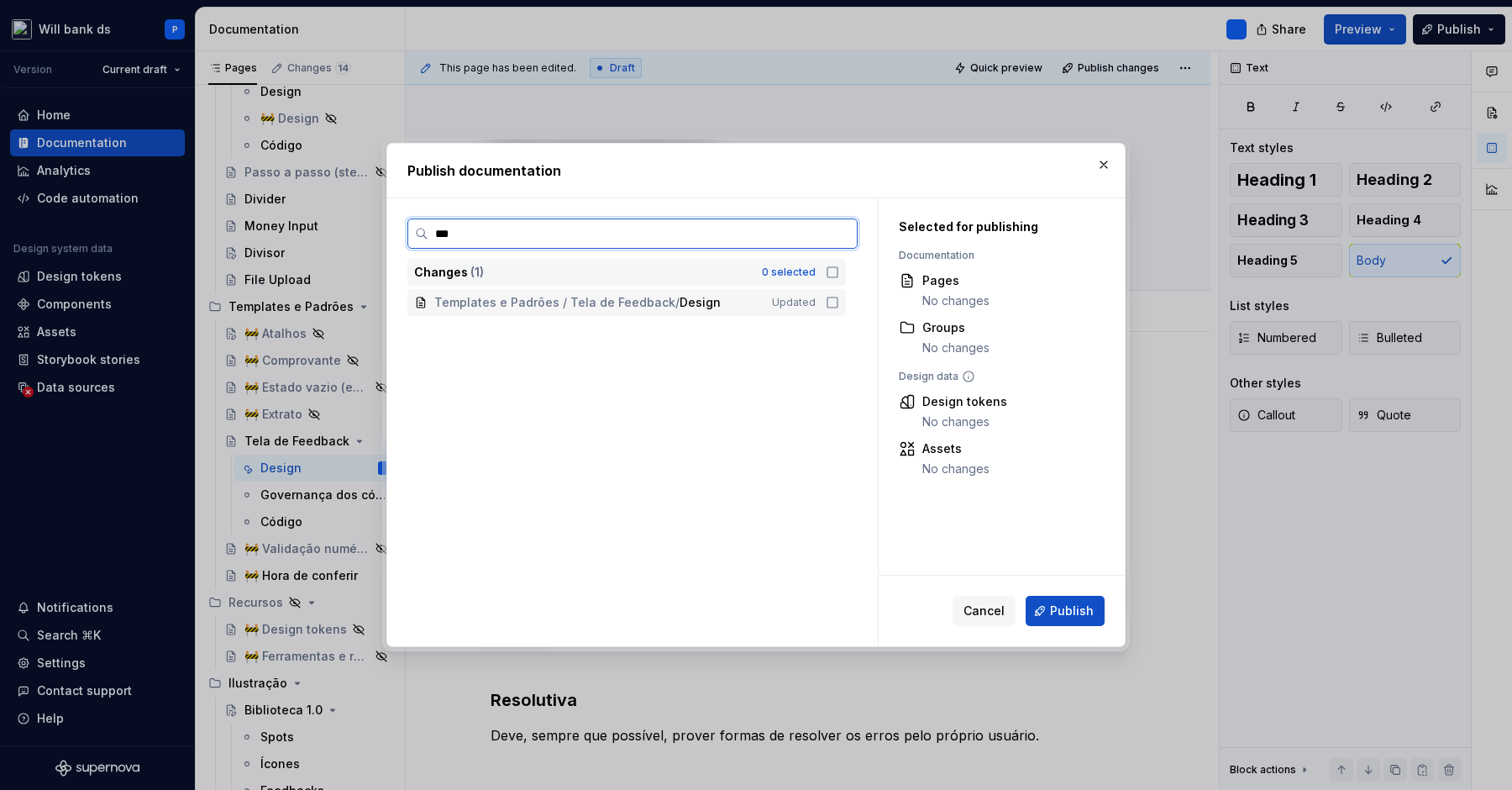
type input "****"
click at [840, 302] on icon at bounding box center [833, 302] width 13 height 13
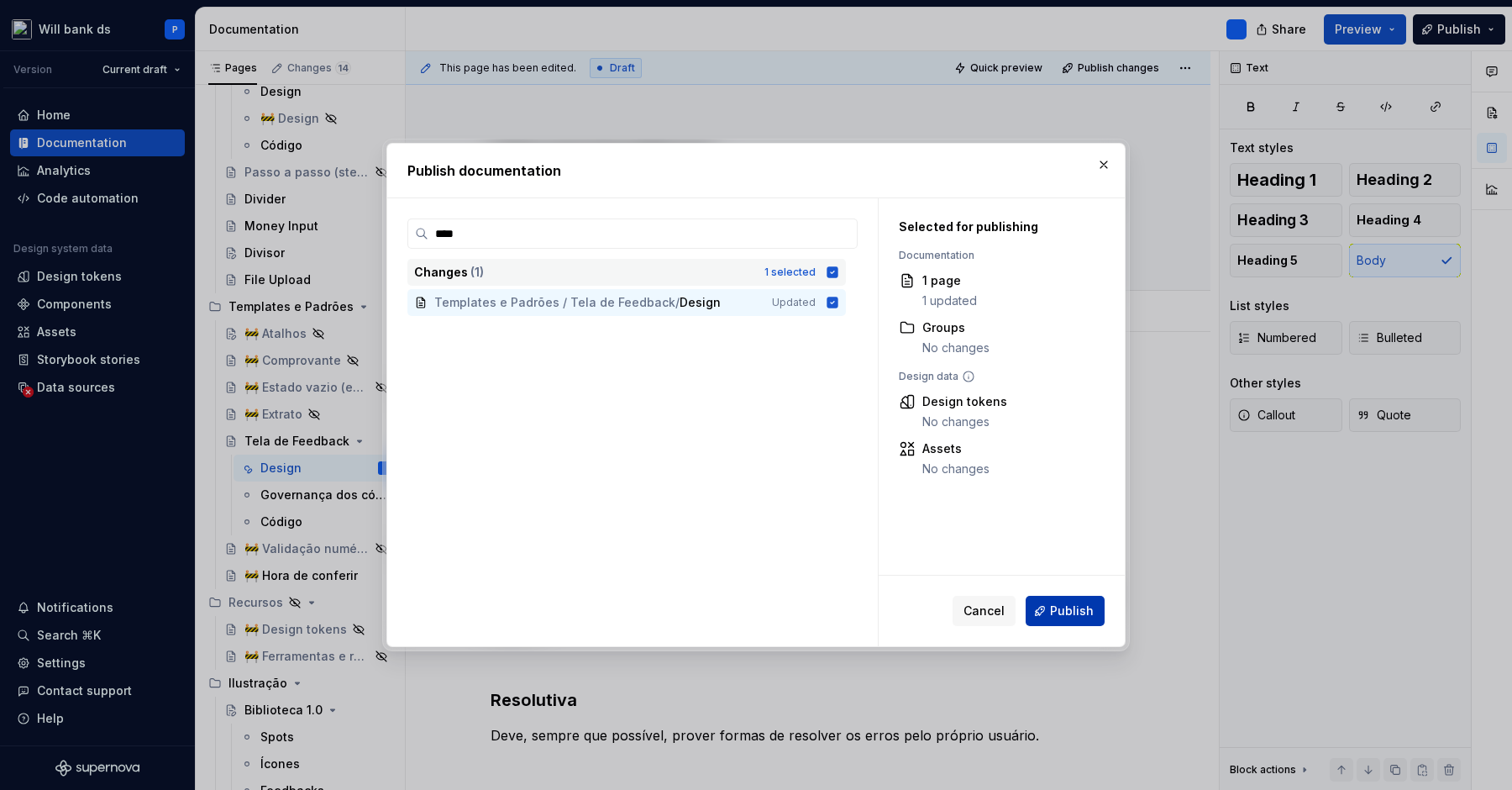
click at [1068, 609] on span "Publish" at bounding box center [1072, 611] width 44 height 17
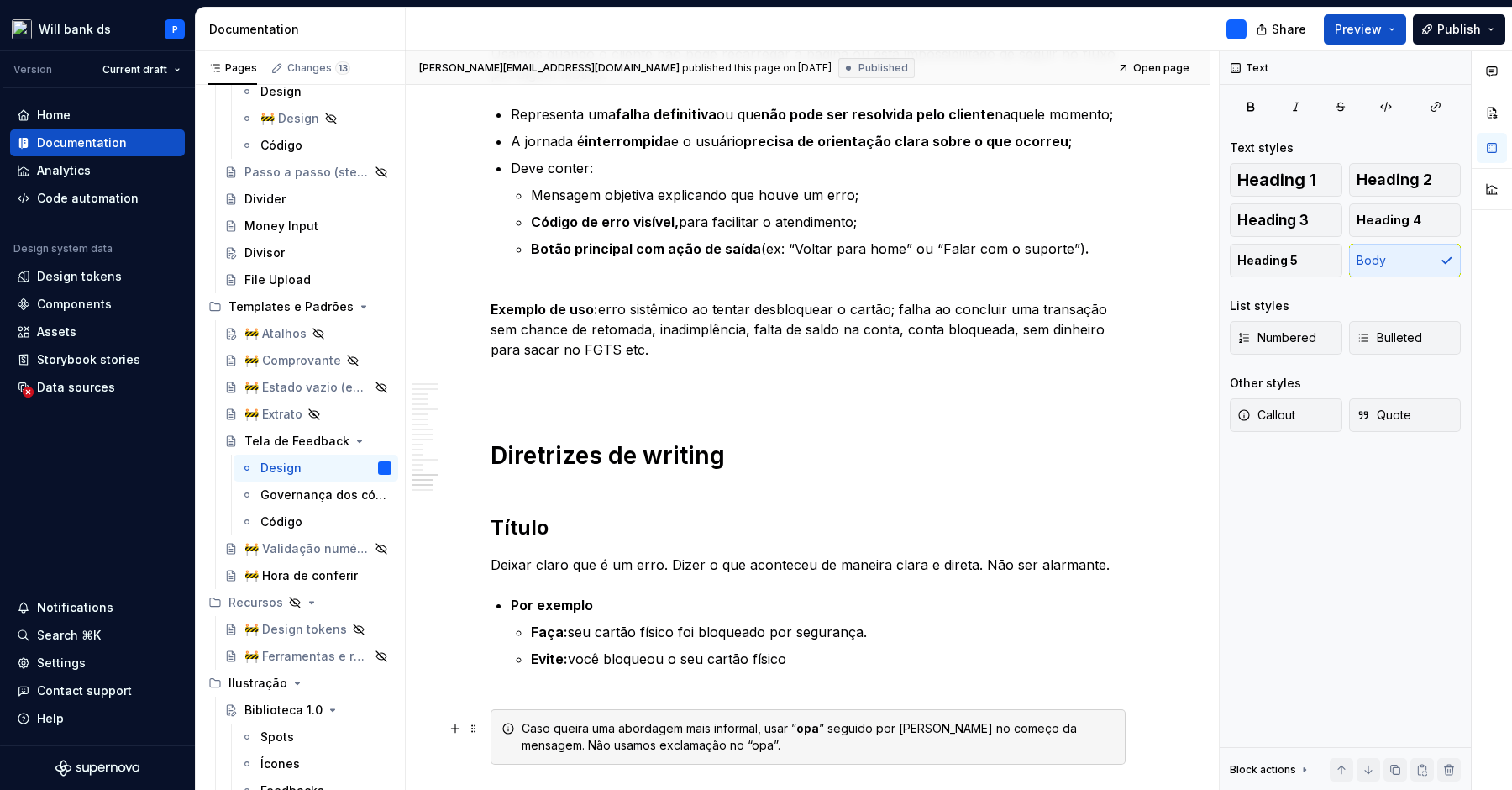
scroll to position [6809, 0]
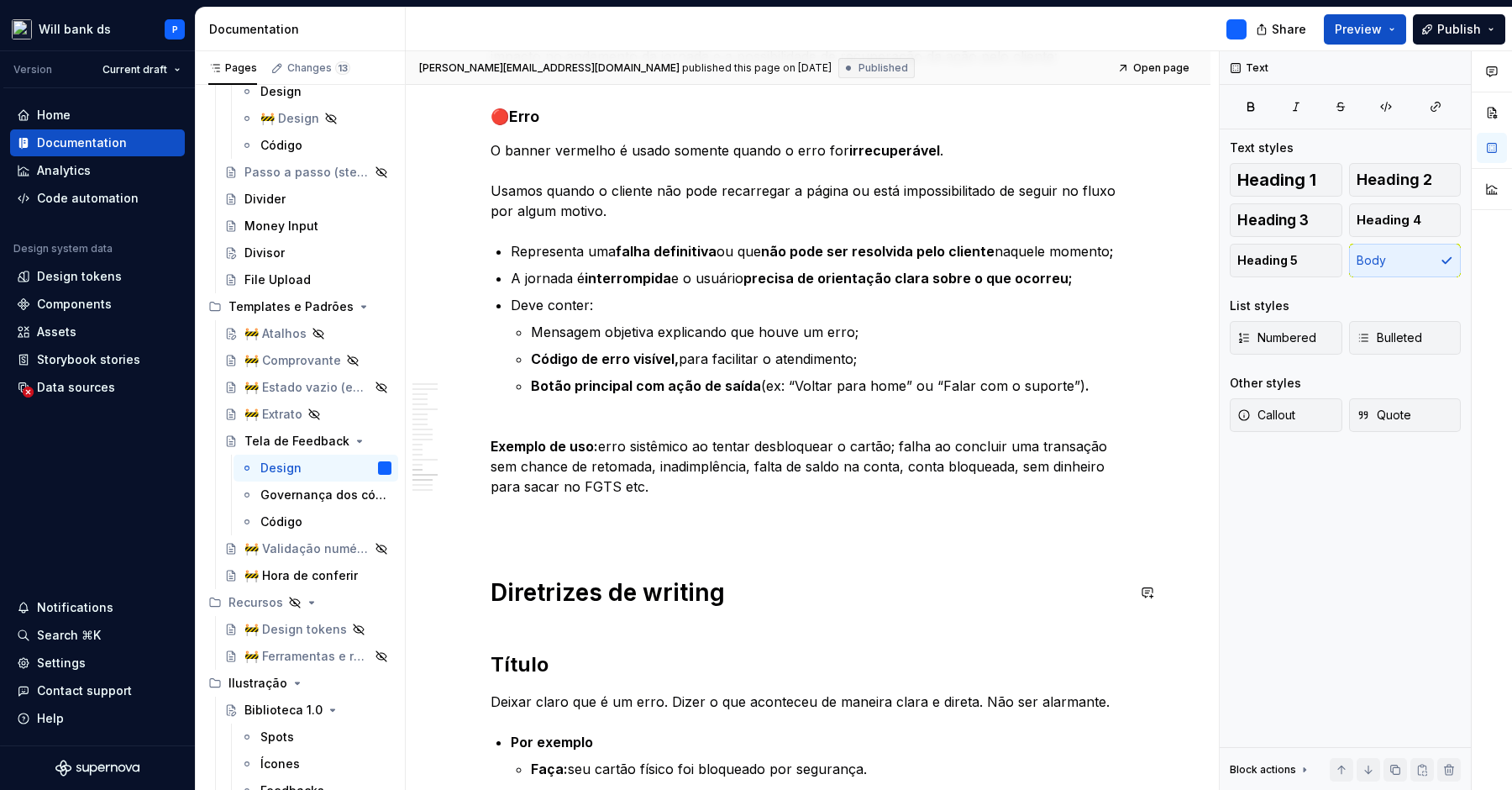
click at [516, 651] on h2 "Título" at bounding box center [808, 665] width 635 height 27
click at [505, 706] on p "Deixar claro que é um erro. Dizer o que aconteceu de maneira clara e direta. Nã…" at bounding box center [808, 701] width 635 height 20
click at [498, 705] on p "Deixar claro que é um erro. Dizer o que aconteceu de maneira clara e direta. Nã…" at bounding box center [808, 701] width 635 height 20
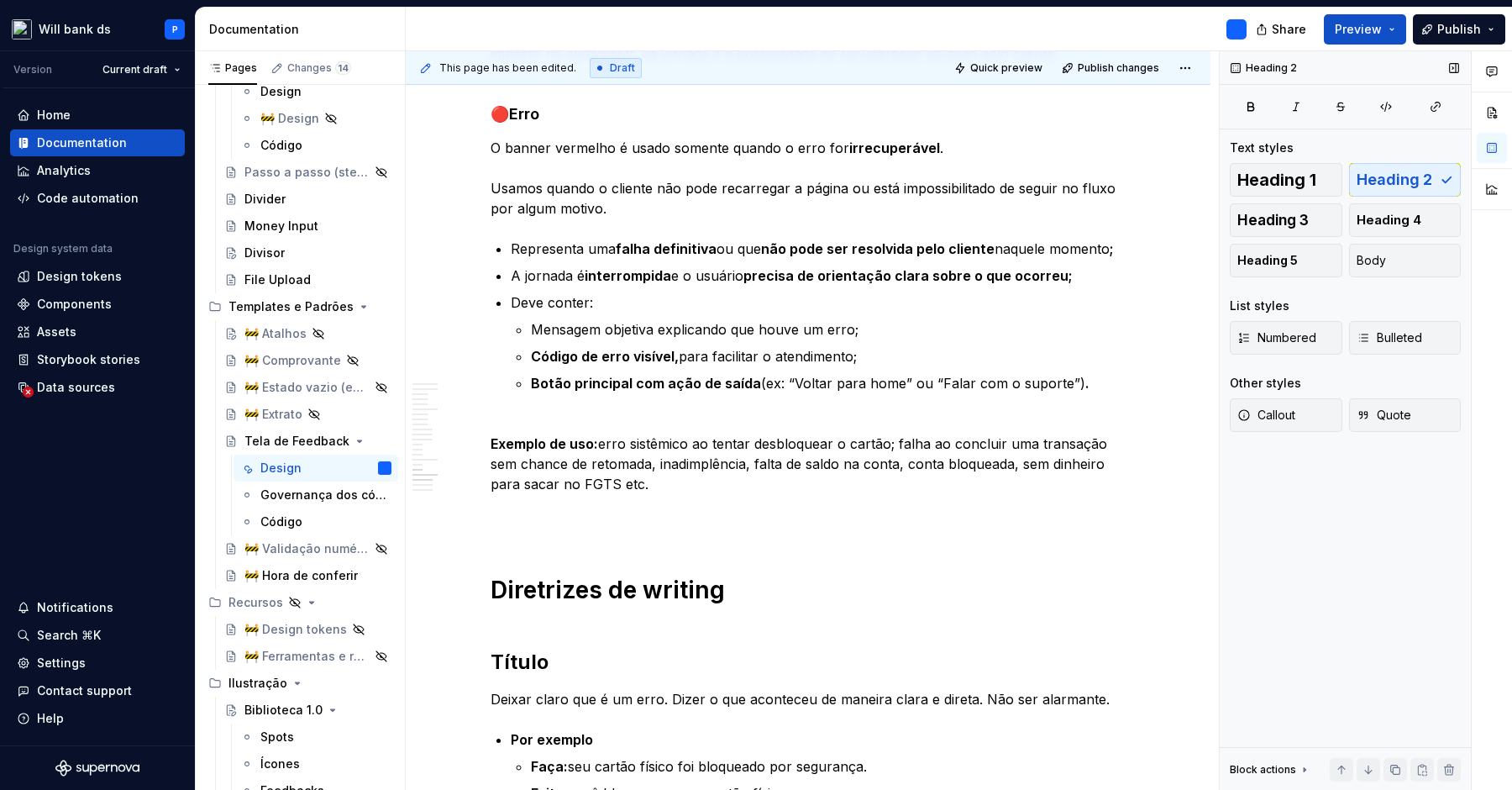
click at [1383, 179] on div "Heading 1 Heading 2 Heading 3 Heading 4 Heading 5 Body" at bounding box center [1345, 220] width 231 height 114
click at [1389, 180] on div "Heading 1 Heading 2 Heading 3 Heading 4 Heading 5 Body" at bounding box center [1345, 220] width 231 height 114
click at [1382, 257] on span "Body" at bounding box center [1371, 260] width 29 height 17
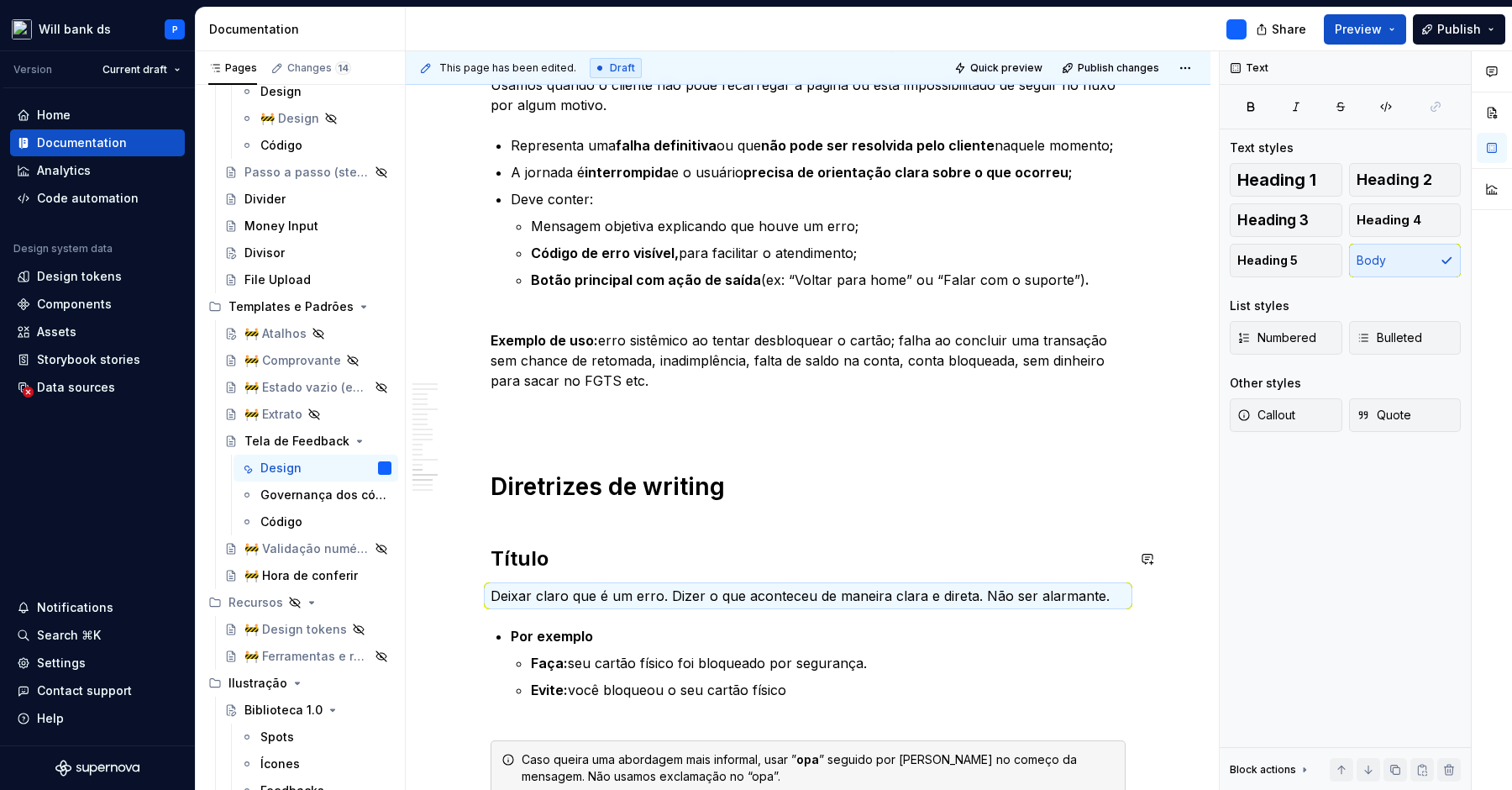
scroll to position [6931, 0]
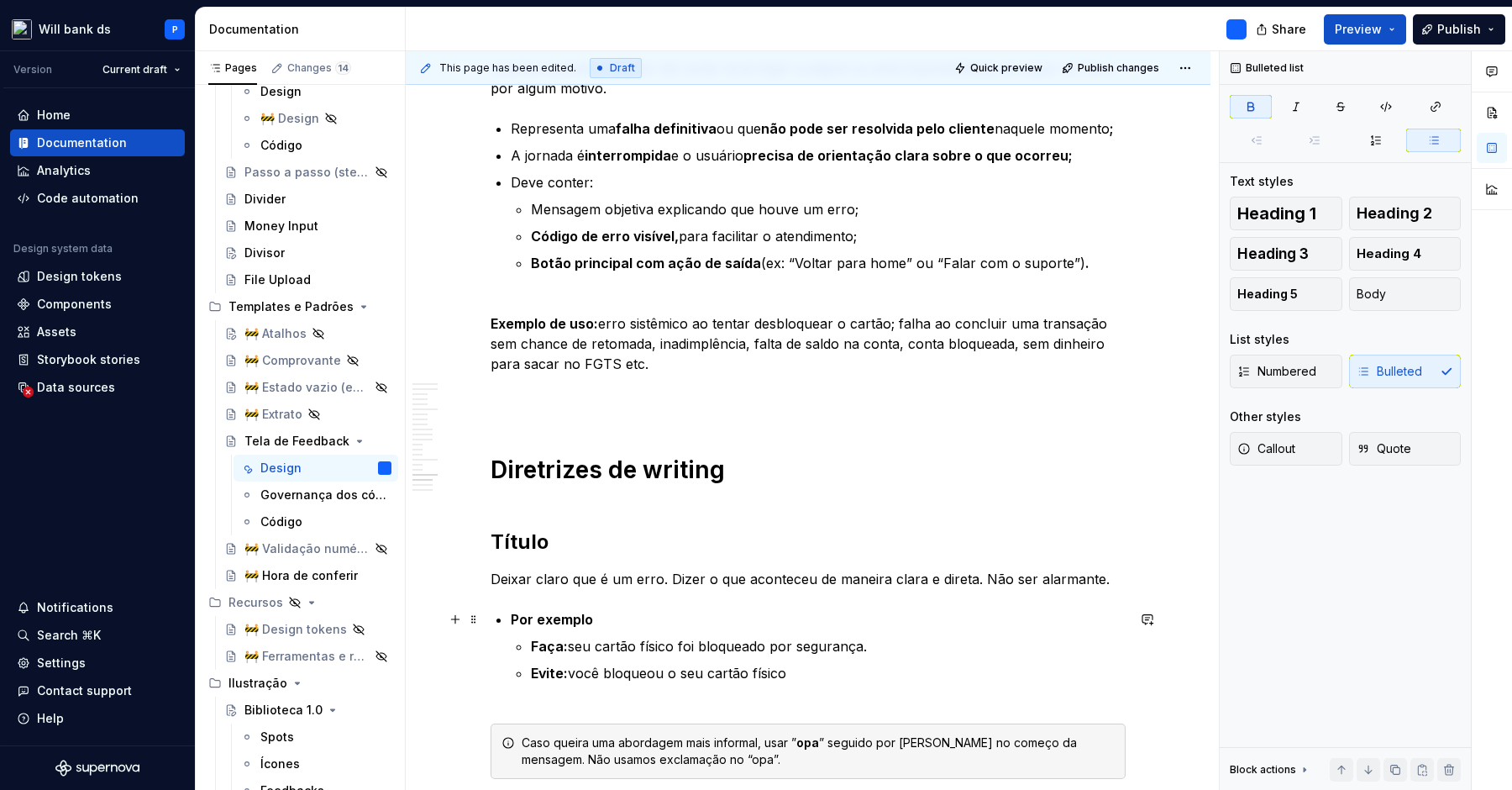
click at [521, 615] on strong "Por exemplo" at bounding box center [552, 619] width 83 height 17
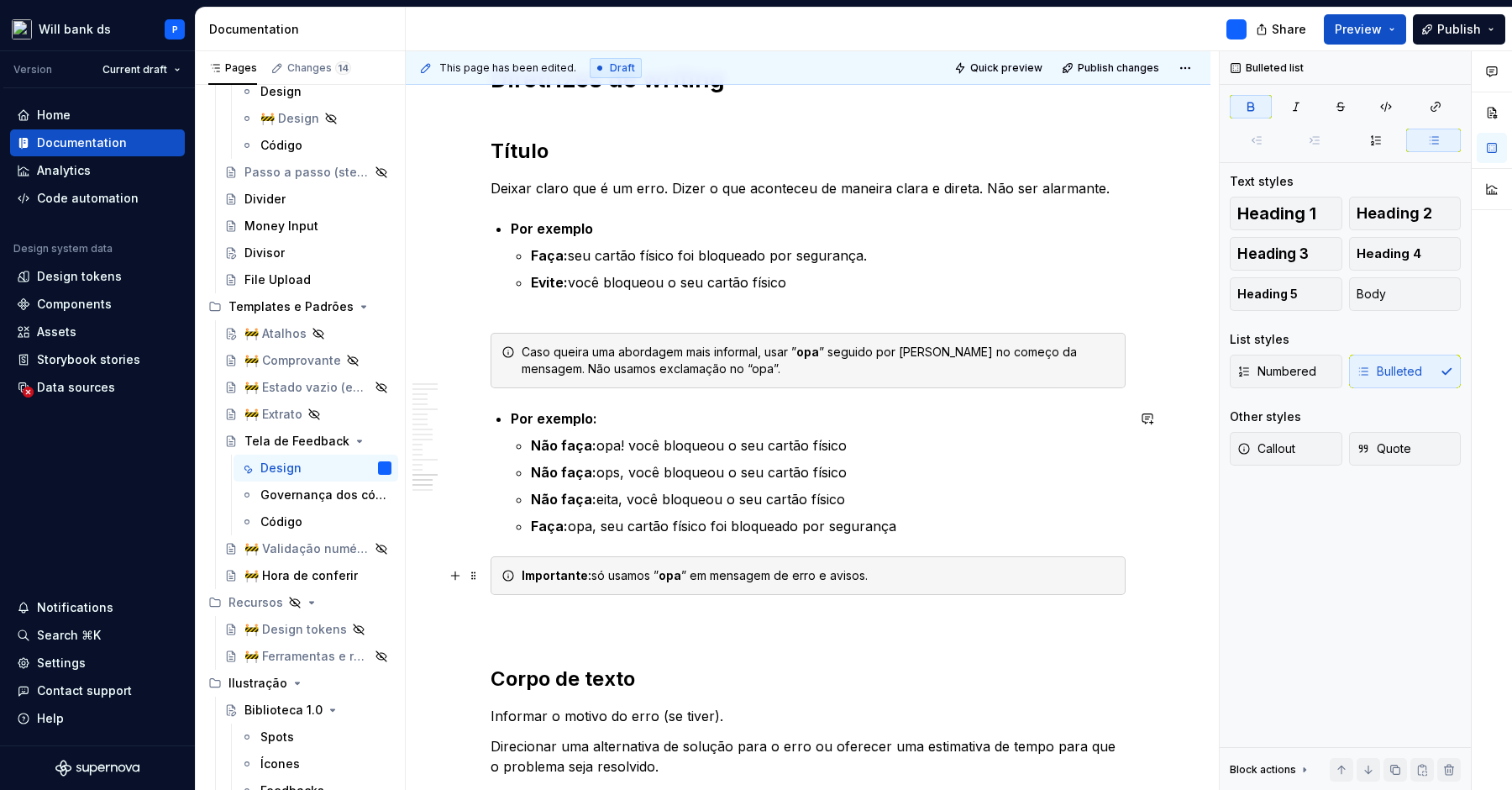
scroll to position [7345, 0]
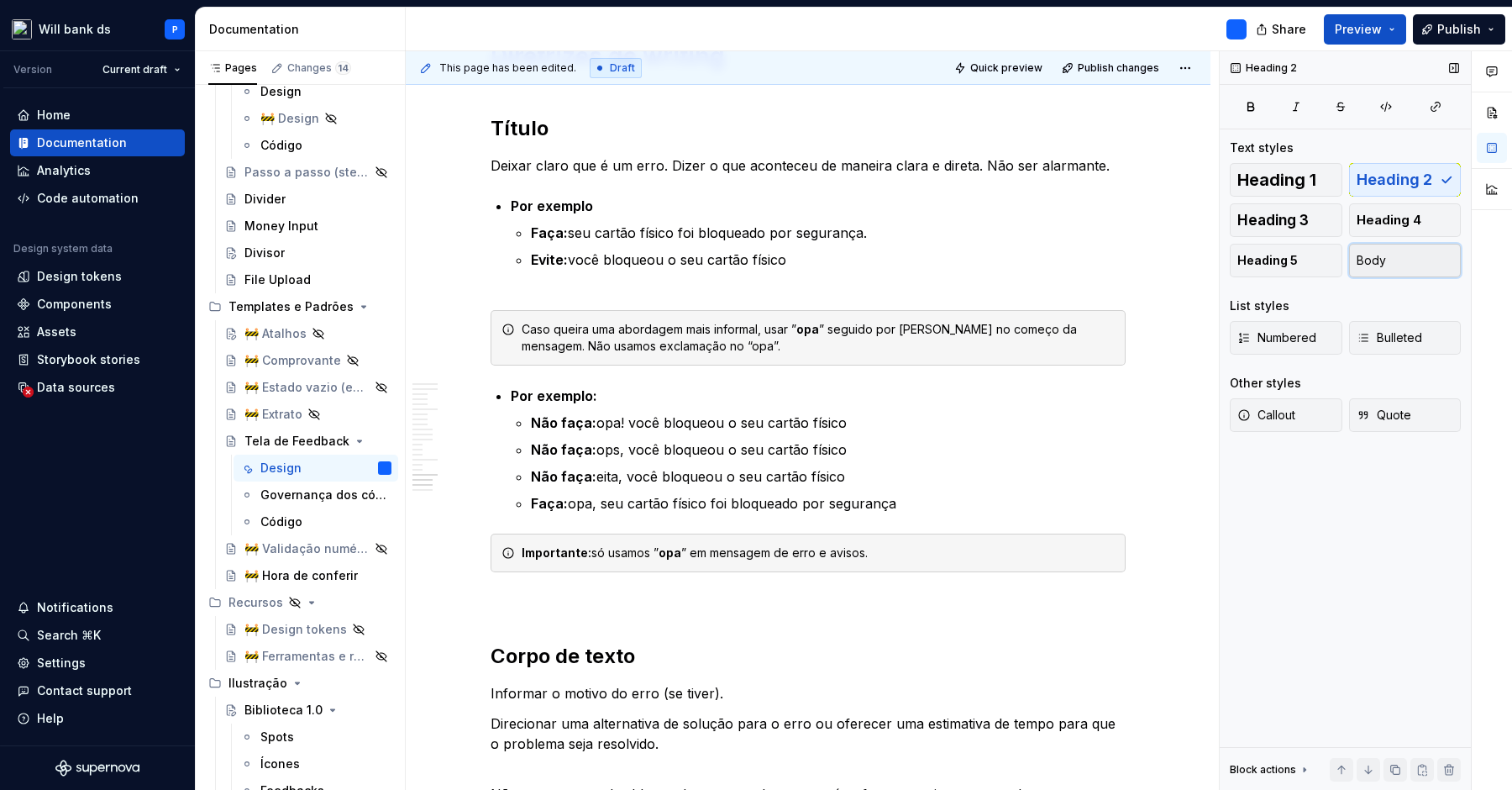
click at [1393, 258] on button "Body" at bounding box center [1406, 260] width 113 height 33
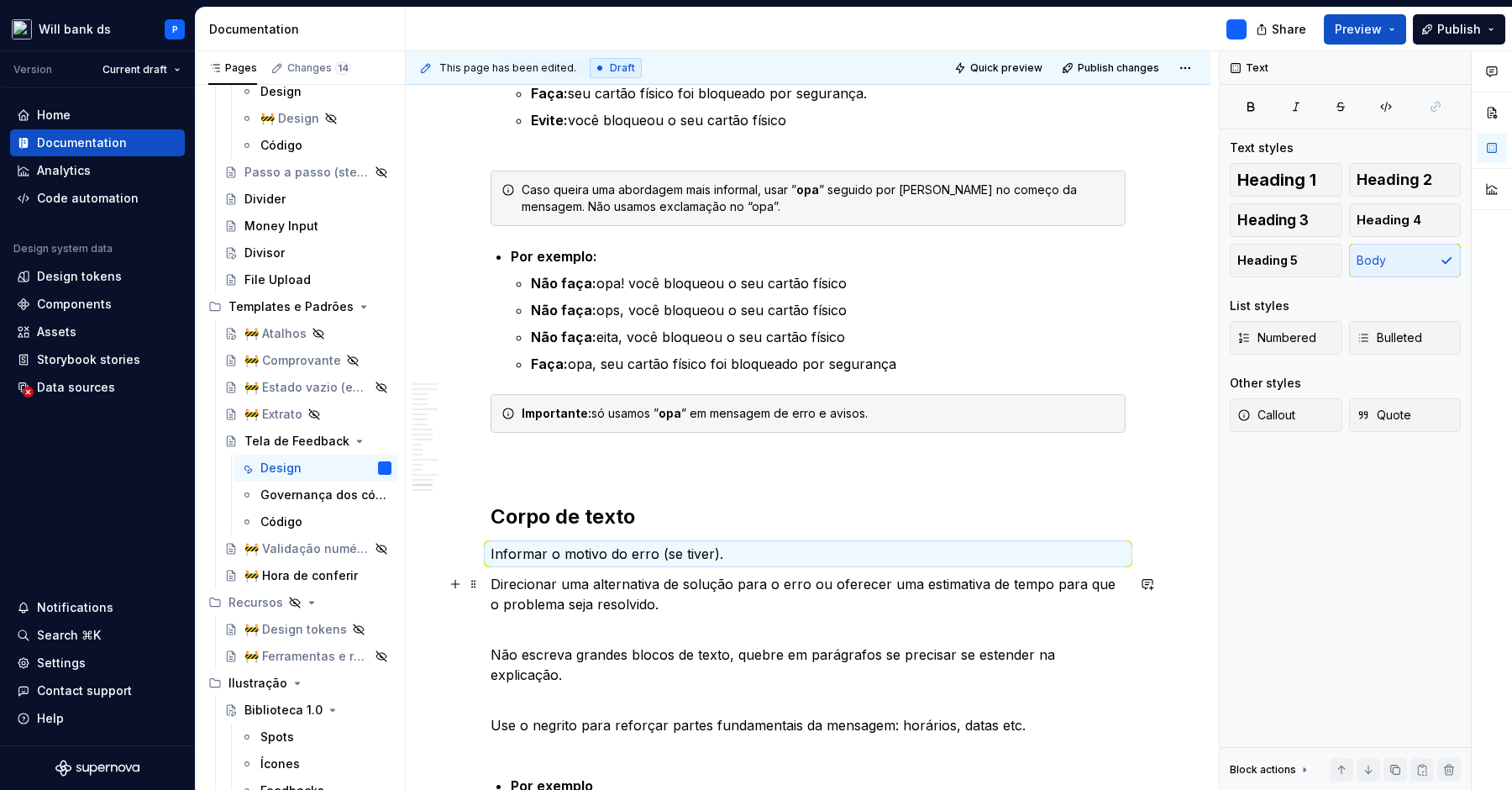
scroll to position [7486, 0]
click at [501, 582] on p "Direcionar uma alternativa de solução para o erro ou oferecer uma estimativa de…" at bounding box center [808, 602] width 635 height 61
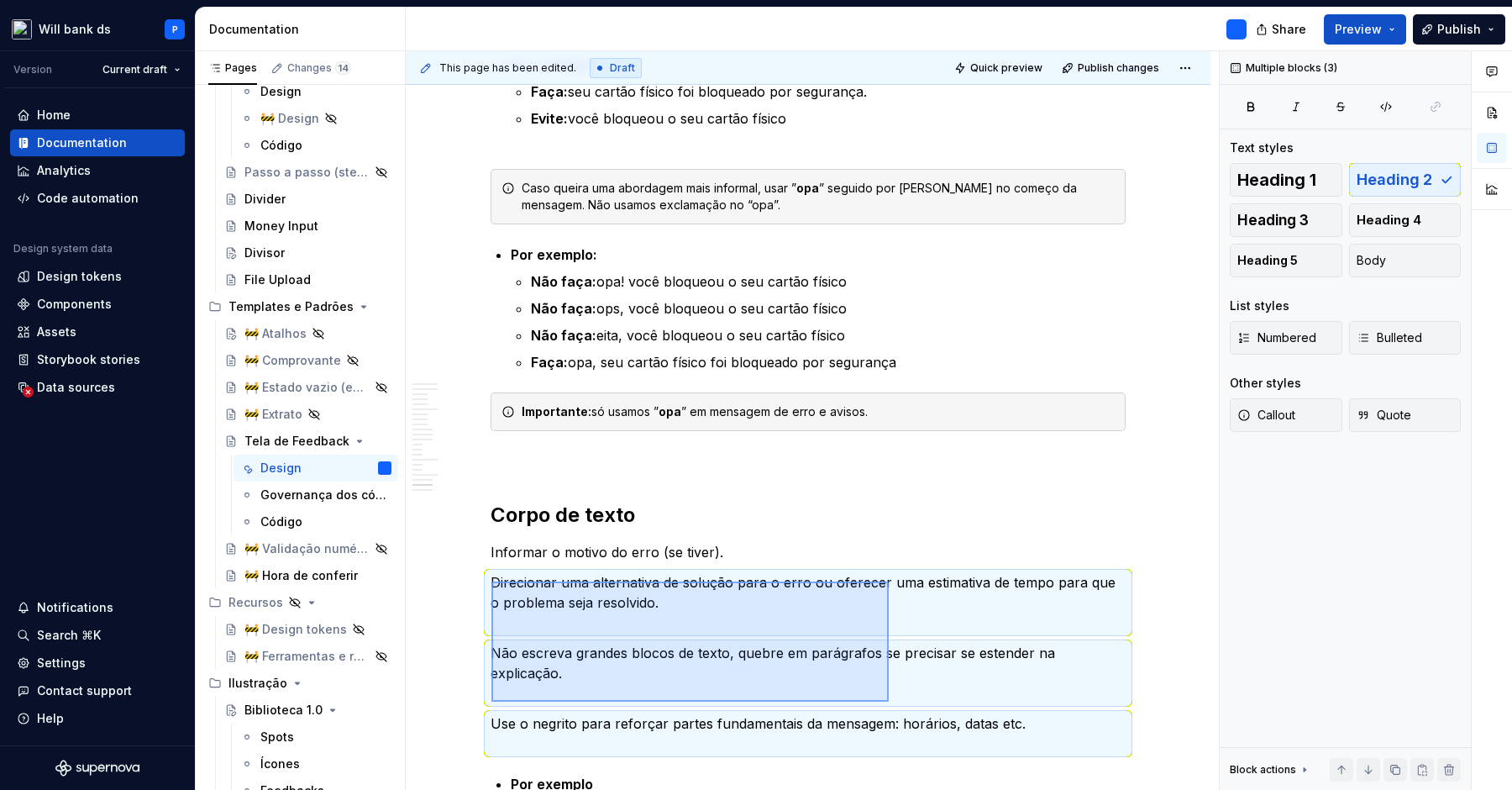
drag, startPoint x: 492, startPoint y: 581, endPoint x: 893, endPoint y: 703, distance: 419.1
click at [893, 703] on div "This page has been edited. Draft Quick preview Publish changes Tela de Feedback…" at bounding box center [812, 421] width 813 height 740
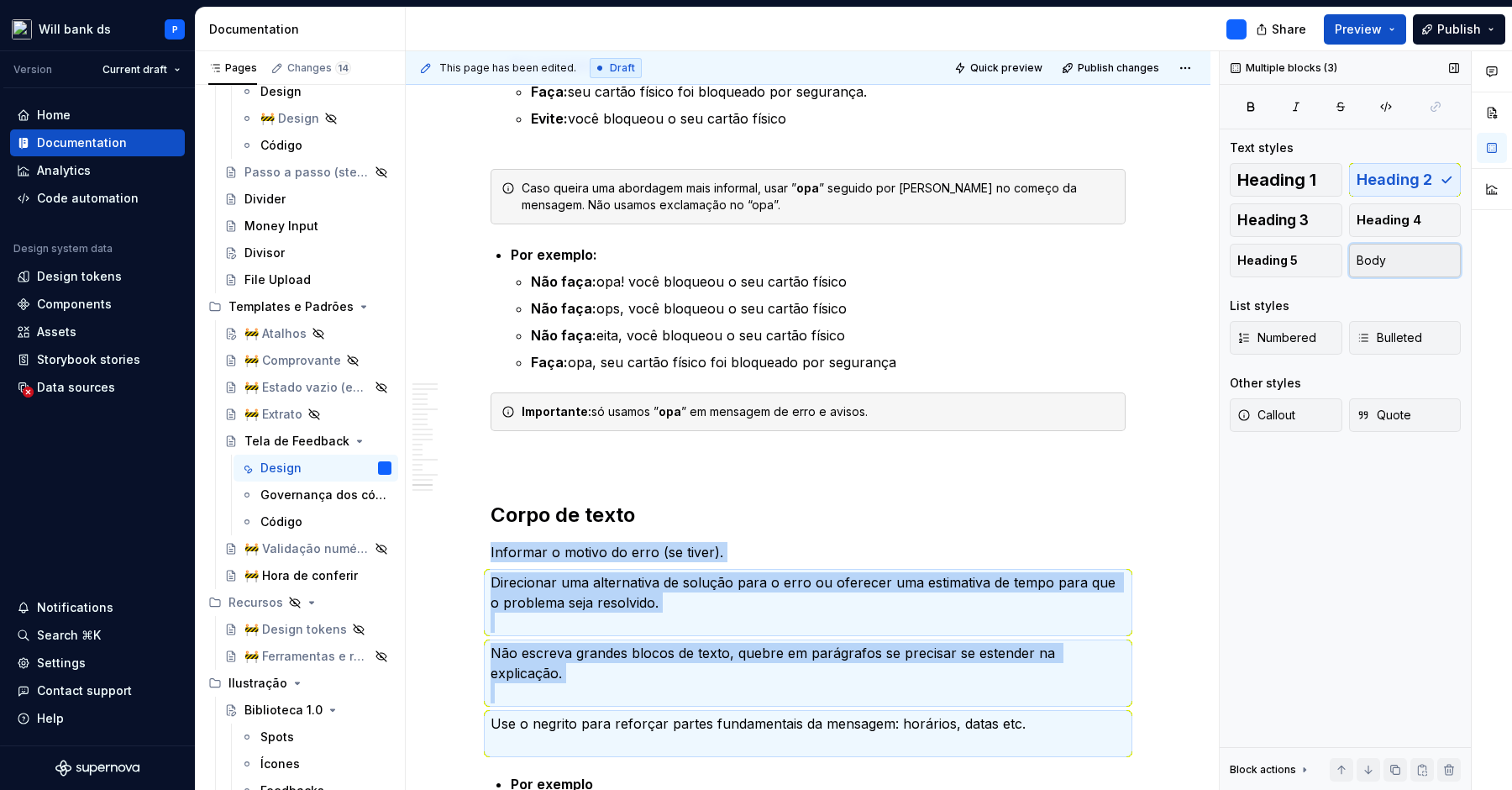
click at [1380, 265] on span "Body" at bounding box center [1371, 260] width 29 height 17
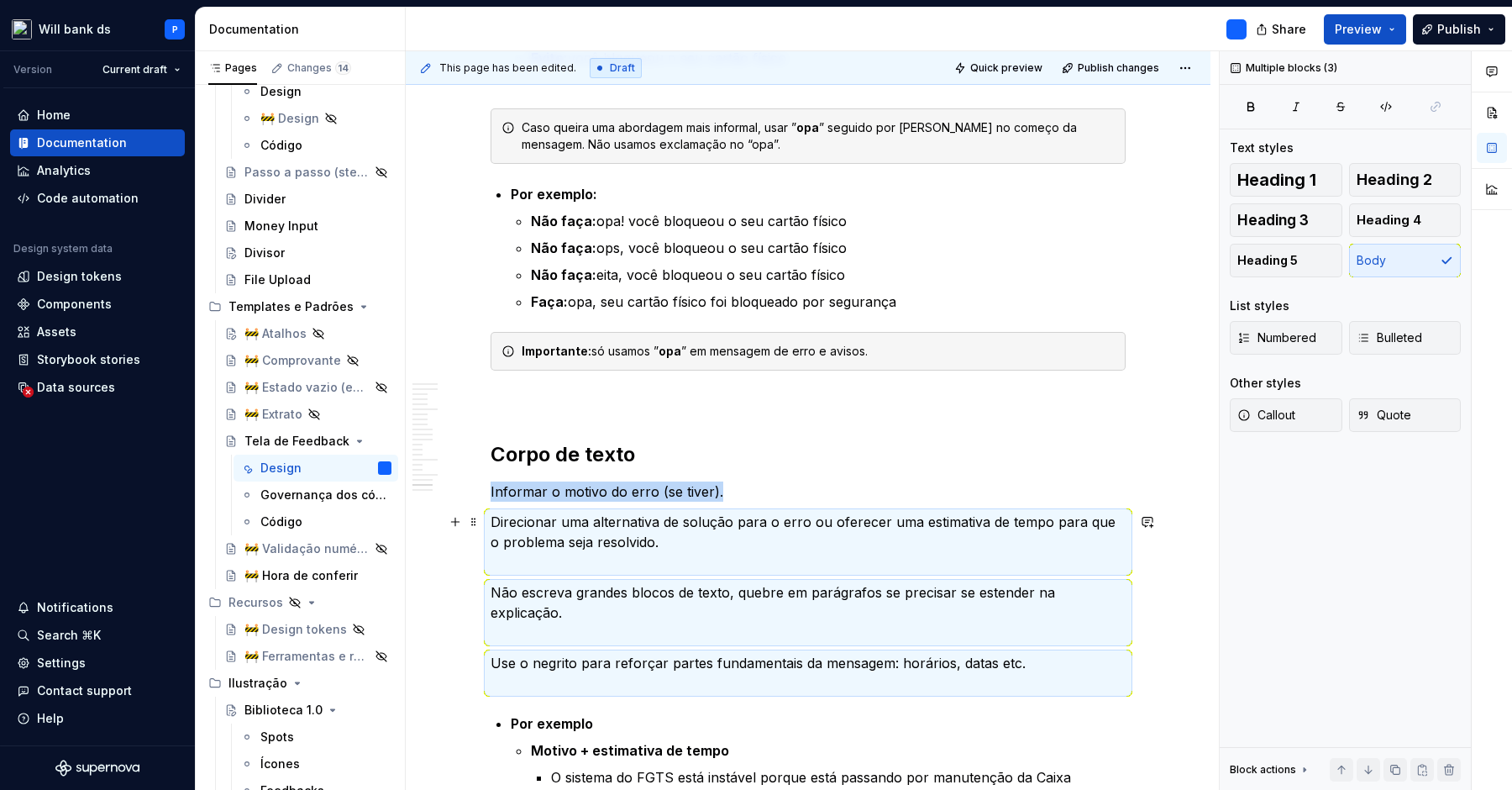
scroll to position [7525, 0]
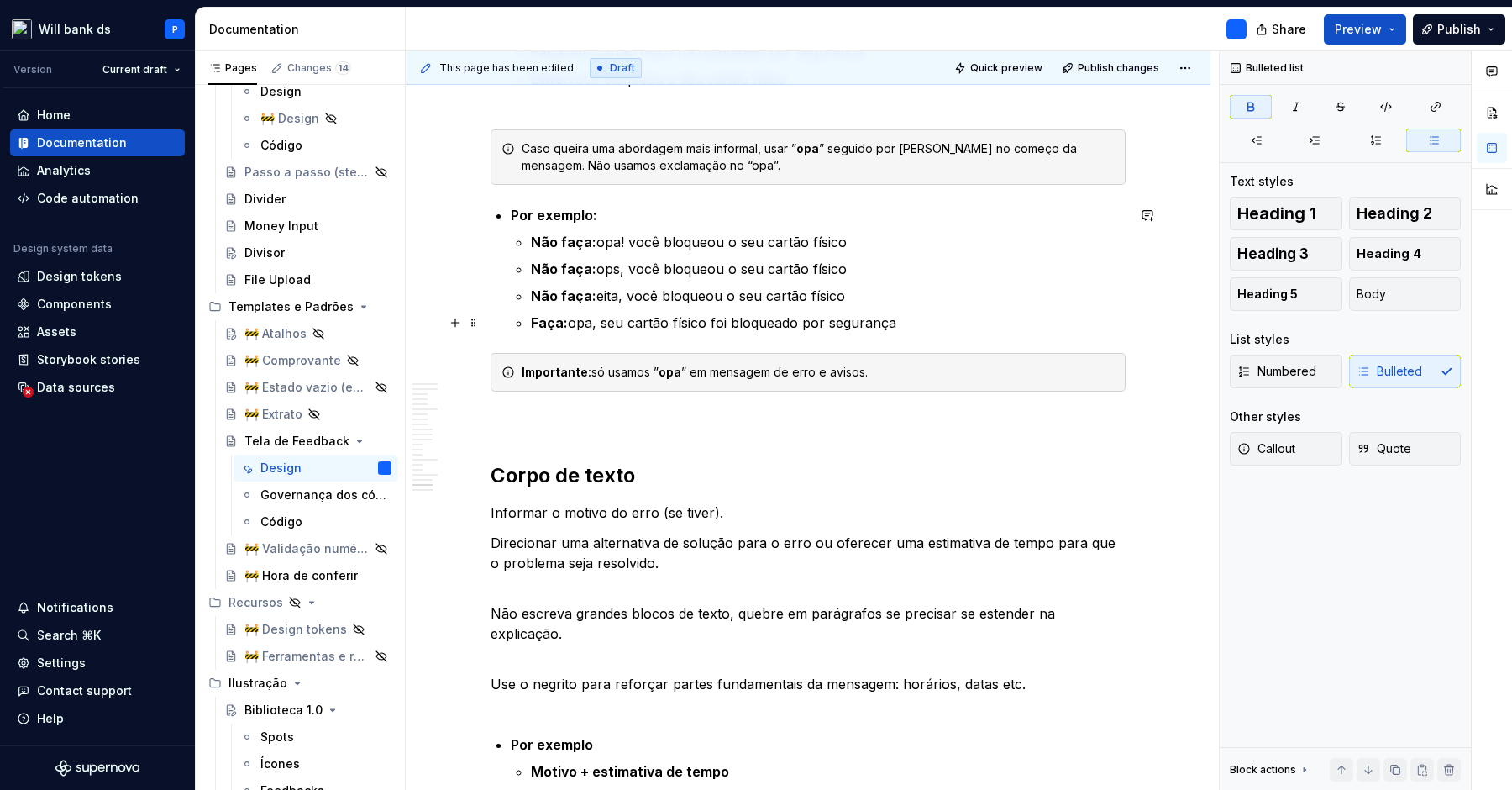
click at [781, 308] on ul "Não faça: opa! você bloqueou o seu cartão físico Não faça: ops, você bloqueou o…" at bounding box center [828, 282] width 595 height 101
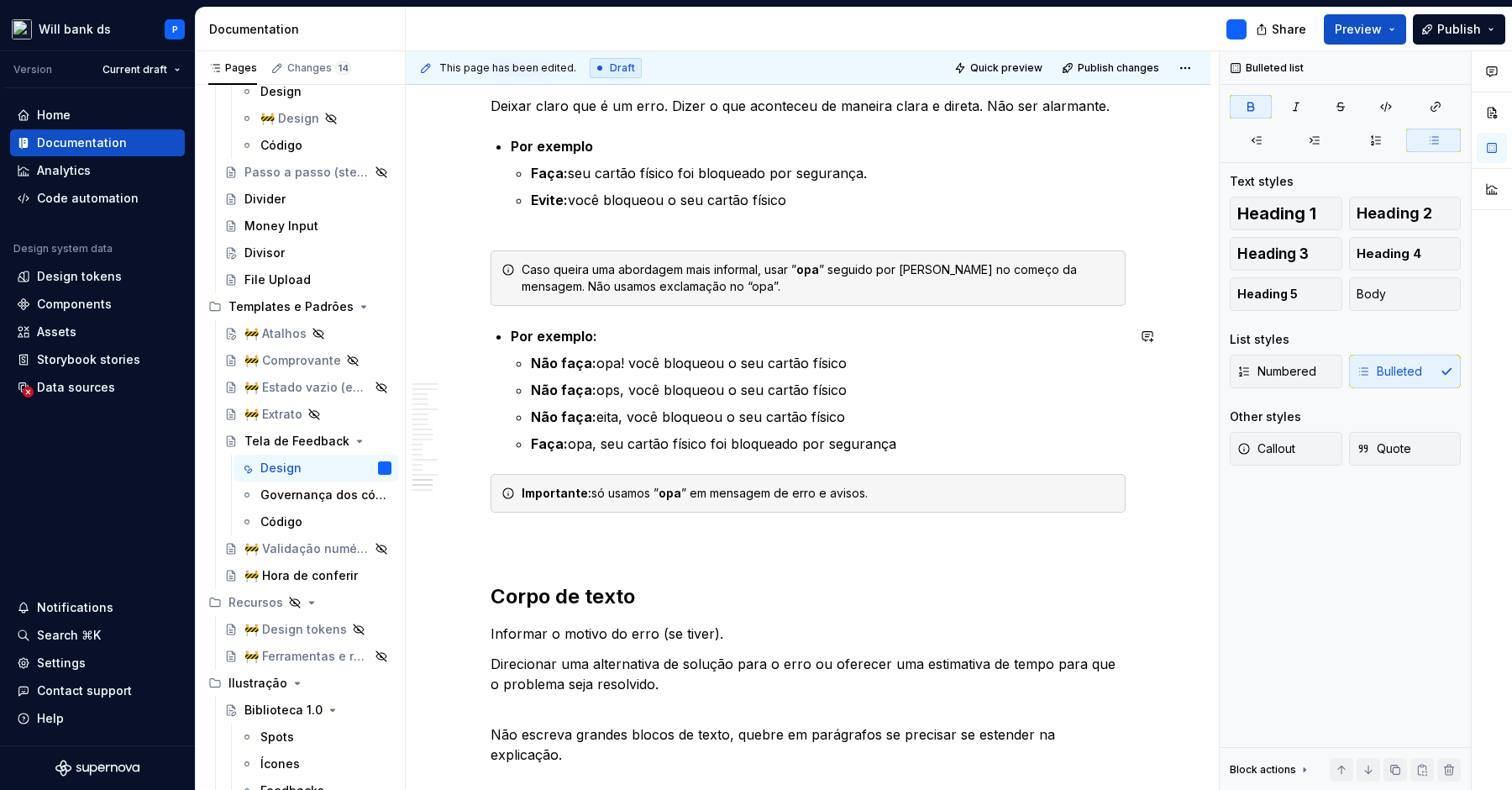
scroll to position [7407, 0]
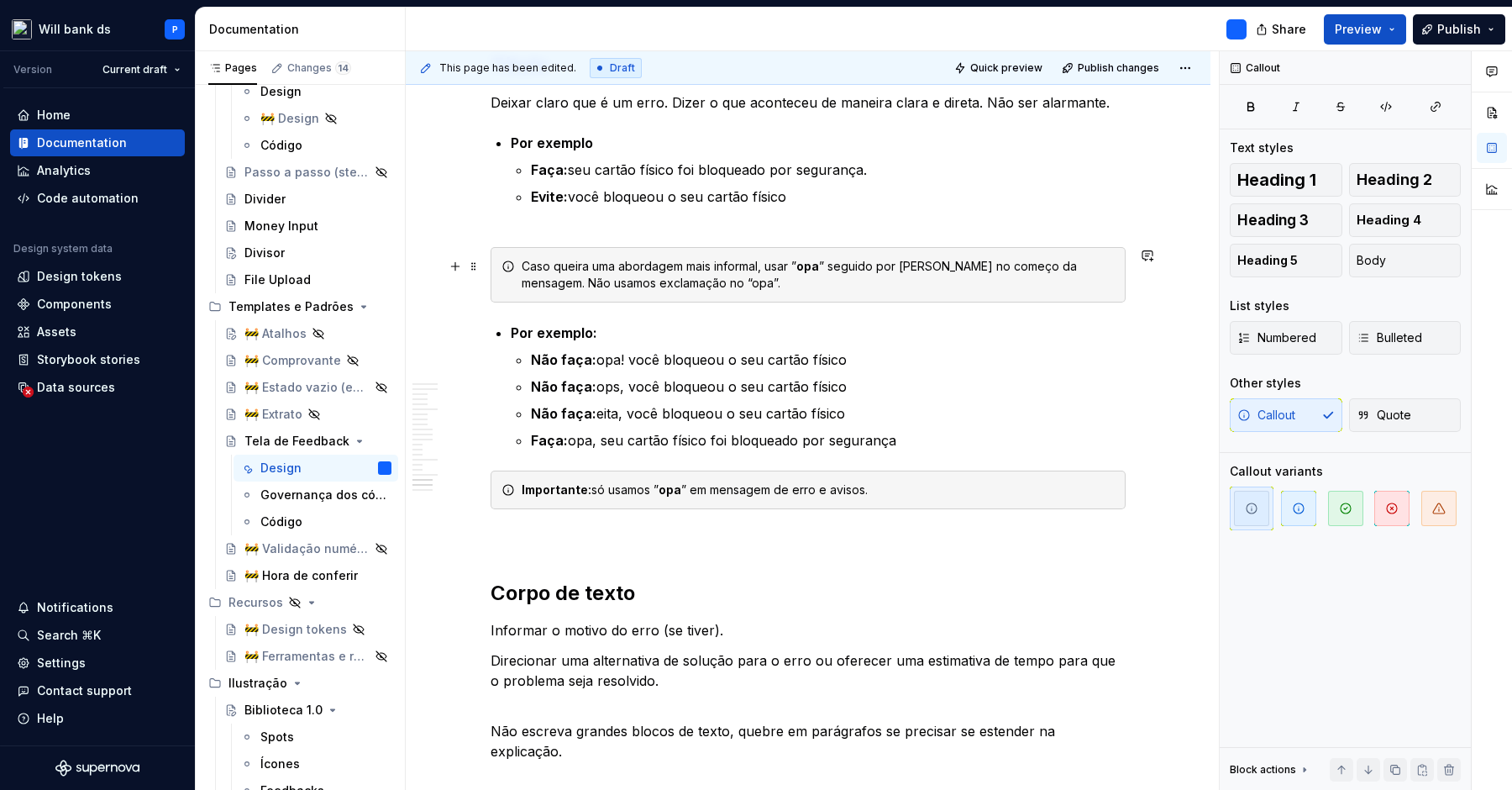
click at [748, 283] on div "Caso queira uma abordagem mais informal, usar ” opa ” seguido por [PERSON_NAME]…" at bounding box center [818, 274] width 594 height 33
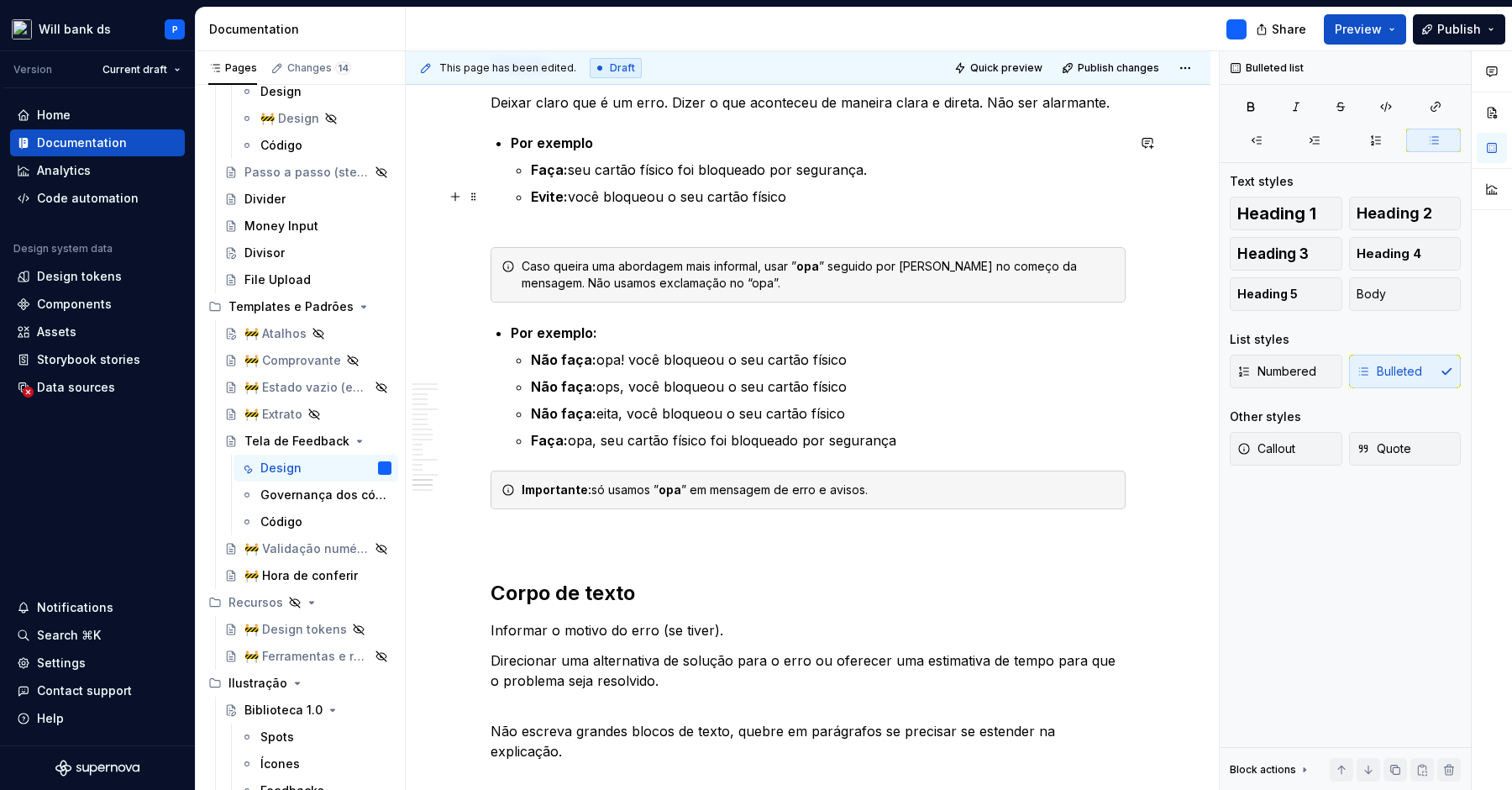
click at [747, 187] on p "Evite: você bloqueou o seu cartão físico" at bounding box center [828, 206] width 595 height 40
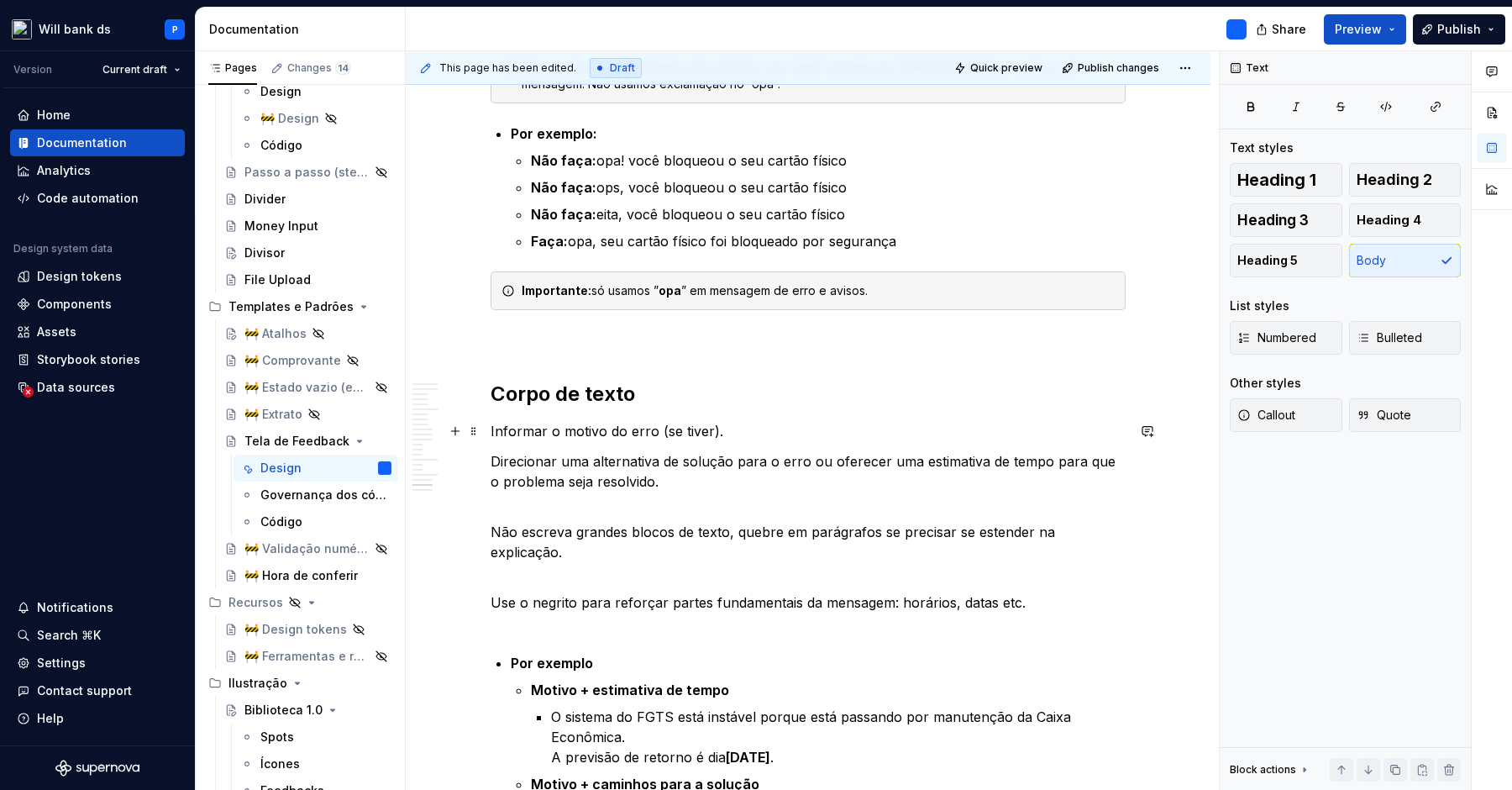
click at [652, 422] on p "Informar o motivo do erro (se tiver)." at bounding box center [808, 430] width 635 height 20
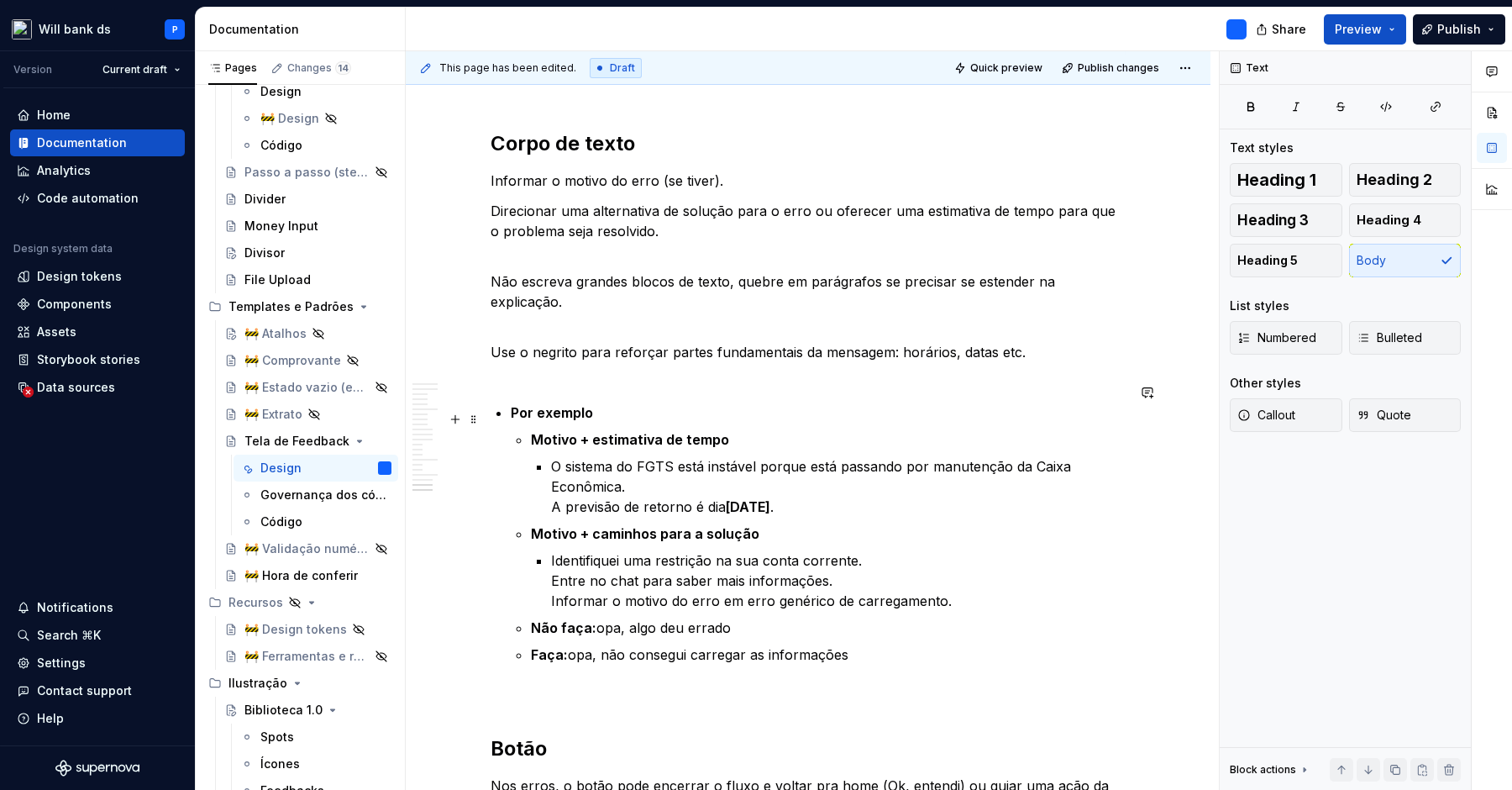
scroll to position [7861, 0]
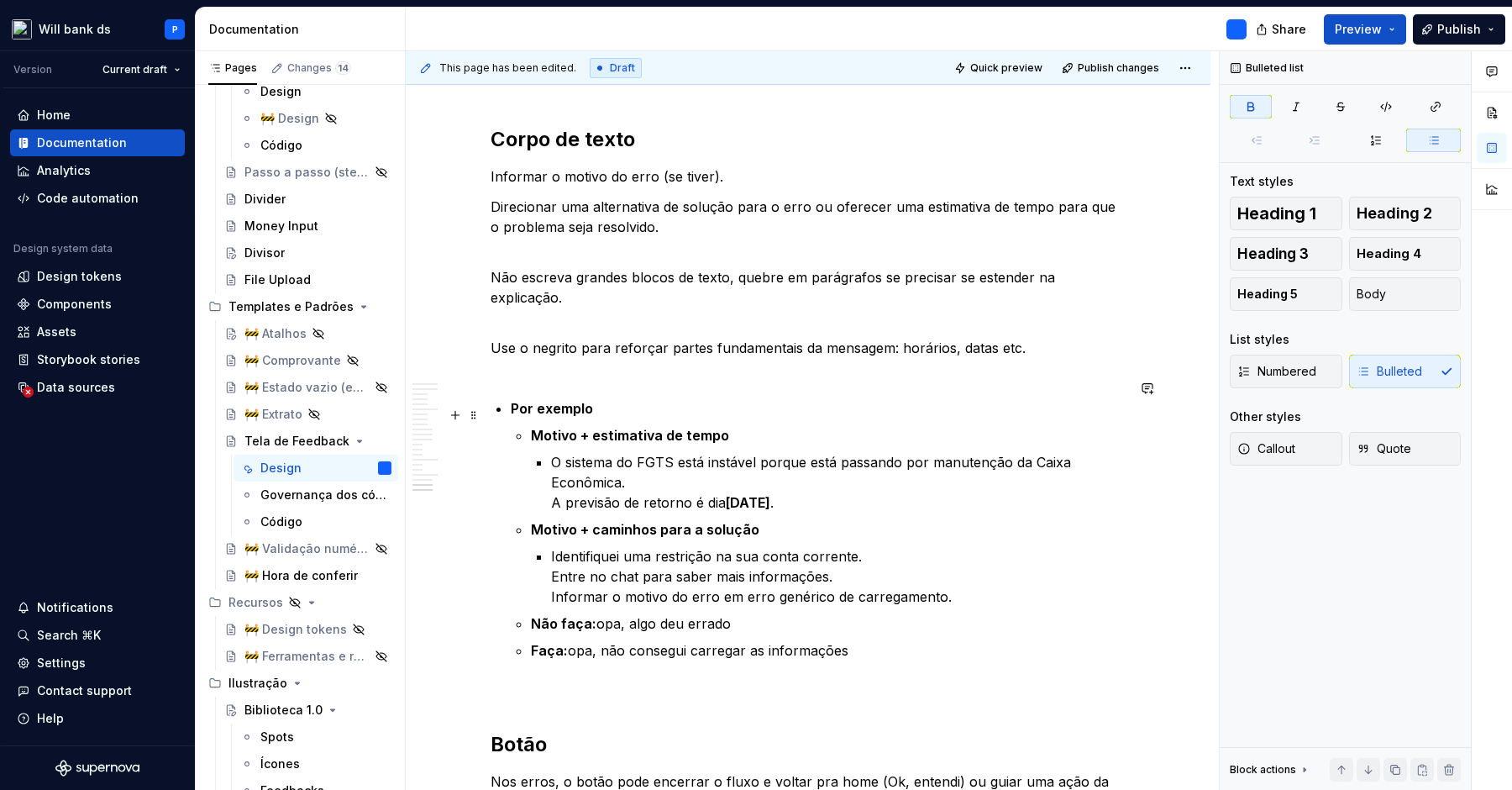
click at [580, 425] on p "Motivo + estimativa de tempo" at bounding box center [828, 435] width 595 height 20
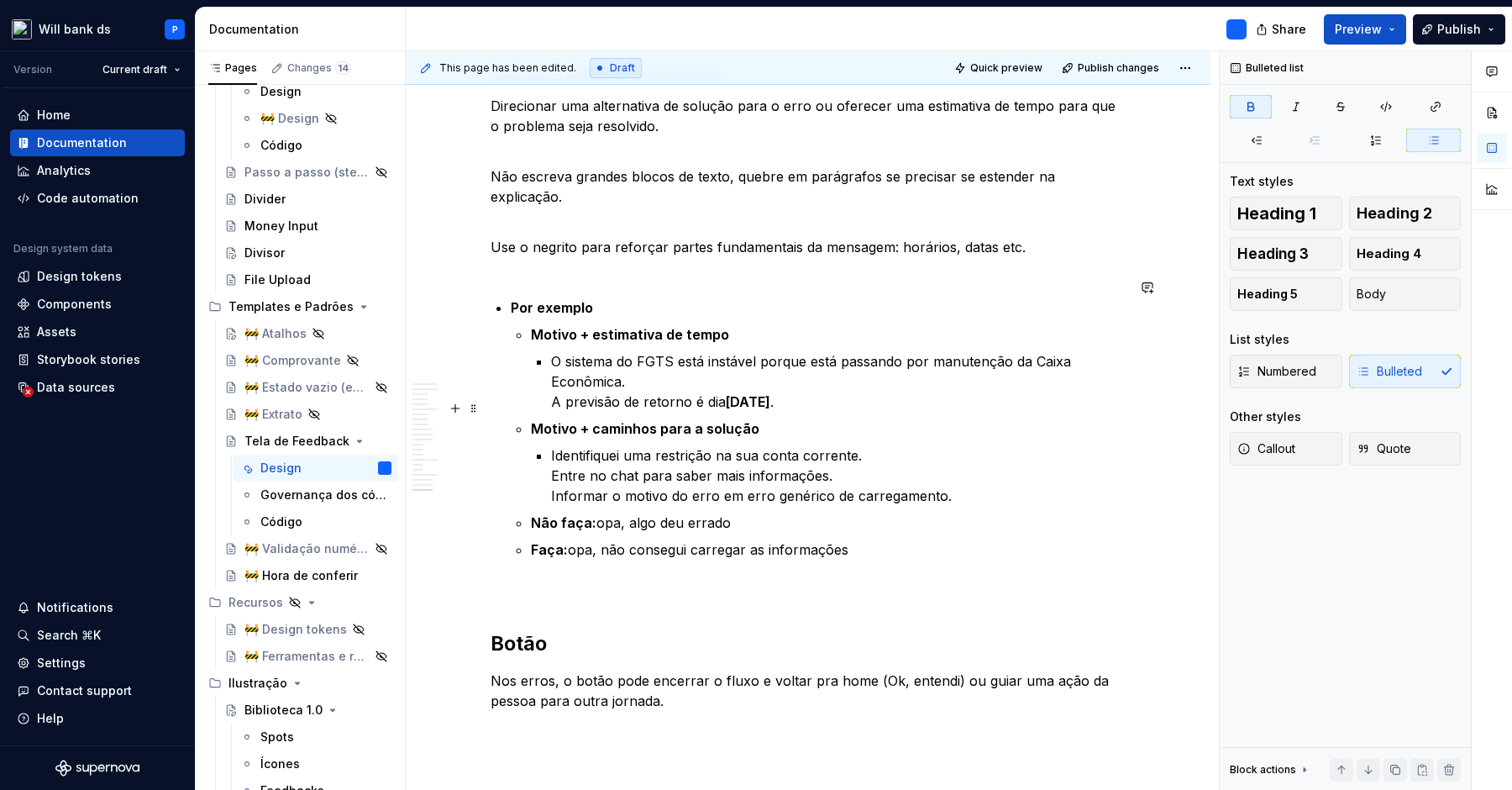
click at [580, 423] on li "Motivo + caminhos para a solução Identifiquei uma restrição na sua conta corren…" at bounding box center [828, 462] width 595 height 87
click at [579, 513] on p "Não faça: opa, algo deu errado" at bounding box center [828, 522] width 595 height 20
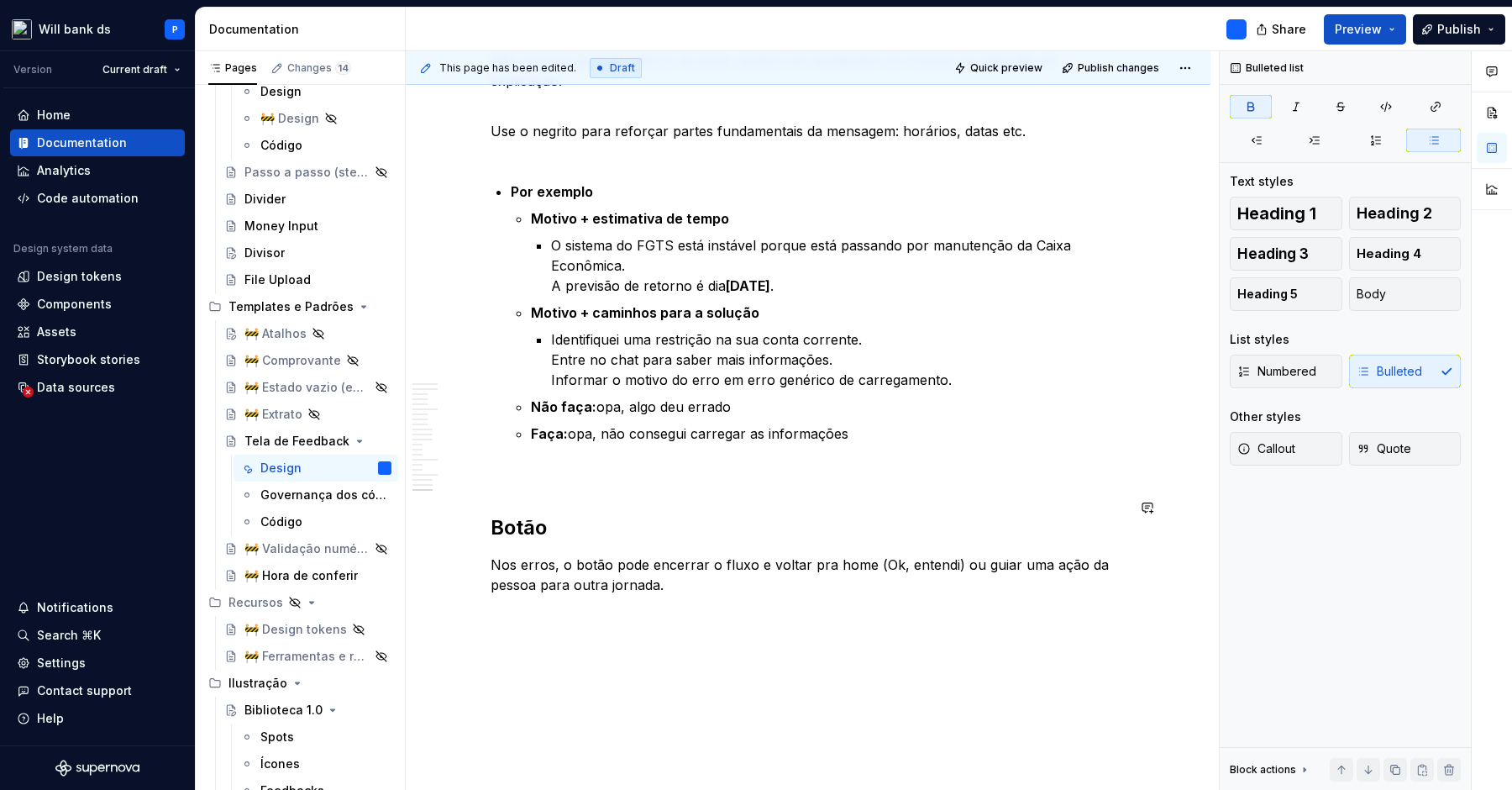
scroll to position [8119, 0]
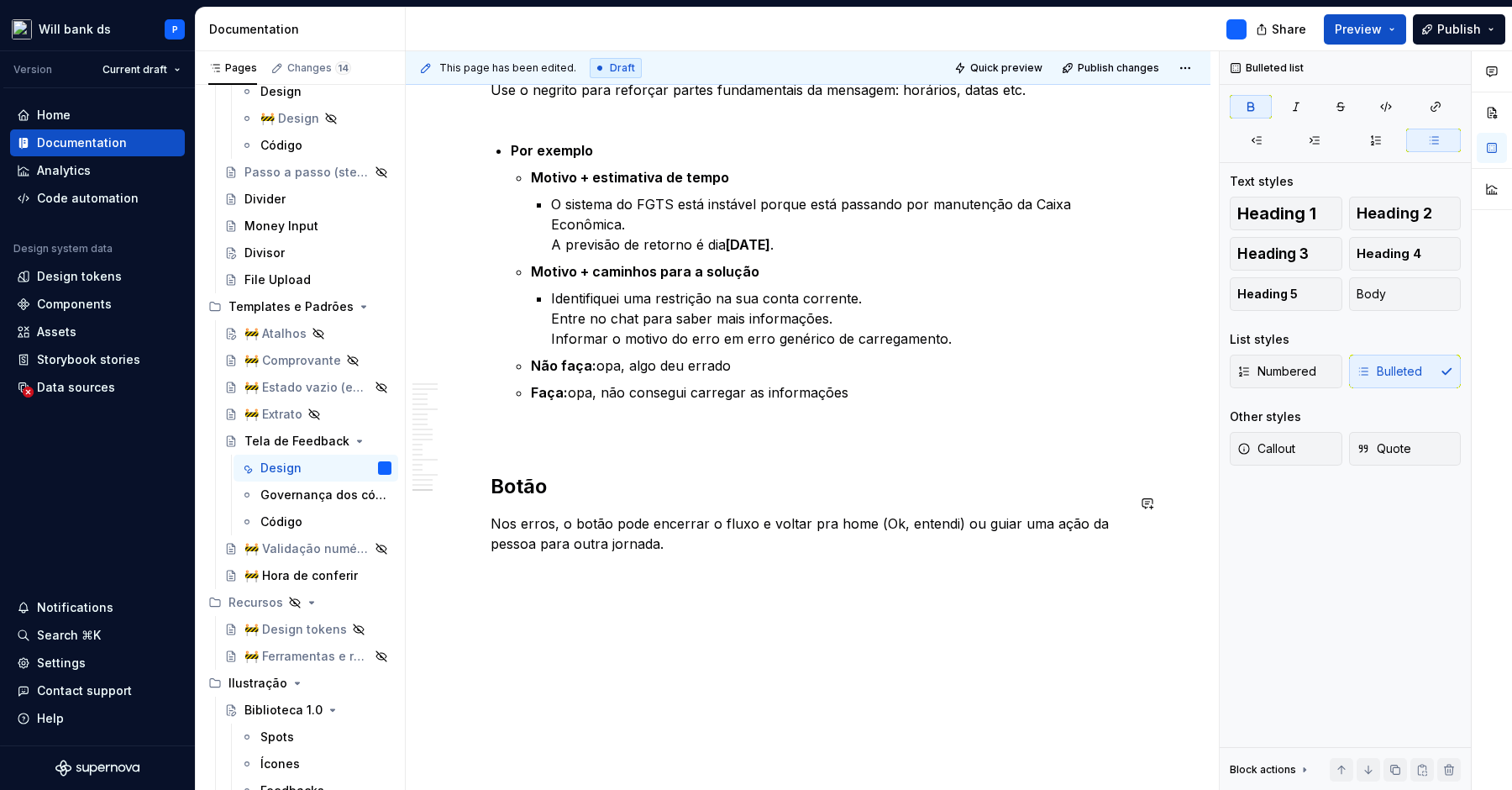
click at [535, 474] on strong "Botão" at bounding box center [519, 486] width 56 height 25
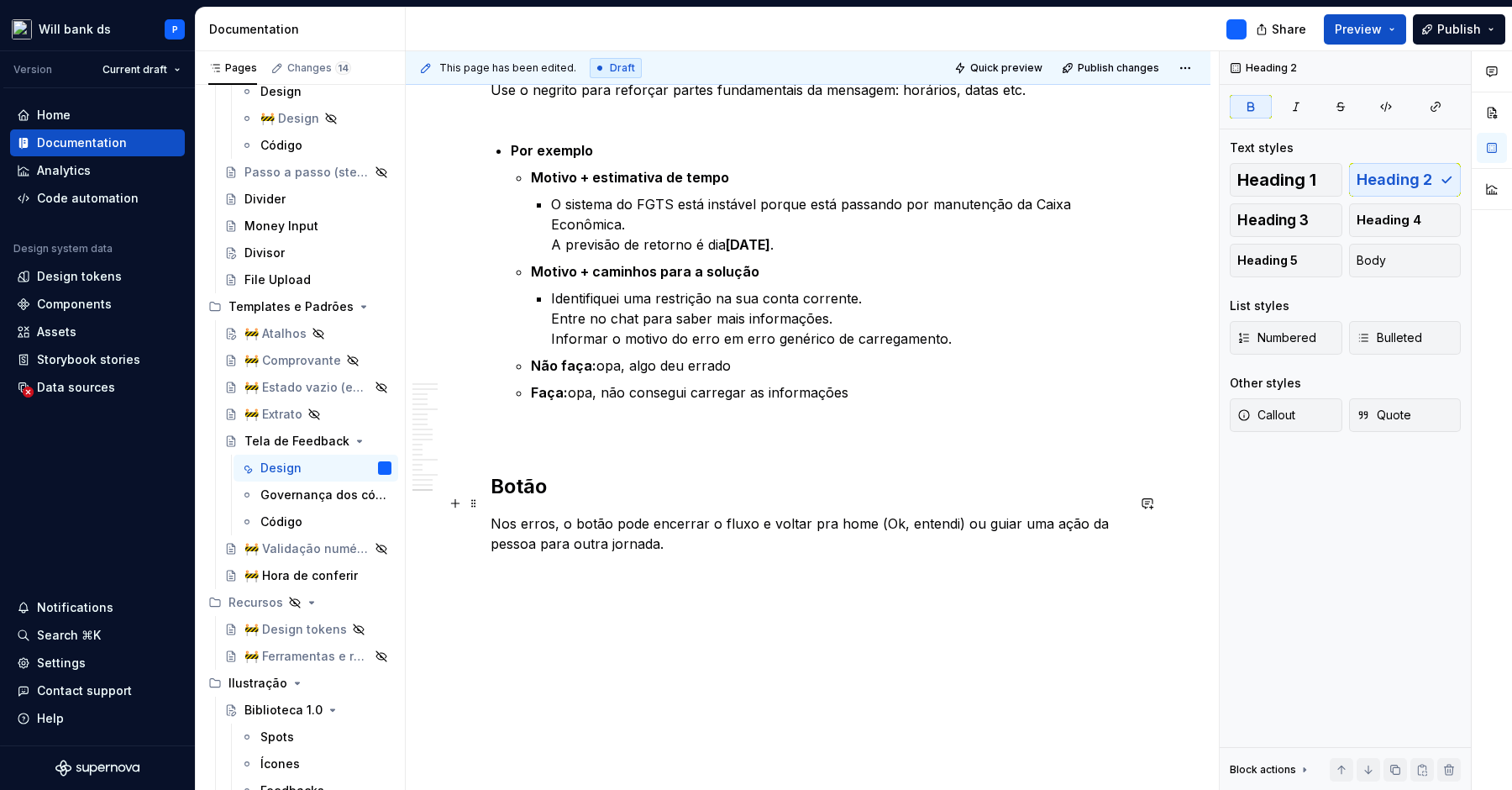
click at [536, 514] on p "Nos erros, o botão pode encerrar o fluxo e voltar pra home (Ok, entendi) ou gui…" at bounding box center [808, 534] width 635 height 40
click at [1399, 259] on button "Body" at bounding box center [1406, 260] width 113 height 33
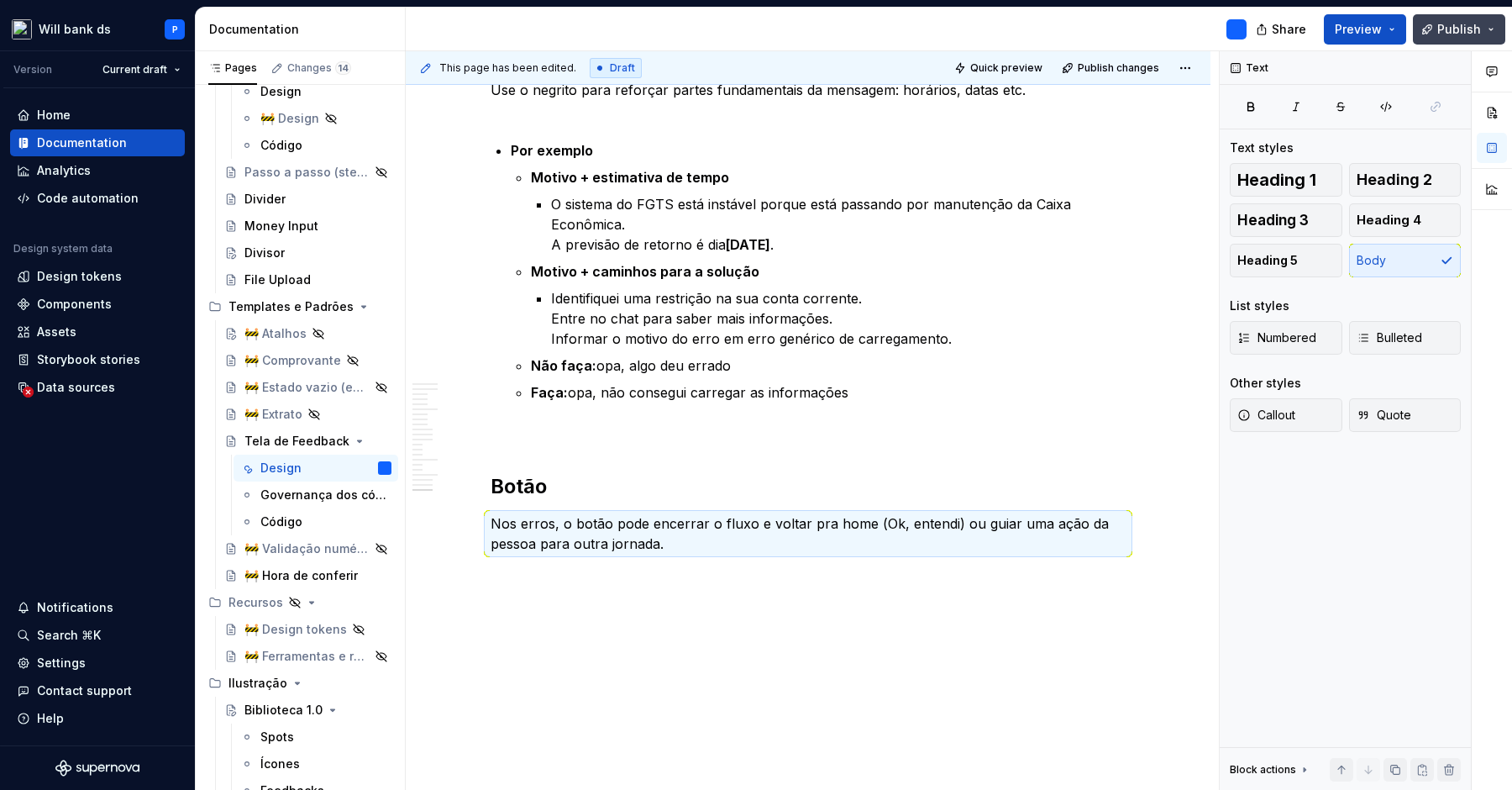
click at [1436, 32] on button "Publish" at bounding box center [1459, 29] width 92 height 30
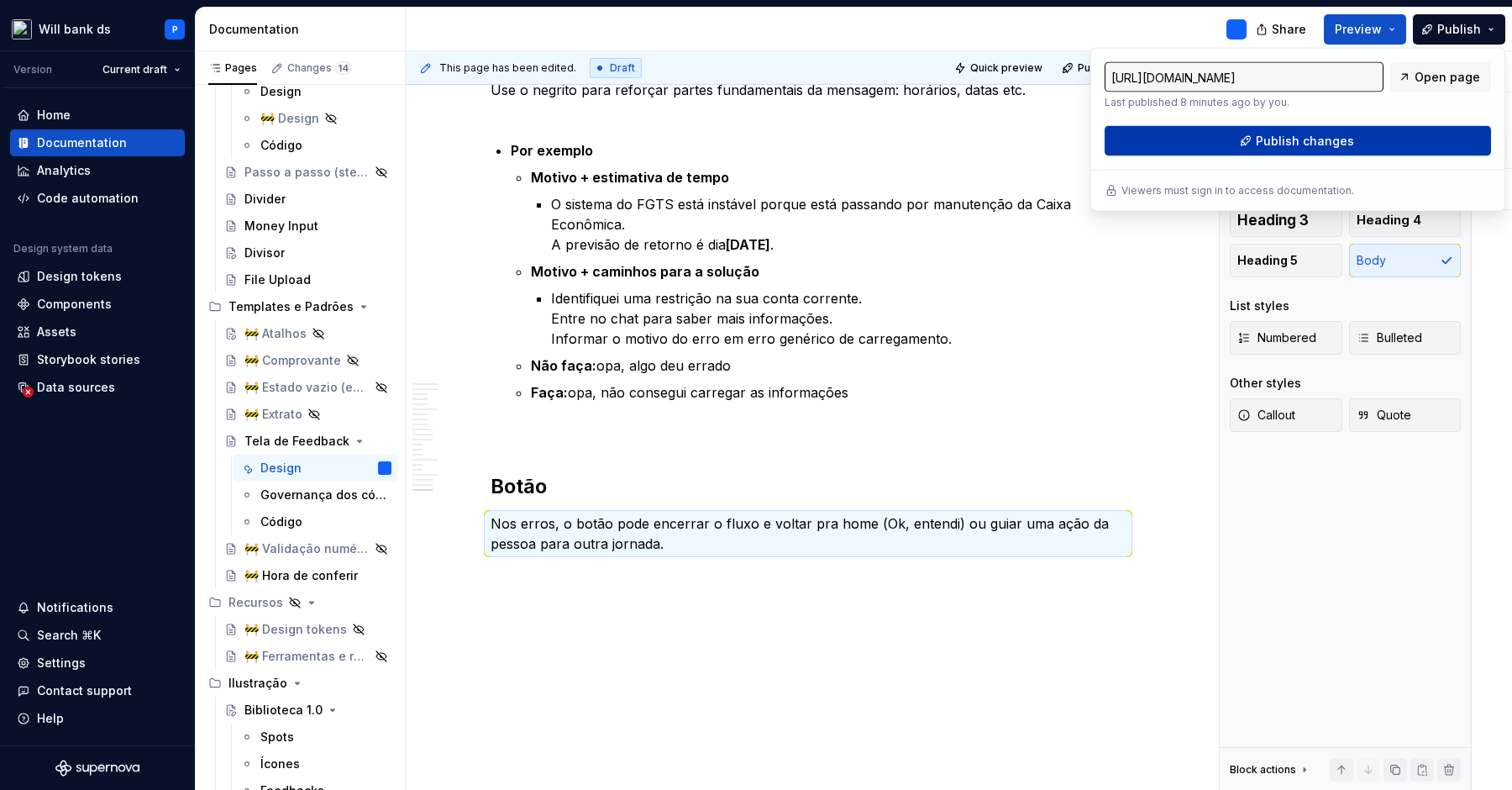
type textarea "*"
click at [1302, 142] on span "Publish changes" at bounding box center [1306, 141] width 99 height 17
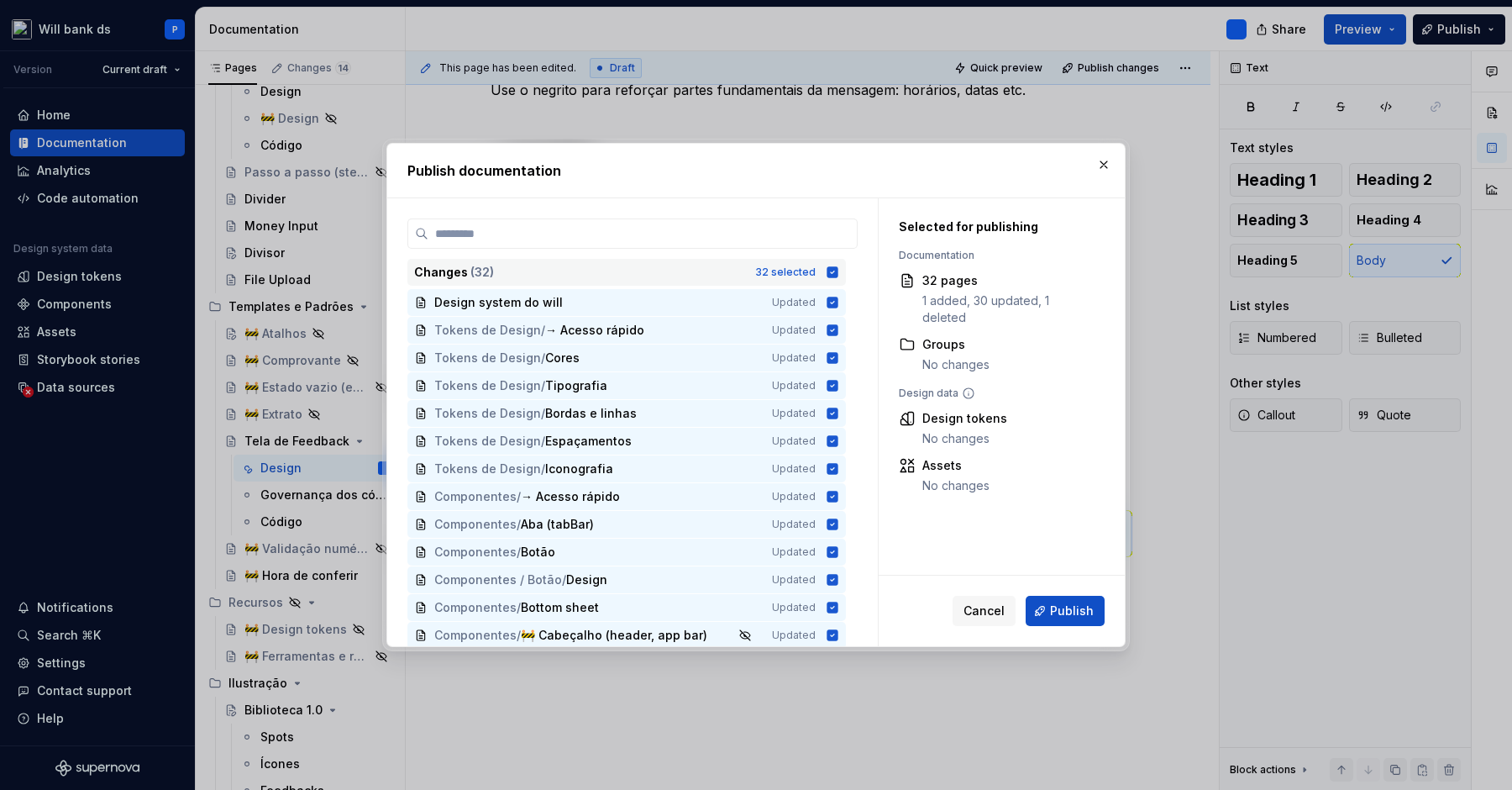
click at [839, 266] on icon at bounding box center [833, 273] width 13 height 13
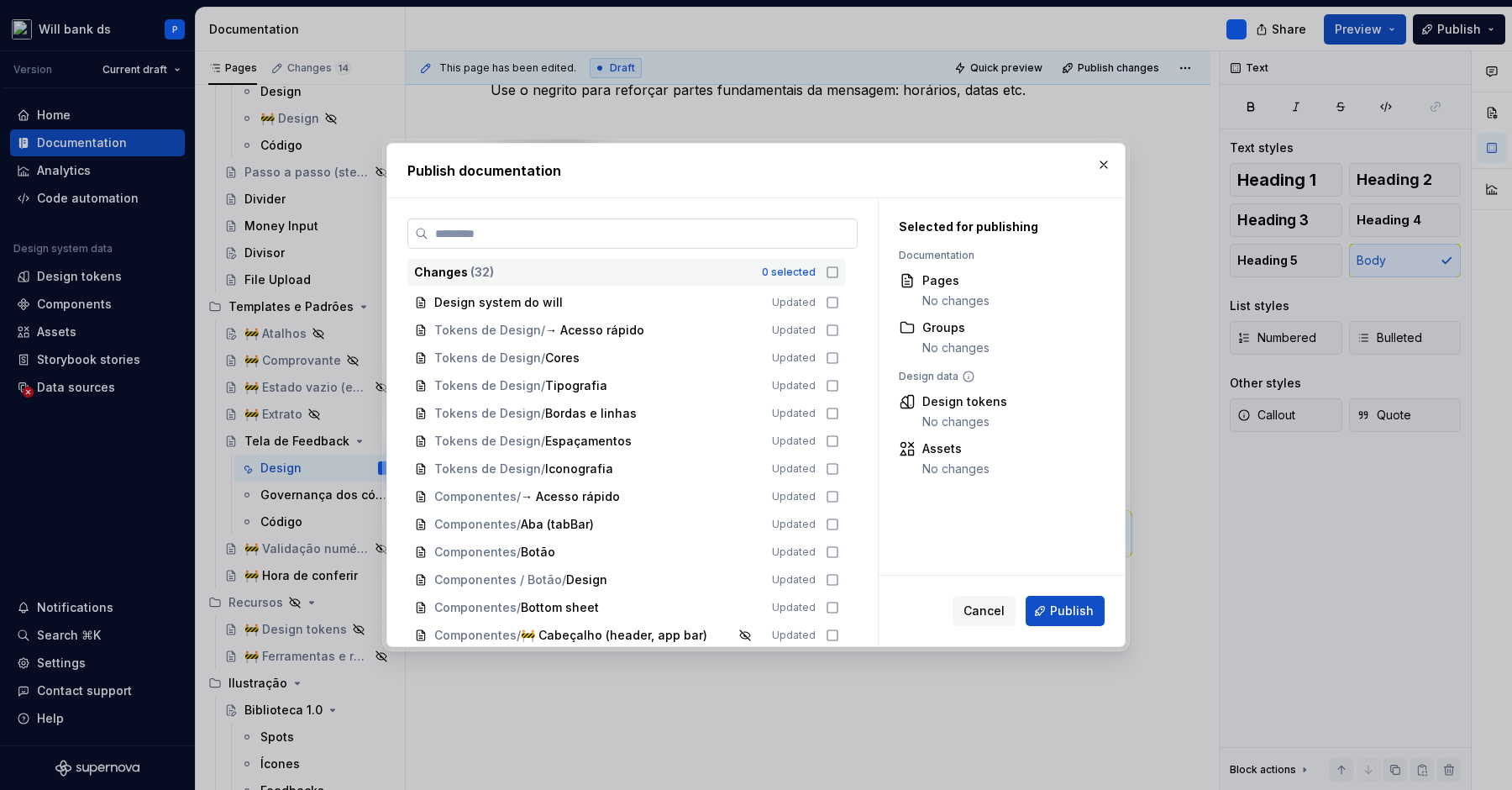
click at [813, 242] on label at bounding box center [633, 234] width 450 height 30
click at [813, 242] on input "search" at bounding box center [642, 234] width 428 height 17
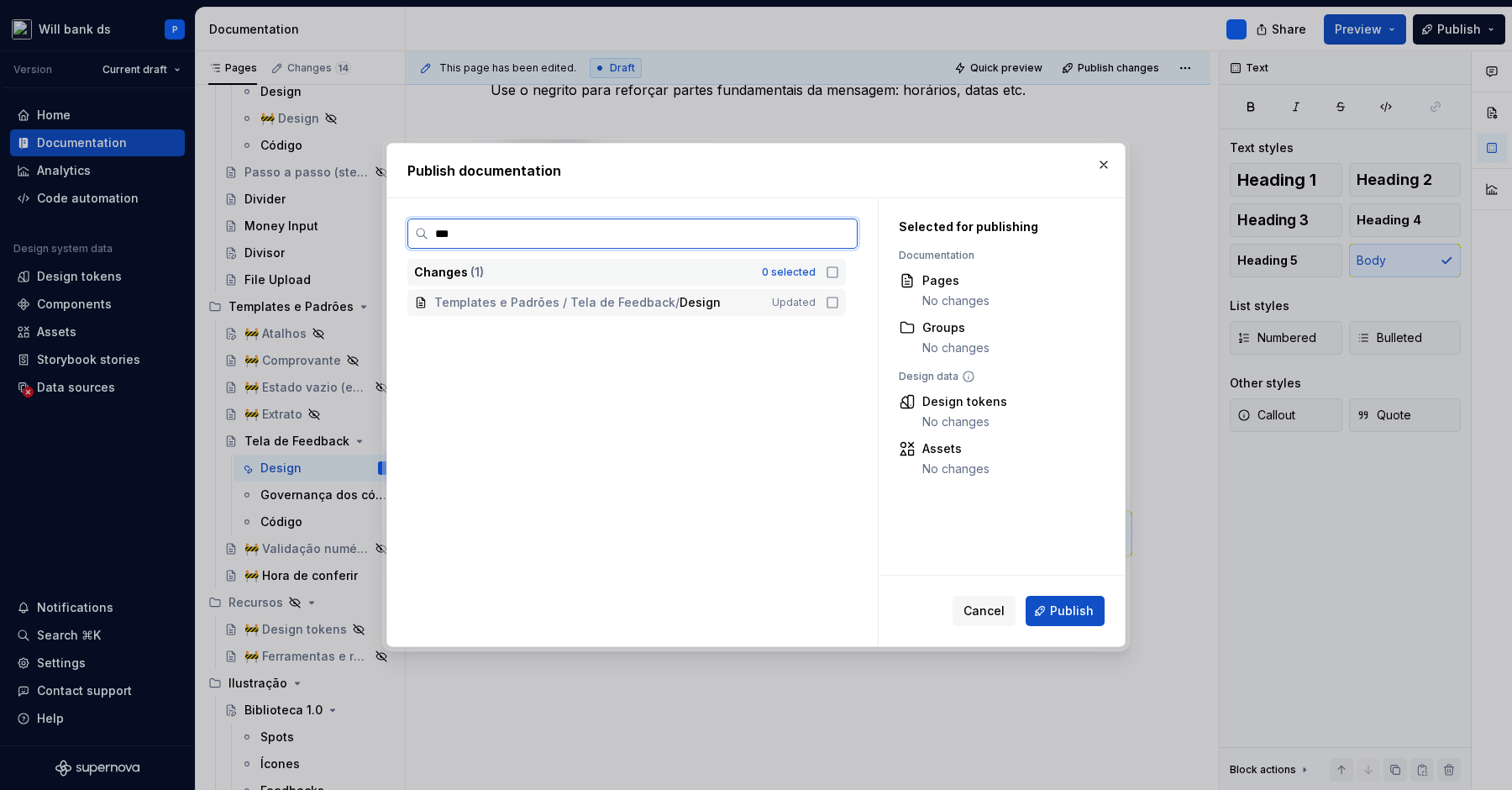
type input "****"
click at [837, 308] on icon at bounding box center [832, 302] width 10 height 10
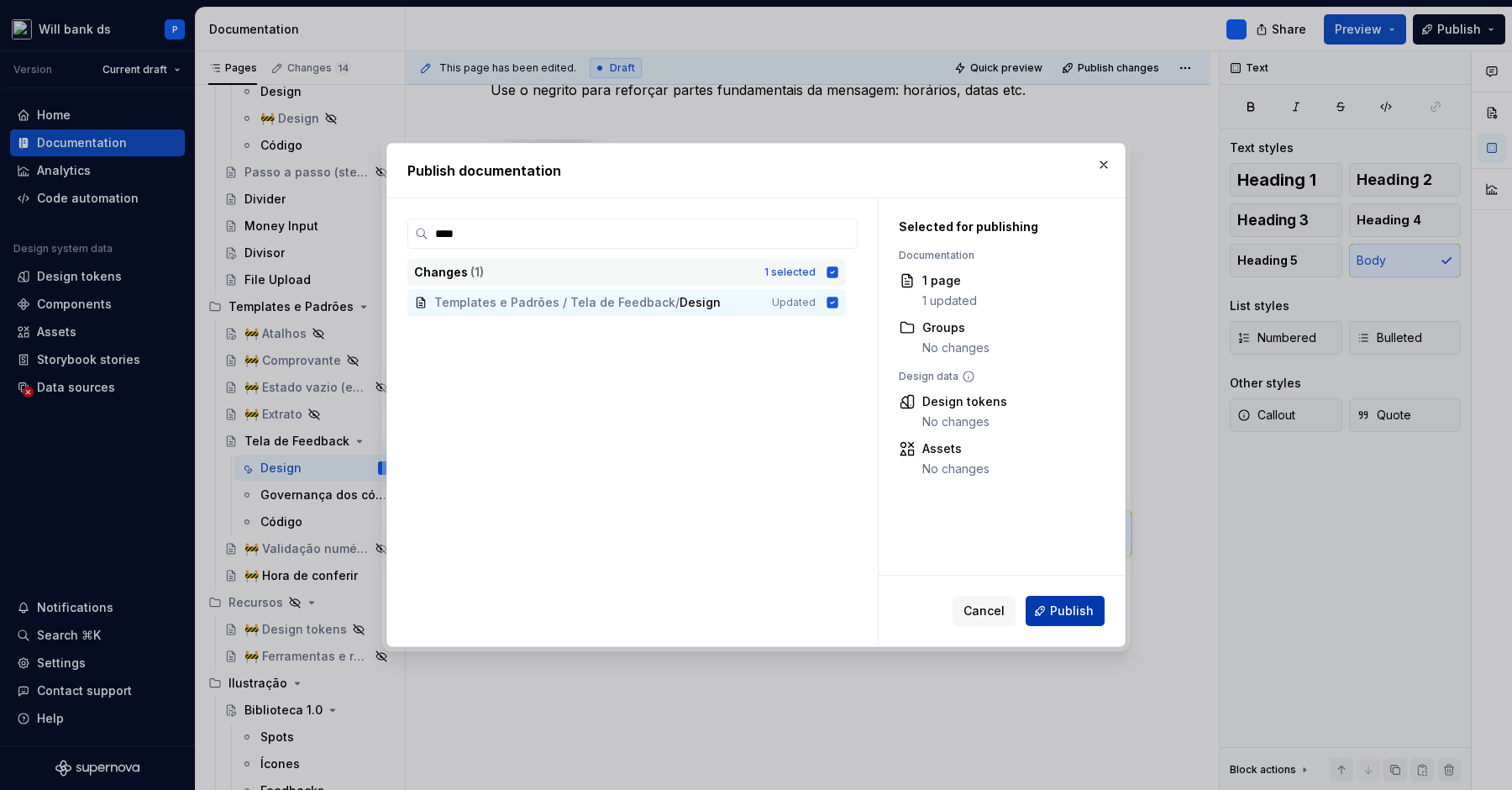
click at [1060, 609] on span "Publish" at bounding box center [1072, 611] width 44 height 17
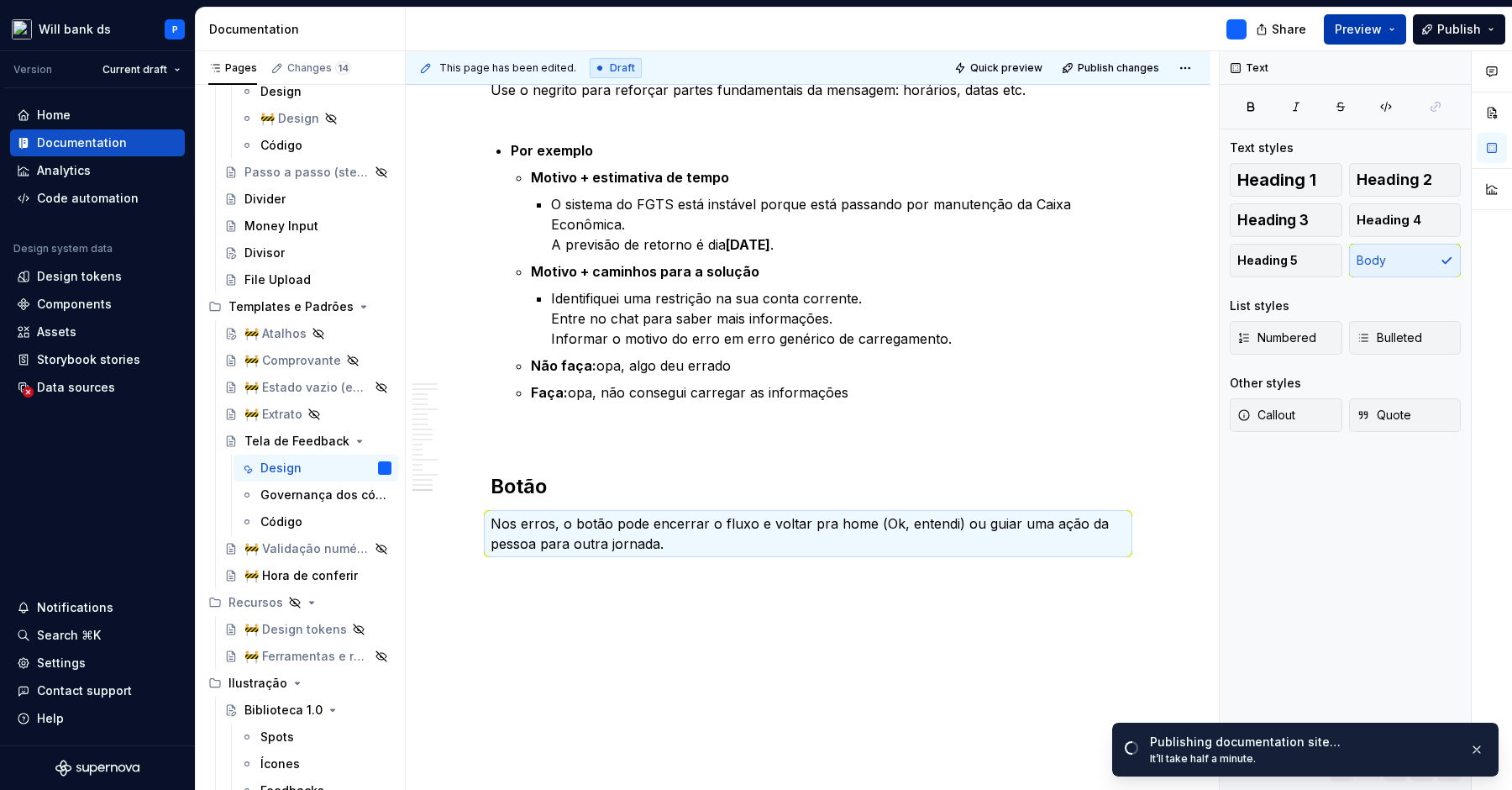
click at [1352, 29] on span "Preview" at bounding box center [1359, 29] width 47 height 17
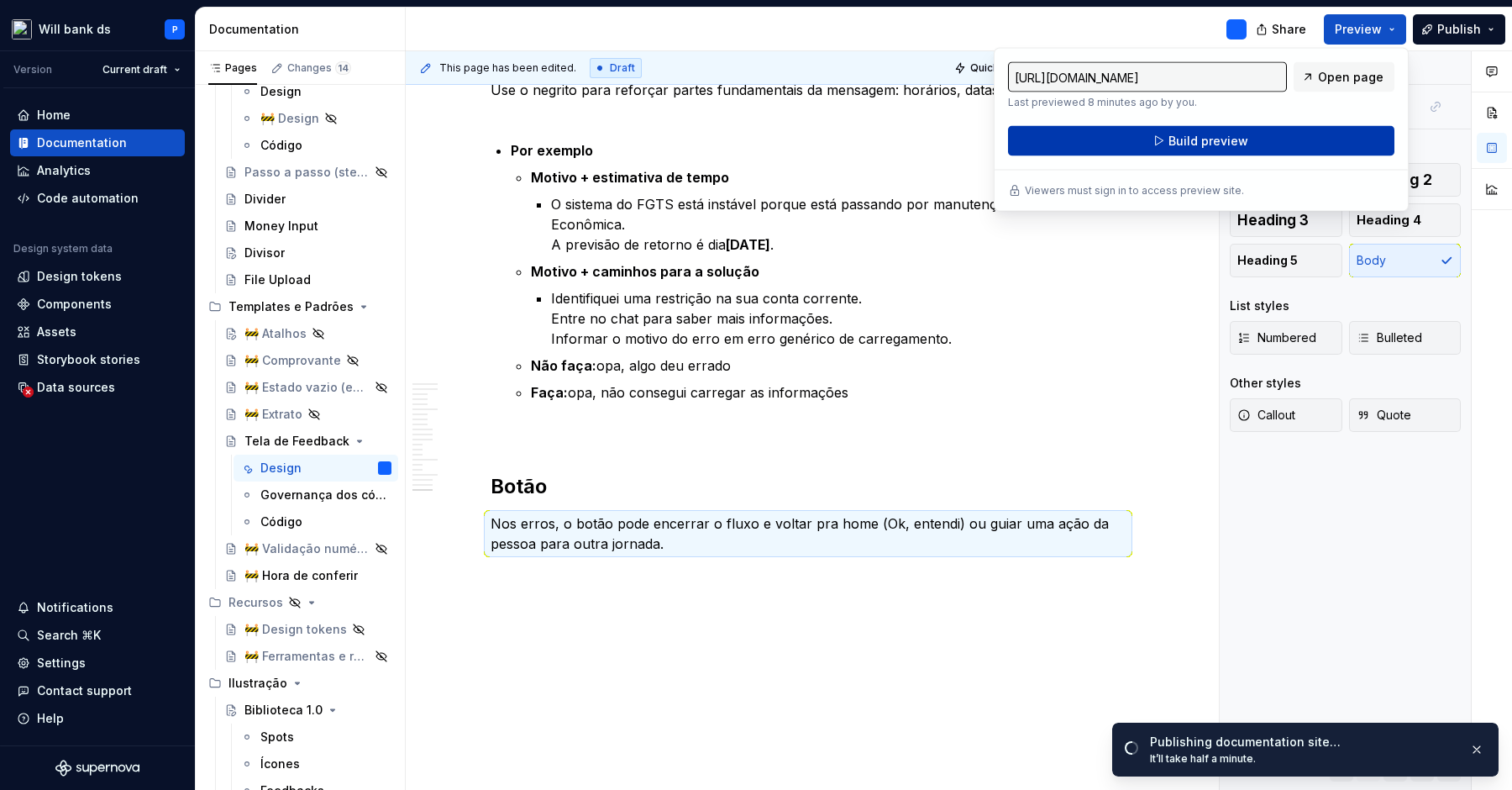
click at [1267, 136] on button "Build preview" at bounding box center [1201, 141] width 387 height 30
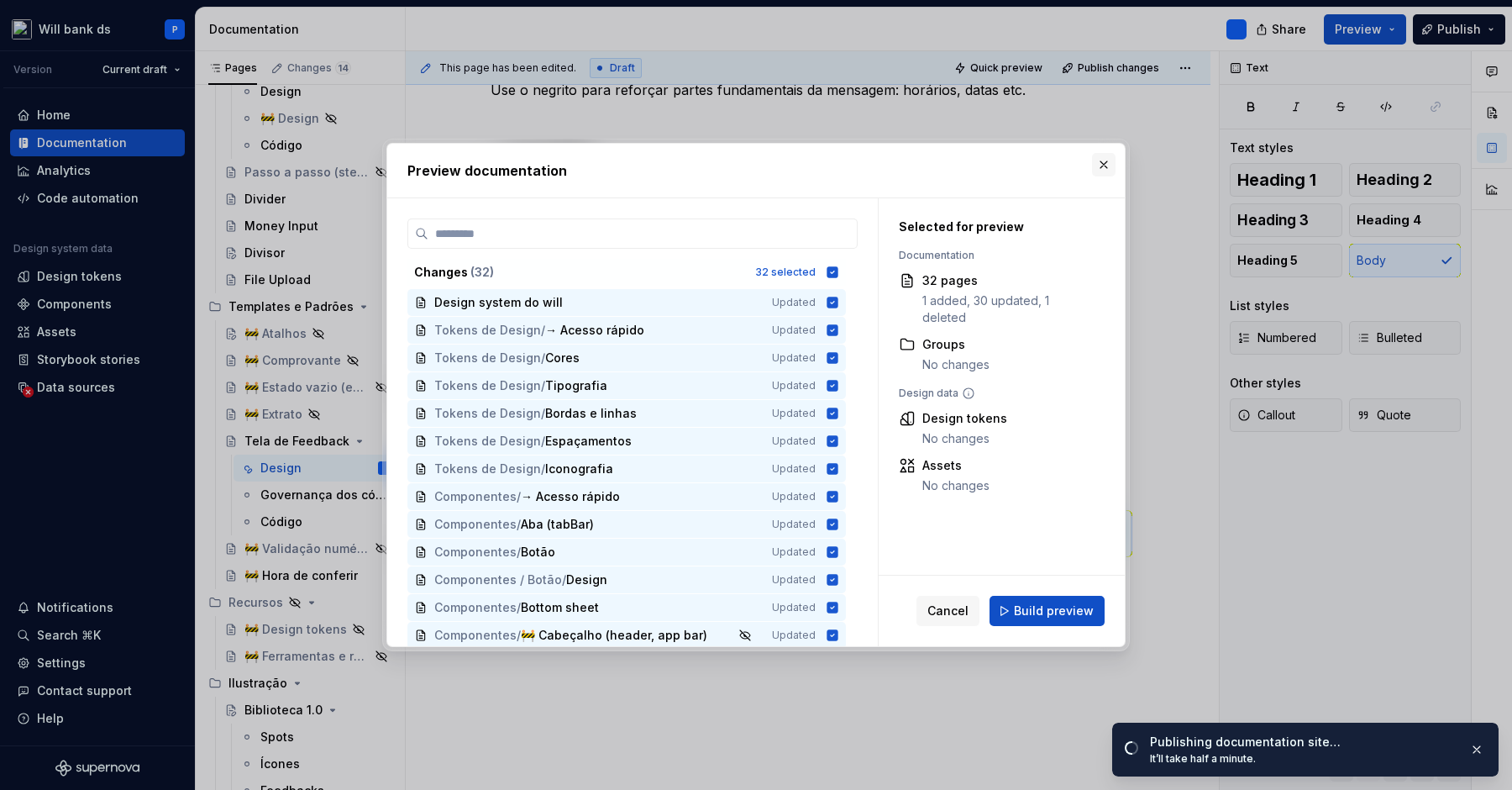
click at [1106, 165] on button "button" at bounding box center [1104, 164] width 24 height 24
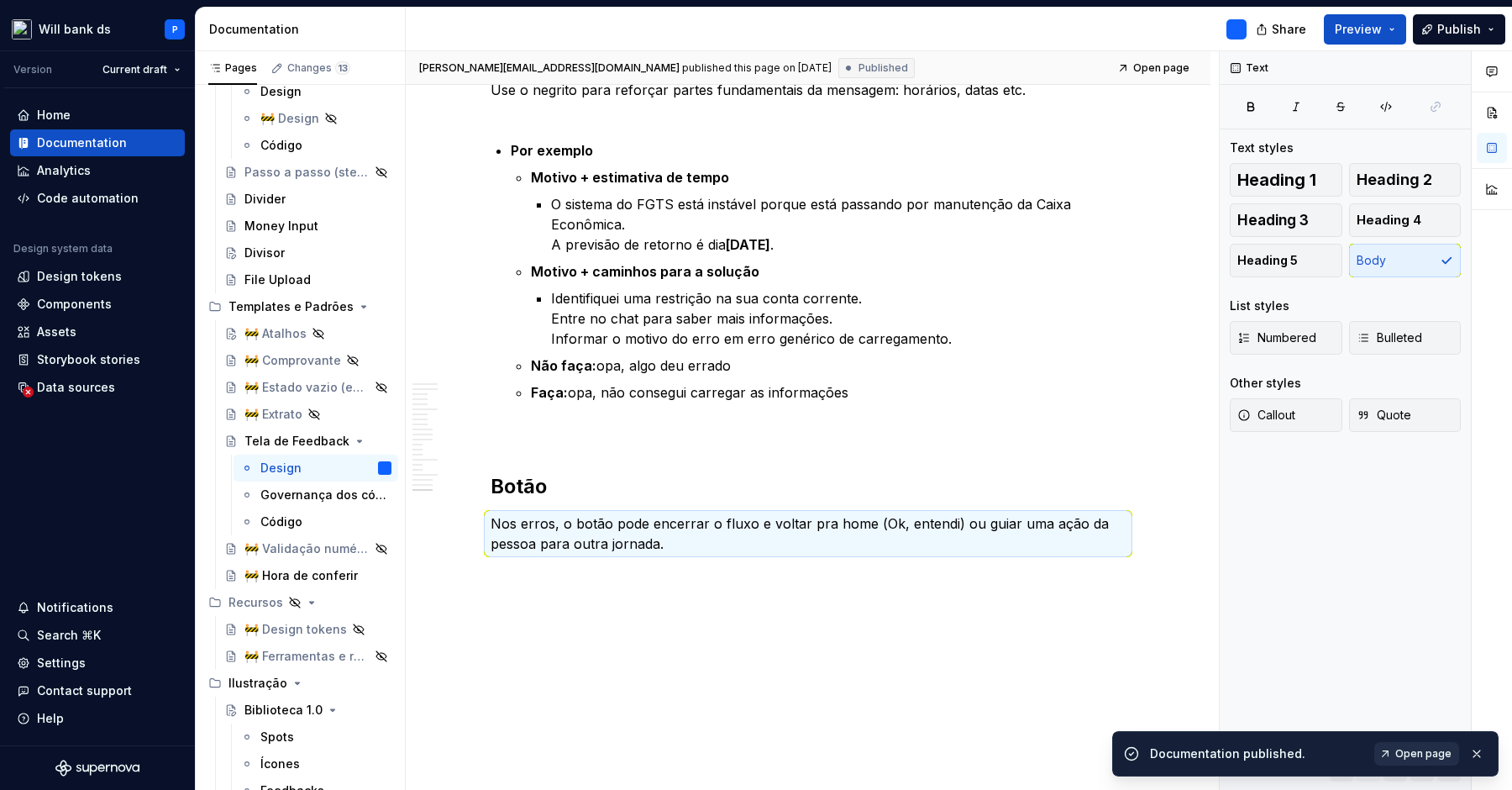
click at [1419, 753] on span "Open page" at bounding box center [1423, 754] width 56 height 13
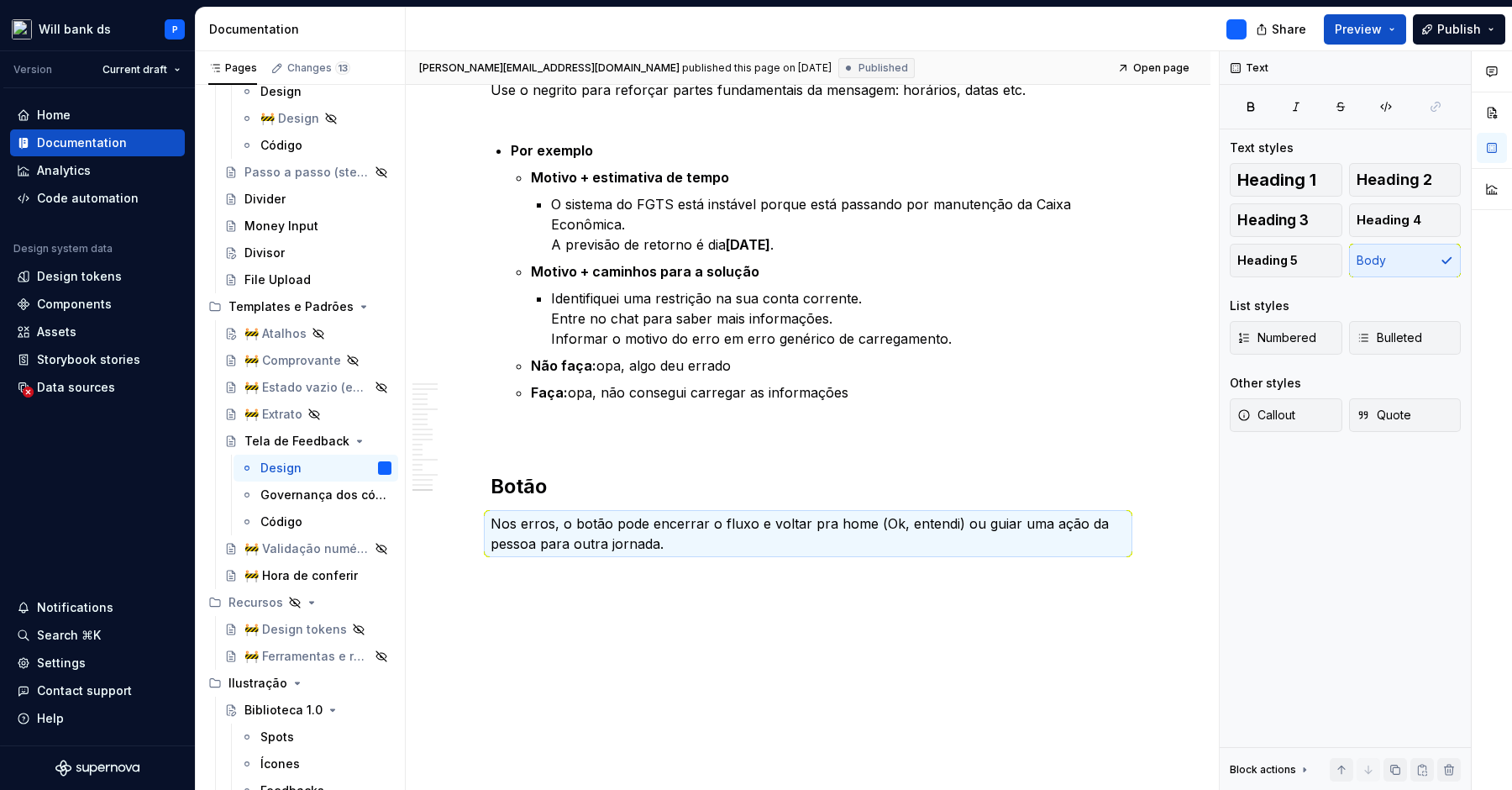
type textarea "*"
